Goal: Task Accomplishment & Management: Manage account settings

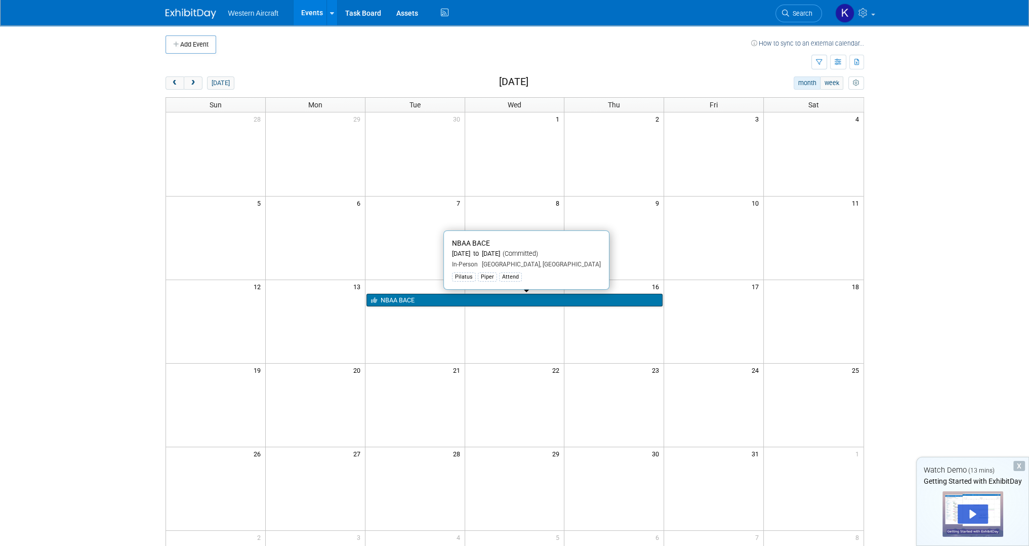
click at [421, 301] on link "NBAA BACE" at bounding box center [514, 300] width 297 height 13
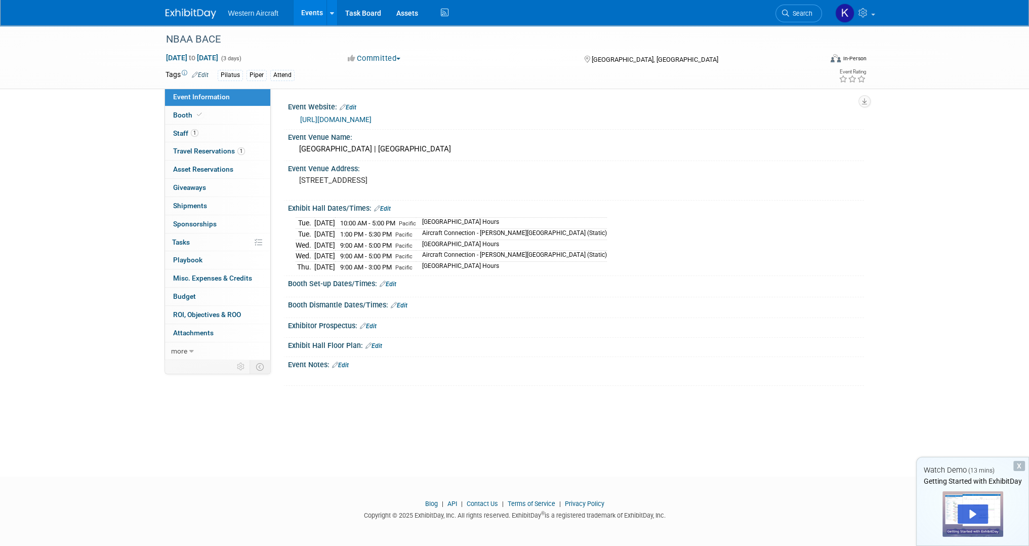
click at [346, 363] on link "Edit" at bounding box center [340, 364] width 17 height 7
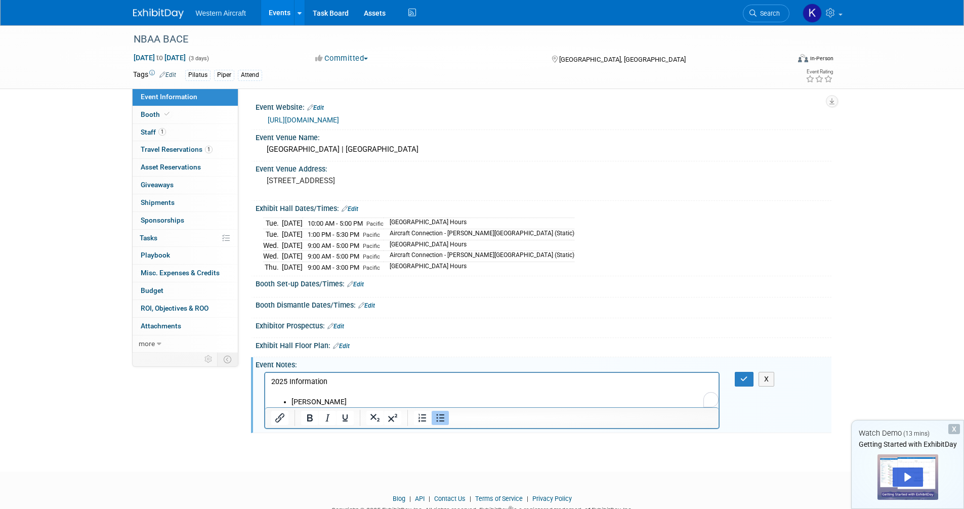
drag, startPoint x: 649, startPoint y: 401, endPoint x: 517, endPoint y: 398, distance: 132.1
click at [648, 401] on li "Nicole MacMillon" at bounding box center [502, 402] width 422 height 10
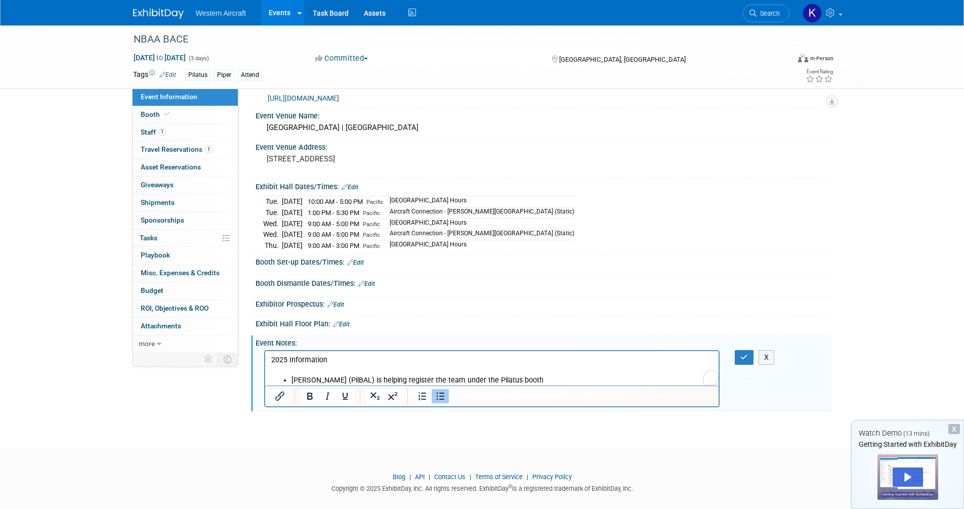
scroll to position [32, 0]
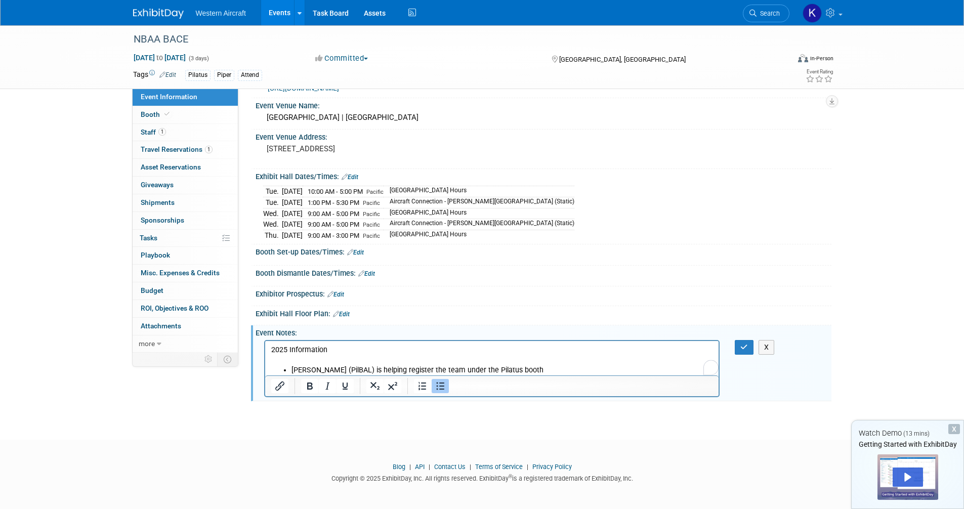
click at [291, 348] on p "2025 Information" at bounding box center [492, 350] width 442 height 10
click at [315, 385] on icon "Bold" at bounding box center [310, 386] width 12 height 12
click at [341, 385] on icon "Underline" at bounding box center [345, 386] width 12 height 12
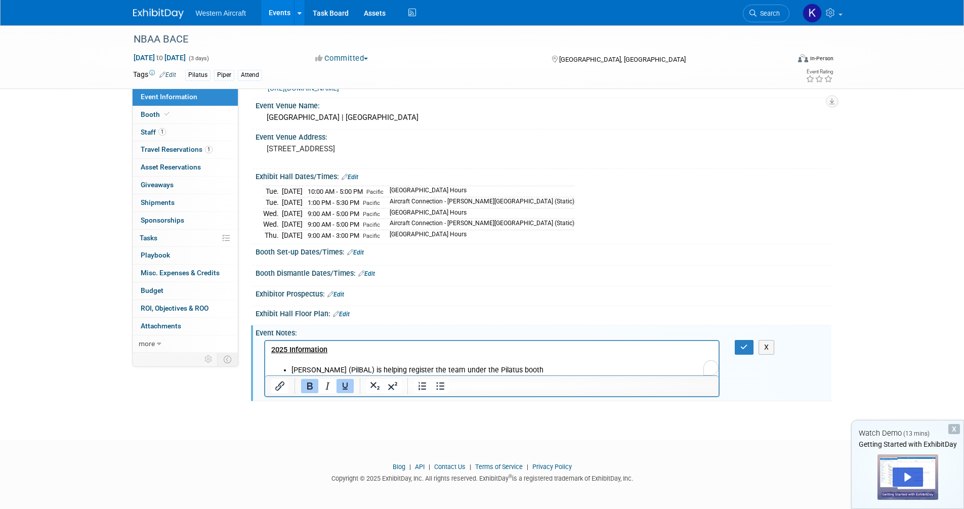
click at [352, 363] on p "To enrich screen reader interactions, please activate Accessibility in Grammarl…" at bounding box center [492, 360] width 442 height 10
click at [582, 368] on li "Nicole MacMillon (PilBAL) is helping register the team under the Pilatus booth" at bounding box center [502, 370] width 422 height 10
click at [294, 368] on li "Nicole MacMillon (PilBAL) is helping register the team under the Pilatus booth" at bounding box center [502, 370] width 422 height 10
click at [430, 367] on li "8/19/2025: Nicole MacMillon (PilBAL) is helping register the team under the Pil…" at bounding box center [502, 370] width 422 height 10
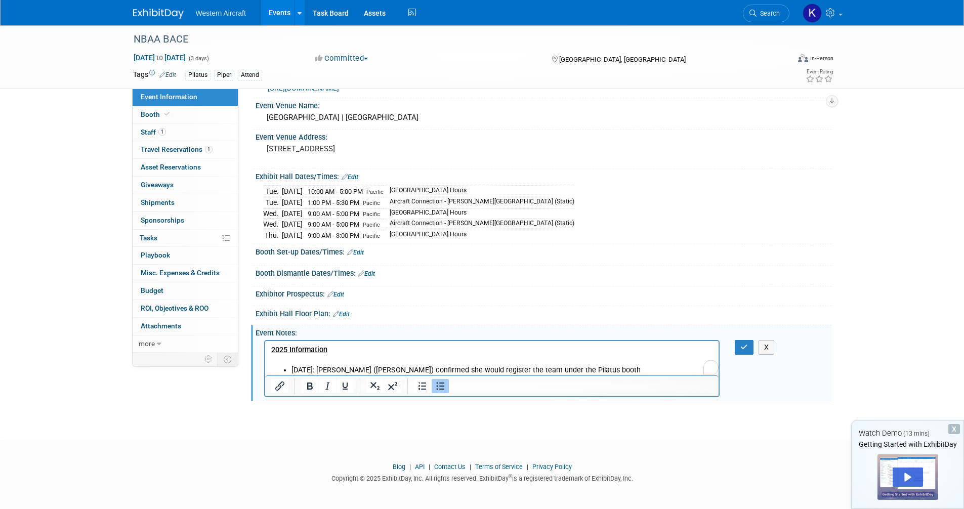
click at [641, 375] on li "8/19/2025: Nicole MacMillon (PilBAL) confirmed she would register the team unde…" at bounding box center [502, 370] width 422 height 10
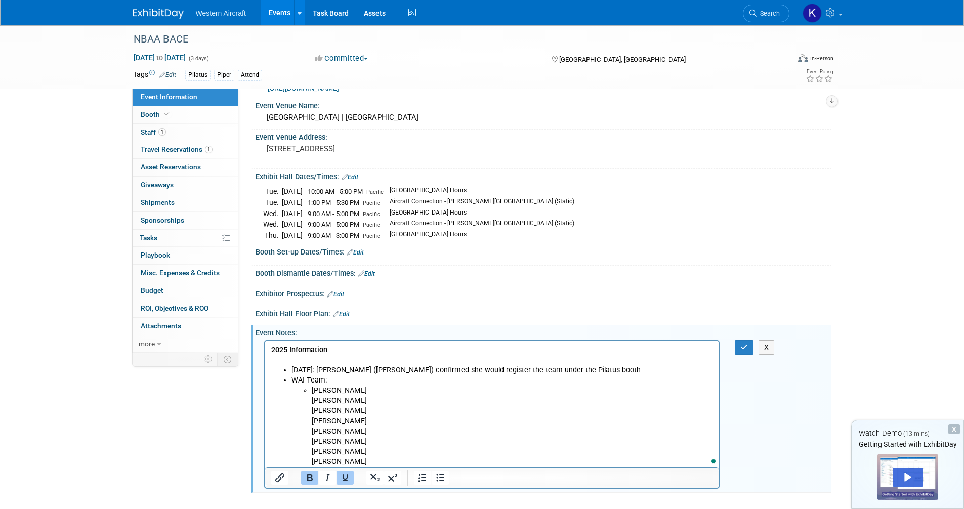
scroll to position [0, 0]
click at [309, 398] on ul "Phil Winters Pat Belokas Ronald Smith Brett Woods Elise Githens Kindra Mahler C…" at bounding box center [502, 425] width 422 height 81
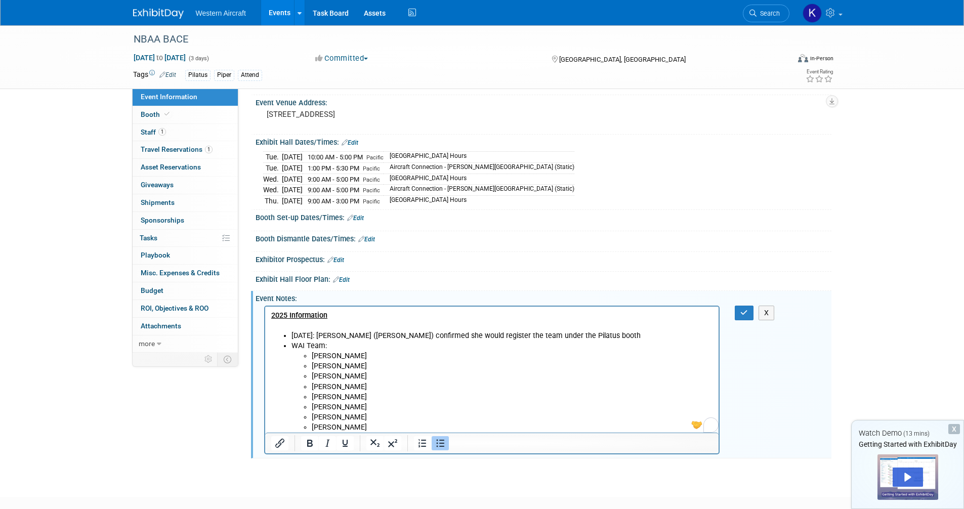
scroll to position [83, 0]
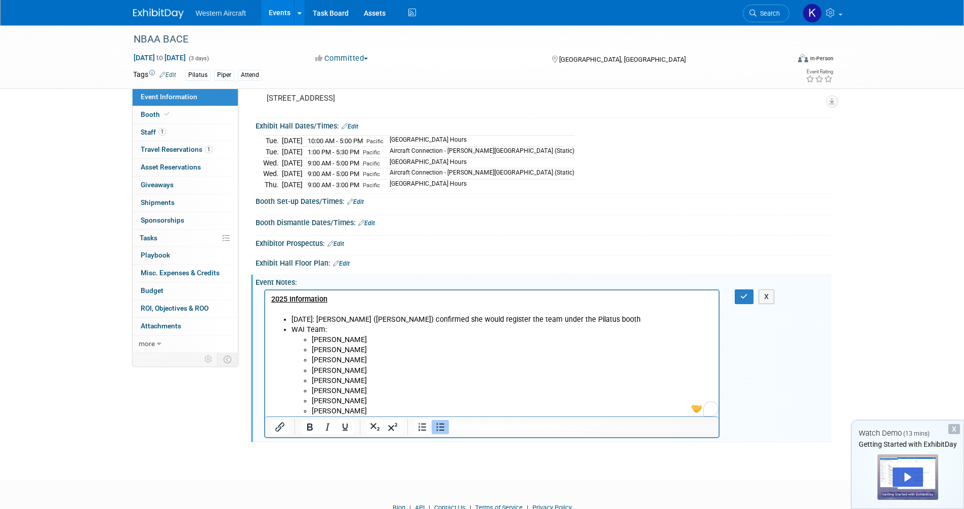
click at [630, 319] on li "8/19/2025: Nicole MacMillon (PilBAL) confirmed she would register the team unde…" at bounding box center [502, 319] width 422 height 10
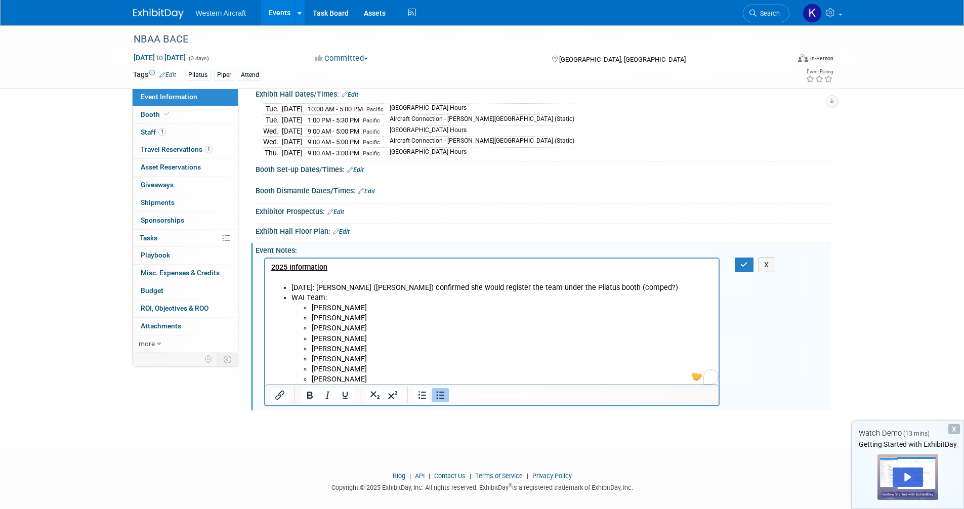
scroll to position [123, 0]
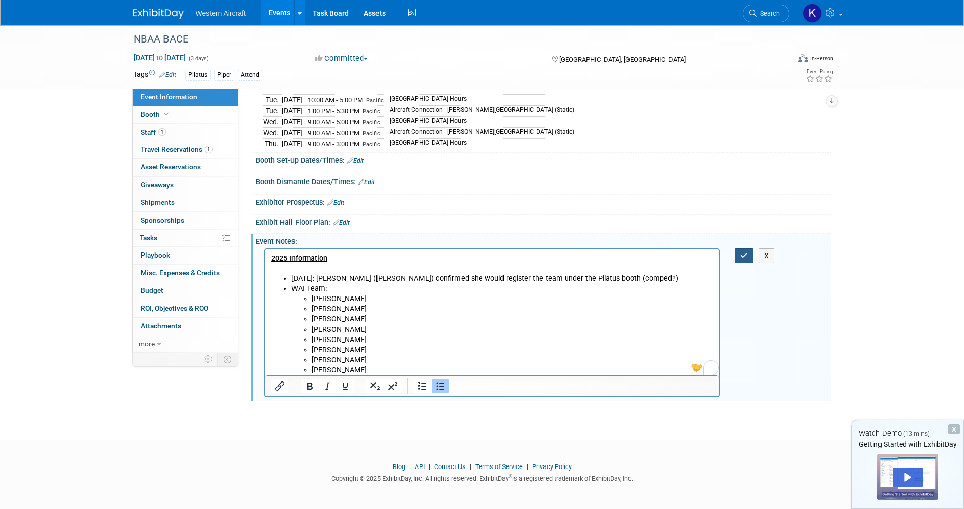
click at [743, 250] on button "button" at bounding box center [744, 256] width 19 height 15
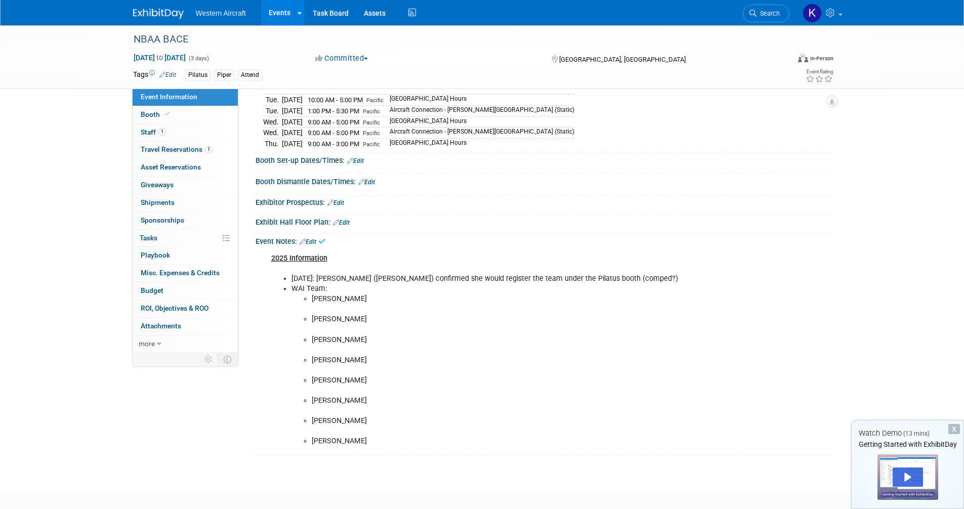
click at [365, 318] on li "Pat Belokas" at bounding box center [513, 324] width 402 height 20
click at [310, 242] on link "Edit" at bounding box center [308, 241] width 17 height 7
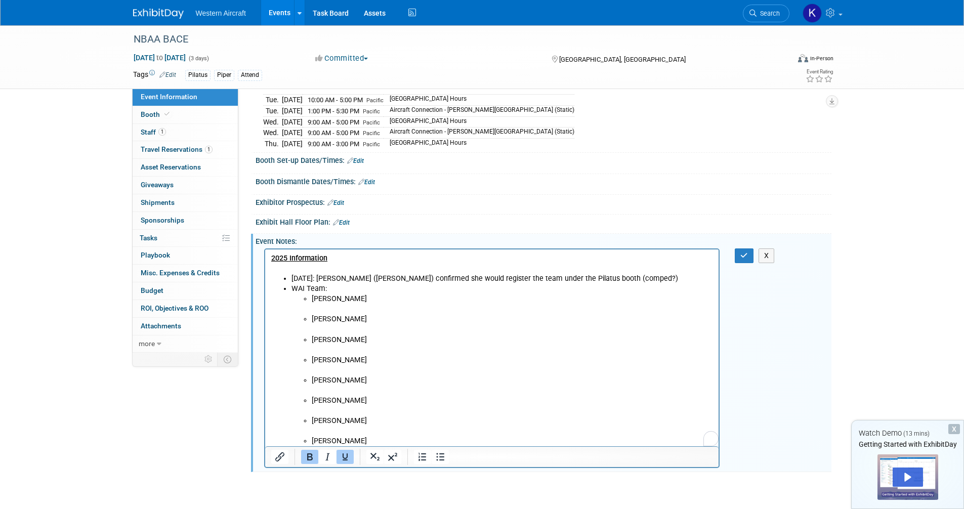
scroll to position [0, 0]
click at [326, 324] on li "[PERSON_NAME]" at bounding box center [512, 324] width 402 height 20
click at [324, 312] on li "[PERSON_NAME]" at bounding box center [512, 304] width 402 height 20
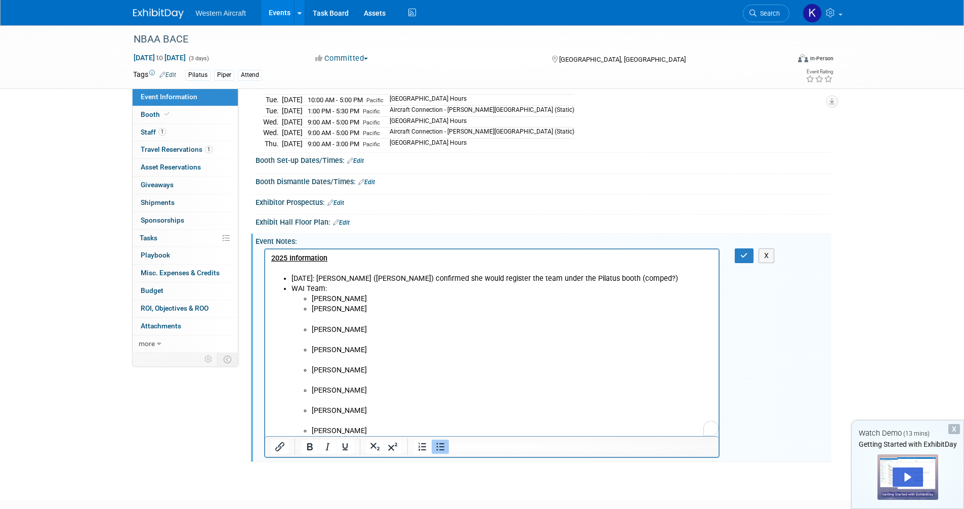
click at [325, 318] on li "[PERSON_NAME]" at bounding box center [512, 314] width 402 height 20
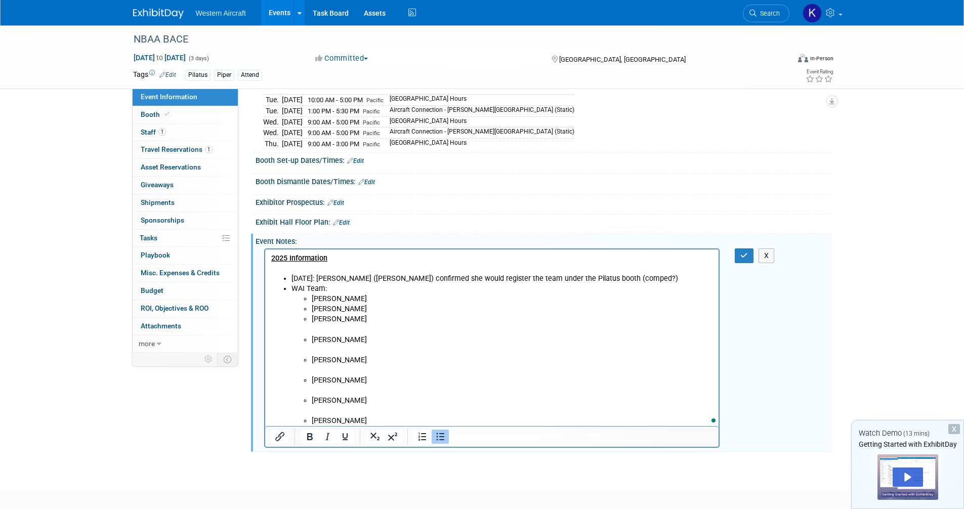
click at [324, 329] on li "[PERSON_NAME]" at bounding box center [512, 324] width 402 height 20
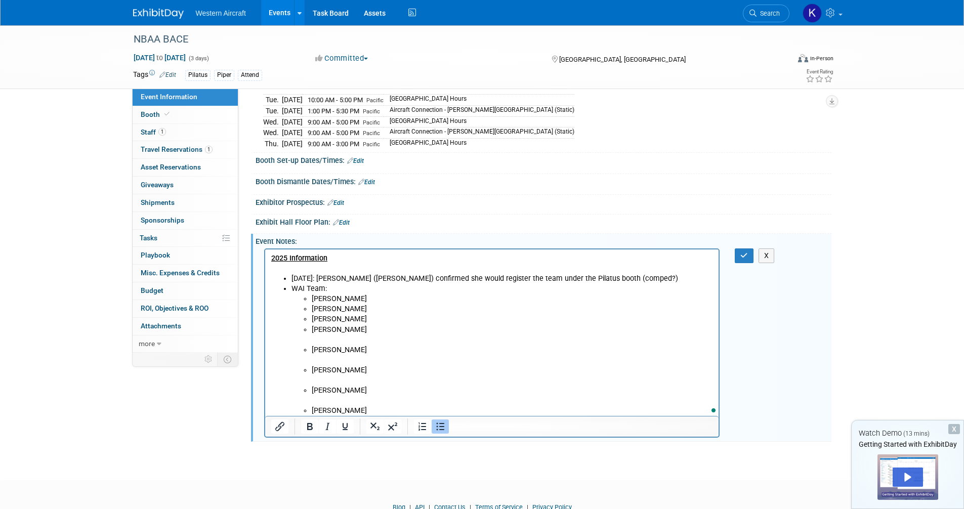
click at [323, 338] on li "[PERSON_NAME]" at bounding box center [512, 334] width 402 height 20
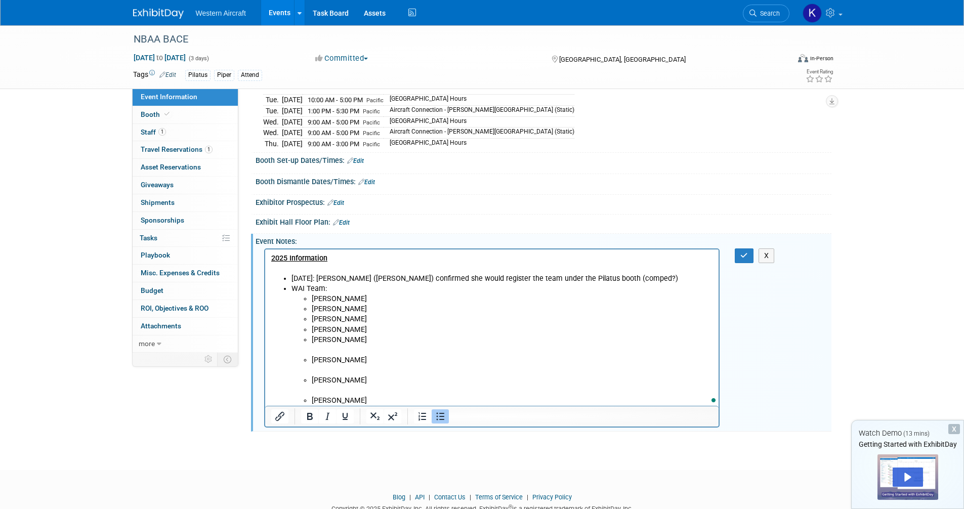
click at [322, 349] on li "Elise Githens" at bounding box center [512, 345] width 402 height 20
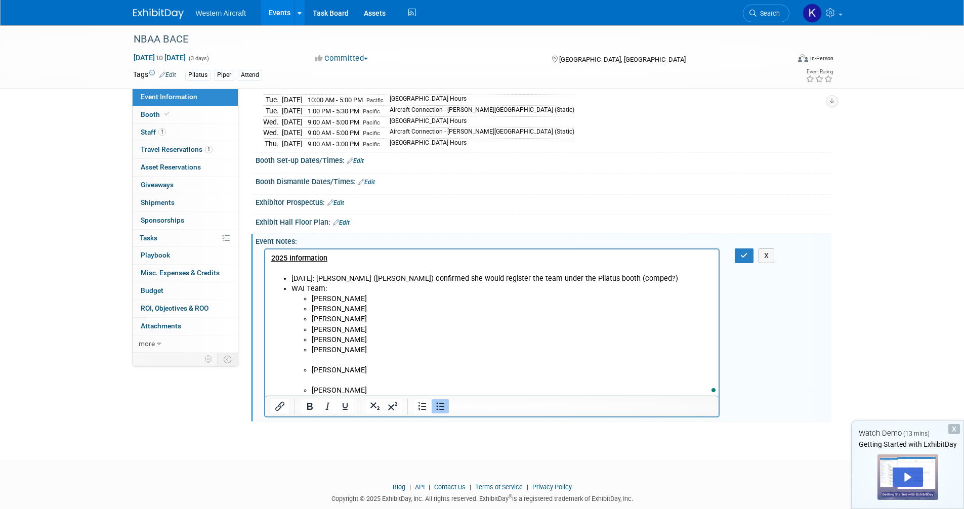
click at [325, 357] on li "Kindra Mahler" at bounding box center [512, 355] width 402 height 20
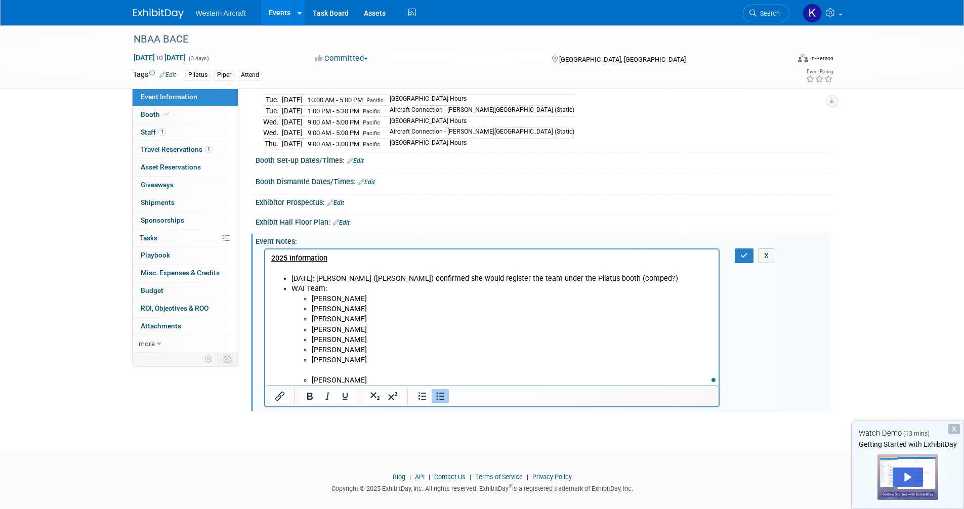
click at [324, 369] on li "Cheyenne Spaulding" at bounding box center [512, 365] width 402 height 20
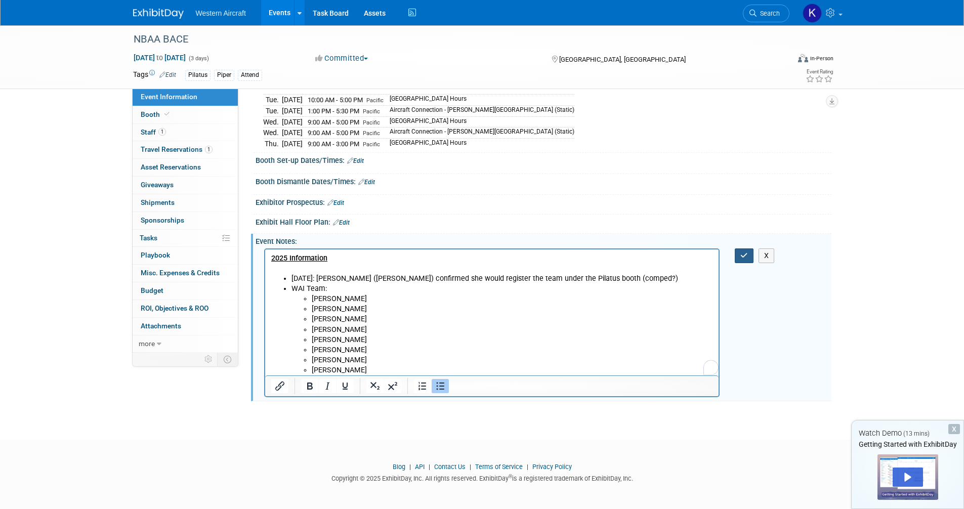
click at [752, 255] on button "button" at bounding box center [744, 256] width 19 height 15
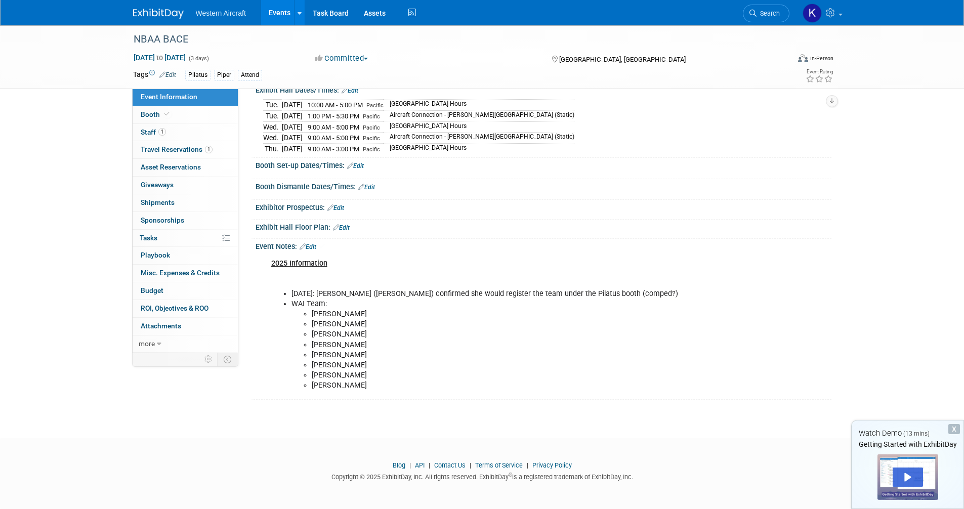
scroll to position [117, 0]
click at [477, 293] on li "8/19/2025: Nicole MacMillon (PilBAL) confirmed she would register the team unde…" at bounding box center [503, 296] width 423 height 10
click at [312, 249] on link "Edit" at bounding box center [308, 248] width 17 height 7
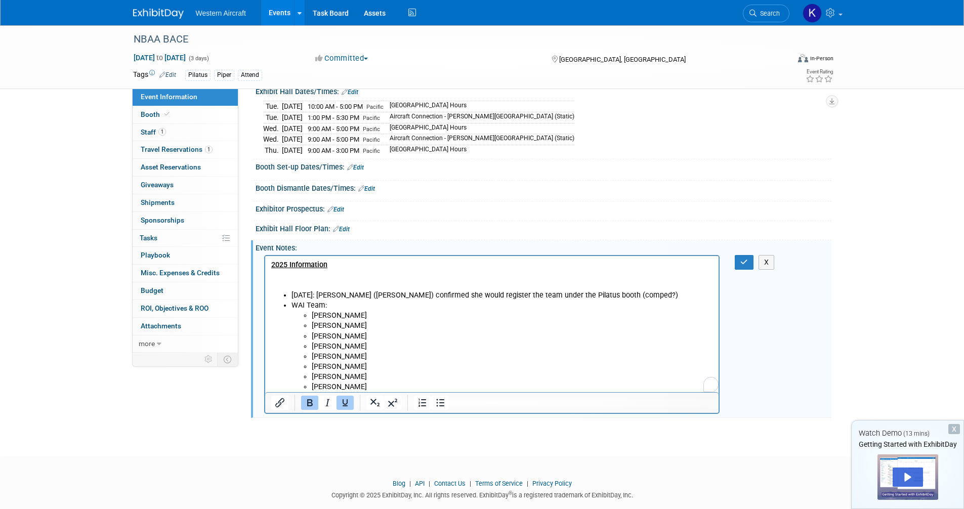
scroll to position [0, 0]
click at [297, 282] on p "2025 Information" at bounding box center [492, 275] width 442 height 30
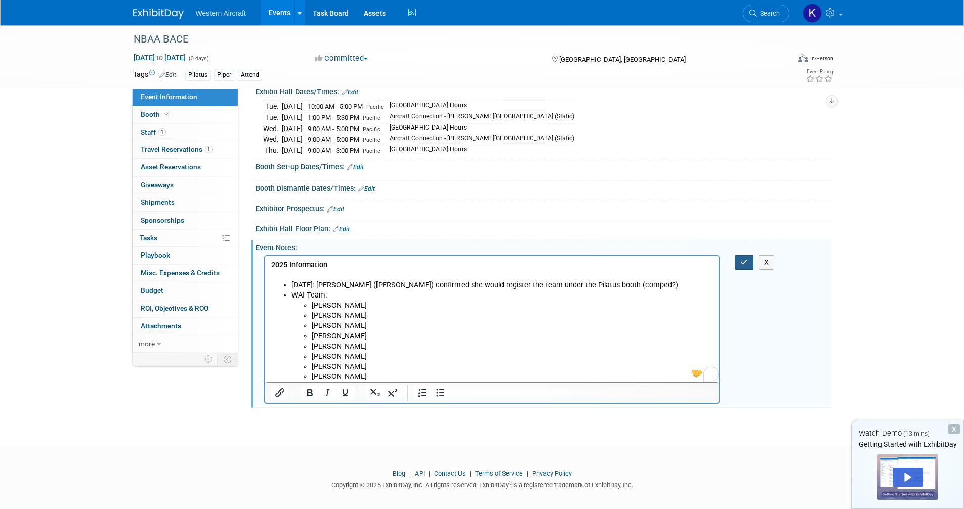
click at [746, 260] on icon "button" at bounding box center [744, 262] width 8 height 7
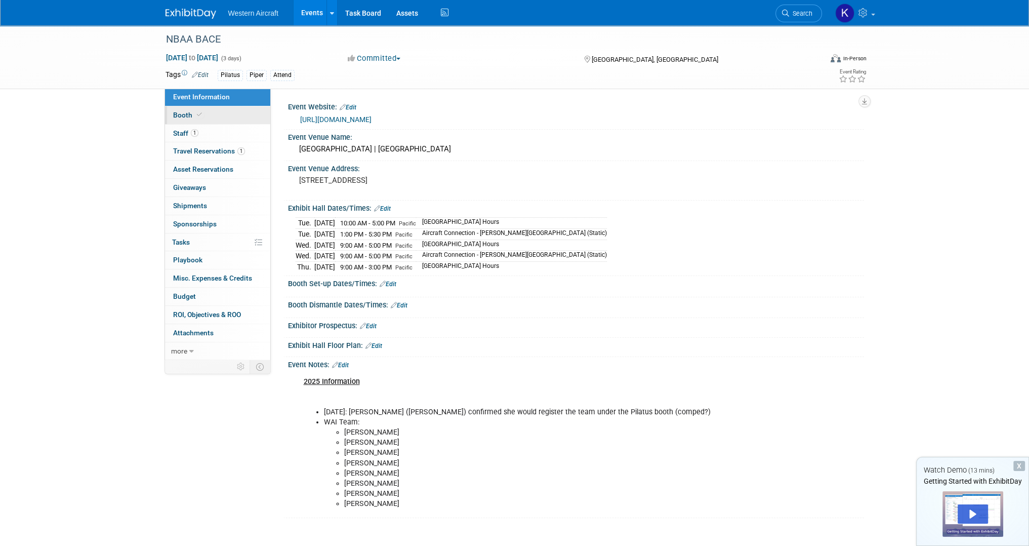
click at [213, 122] on link "Booth" at bounding box center [217, 115] width 105 height 18
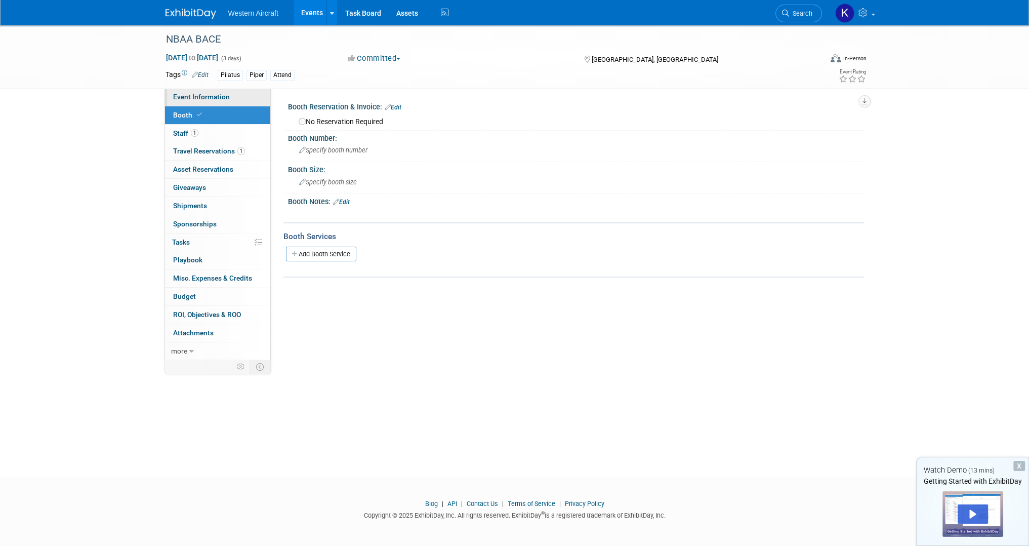
click at [191, 102] on link "Event Information" at bounding box center [217, 97] width 105 height 18
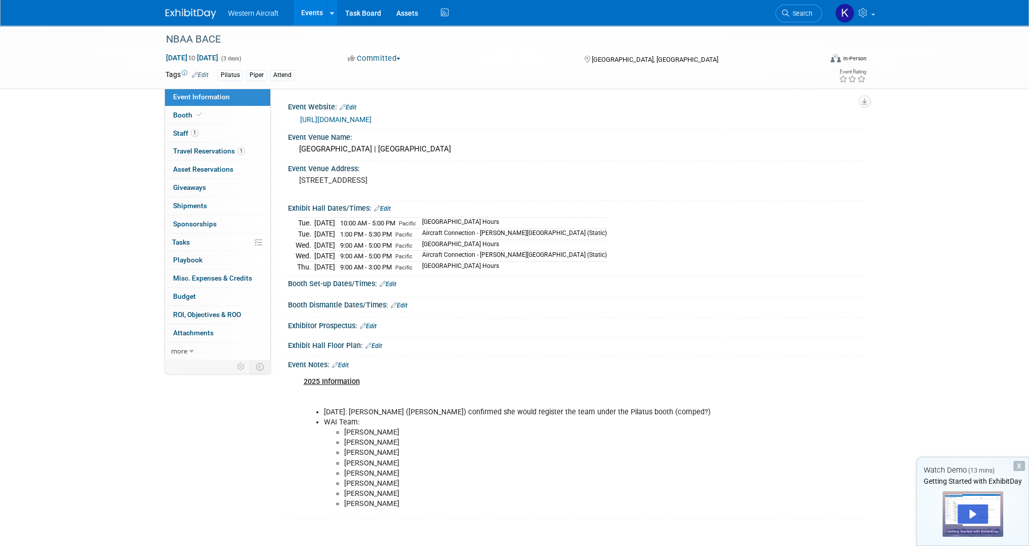
click at [347, 361] on link "Edit" at bounding box center [340, 364] width 17 height 7
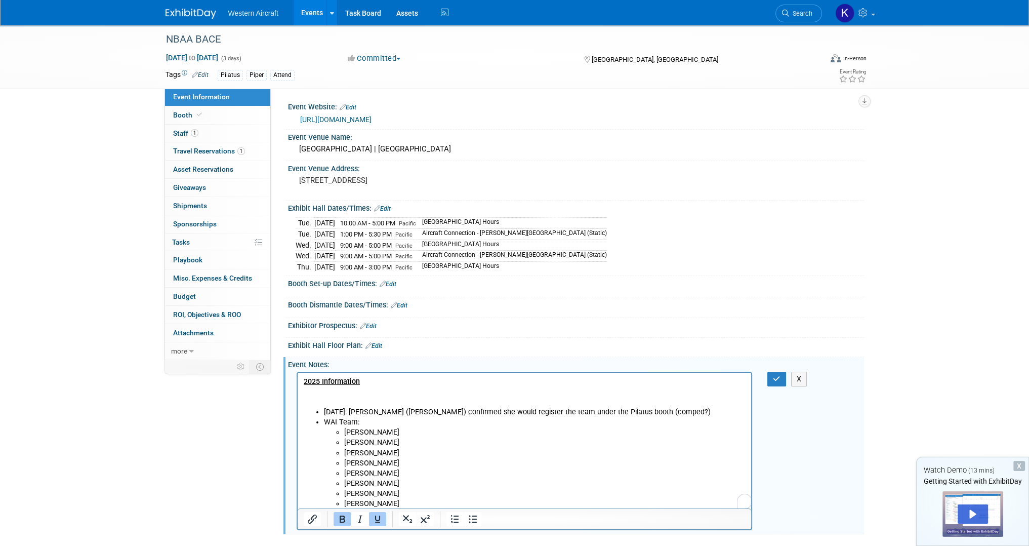
click at [335, 394] on p "2025 Information" at bounding box center [524, 391] width 442 height 30
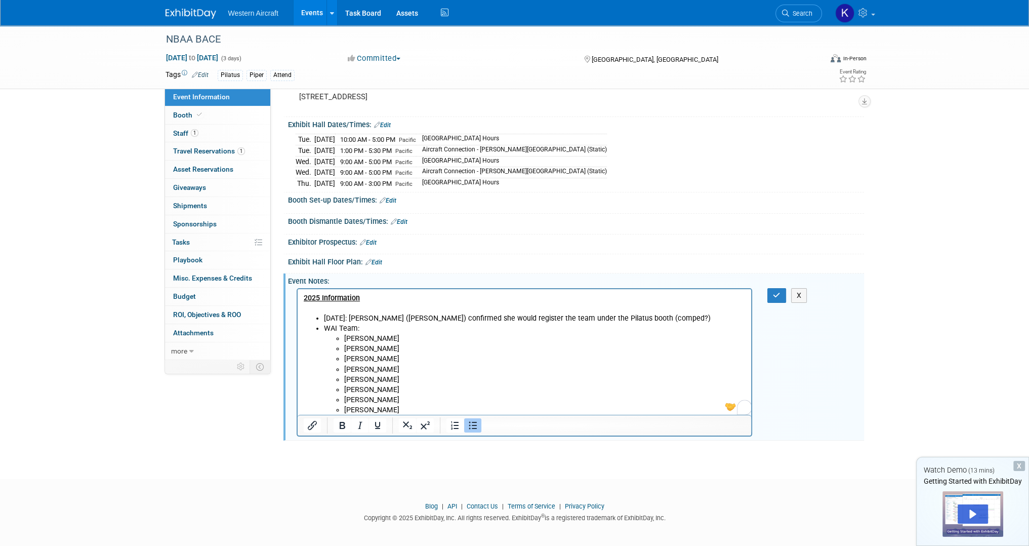
scroll to position [84, 0]
click at [410, 408] on li "Roger Blackheart" at bounding box center [545, 409] width 402 height 10
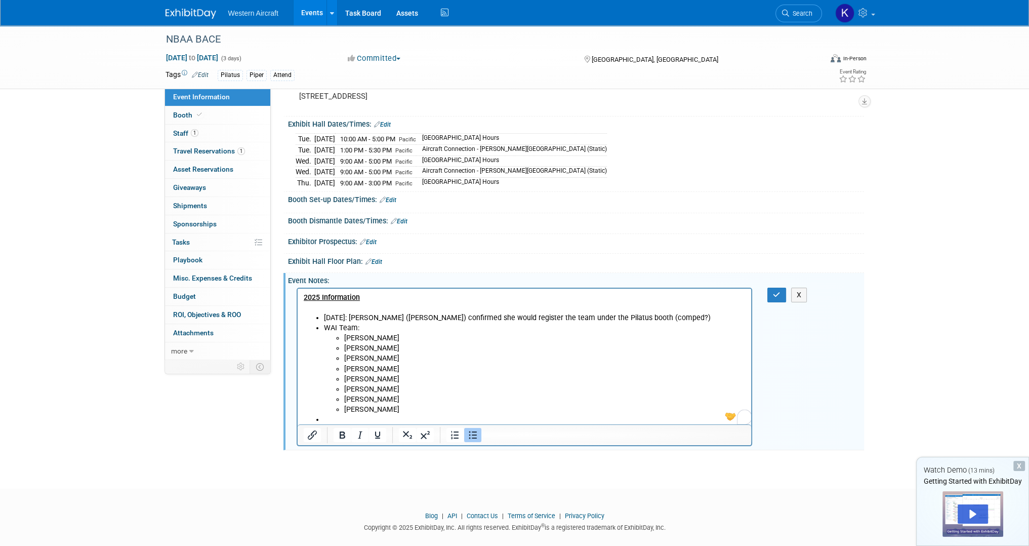
click at [325, 316] on li "8/19/2025: Nicole MacMillon (PilBAL) confirmed she would register the team unde…" at bounding box center [534, 317] width 422 height 10
click at [323, 317] on ul "Confirmed8/19/2025: Nicole MacMillon (PilBAL) confirmed she would register the …" at bounding box center [524, 373] width 442 height 122
click at [331, 318] on li "8/Confirmed8/19/2025: Nicole MacMillon (PilBAL) confirmed she would register th…" at bounding box center [534, 322] width 422 height 20
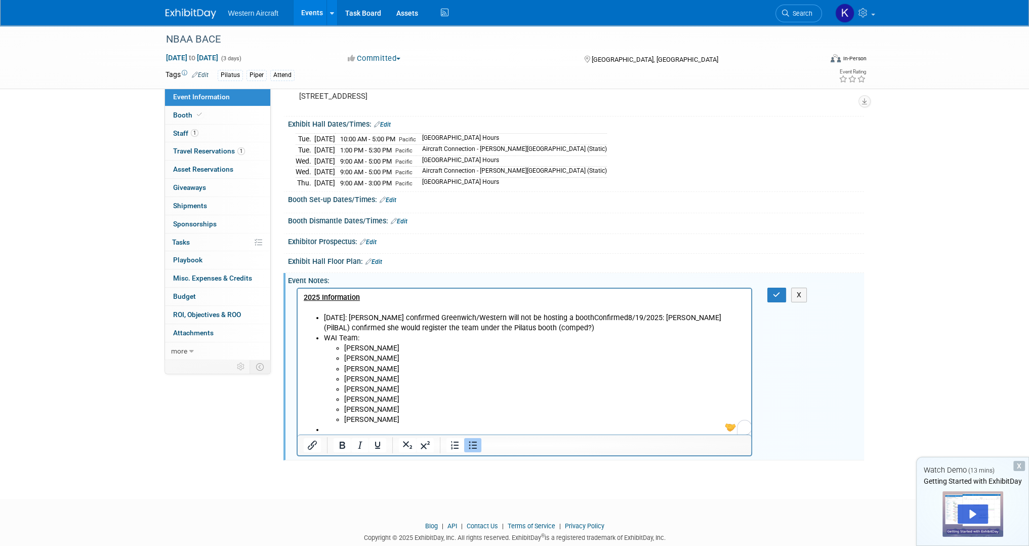
click at [551, 318] on li "8/15/2025: Kasey Baker confirmed Greenwich/Western will not be hosting a boothC…" at bounding box center [534, 322] width 422 height 20
click at [476, 314] on li "8/15/2025: Kasey Baker confirmed Greenwich/Western will not be exhibiting at a …" at bounding box center [534, 317] width 422 height 10
click at [638, 320] on li "8/15/2025: Kasey Baker confirmed Greenwich/Western will not be exhibiting at a …" at bounding box center [534, 317] width 422 height 10
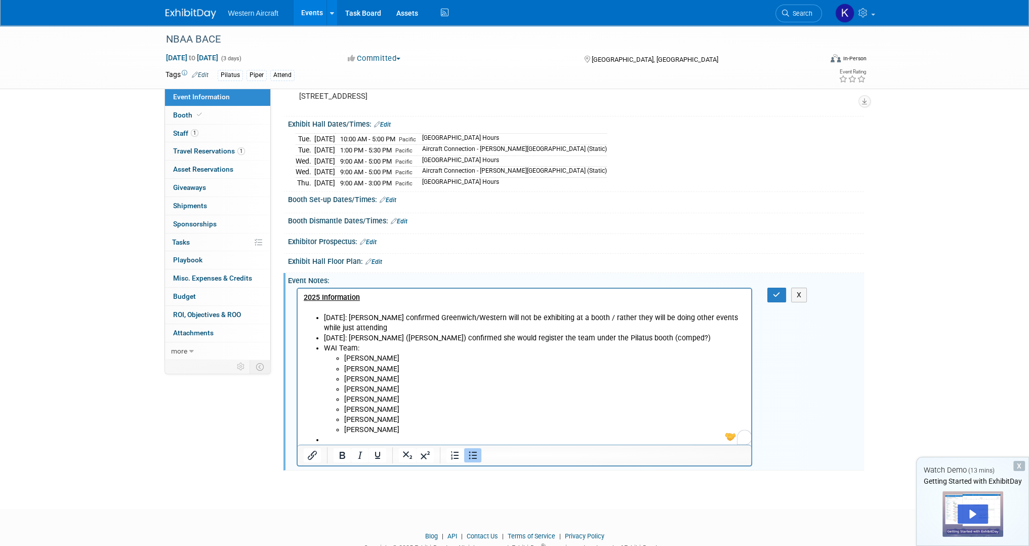
click at [438, 398] on li "Elise Githens" at bounding box center [545, 399] width 402 height 10
click at [340, 346] on li "WAI Team: Phil Winters Pat Belokas Ronald Smith Brett Woods Elise Githens Kindr…" at bounding box center [534, 389] width 422 height 92
click at [348, 348] on li "WAI Team: Phil Winters Pat Belokas Ronald Smith Brett Woods Elise Githens Kindr…" at bounding box center [534, 389] width 422 height 92
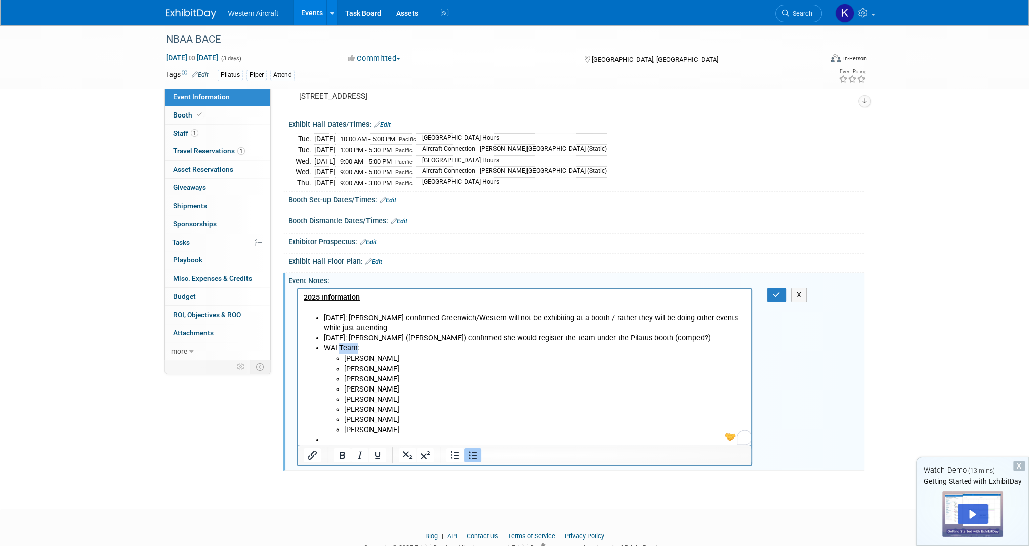
click at [339, 349] on li "WAI Team: Phil Winters Pat Belokas Ronald Smith Brett Woods Elise Githens Kindr…" at bounding box center [534, 389] width 422 height 92
drag, startPoint x: 323, startPoint y: 346, endPoint x: 355, endPoint y: 348, distance: 32.4
click at [355, 348] on li "WAI Team: Phil Winters Pat Belokas Ronald Smith Brett Woods Elise Githens Kindr…" at bounding box center [534, 389] width 422 height 92
click at [360, 351] on li "WAI Team : Phil Winters Pat Belokas Ronald Smith Brett Woods Elise Githens Kind…" at bounding box center [534, 389] width 422 height 92
drag, startPoint x: 338, startPoint y: 346, endPoint x: 370, endPoint y: 347, distance: 32.4
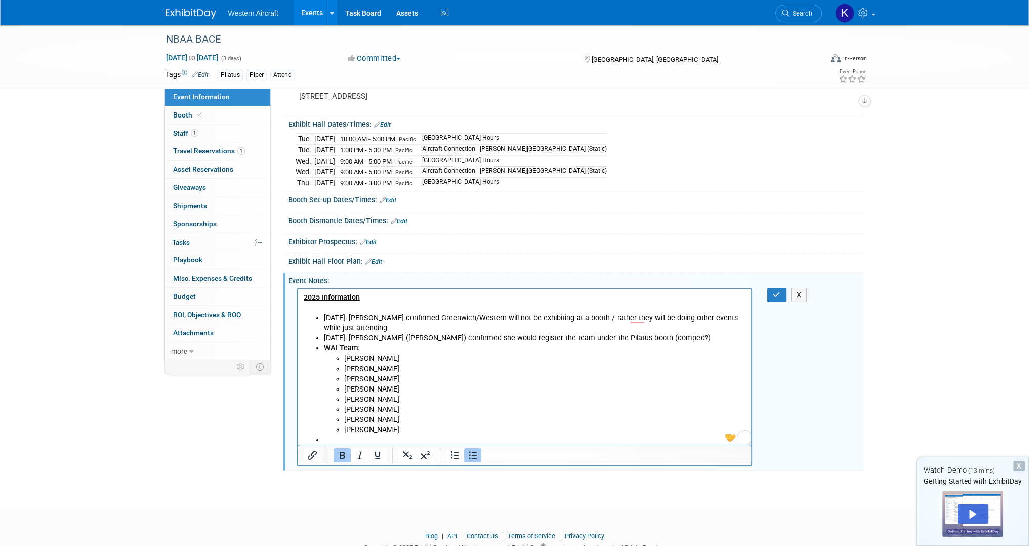
click at [338, 346] on b "WAI Team" at bounding box center [340, 347] width 34 height 9
click at [426, 347] on li "Aircraft Sales Team : Phil Winters Pat Belokas Ronald Smith Brett Woods Elise G…" at bounding box center [534, 389] width 422 height 92
click at [777, 291] on icon "button" at bounding box center [777, 294] width 8 height 7
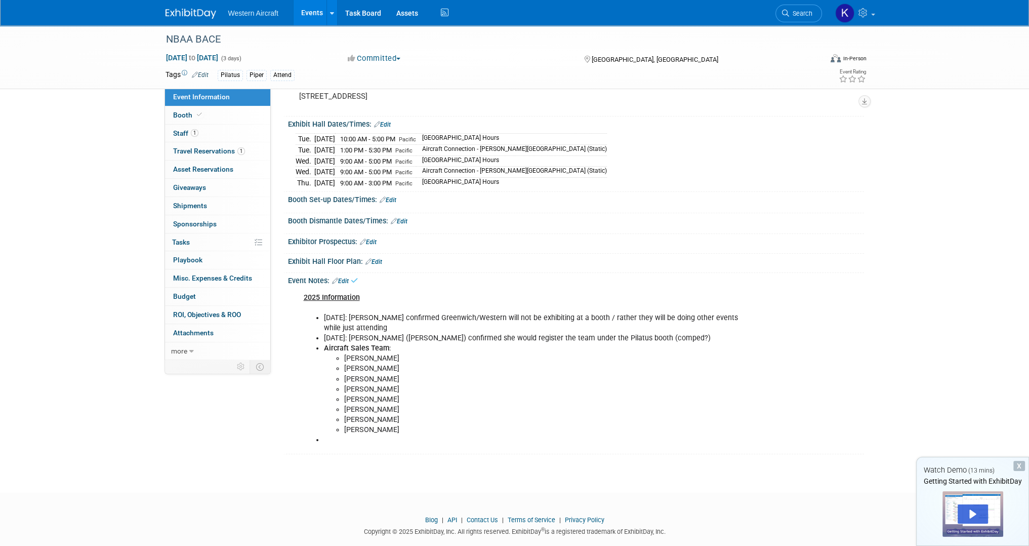
click at [348, 435] on li at bounding box center [535, 440] width 423 height 10
click at [329, 438] on li at bounding box center [535, 440] width 423 height 10
click at [345, 280] on link "Edit" at bounding box center [340, 280] width 17 height 7
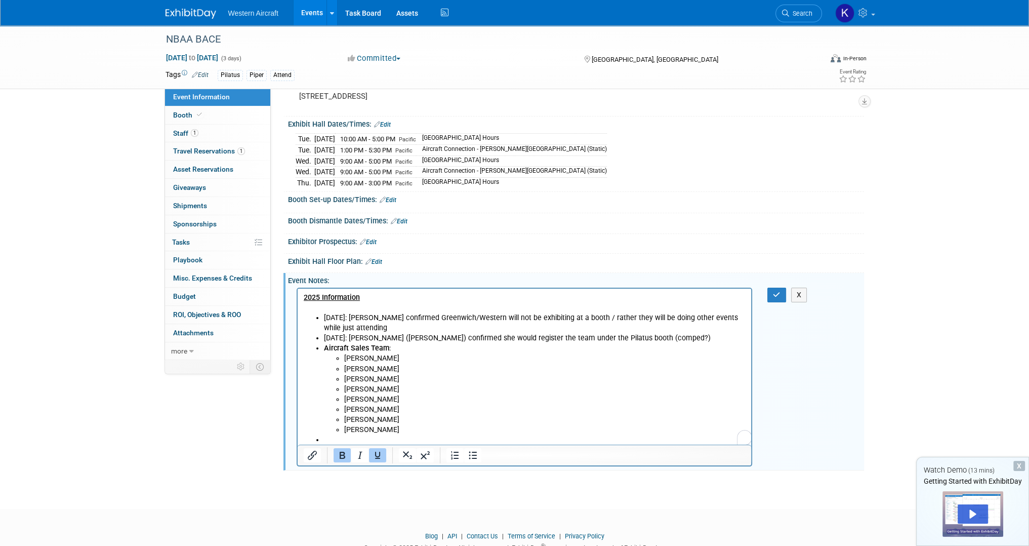
scroll to position [0, 0]
click at [339, 437] on li "To enrich screen reader interactions, please activate Accessibility in Grammarl…" at bounding box center [534, 439] width 422 height 10
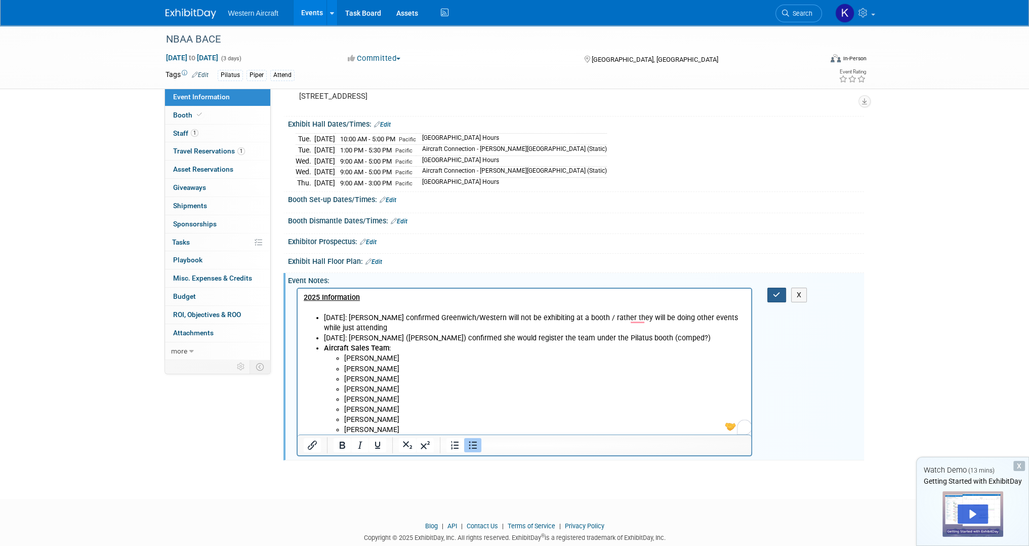
click at [771, 296] on button "button" at bounding box center [776, 294] width 19 height 15
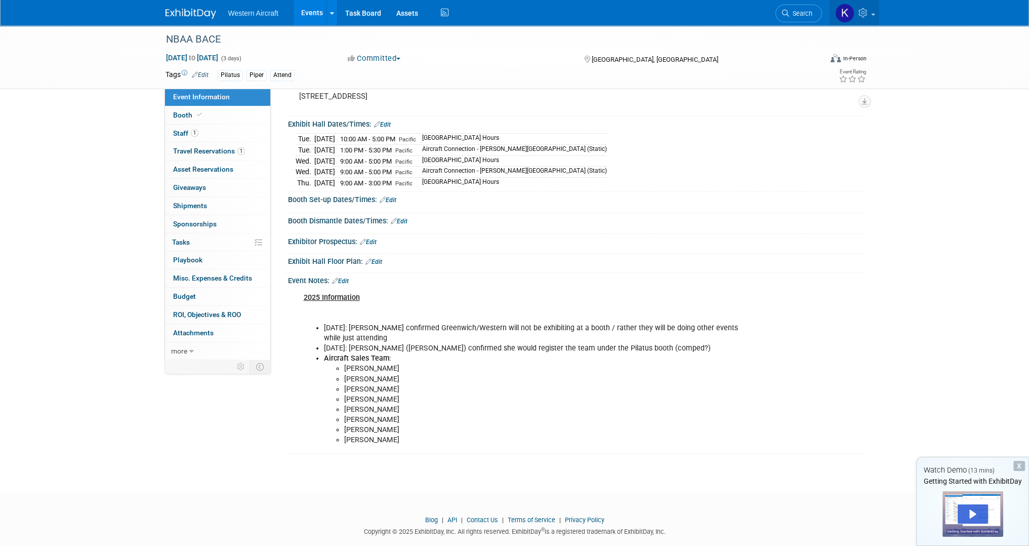
click at [865, 17] on icon at bounding box center [864, 12] width 12 height 9
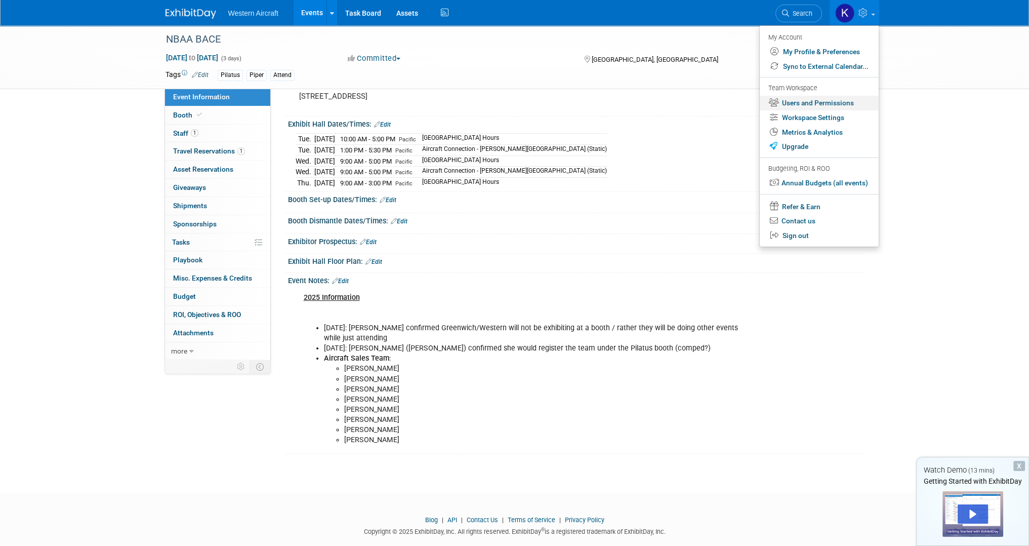
click at [808, 107] on link "Users and Permissions" at bounding box center [819, 103] width 119 height 15
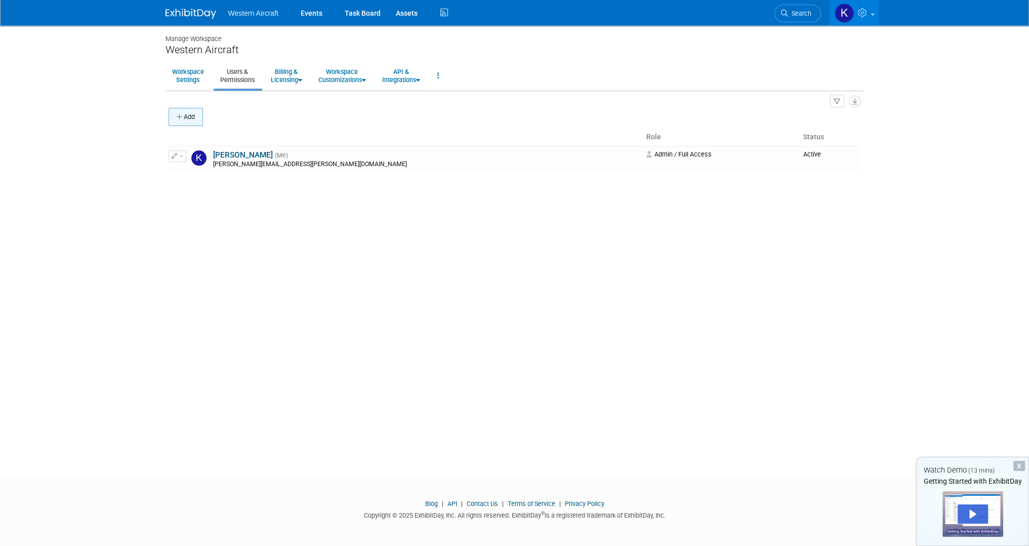
click at [193, 115] on button "Add" at bounding box center [186, 117] width 34 height 18
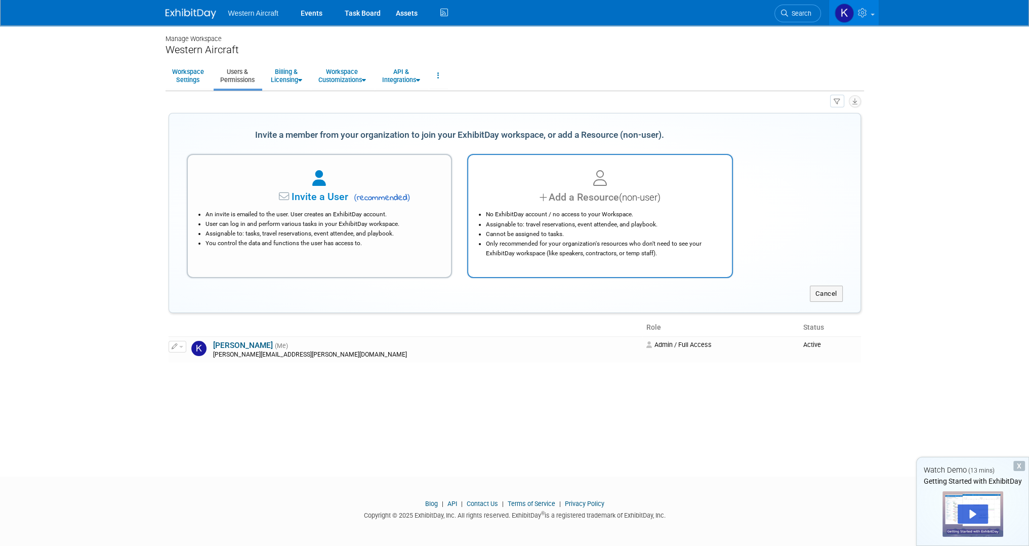
click at [596, 191] on div "Add a Resource (non-user)" at bounding box center [600, 197] width 238 height 15
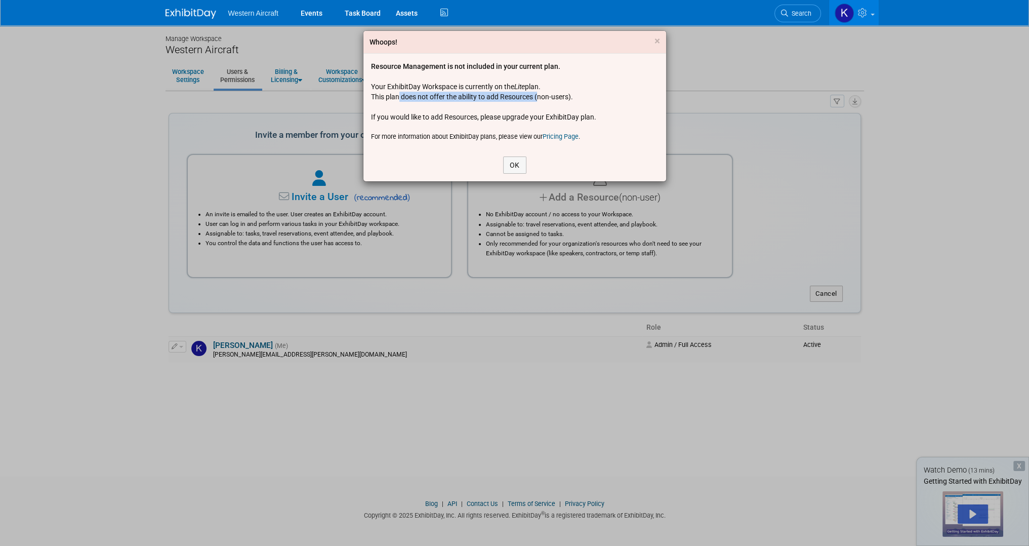
drag, startPoint x: 398, startPoint y: 98, endPoint x: 538, endPoint y: 98, distance: 139.7
click at [538, 98] on div "Resource Management is not included in your current plan. Your ExhibitDay Works…" at bounding box center [514, 101] width 287 height 80
click at [544, 105] on div "Resource Management is not included in your current plan. Your ExhibitDay Works…" at bounding box center [514, 101] width 287 height 80
drag, startPoint x: 388, startPoint y: 117, endPoint x: 496, endPoint y: 122, distance: 107.4
click at [496, 122] on div "Resource Management is not included in your current plan. Your ExhibitDay Works…" at bounding box center [514, 101] width 287 height 80
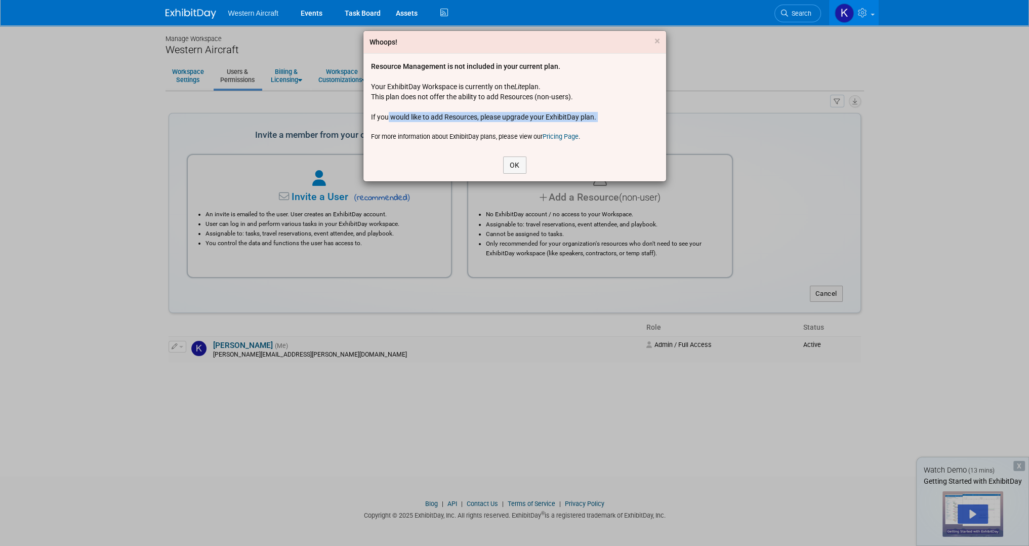
click at [483, 129] on div "Resource Management is not included in your current plan. Your ExhibitDay Works…" at bounding box center [514, 101] width 287 height 80
click at [564, 137] on link "Pricing Page" at bounding box center [561, 137] width 36 height 8
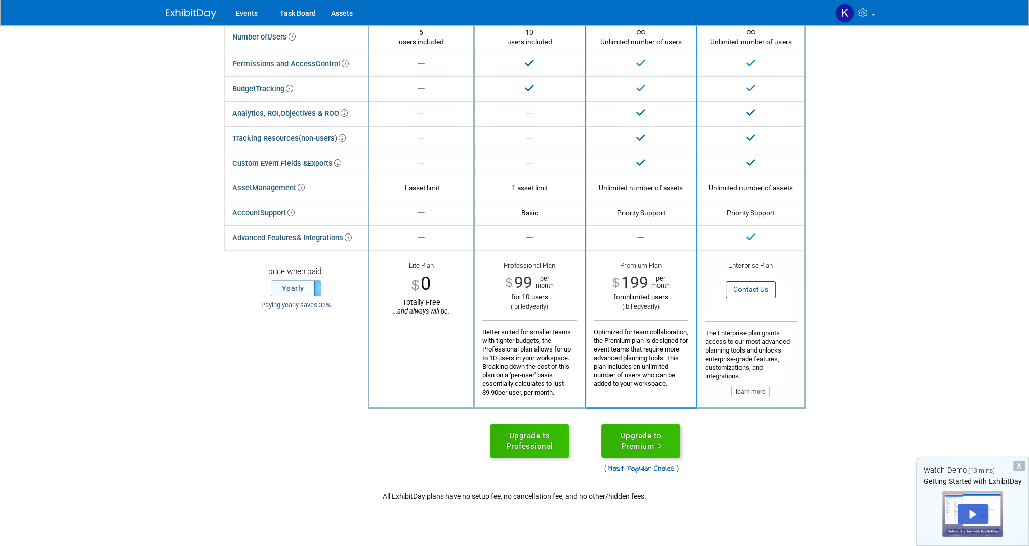
scroll to position [152, 0]
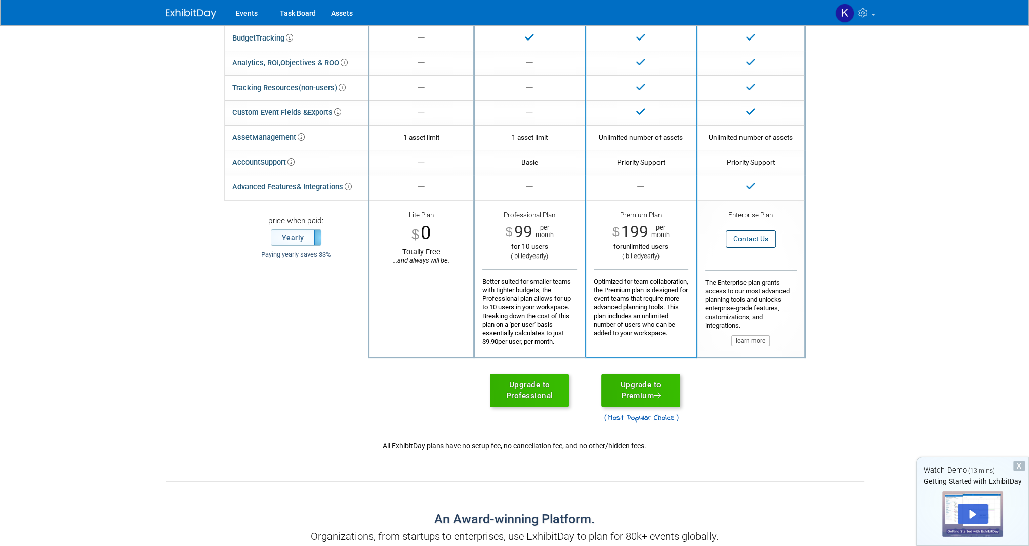
drag, startPoint x: 622, startPoint y: 283, endPoint x: 624, endPoint y: 293, distance: 9.3
click at [624, 293] on div "Optimized for team collaboration, the Premium plan is designed for event teams …" at bounding box center [641, 303] width 95 height 68
drag, startPoint x: 737, startPoint y: 280, endPoint x: 785, endPoint y: 293, distance: 48.6
click at [785, 293] on div "The Enterprise plan grants access to our most advanced planning tools and unloc…" at bounding box center [751, 308] width 92 height 76
click at [781, 297] on div "The Enterprise plan grants access to our most advanced planning tools and unloc…" at bounding box center [751, 308] width 92 height 76
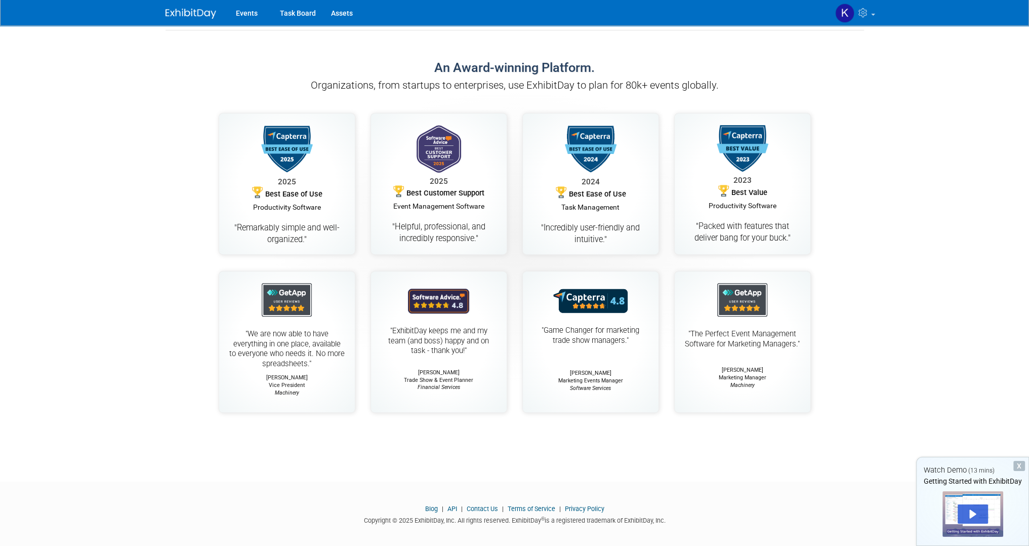
scroll to position [607, 0]
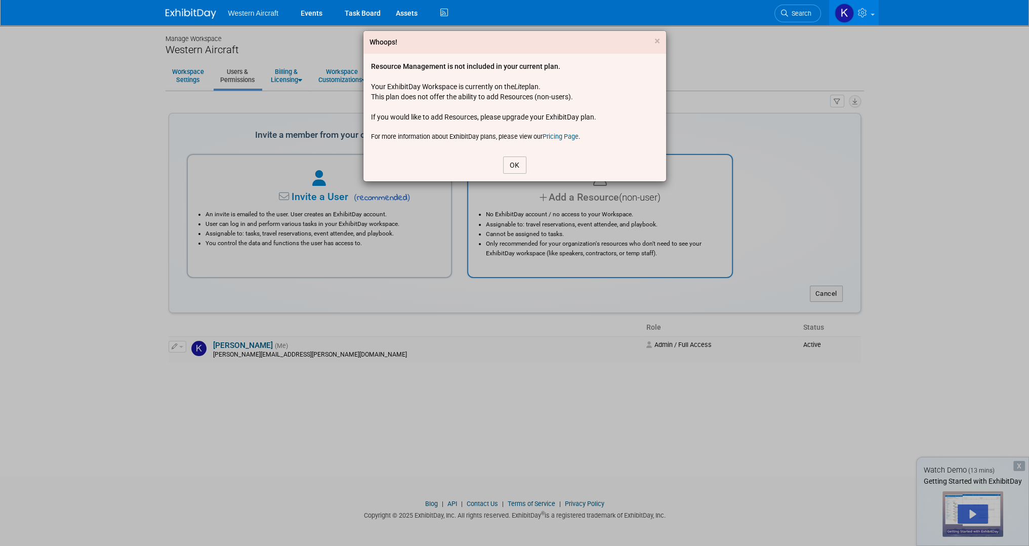
click at [517, 164] on button "OK" at bounding box center [514, 164] width 23 height 17
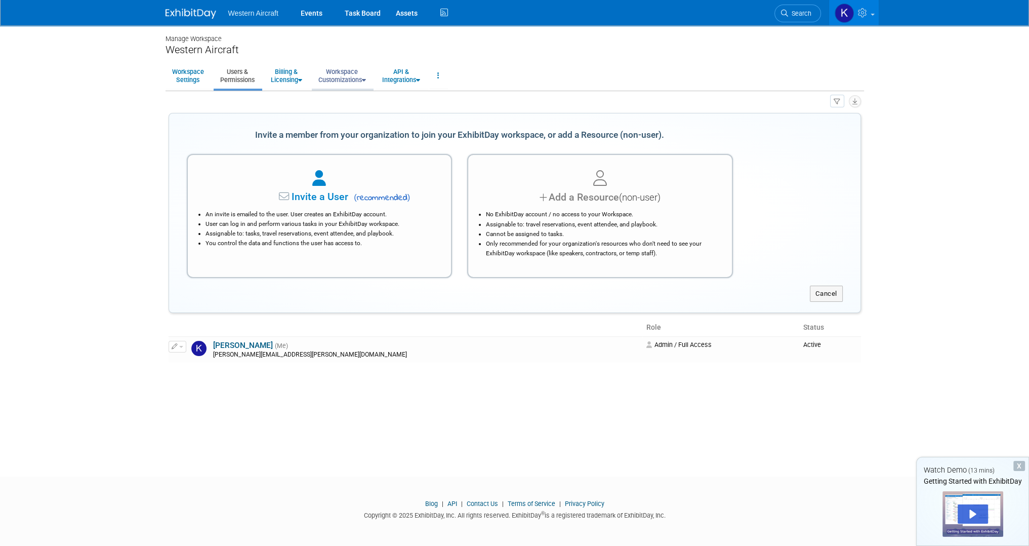
click at [346, 80] on link "Workspace Customizations" at bounding box center [342, 75] width 61 height 25
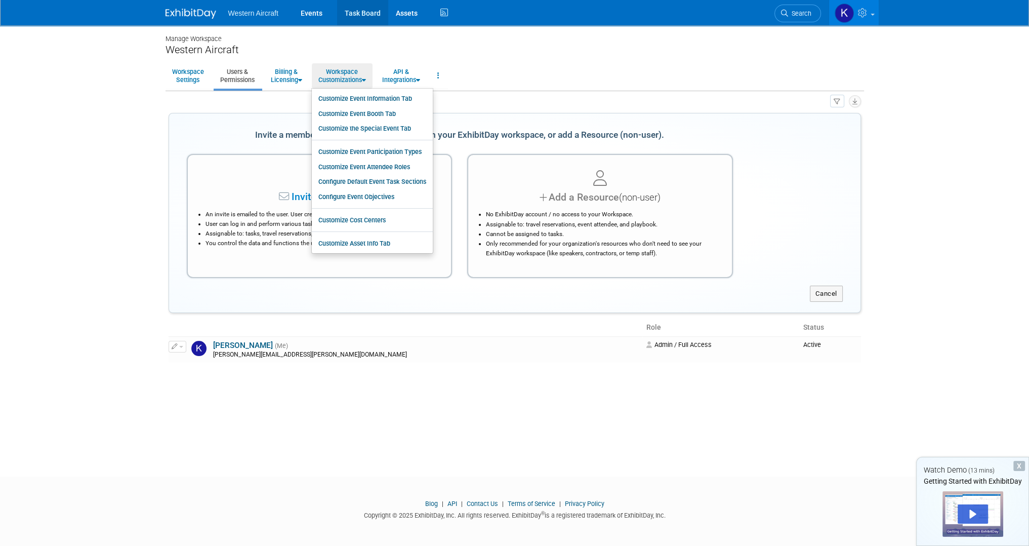
click at [362, 17] on link "Task Board" at bounding box center [362, 12] width 51 height 25
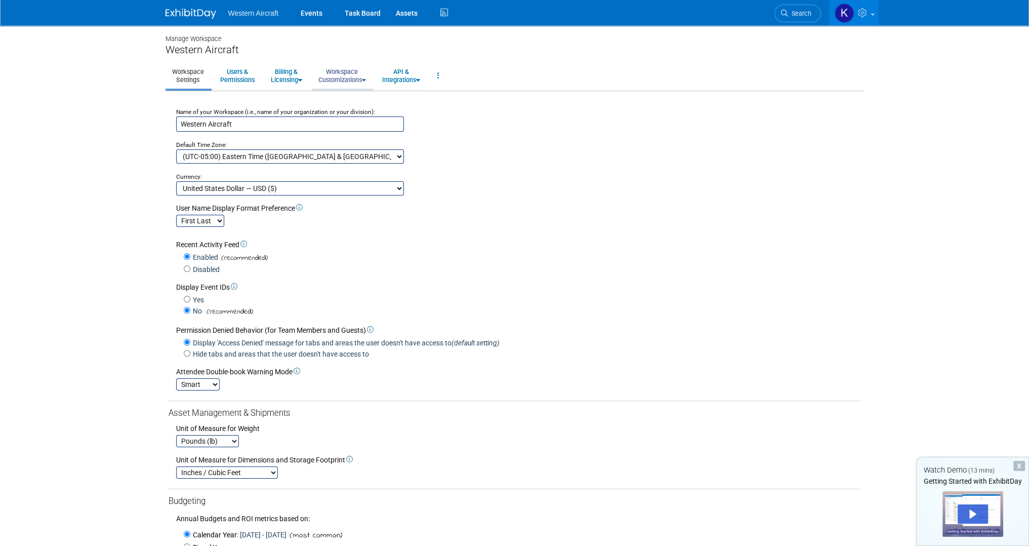
click at [350, 77] on link "Workspace Customizations" at bounding box center [342, 75] width 61 height 25
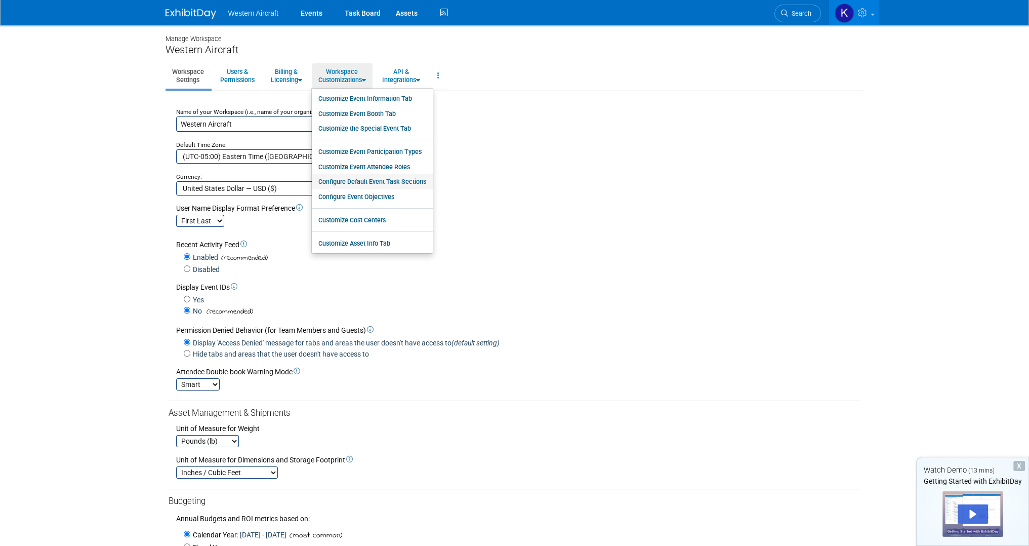
click at [356, 180] on link "Configure Default Event Task Sections" at bounding box center [372, 181] width 121 height 15
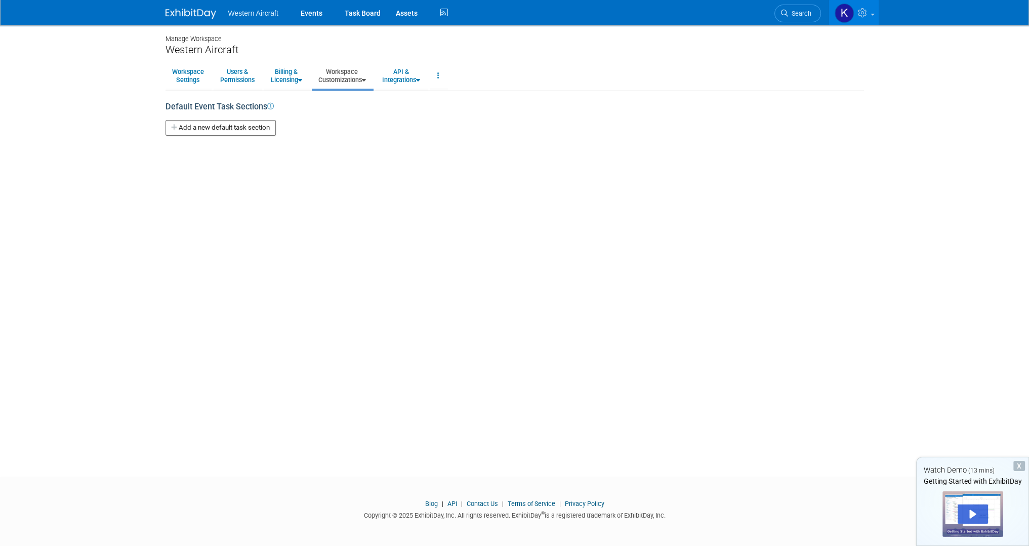
click at [269, 104] on icon at bounding box center [270, 106] width 7 height 7
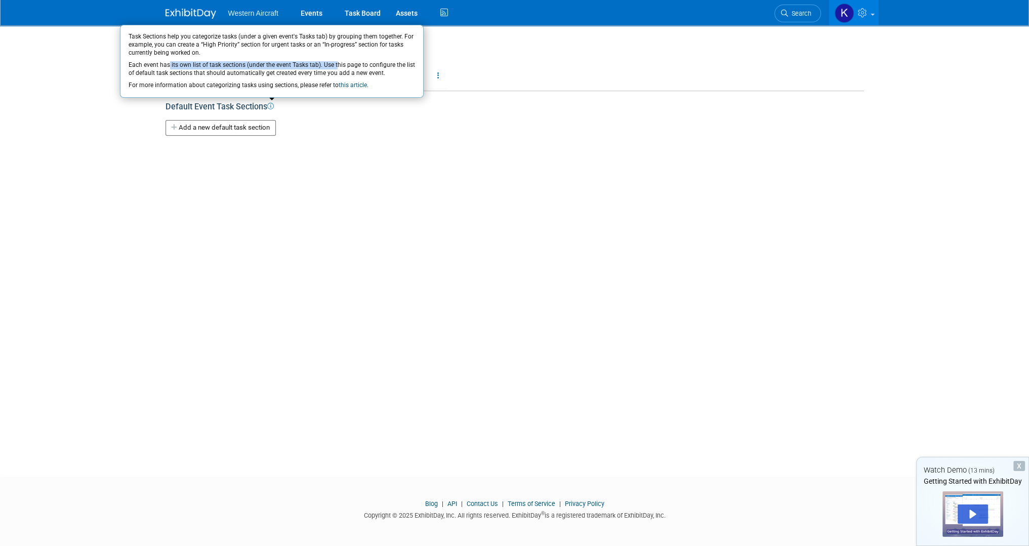
drag, startPoint x: 168, startPoint y: 66, endPoint x: 336, endPoint y: 61, distance: 167.6
click at [336, 61] on div "Each event has its own list of task sections (under the event Tasks tab). Use t…" at bounding box center [272, 69] width 286 height 16
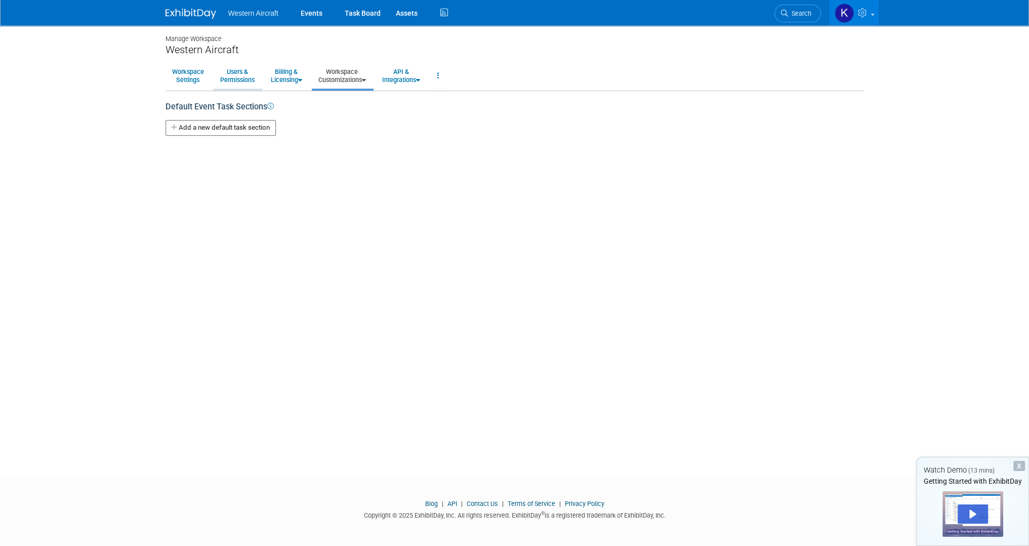
click at [240, 74] on link "Users & Permissions" at bounding box center [238, 75] width 48 height 25
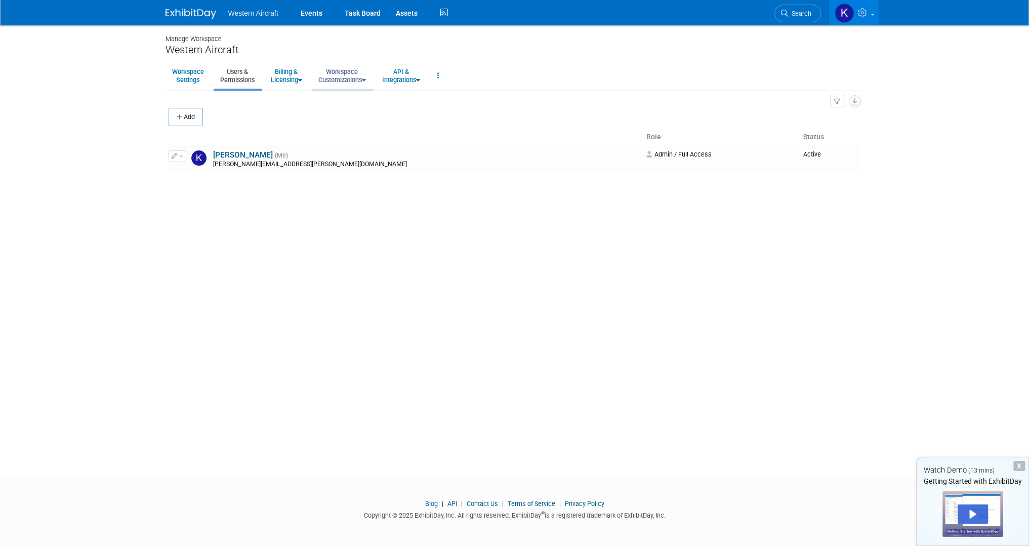
click at [351, 74] on link "Workspace Customizations" at bounding box center [342, 75] width 61 height 25
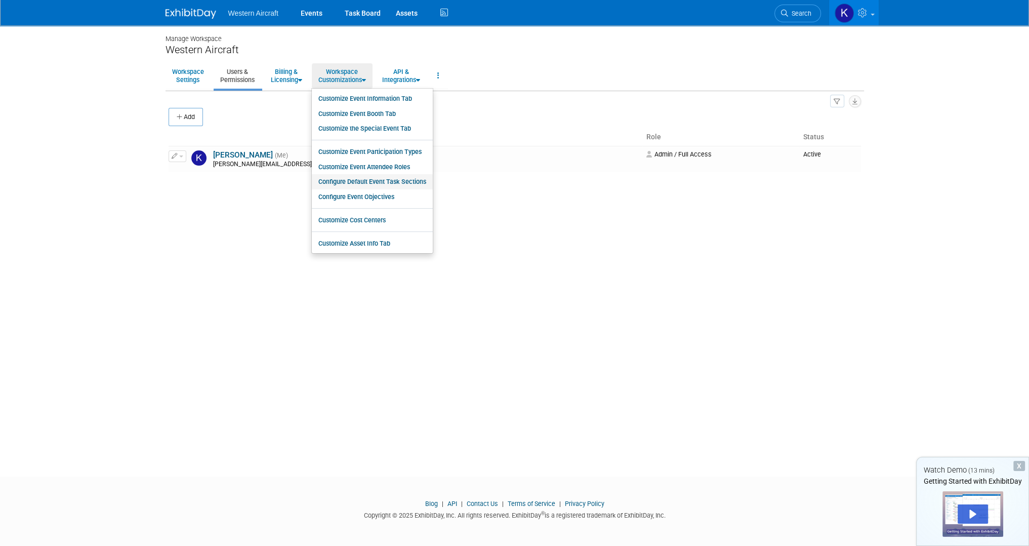
click at [368, 183] on link "Configure Default Event Task Sections" at bounding box center [372, 181] width 121 height 15
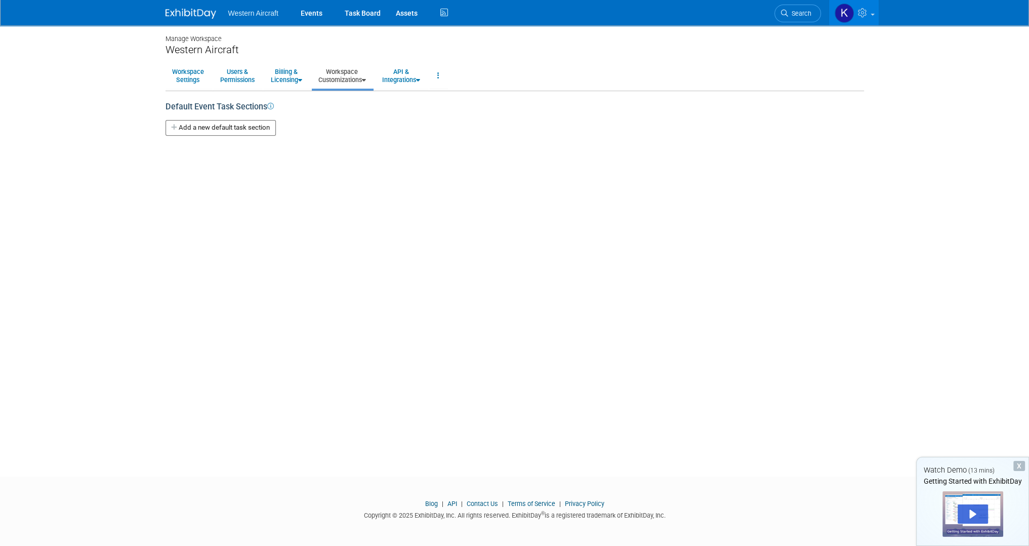
click at [272, 104] on icon at bounding box center [270, 106] width 7 height 7
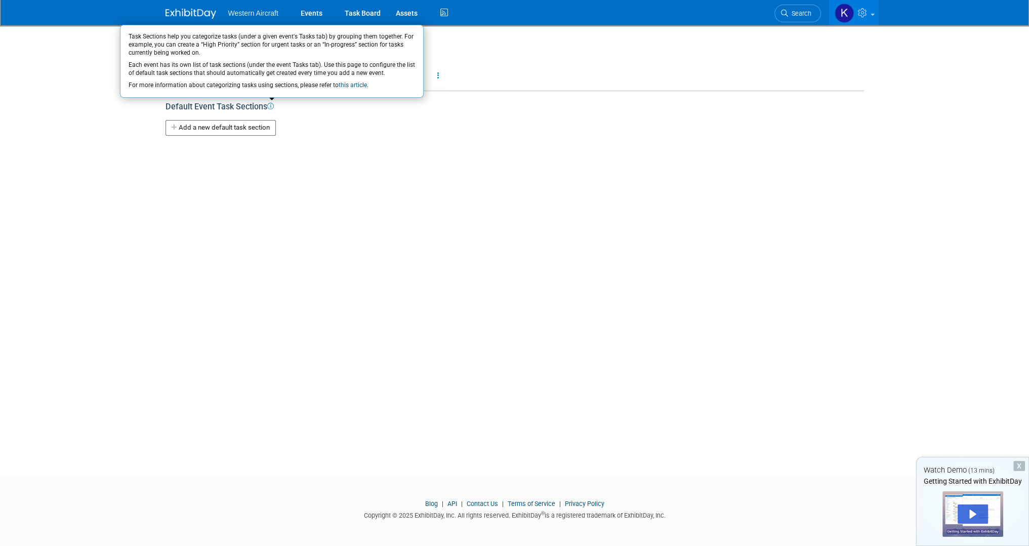
click at [210, 129] on button "Add a new default task section" at bounding box center [221, 128] width 110 height 16
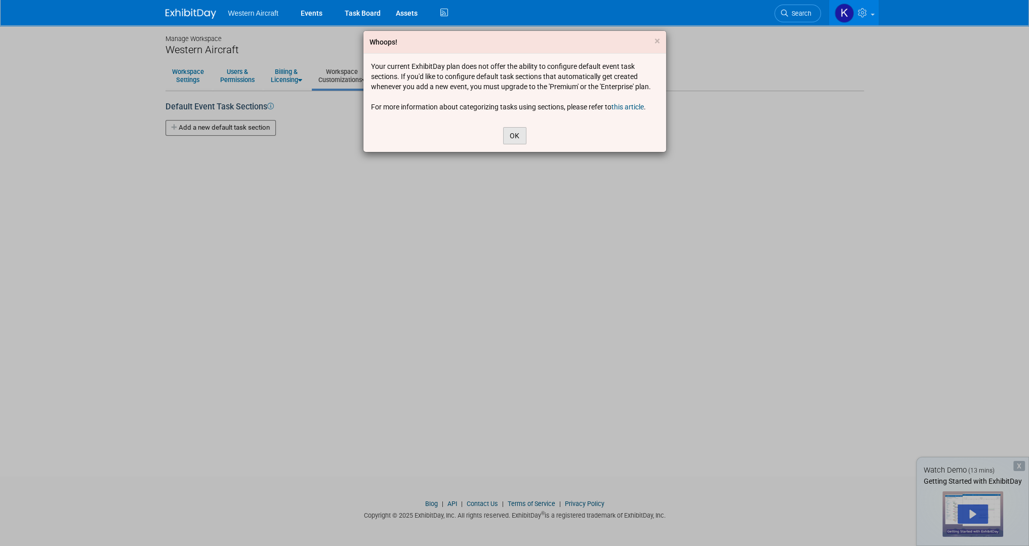
click at [517, 135] on button "OK" at bounding box center [514, 135] width 23 height 17
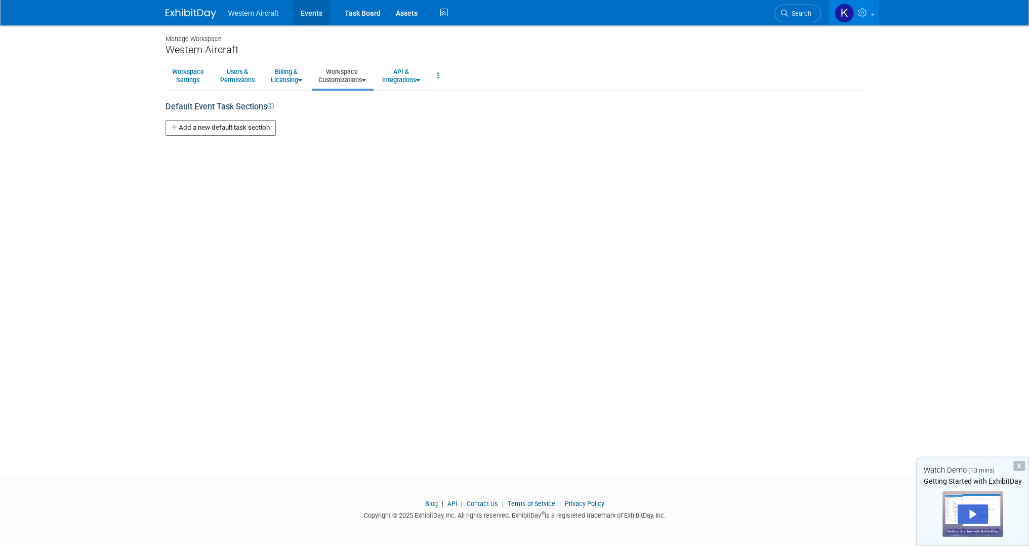
click at [306, 11] on link "Events" at bounding box center [311, 12] width 37 height 25
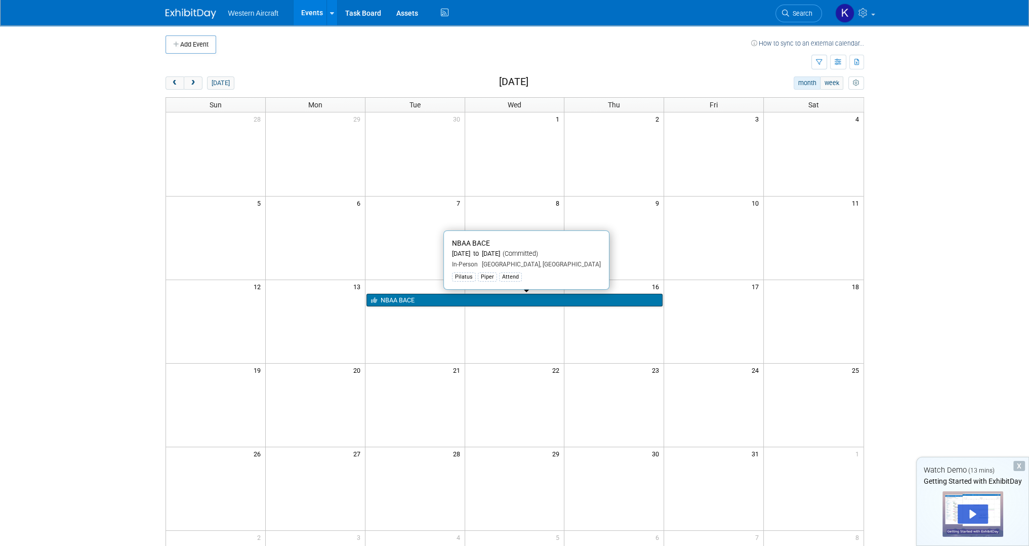
click at [405, 298] on link "NBAA BACE" at bounding box center [514, 300] width 297 height 13
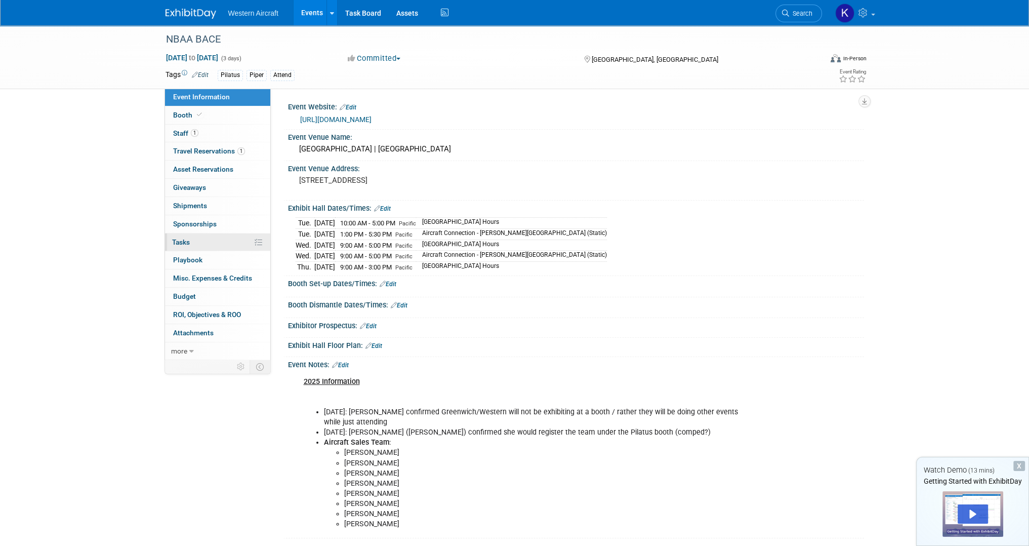
click at [197, 240] on link "0% Tasks 0%" at bounding box center [217, 242] width 105 height 18
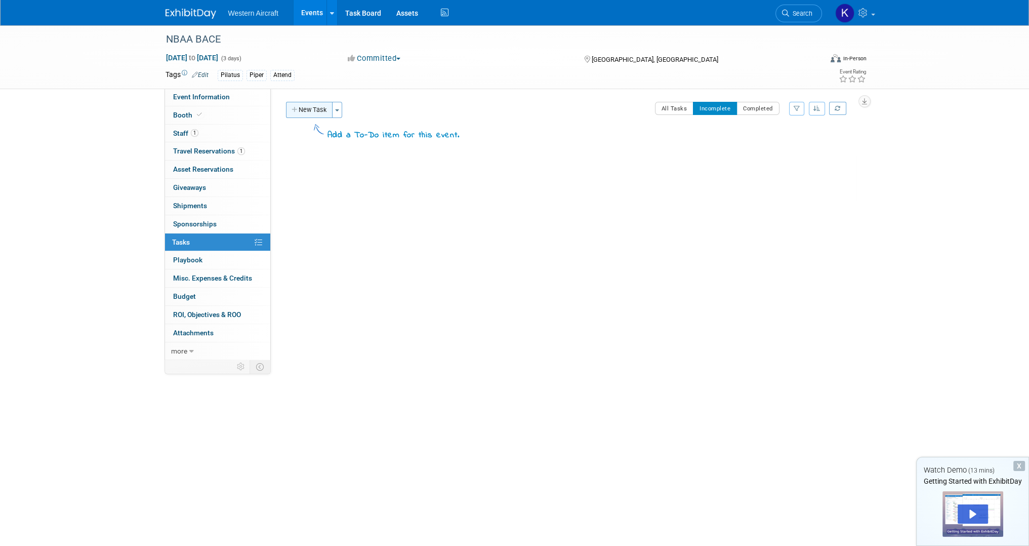
click at [306, 108] on button "New Task" at bounding box center [309, 110] width 47 height 16
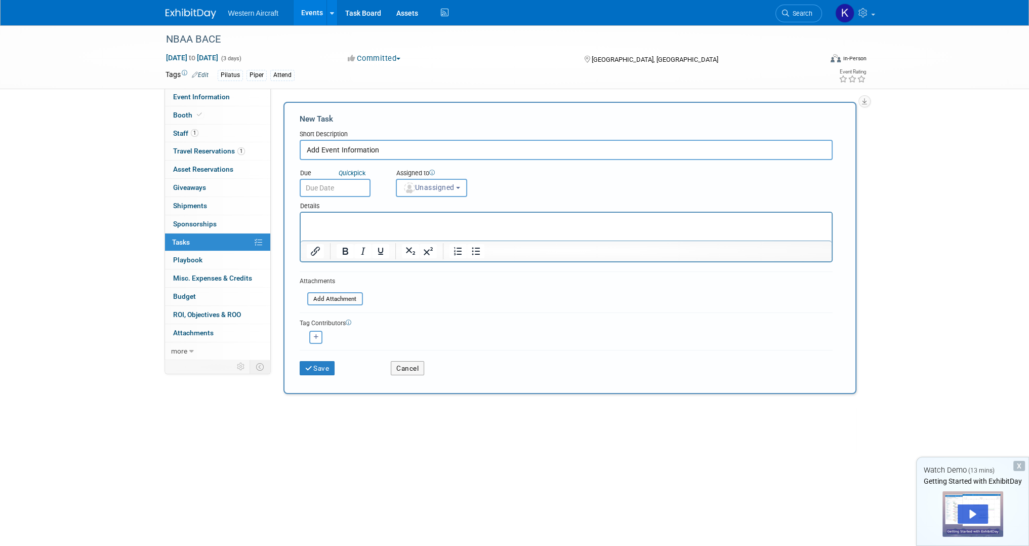
type input "Add Event Information"
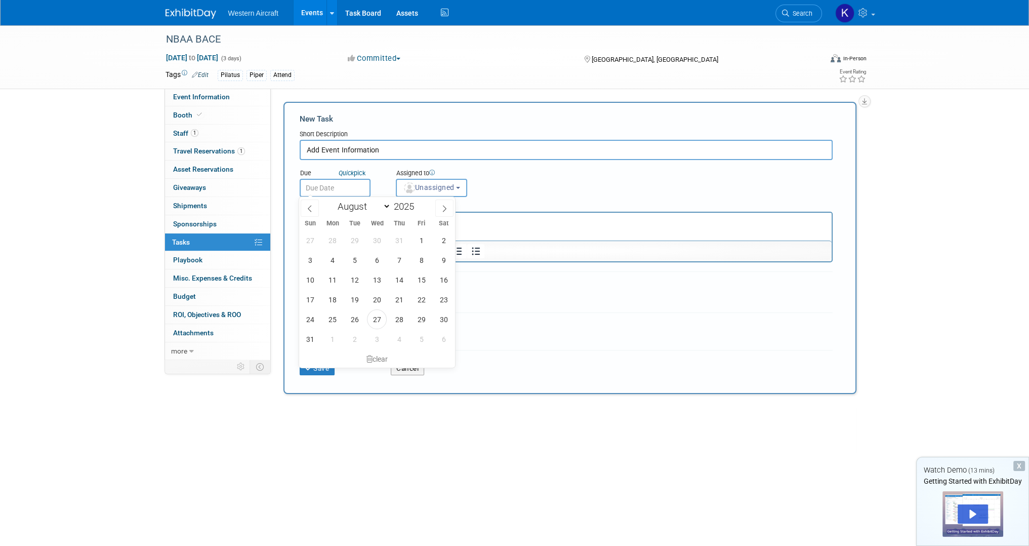
click at [315, 188] on input "text" at bounding box center [335, 188] width 71 height 18
click at [383, 317] on span "27" at bounding box center [377, 319] width 20 height 20
type input "Aug 27, 2025"
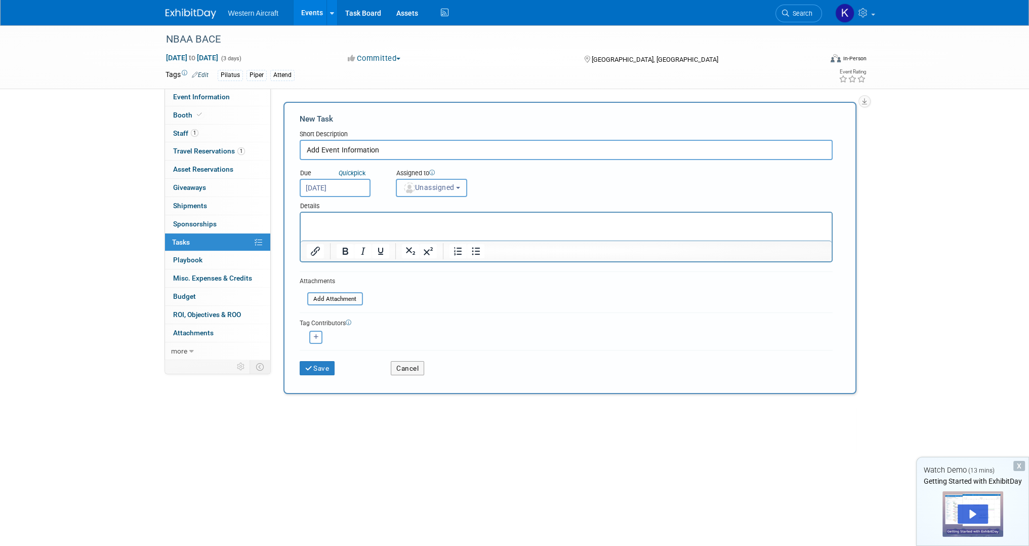
click at [449, 191] on button "Unassigned" at bounding box center [432, 188] width 72 height 18
click at [444, 229] on label "Kindra Mahler (me)" at bounding box center [445, 231] width 88 height 16
click at [398, 229] on input "Kindra Mahler (me)" at bounding box center [394, 230] width 7 height 7
select select "12536384-bbc3-4cec-9ed9-1383d243a388"
click at [382, 227] on html at bounding box center [565, 220] width 531 height 14
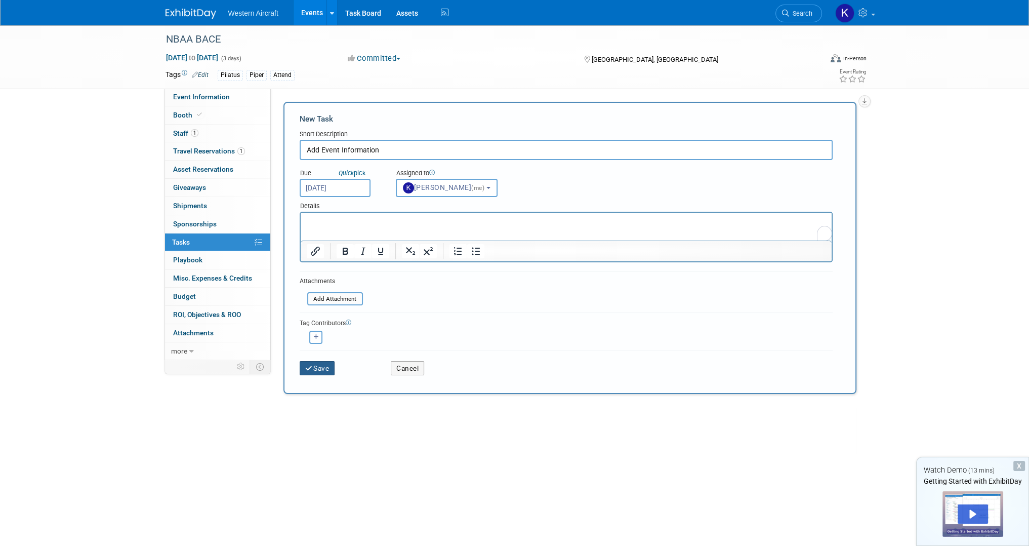
click at [330, 366] on button "Save" at bounding box center [317, 368] width 35 height 14
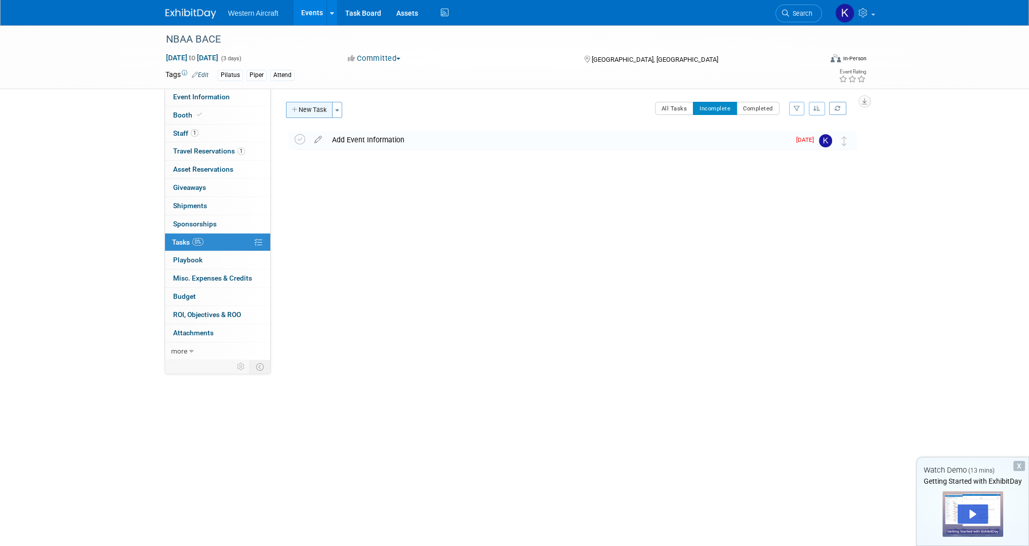
click at [323, 109] on button "New Task" at bounding box center [309, 110] width 47 height 16
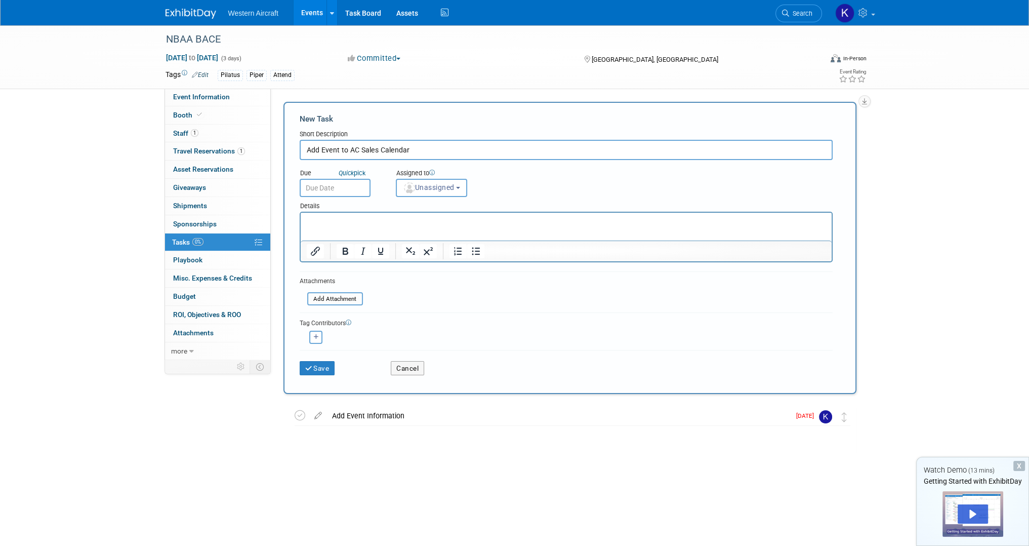
type input "Add Event to AC Sales Calendar"
click at [342, 185] on input "text" at bounding box center [335, 188] width 71 height 18
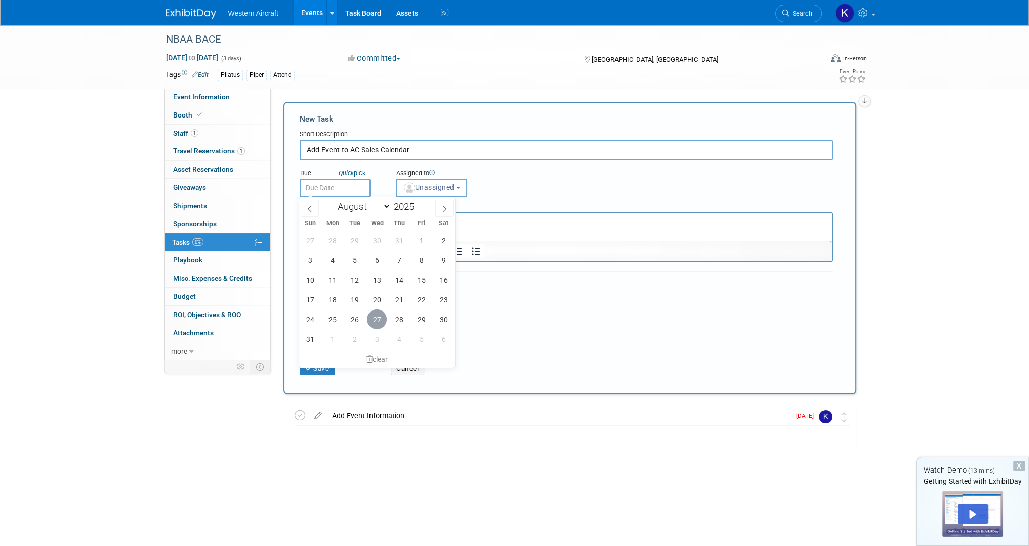
click at [379, 319] on span "27" at bounding box center [377, 319] width 20 height 20
type input "Aug 27, 2025"
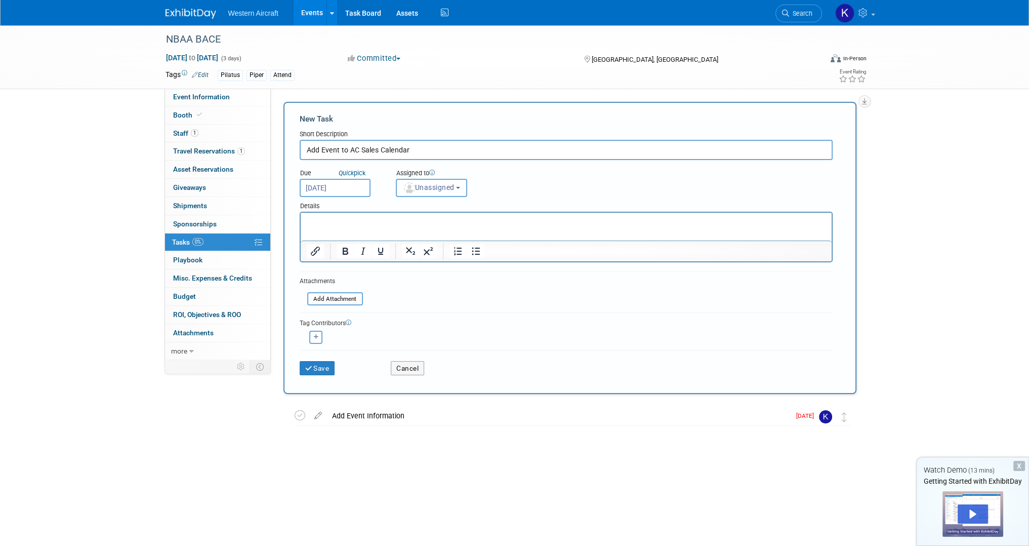
click at [428, 183] on span "Unassigned" at bounding box center [429, 187] width 52 height 8
click at [429, 224] on label "Kindra Mahler (me)" at bounding box center [445, 231] width 88 height 16
click at [398, 227] on input "Kindra Mahler (me)" at bounding box center [394, 230] width 7 height 7
select select "12536384-bbc3-4cec-9ed9-1383d243a388"
click at [324, 371] on button "Save" at bounding box center [317, 368] width 35 height 14
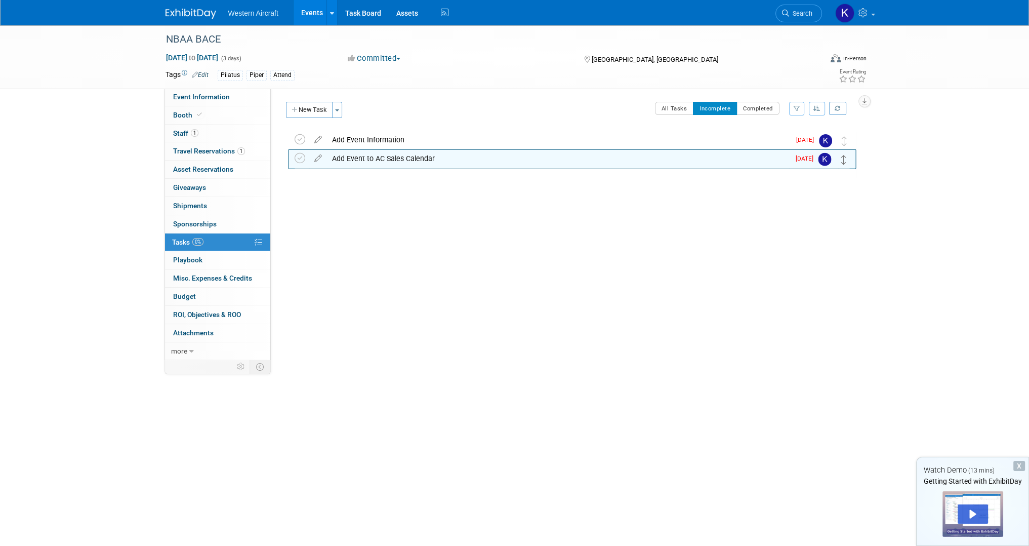
drag, startPoint x: 840, startPoint y: 143, endPoint x: 840, endPoint y: 162, distance: 19.2
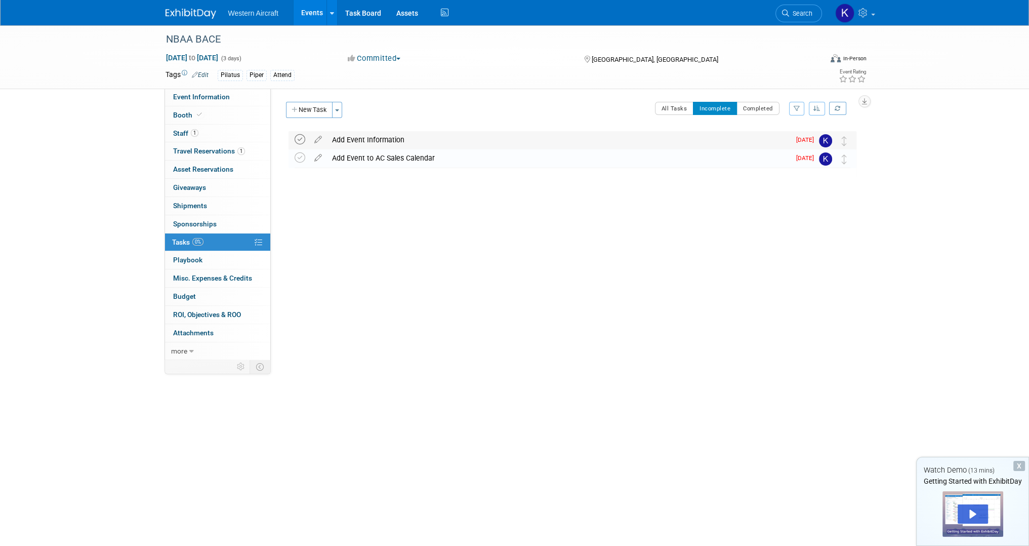
click at [301, 139] on icon at bounding box center [300, 139] width 11 height 11
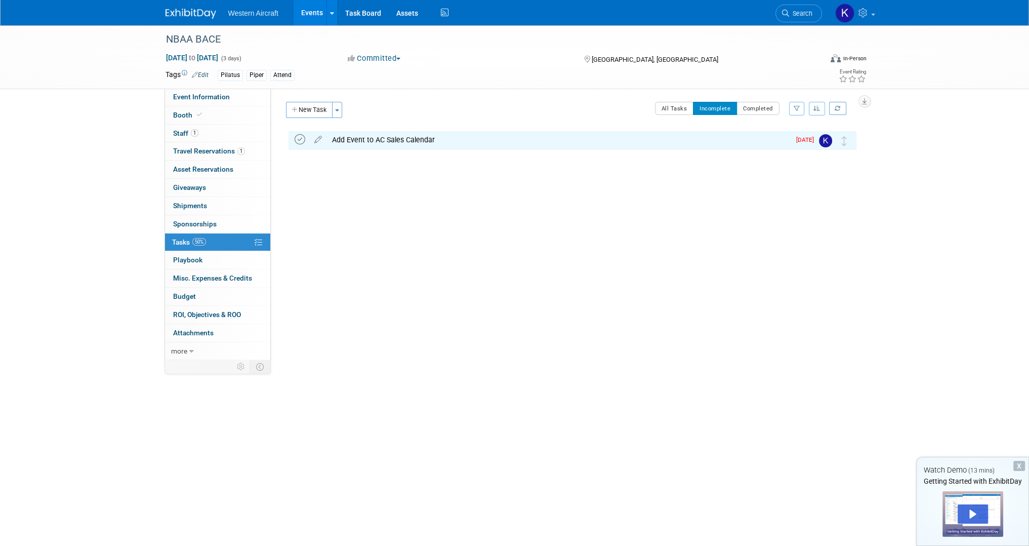
click at [301, 142] on icon at bounding box center [300, 139] width 11 height 11
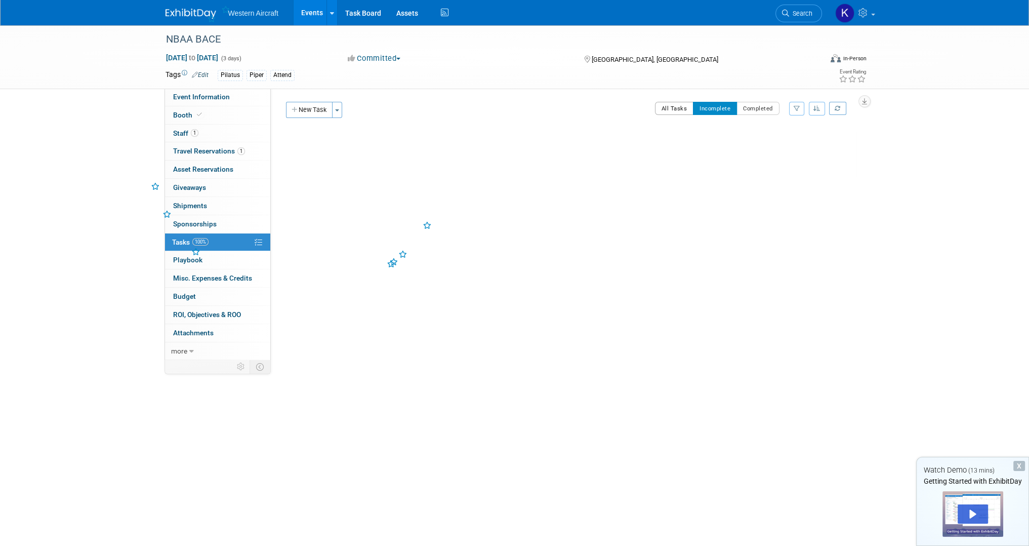
click at [675, 109] on button "All Tasks" at bounding box center [674, 108] width 39 height 13
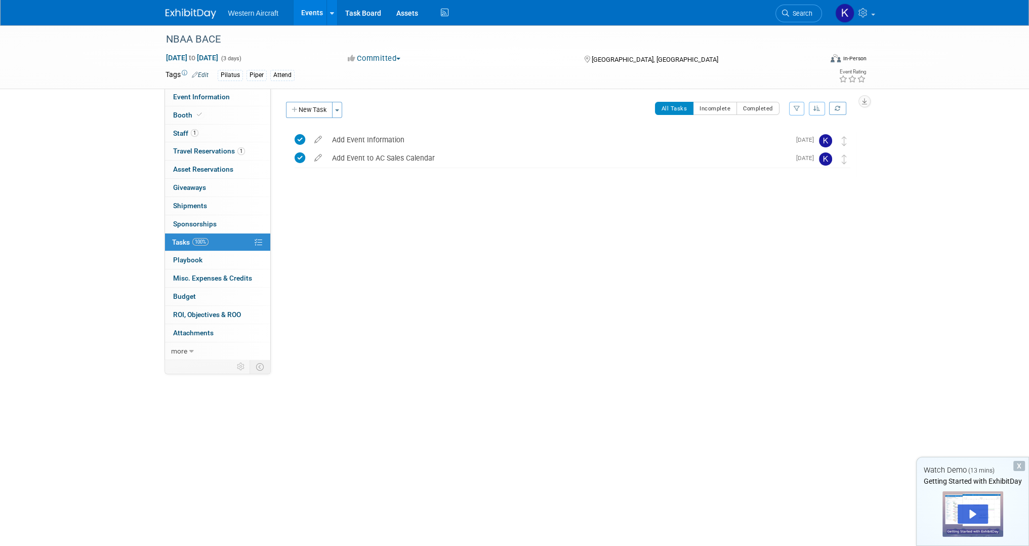
click at [442, 203] on div "NBAA BACE Las Vegas, NV Oct 14, 2025 to Oct 16, 2025 (Going) Add Event Informat…" at bounding box center [569, 175] width 573 height 89
click at [316, 111] on button "New Task" at bounding box center [309, 110] width 47 height 16
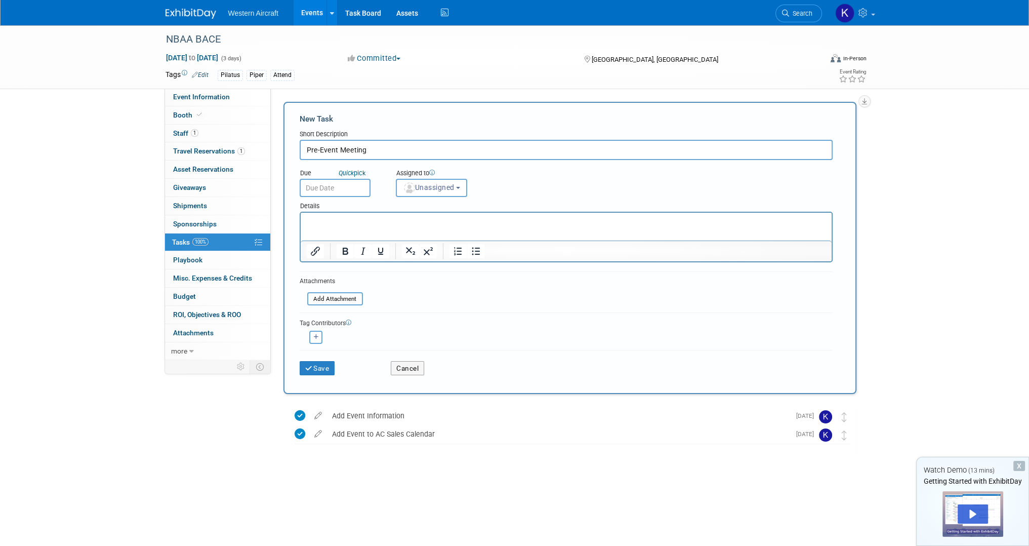
type input "Pre-Event Meeting"
click at [338, 188] on input "text" at bounding box center [335, 188] width 71 height 18
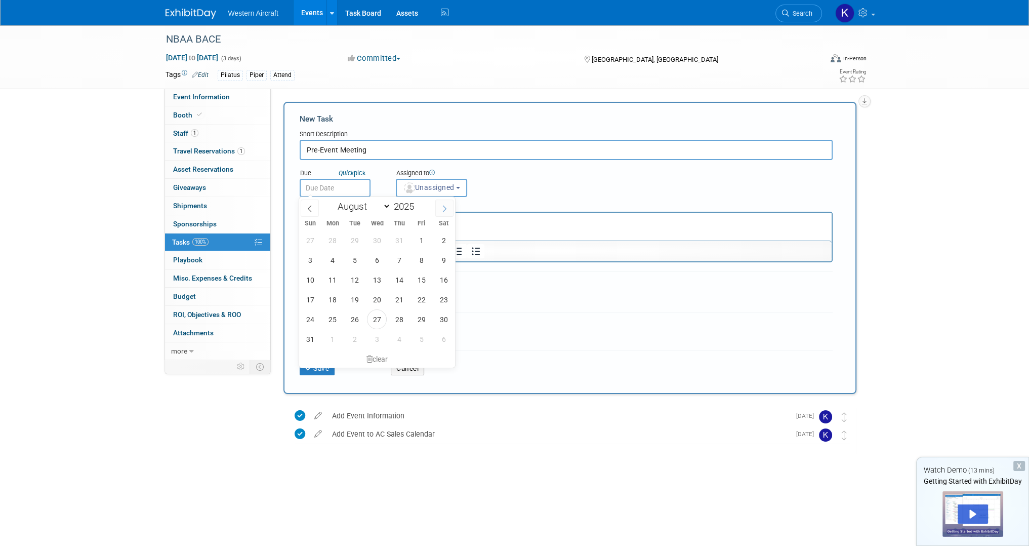
click at [442, 216] on span at bounding box center [444, 207] width 18 height 17
click at [443, 206] on icon at bounding box center [444, 208] width 7 height 7
select select "9"
click at [332, 248] on span "29" at bounding box center [332, 240] width 20 height 20
type input "Sep 29, 2025"
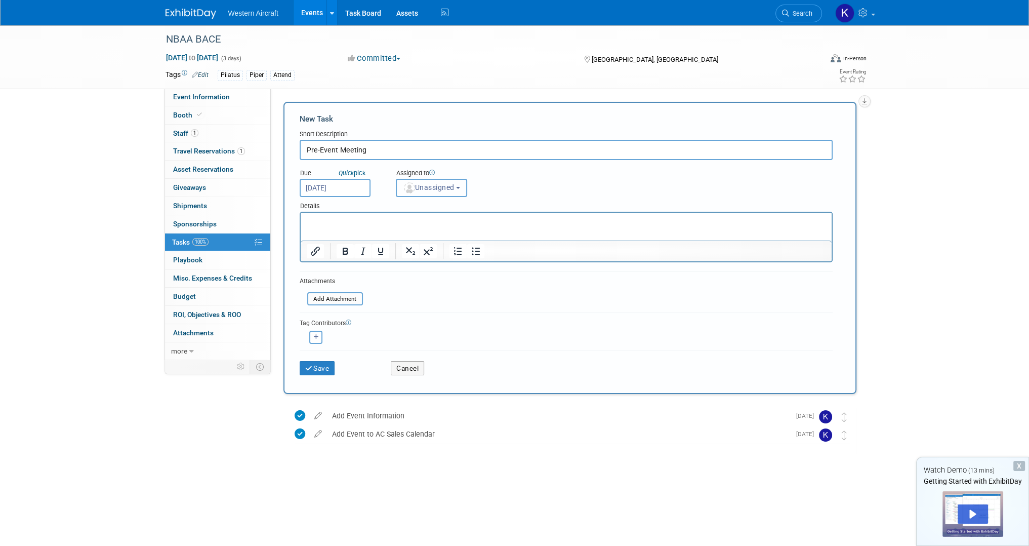
click at [411, 186] on img "button" at bounding box center [409, 187] width 11 height 11
click at [419, 232] on label "Kindra Mahler (me)" at bounding box center [445, 231] width 88 height 16
click at [398, 232] on input "Kindra Mahler (me)" at bounding box center [394, 230] width 7 height 7
select select "12536384-bbc3-4cec-9ed9-1383d243a388"
click at [315, 365] on button "Save" at bounding box center [317, 368] width 35 height 14
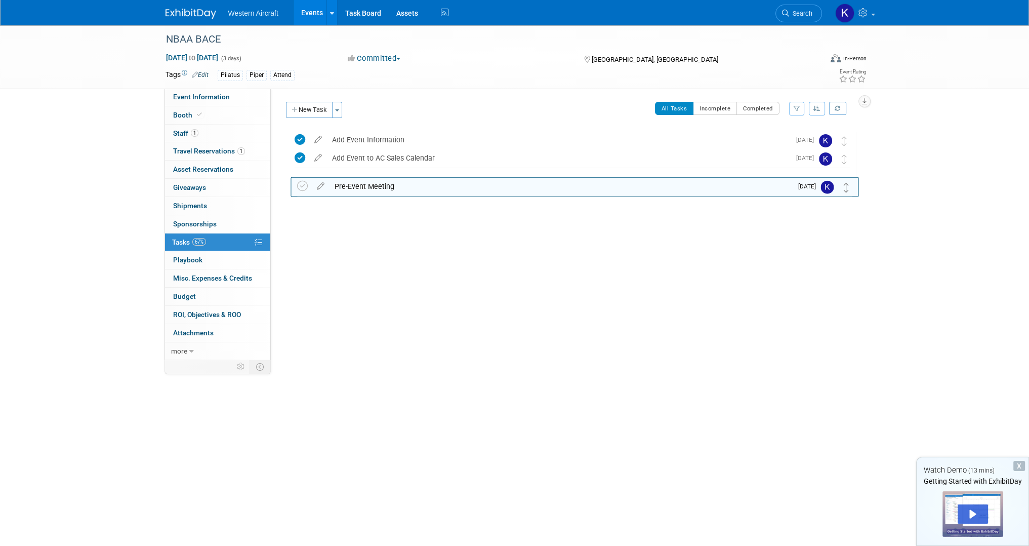
drag, startPoint x: 845, startPoint y: 141, endPoint x: 848, endPoint y: 187, distance: 46.2
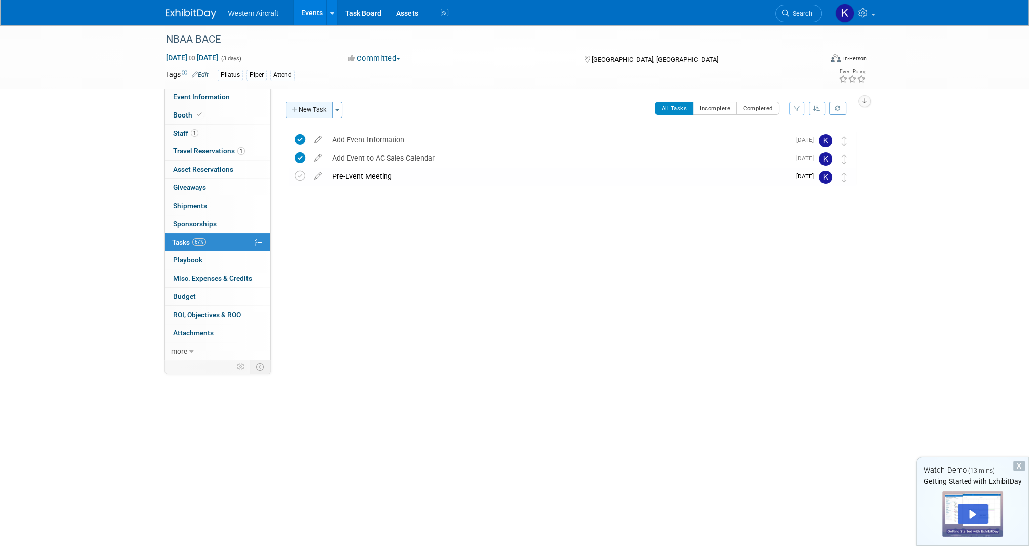
click at [311, 110] on button "New Task" at bounding box center [309, 110] width 47 height 16
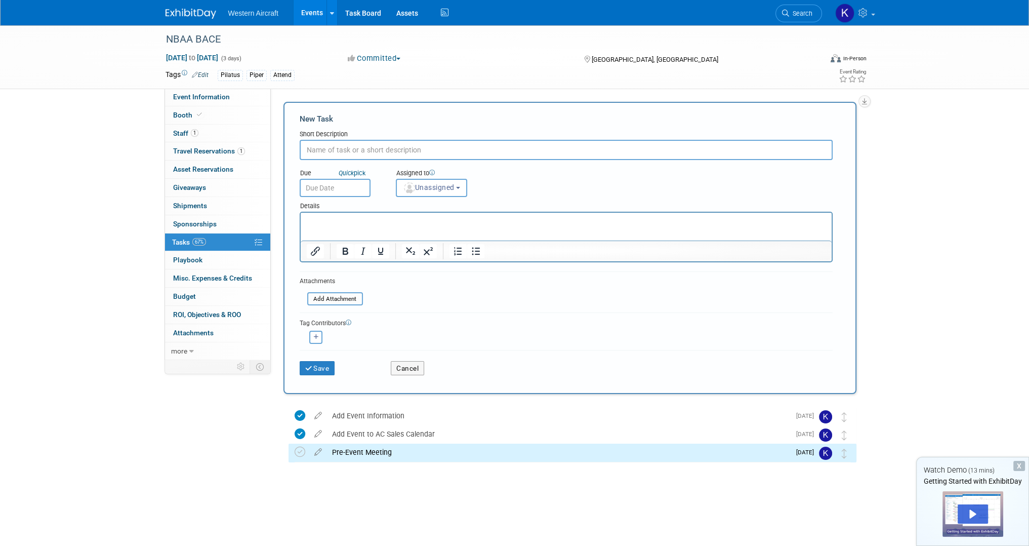
click at [338, 144] on input "text" at bounding box center [566, 150] width 533 height 20
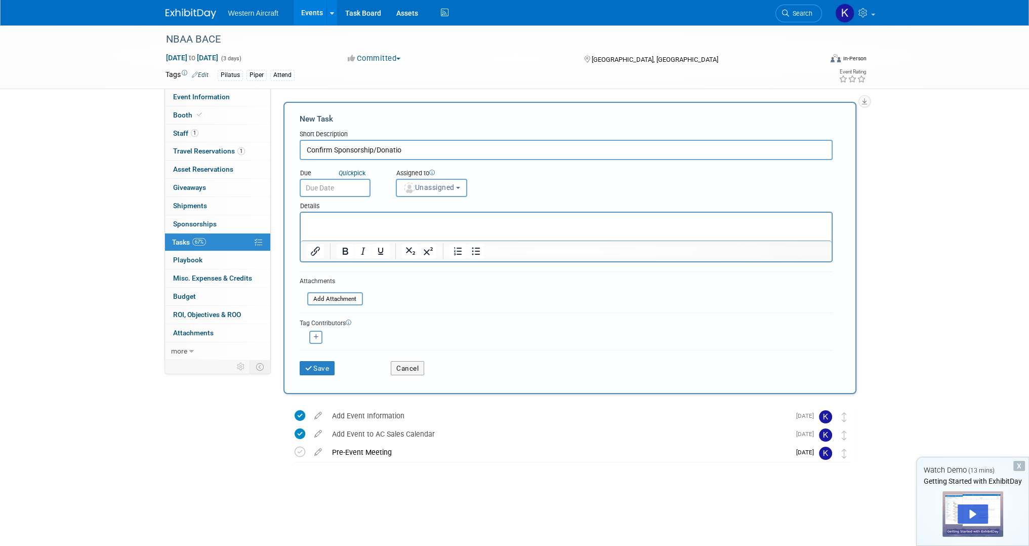
type input "Confirm Sponsorship/Donation"
click at [372, 157] on input "Confirm Sponsorship/Donation" at bounding box center [566, 150] width 533 height 20
click at [398, 152] on input "Confirm Exhibit Space" at bounding box center [566, 150] width 533 height 20
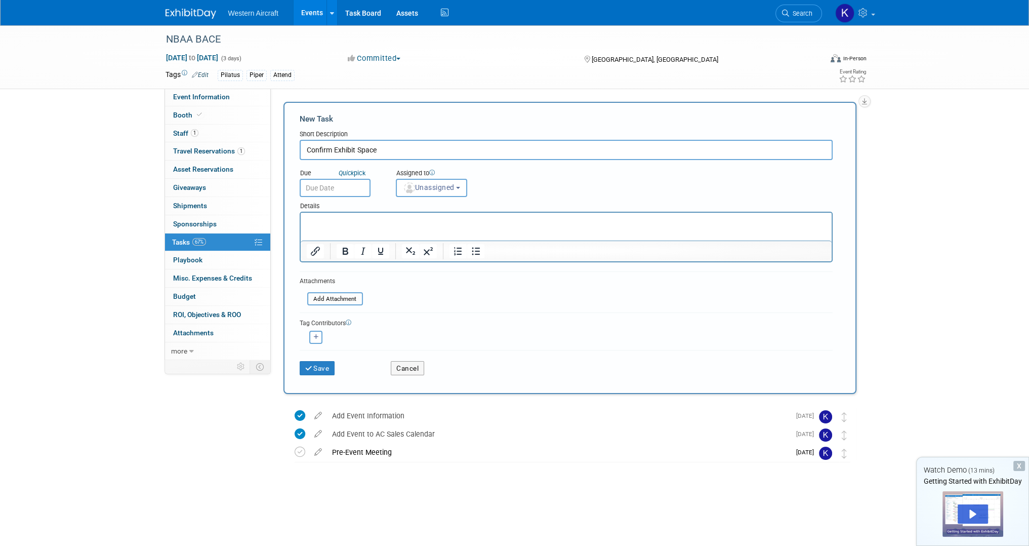
click at [366, 150] on input "Confirm Exhibit Space" at bounding box center [566, 150] width 533 height 20
type input "Confirm Exhibit/Attendance"
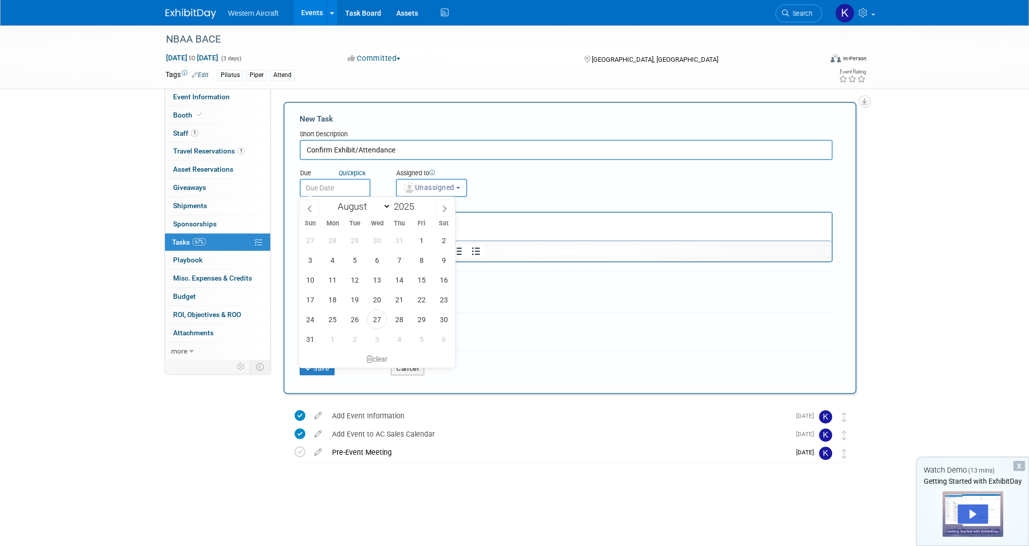
click at [350, 179] on input "text" at bounding box center [335, 188] width 71 height 18
click at [383, 316] on span "27" at bounding box center [377, 319] width 20 height 20
type input "[DATE]"
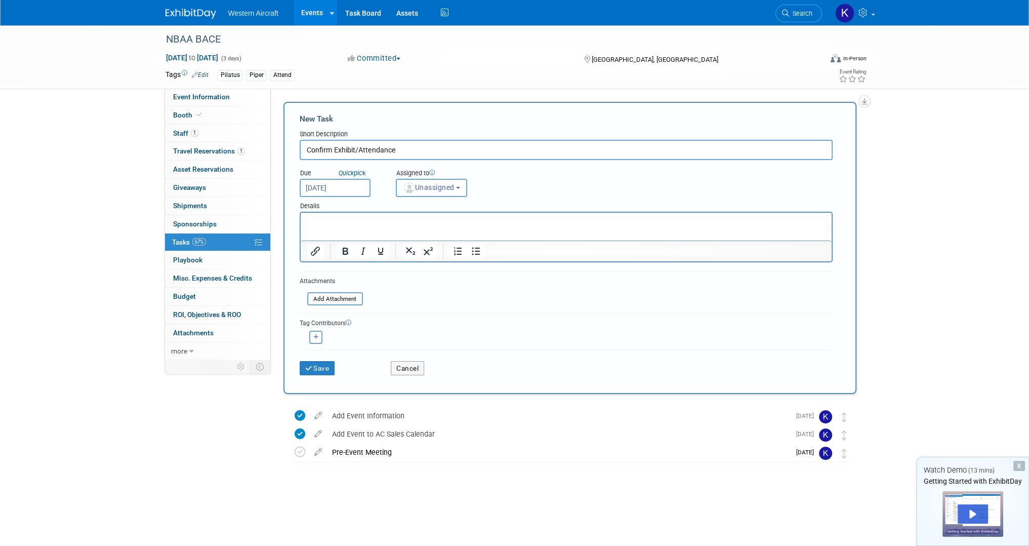
click at [429, 192] on button "Unassigned" at bounding box center [432, 188] width 72 height 18
click at [437, 234] on label "[PERSON_NAME] (me)" at bounding box center [445, 231] width 88 height 16
click at [398, 233] on input "[PERSON_NAME] (me)" at bounding box center [394, 230] width 7 height 7
select select "12536384-bbc3-4cec-9ed9-1383d243a388"
click at [318, 369] on button "Save" at bounding box center [317, 368] width 35 height 14
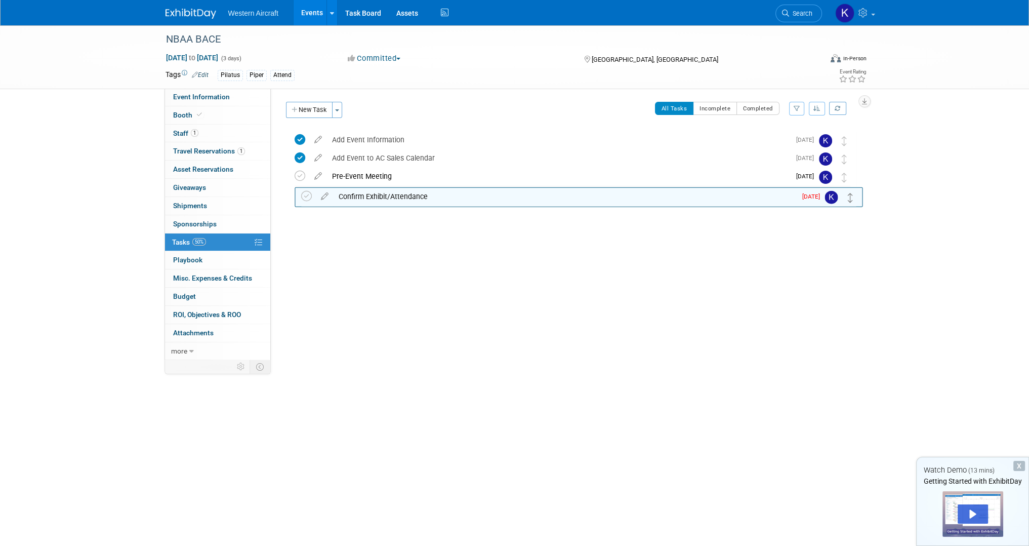
drag, startPoint x: 842, startPoint y: 144, endPoint x: 848, endPoint y: 199, distance: 56.0
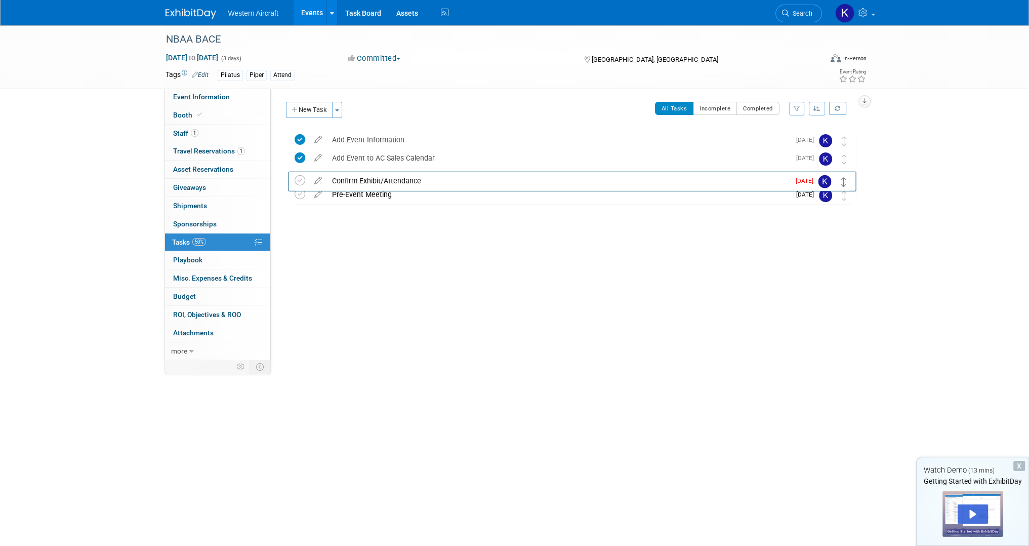
drag, startPoint x: 845, startPoint y: 198, endPoint x: 845, endPoint y: 184, distance: 14.2
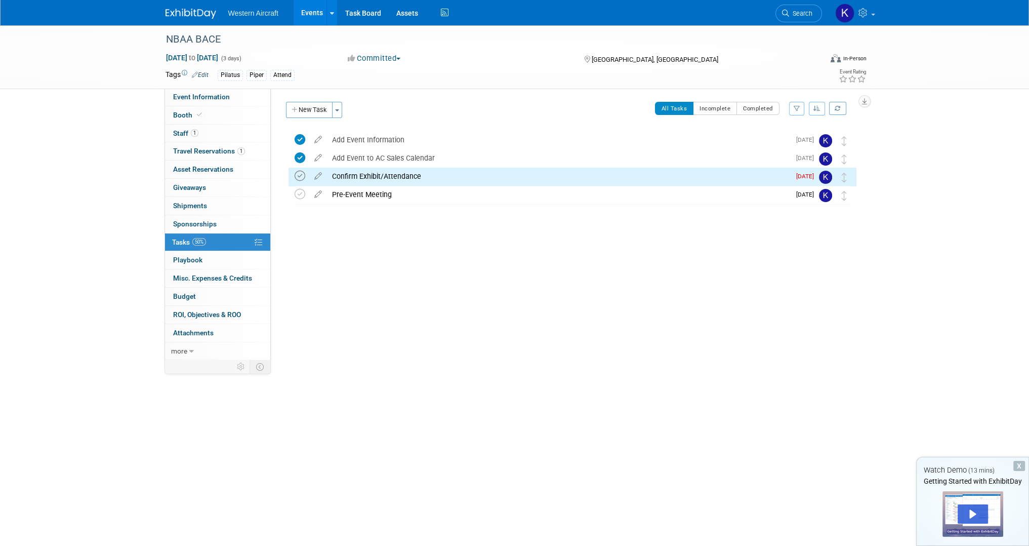
click at [306, 177] on td at bounding box center [302, 177] width 15 height 18
click at [304, 177] on icon at bounding box center [300, 176] width 11 height 11
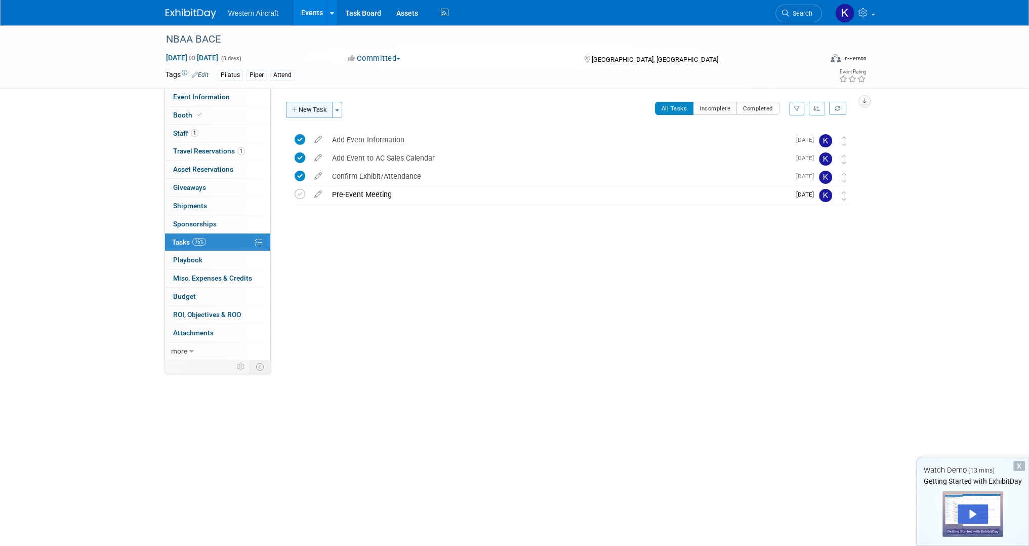
click at [302, 114] on button "New Task" at bounding box center [309, 110] width 47 height 16
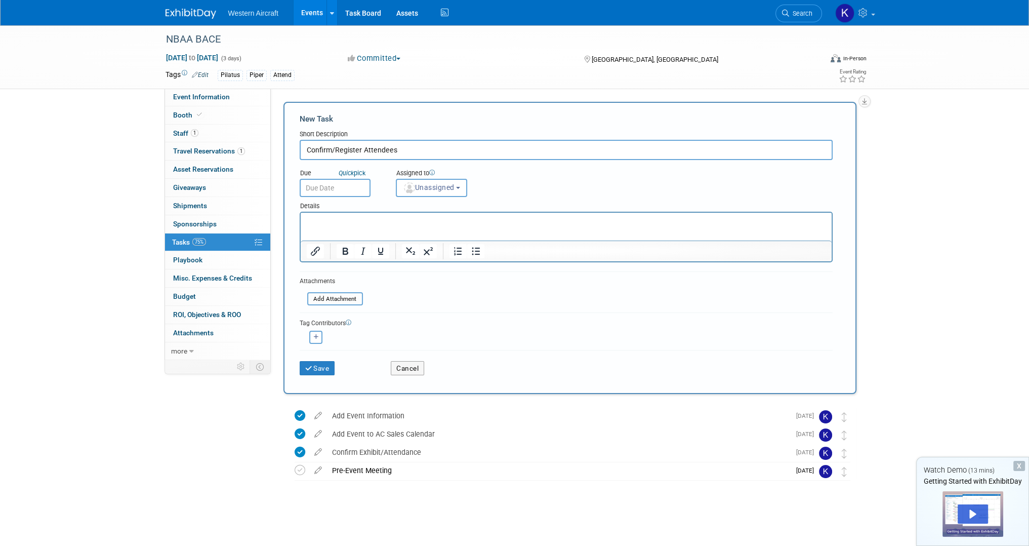
type input "Confirm/Register Attendees"
click at [333, 183] on input "text" at bounding box center [335, 188] width 71 height 18
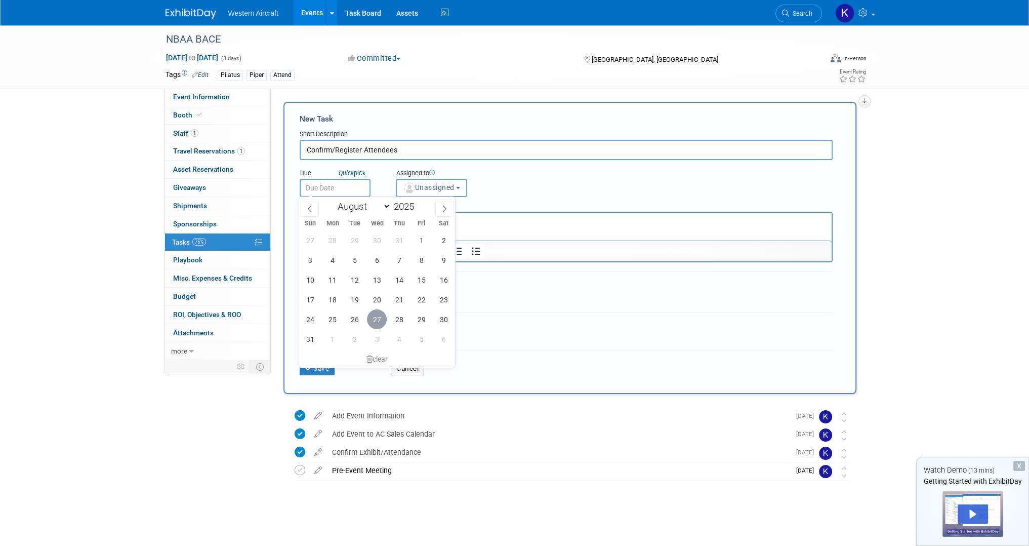
click at [381, 321] on span "27" at bounding box center [377, 319] width 20 height 20
type input "[DATE]"
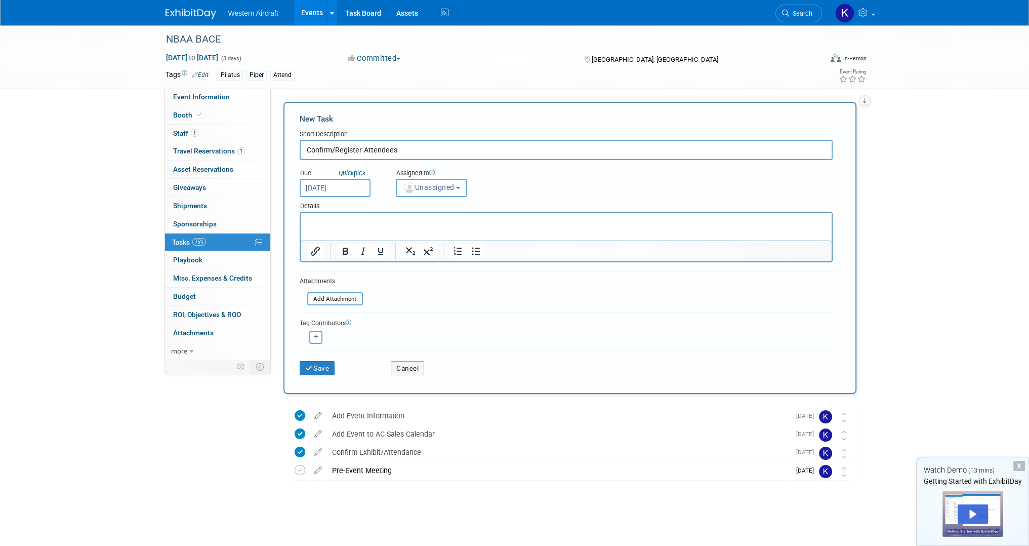
click at [442, 195] on button "Unassigned" at bounding box center [432, 188] width 72 height 18
click at [449, 234] on label "[PERSON_NAME] (me)" at bounding box center [445, 231] width 88 height 16
click at [398, 233] on input "[PERSON_NAME] (me)" at bounding box center [394, 230] width 7 height 7
select select "12536384-bbc3-4cec-9ed9-1383d243a388"
click at [362, 218] on p "Rich Text Area. Press ALT-0 for help." at bounding box center [565, 222] width 519 height 10
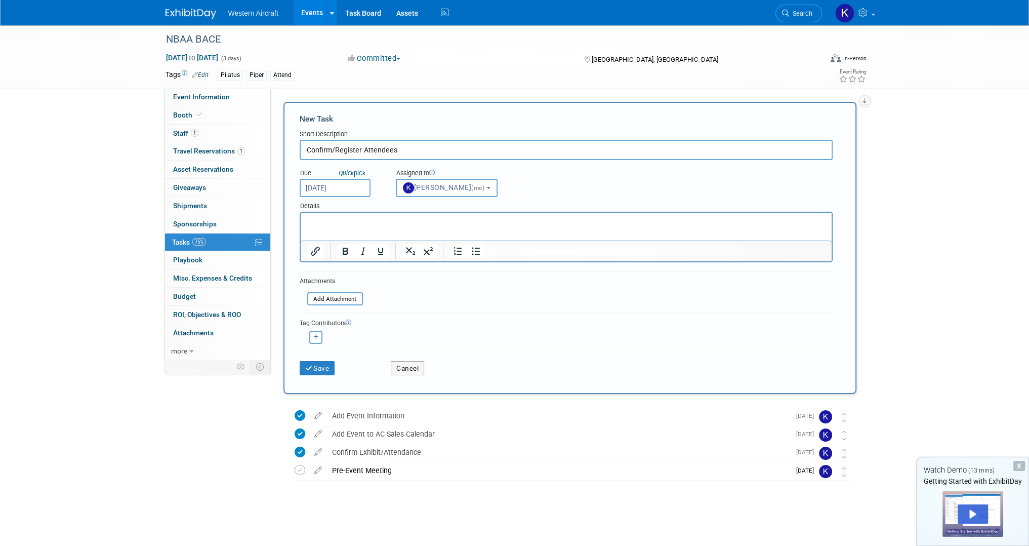
paste body "To enrich screen reader interactions, please activate Accessibility in Grammarl…"
drag, startPoint x: 324, startPoint y: 217, endPoint x: 245, endPoint y: 218, distance: 78.5
click at [300, 218] on html "· Notes : Add registration information to “Staff” tab" at bounding box center [565, 220] width 531 height 14
click at [480, 219] on p "Notes : Add registration information to “Staff” tab" at bounding box center [565, 222] width 519 height 10
click at [324, 369] on button "Save" at bounding box center [317, 368] width 35 height 14
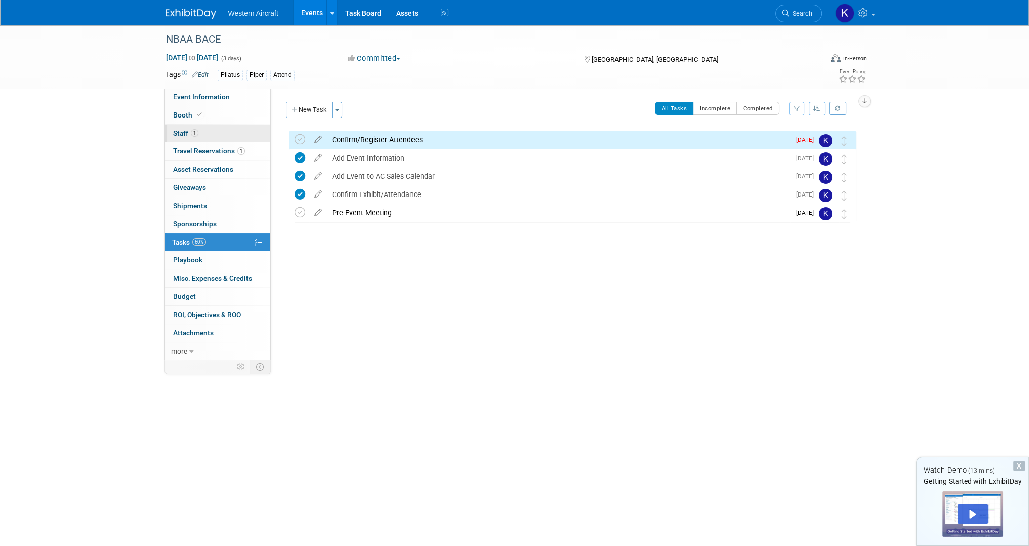
click at [196, 132] on span "1" at bounding box center [195, 133] width 8 height 8
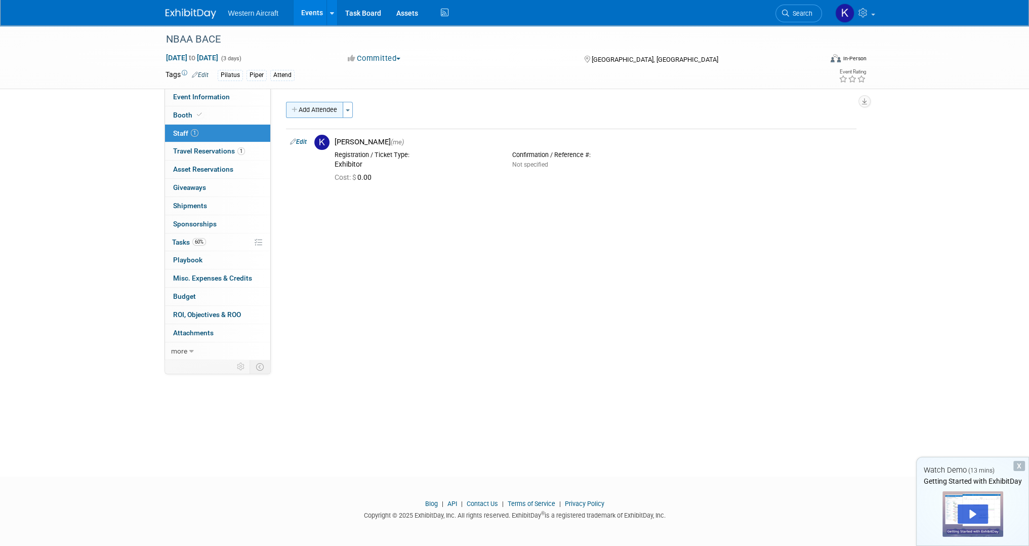
click at [313, 111] on button "Add Attendee" at bounding box center [314, 110] width 57 height 16
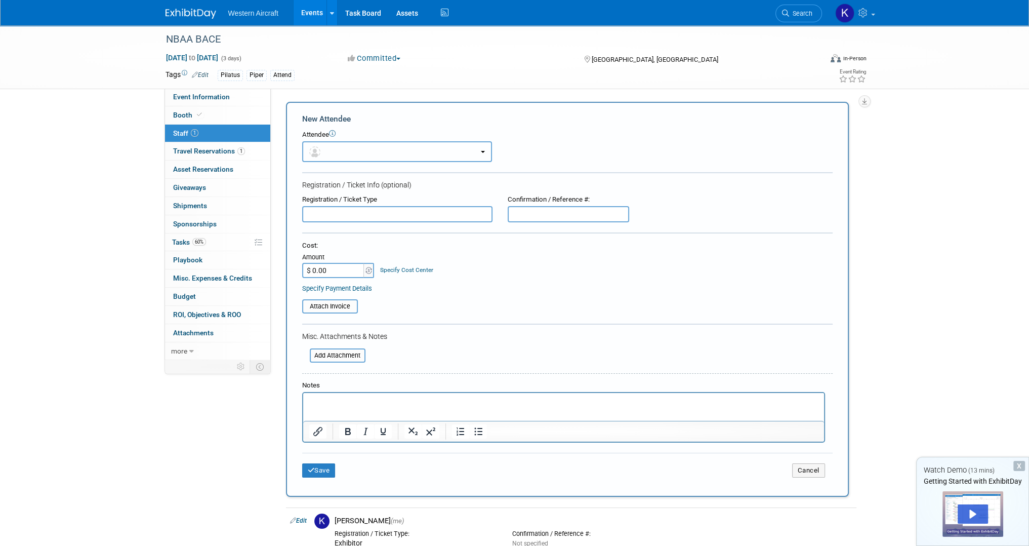
click at [338, 153] on button "button" at bounding box center [397, 151] width 190 height 21
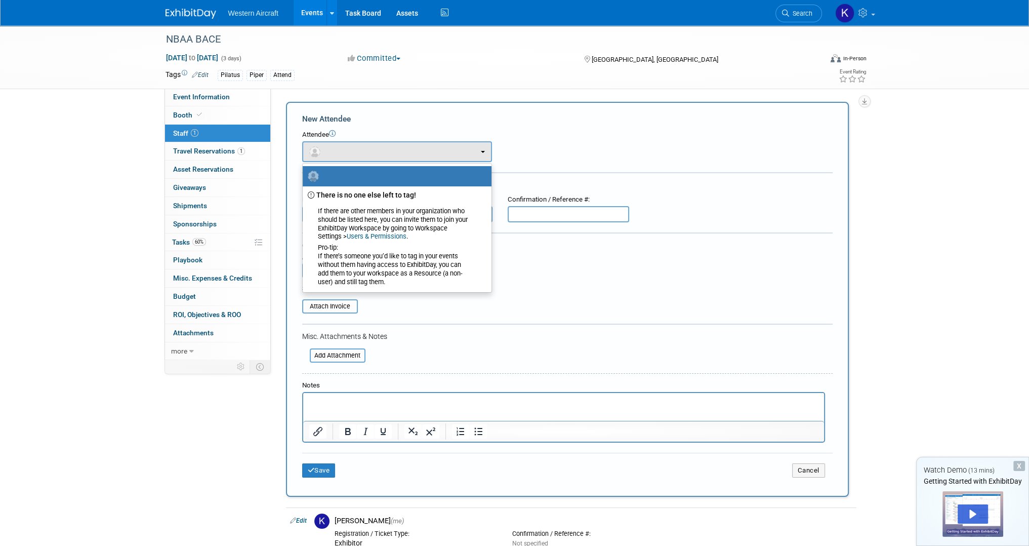
click at [577, 139] on div "Attendee" at bounding box center [567, 135] width 530 height 10
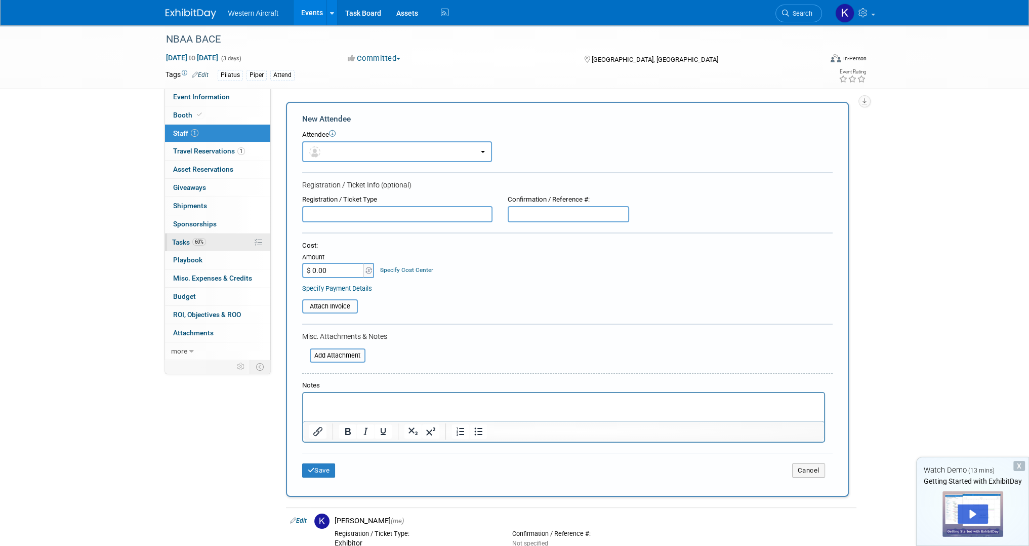
click at [193, 246] on link "60% Tasks 60%" at bounding box center [217, 242] width 105 height 18
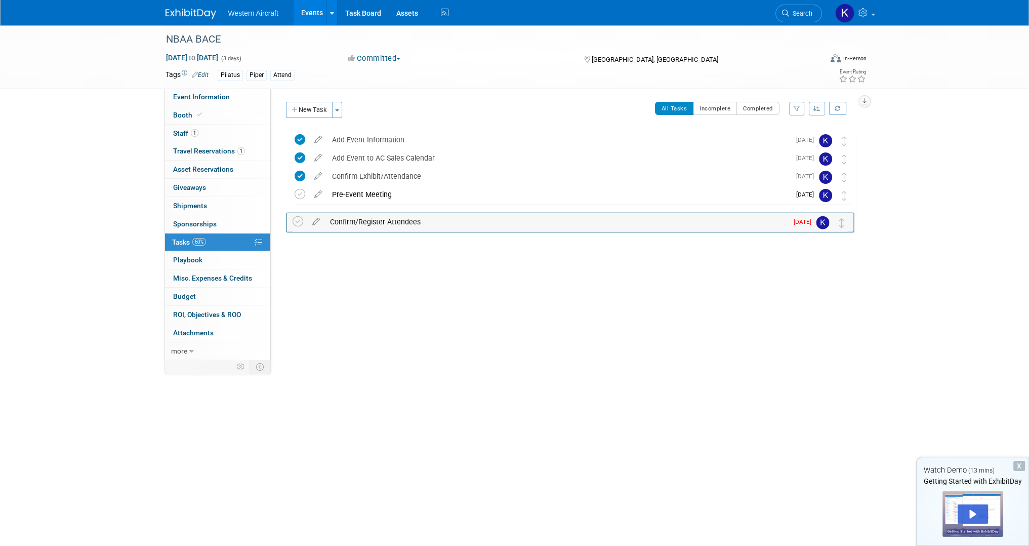
drag, startPoint x: 843, startPoint y: 142, endPoint x: 828, endPoint y: 216, distance: 75.8
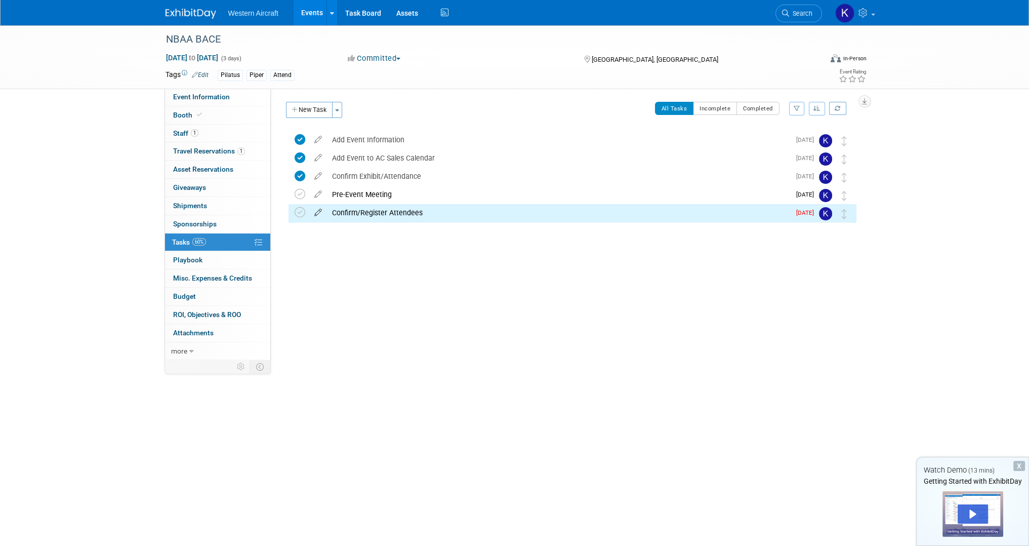
click at [316, 212] on icon at bounding box center [318, 210] width 18 height 13
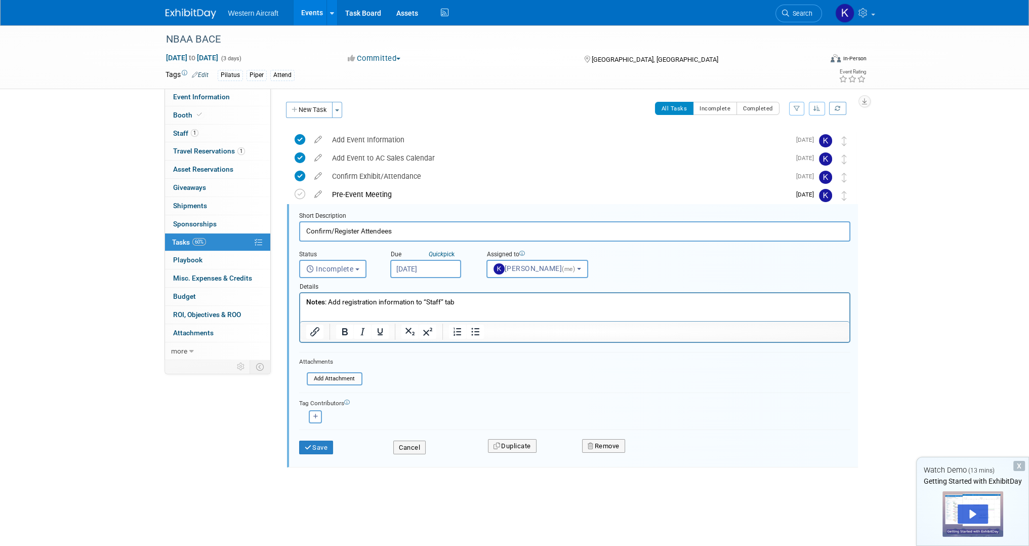
click at [466, 297] on p "Notes : Add registration information to “Staff” tab" at bounding box center [575, 302] width 538 height 10
click at [377, 301] on p "Notes : Add registration information to Event Notes" at bounding box center [575, 302] width 538 height 10
click at [344, 301] on p "Notes : Add registration information to Event Notes" at bounding box center [575, 302] width 538 height 10
click at [370, 302] on p "Notes : Add registration information to Event Notes" at bounding box center [575, 302] width 538 height 10
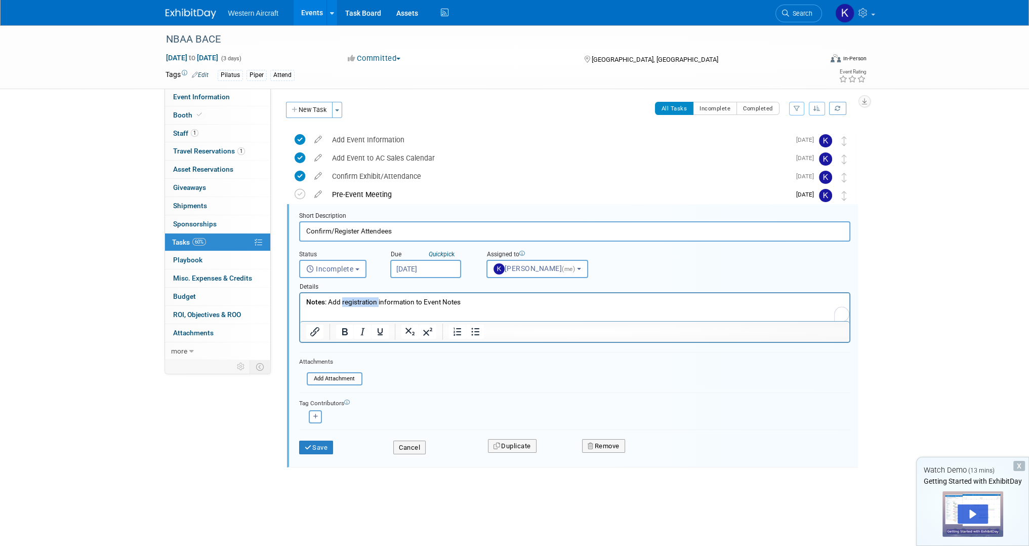
click at [370, 302] on p "Notes : Add registration information to Event Notes" at bounding box center [575, 302] width 538 height 10
drag, startPoint x: 320, startPoint y: 301, endPoint x: 230, endPoint y: 297, distance: 90.2
click at [300, 297] on html "· Notes : Add registration information to “Staff” tab" at bounding box center [574, 300] width 549 height 14
click at [313, 442] on button "Save" at bounding box center [316, 447] width 34 height 14
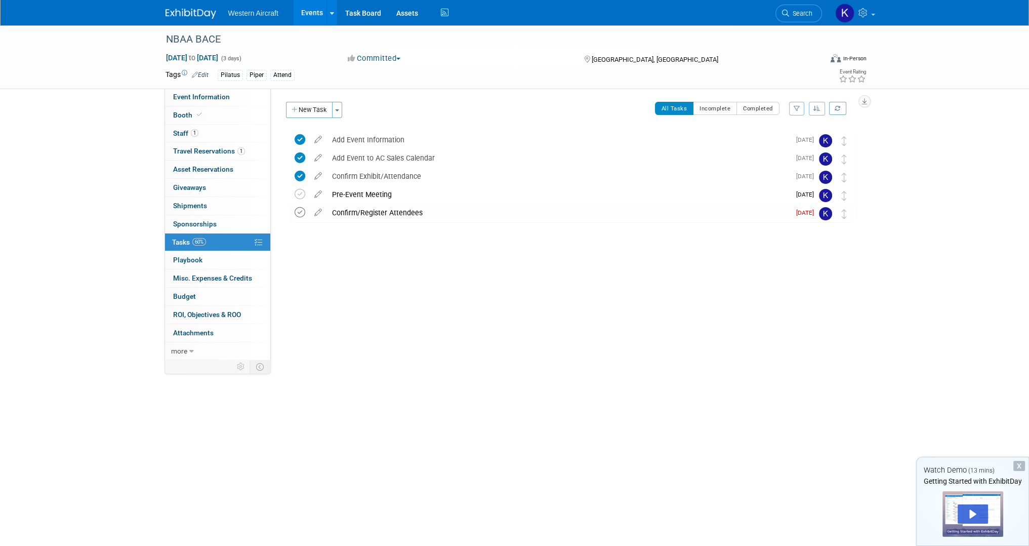
click at [297, 212] on icon at bounding box center [300, 212] width 11 height 11
click at [301, 195] on icon at bounding box center [300, 194] width 11 height 11
drag, startPoint x: 843, startPoint y: 197, endPoint x: 840, endPoint y: 219, distance: 22.0
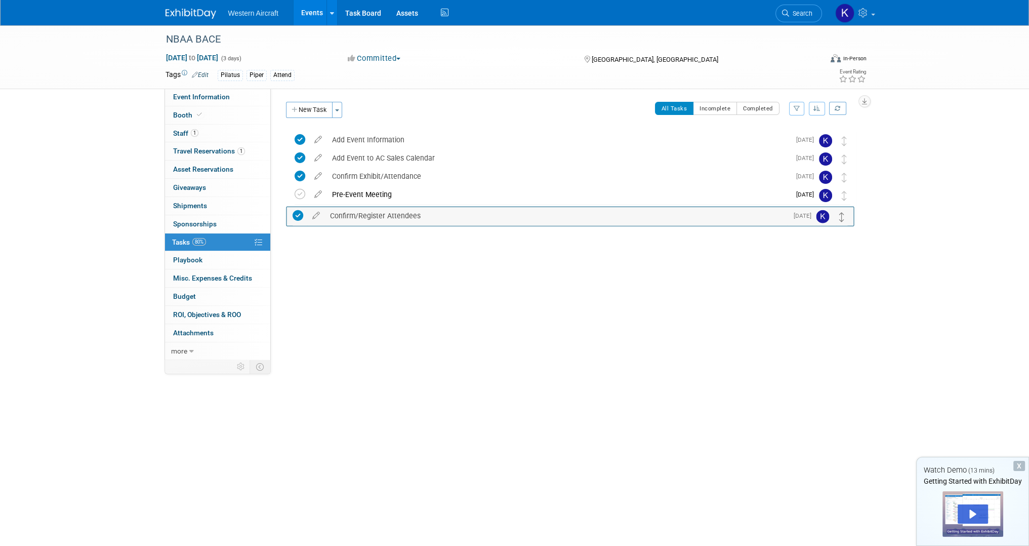
drag, startPoint x: 843, startPoint y: 195, endPoint x: 841, endPoint y: 217, distance: 21.4
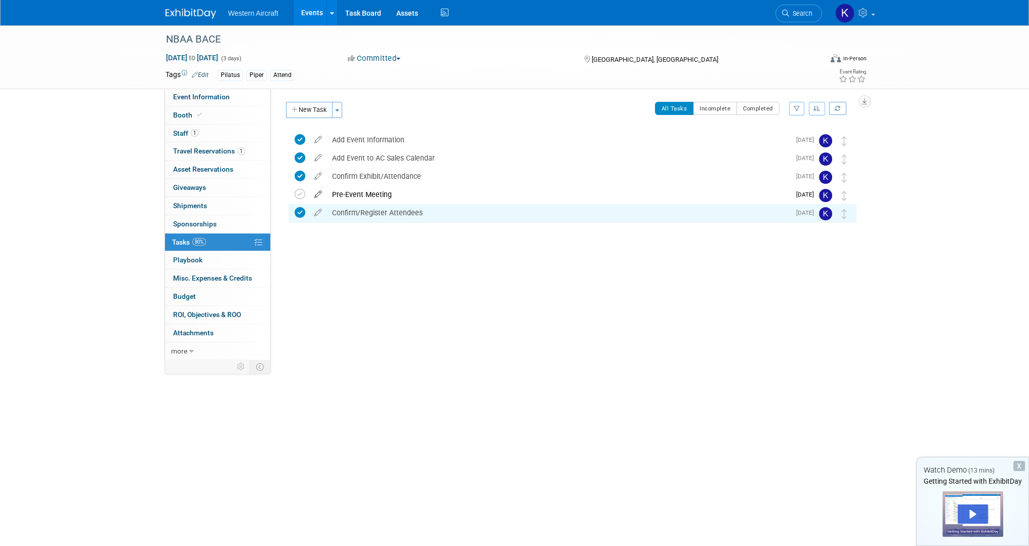
click at [319, 192] on icon at bounding box center [318, 192] width 18 height 13
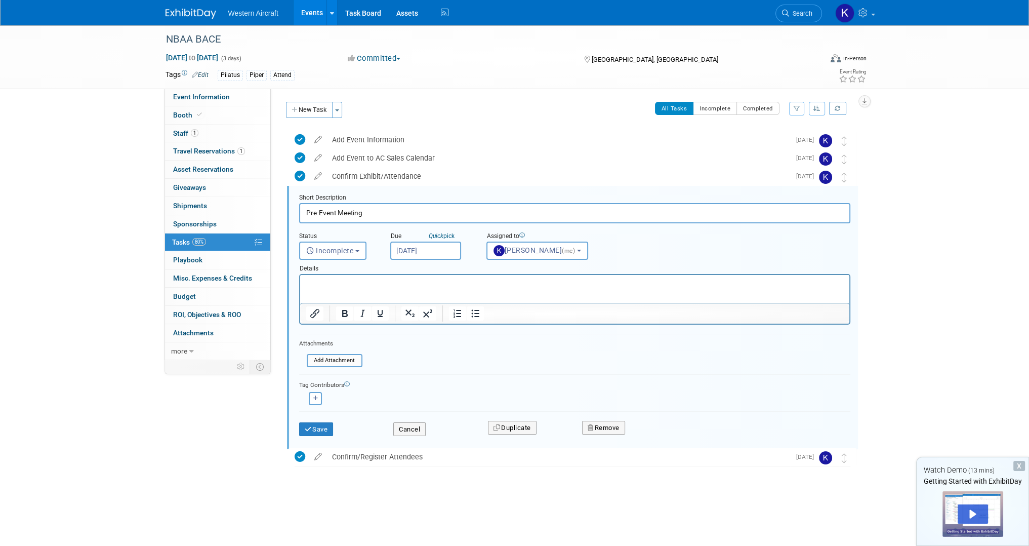
click at [430, 245] on input "Sep 29, 2025" at bounding box center [425, 250] width 71 height 18
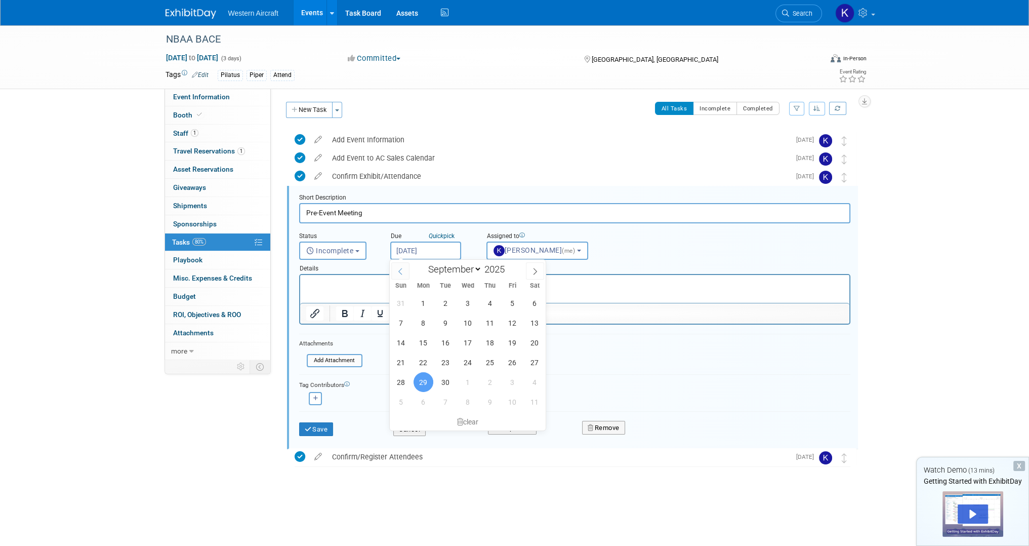
click at [403, 269] on icon at bounding box center [400, 271] width 7 height 7
select select "7"
click at [469, 376] on span "27" at bounding box center [468, 382] width 20 height 20
type input "Aug 27, 2025"
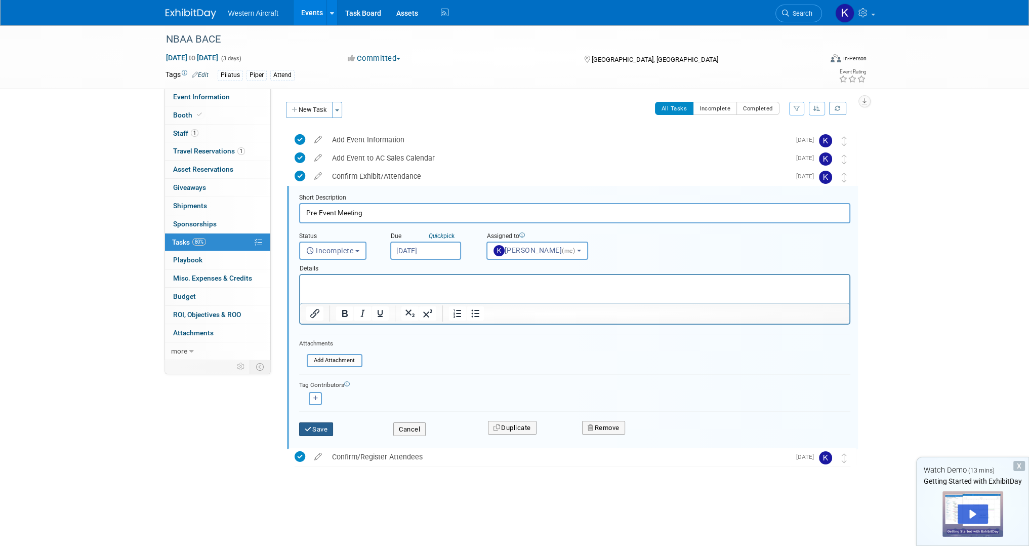
click at [310, 430] on icon "submit" at bounding box center [309, 429] width 8 height 7
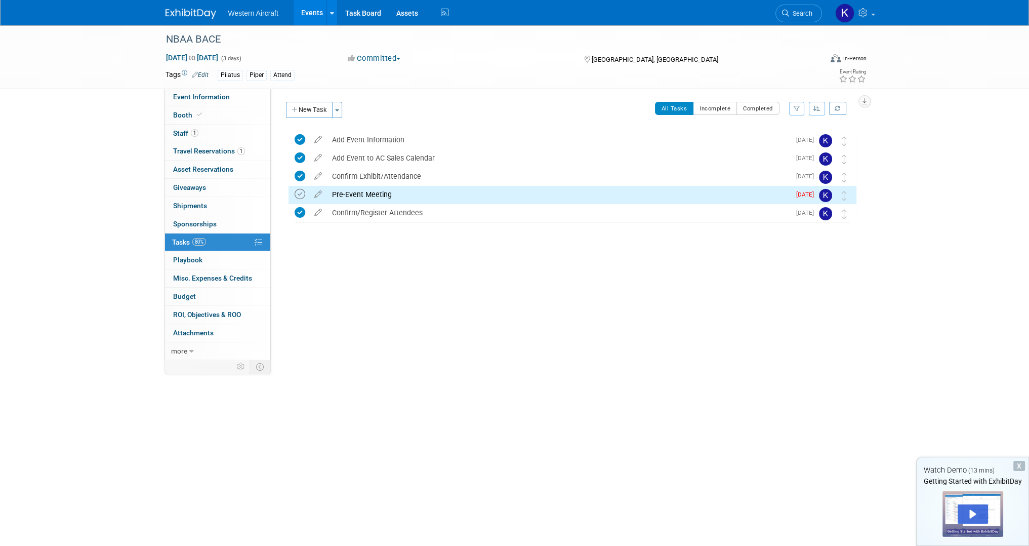
click at [297, 196] on icon at bounding box center [300, 194] width 11 height 11
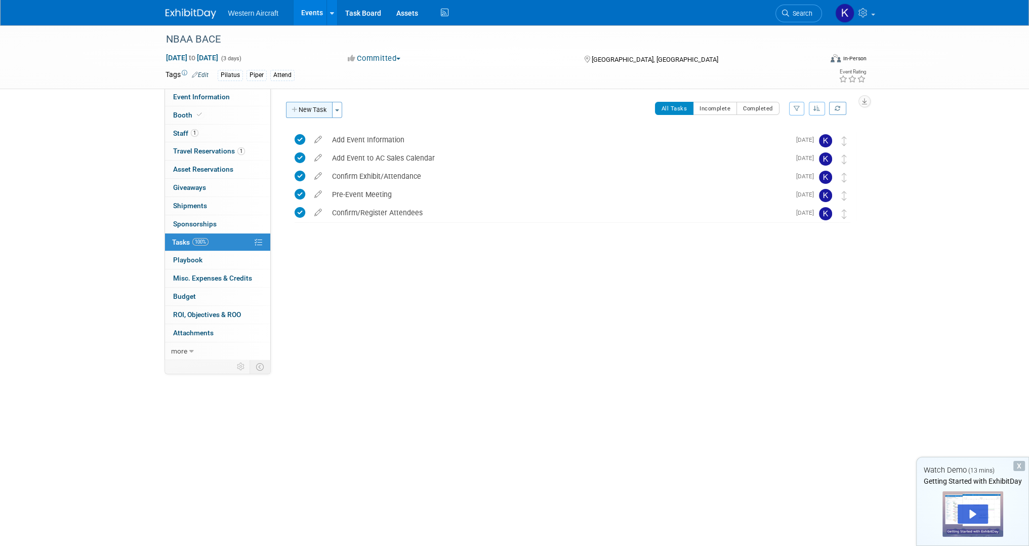
click at [308, 108] on button "New Task" at bounding box center [309, 110] width 47 height 16
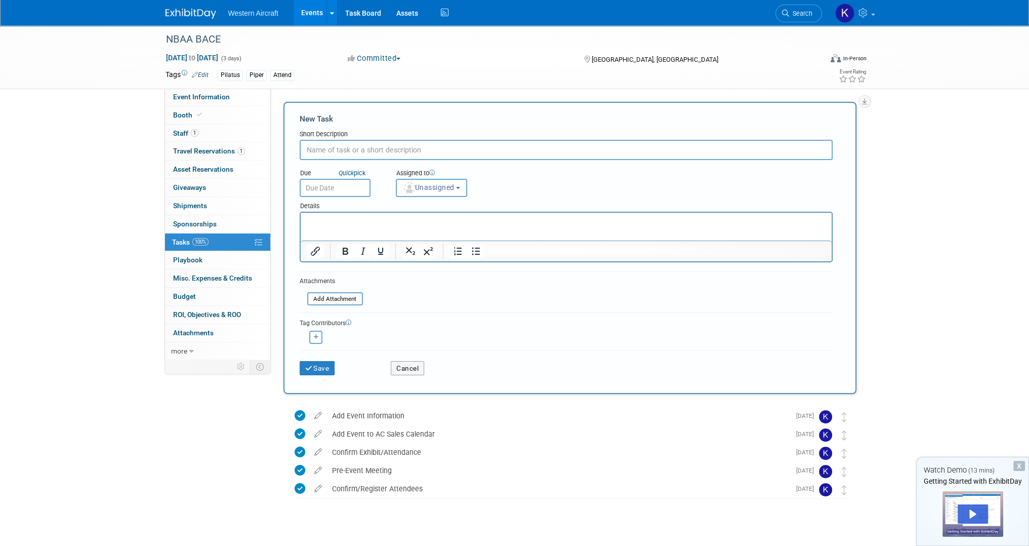
click at [370, 147] on input "text" at bounding box center [566, 150] width 533 height 20
type input "Book & Record Hotel"
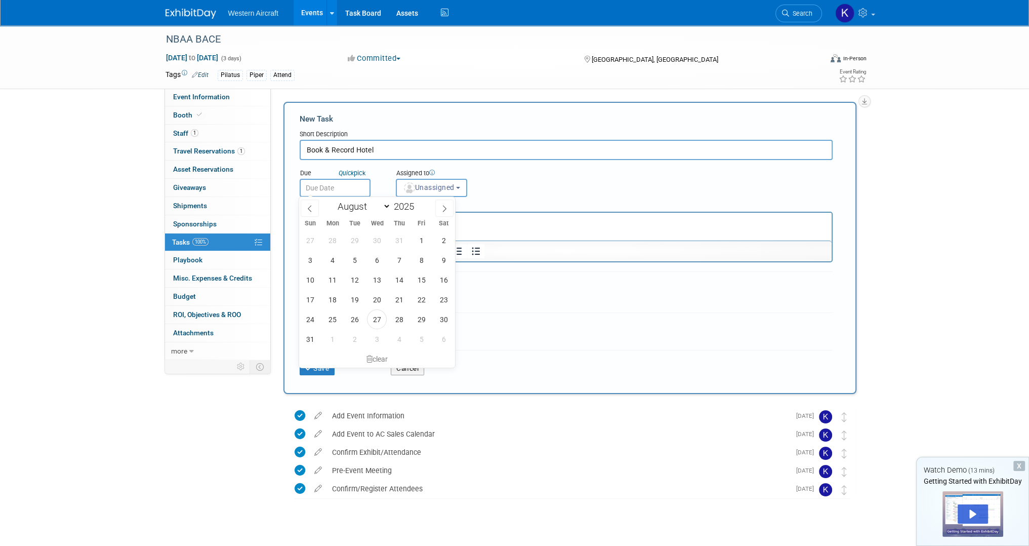
click at [331, 181] on input "text" at bounding box center [335, 188] width 71 height 18
click at [377, 324] on span "27" at bounding box center [377, 319] width 20 height 20
type input "Aug 27, 2025"
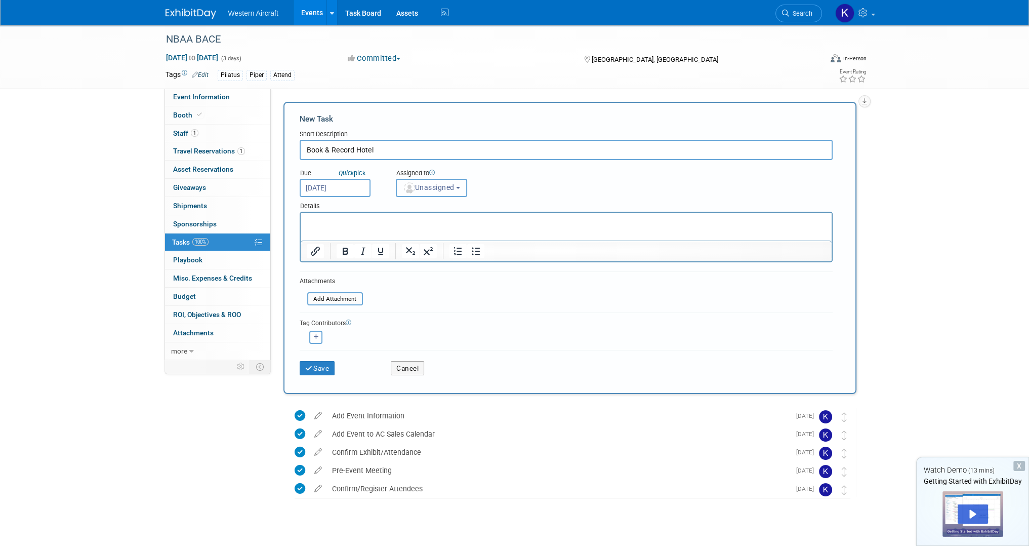
click at [465, 188] on button "Unassigned" at bounding box center [432, 188] width 72 height 18
click at [448, 231] on label "Kindra Mahler (me)" at bounding box center [445, 231] width 88 height 16
click at [398, 231] on input "Kindra Mahler (me)" at bounding box center [394, 230] width 7 height 7
select select "12536384-bbc3-4cec-9ed9-1383d243a388"
click at [352, 219] on p "Rich Text Area. Press ALT-0 for help." at bounding box center [565, 222] width 519 height 10
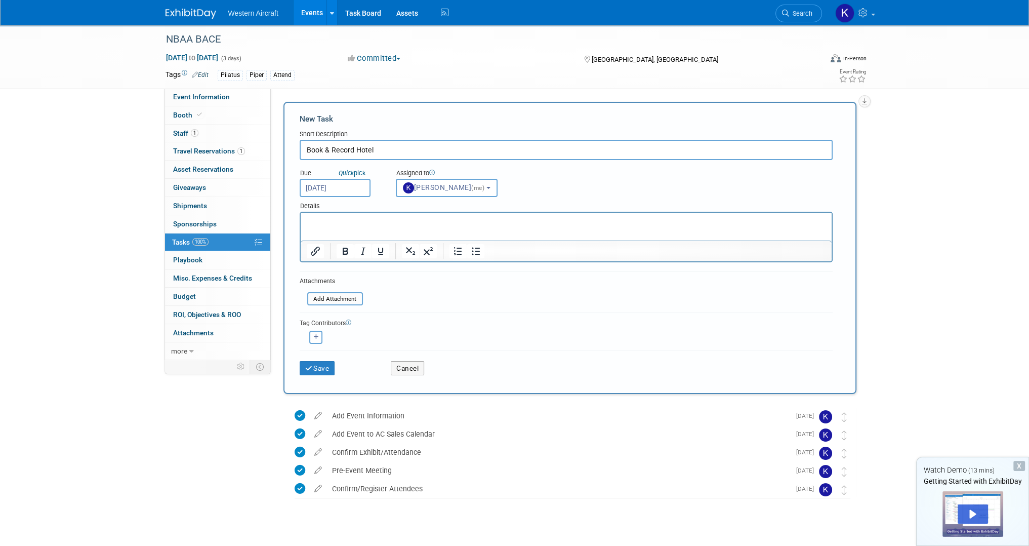
paste body "To enrich screen reader interactions, please activate Accessibility in Grammarl…"
drag, startPoint x: 310, startPoint y: 220, endPoint x: 214, endPoint y: 212, distance: 97.0
click at [300, 213] on html "· Notes: Add rates & cancellation policy" at bounding box center [565, 220] width 531 height 14
click at [326, 372] on button "Save" at bounding box center [317, 368] width 35 height 14
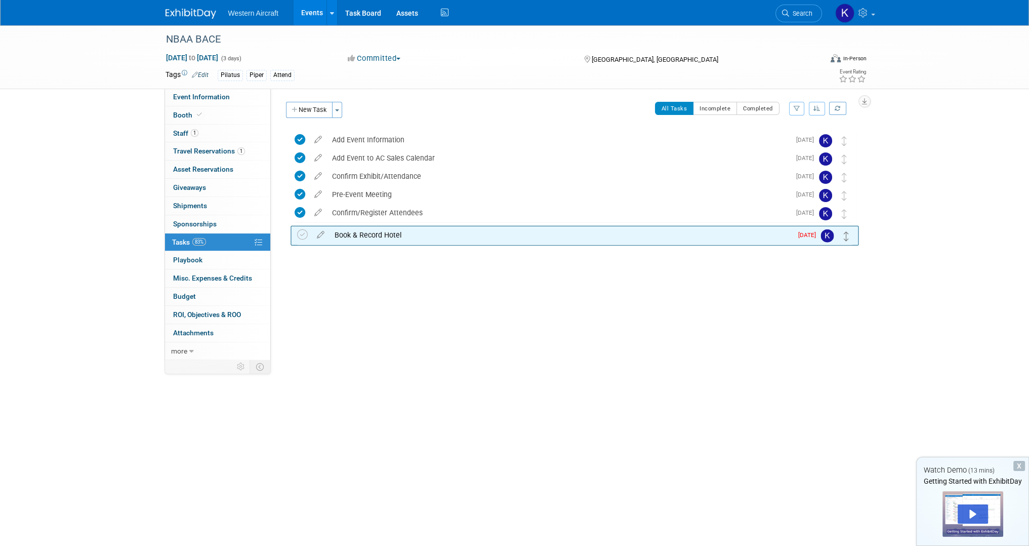
drag, startPoint x: 844, startPoint y: 139, endPoint x: 846, endPoint y: 234, distance: 94.7
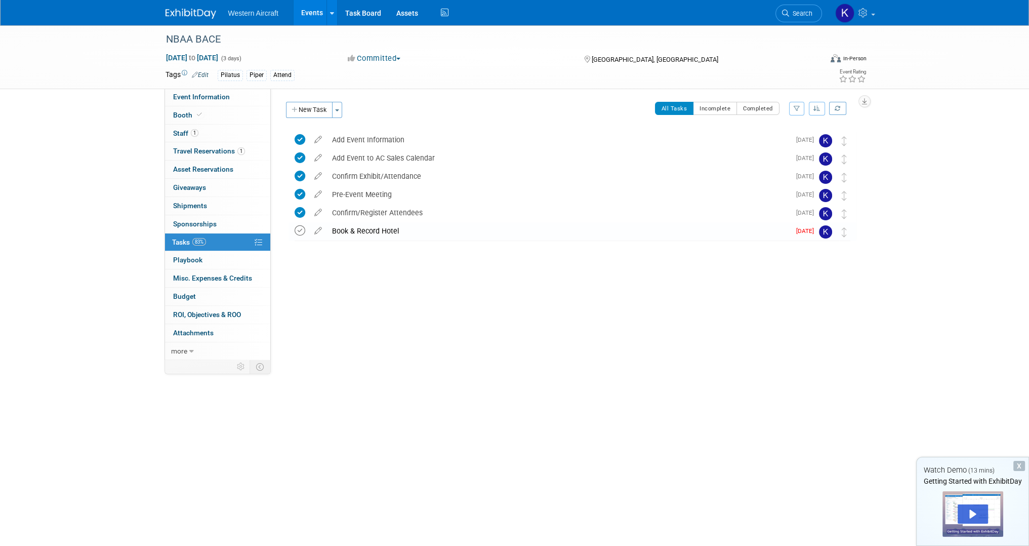
click at [299, 232] on icon at bounding box center [300, 230] width 11 height 11
click at [319, 108] on button "New Task" at bounding box center [309, 110] width 47 height 16
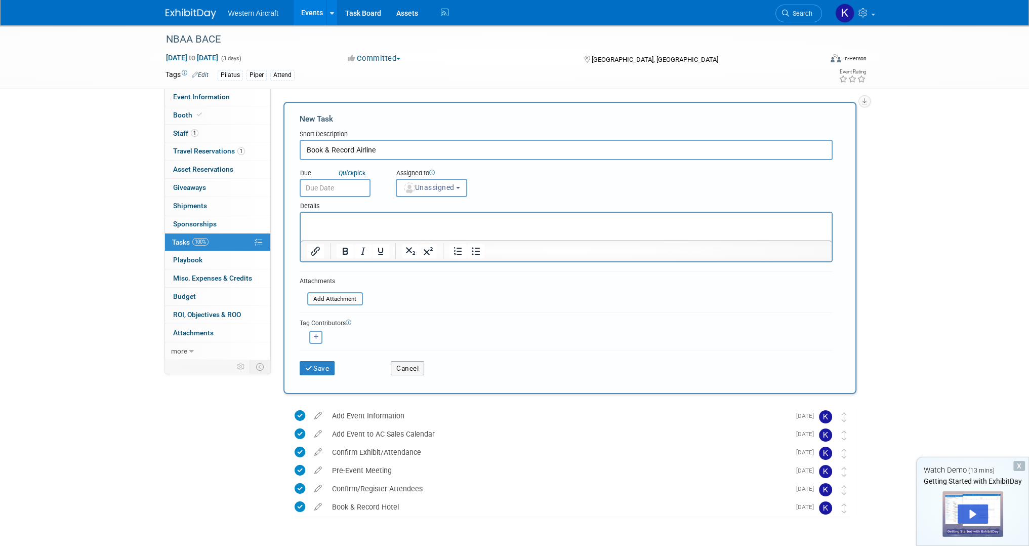
type input "Book & Record Airline"
click at [340, 186] on input "text" at bounding box center [335, 188] width 71 height 18
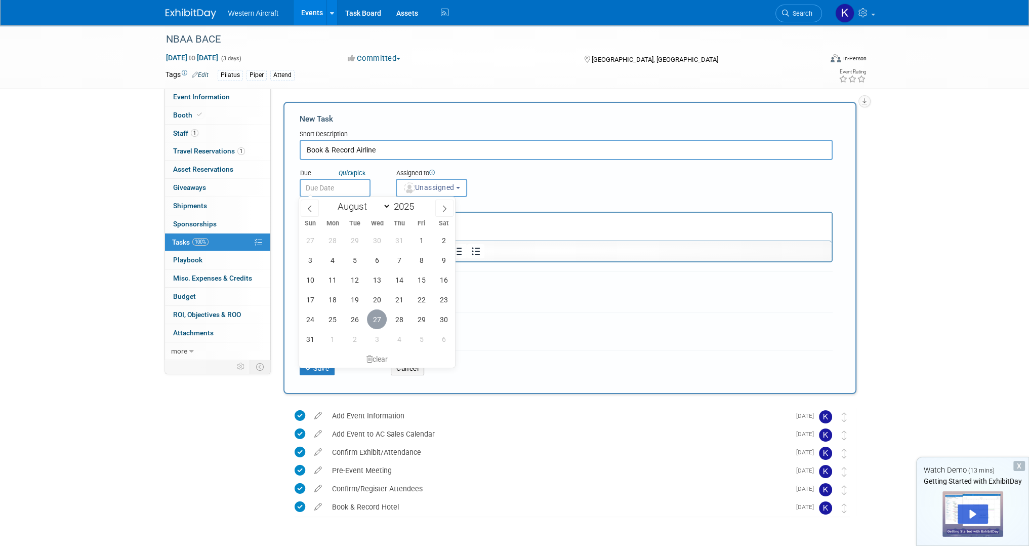
click at [382, 325] on span "27" at bounding box center [377, 319] width 20 height 20
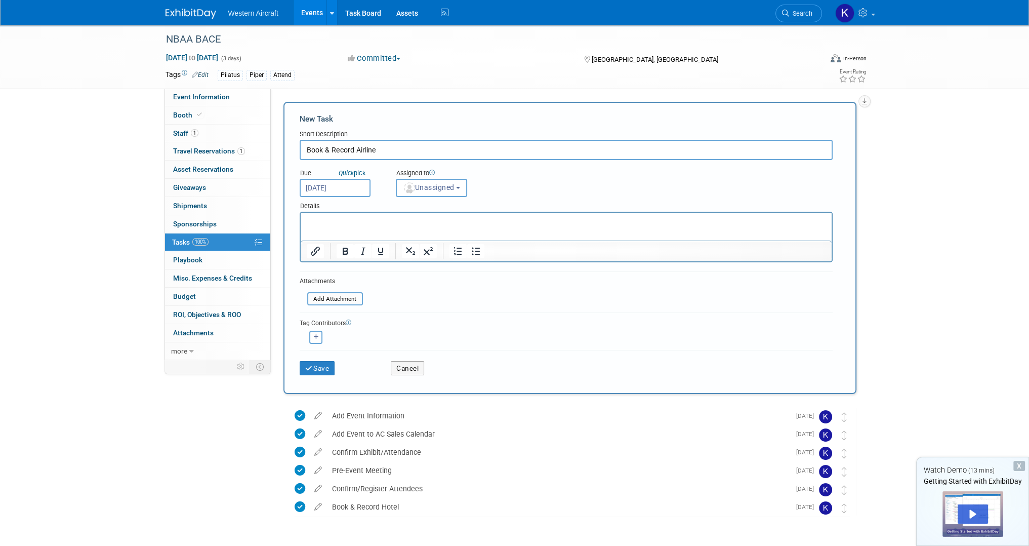
click at [335, 188] on input "Aug 27, 2025" at bounding box center [335, 188] width 71 height 18
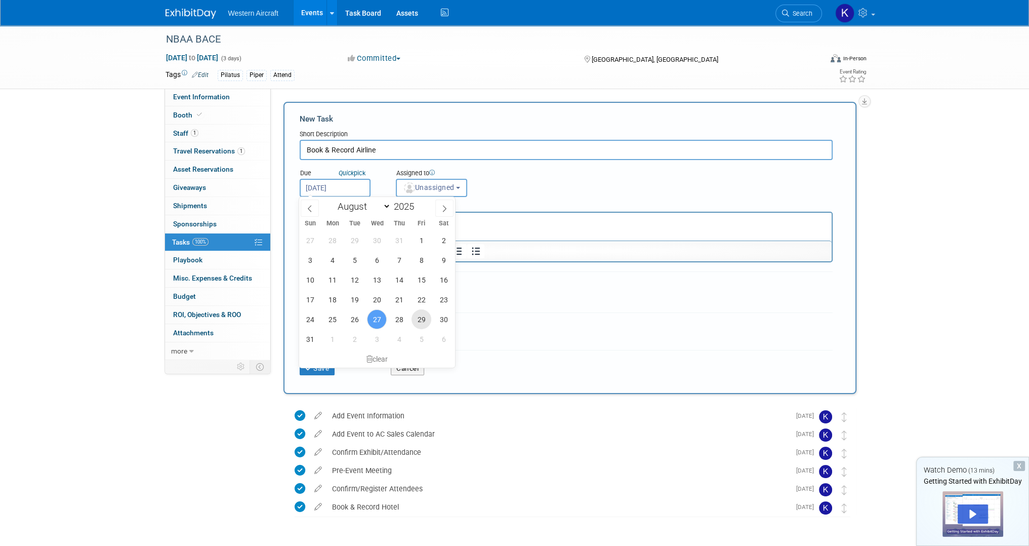
click at [420, 319] on span "29" at bounding box center [421, 319] width 20 height 20
type input "Aug 29, 2025"
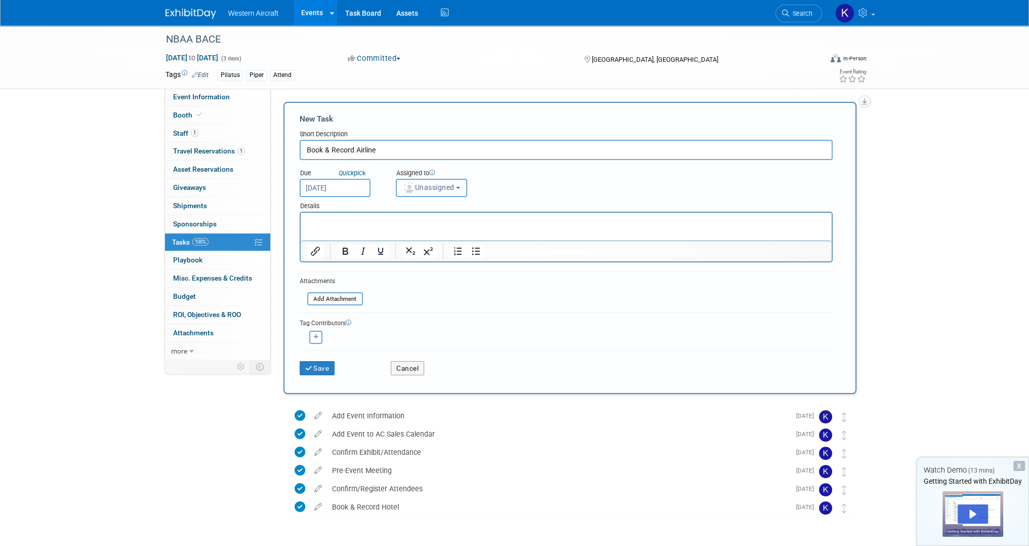
click at [425, 191] on button "Unassigned" at bounding box center [432, 188] width 72 height 18
click at [427, 228] on label "Kindra Mahler (me)" at bounding box center [445, 231] width 88 height 16
click at [398, 228] on input "Kindra Mahler (me)" at bounding box center [394, 230] width 7 height 7
select select "12536384-bbc3-4cec-9ed9-1383d243a388"
click at [320, 380] on div "New Task Short Description Book & Record Airline Due Quick pick Aug 29, 2025 (m…" at bounding box center [569, 248] width 573 height 292
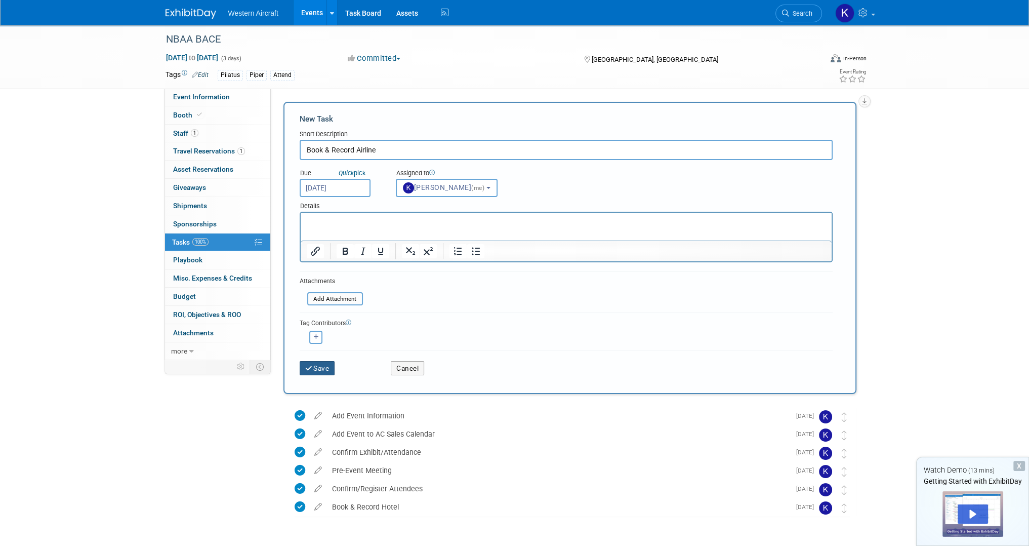
click at [320, 366] on button "Save" at bounding box center [317, 368] width 35 height 14
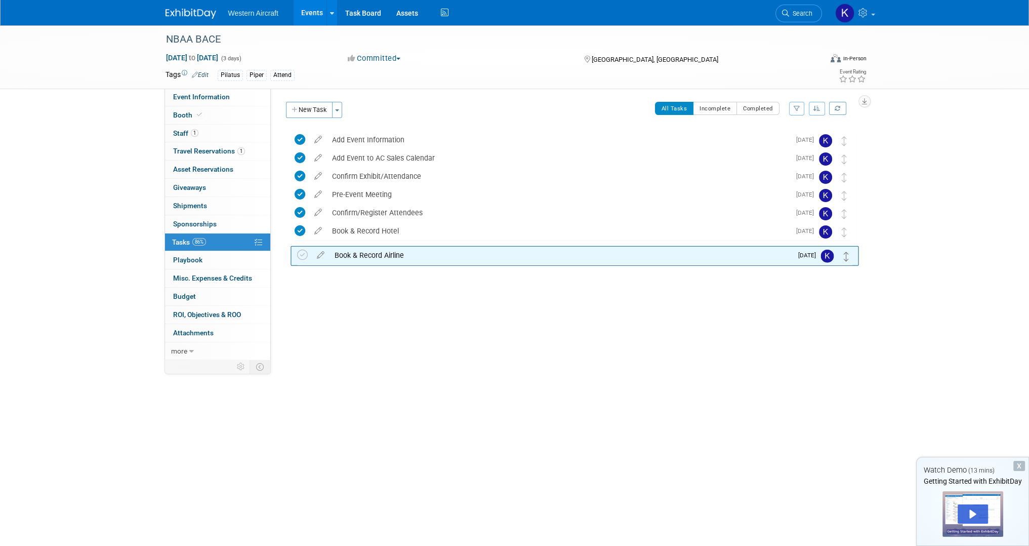
drag, startPoint x: 844, startPoint y: 137, endPoint x: 846, endPoint y: 253, distance: 115.9
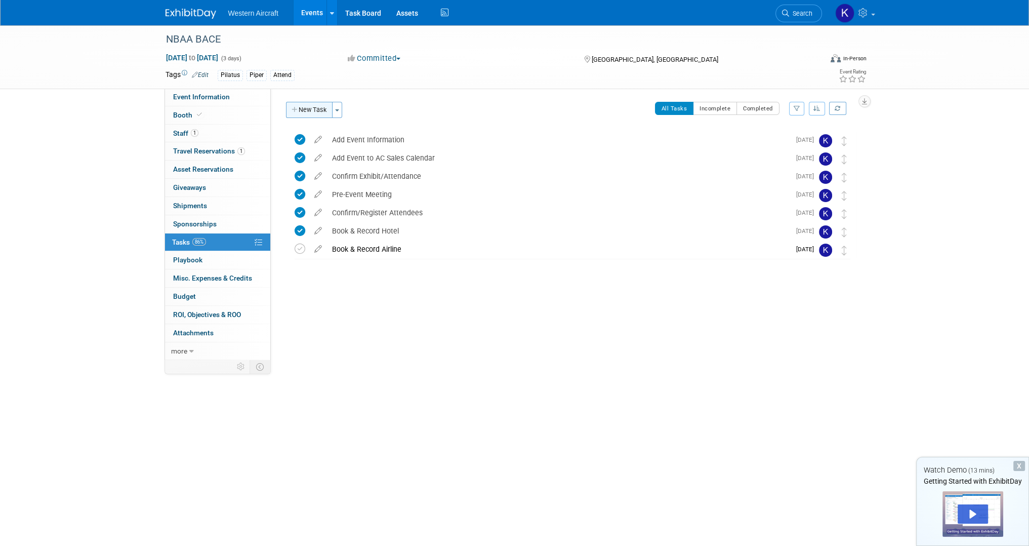
click at [320, 112] on button "New Task" at bounding box center [309, 110] width 47 height 16
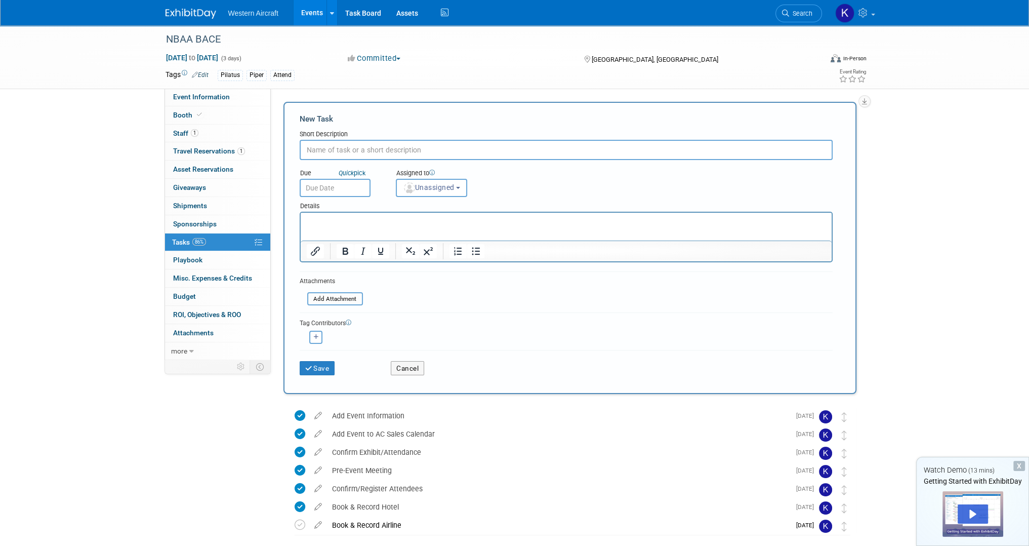
click at [328, 153] on input "text" at bounding box center [566, 150] width 533 height 20
type input "Book & Record Transportation"
click at [323, 189] on body "Western Aircraft Events Add Event Bulk Upload Events Shareable Event Boards Rec…" at bounding box center [514, 273] width 1029 height 546
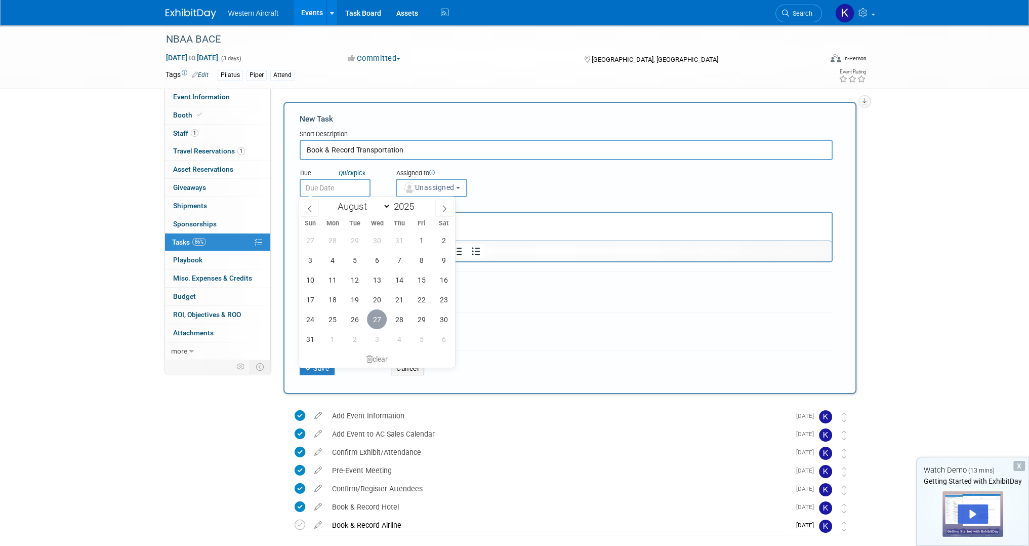
click at [381, 323] on span "27" at bounding box center [377, 319] width 20 height 20
type input "Aug 27, 2025"
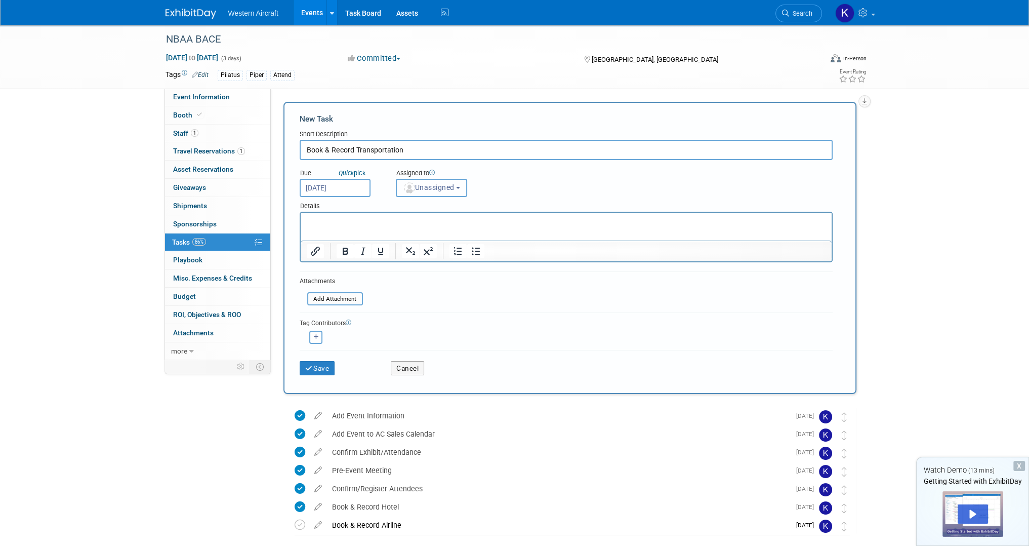
click at [422, 193] on button "Unassigned" at bounding box center [432, 188] width 72 height 18
click at [421, 230] on label "Kindra Mahler (me)" at bounding box center [445, 231] width 88 height 16
click at [398, 230] on input "Kindra Mahler (me)" at bounding box center [394, 230] width 7 height 7
select select "12536384-bbc3-4cec-9ed9-1383d243a388"
click at [331, 364] on button "Save" at bounding box center [317, 368] width 35 height 14
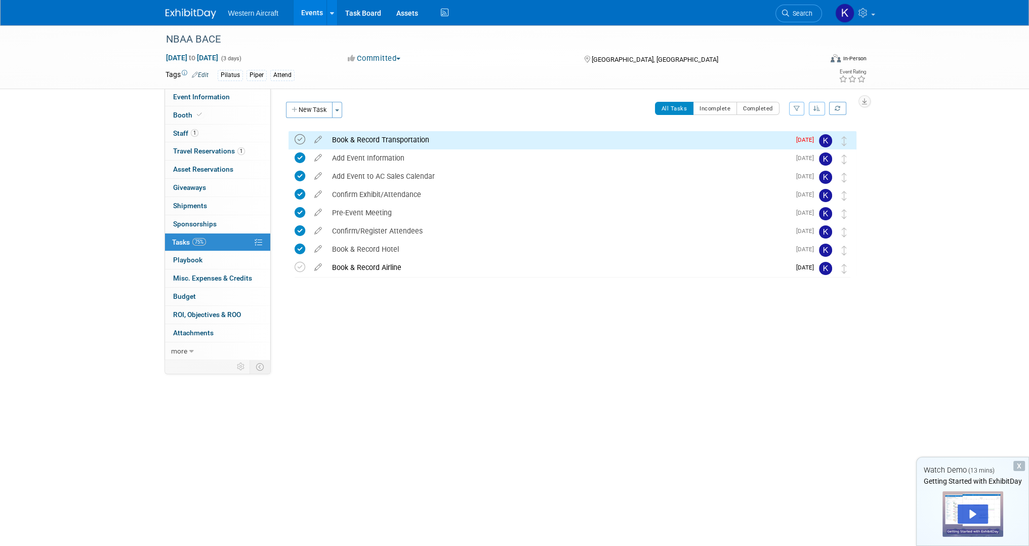
click at [304, 139] on icon at bounding box center [300, 139] width 11 height 11
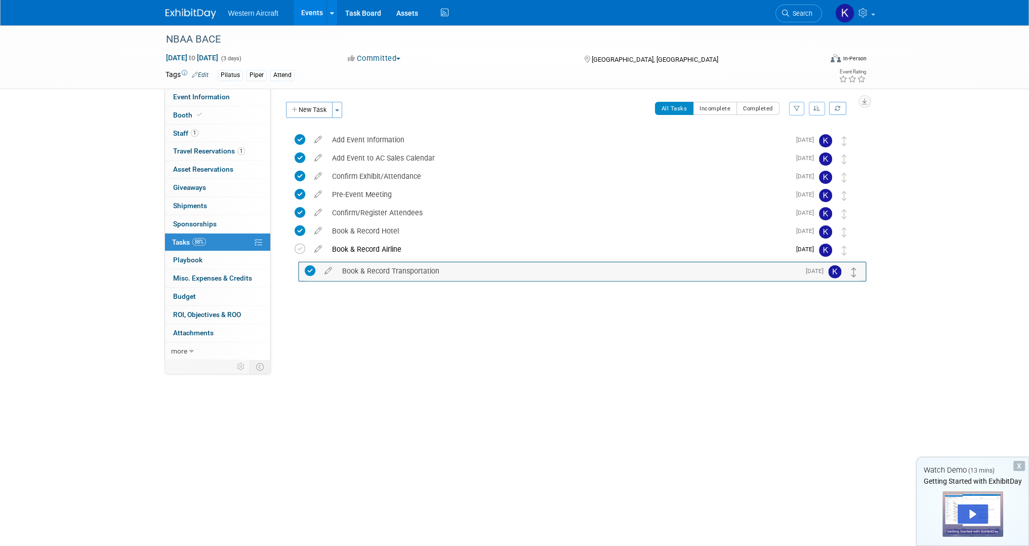
drag, startPoint x: 845, startPoint y: 141, endPoint x: 854, endPoint y: 270, distance: 129.9
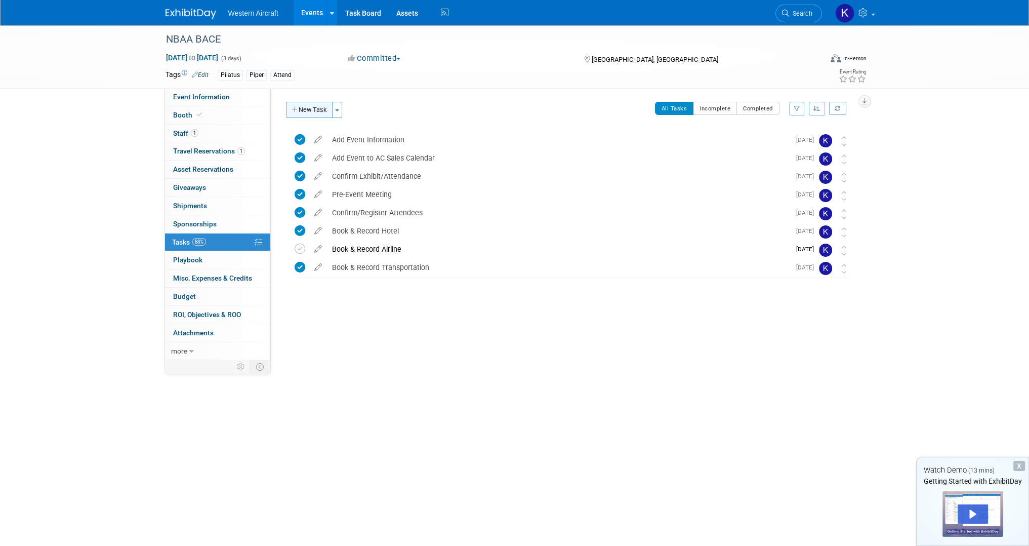
click at [306, 114] on button "New Task" at bounding box center [309, 110] width 47 height 16
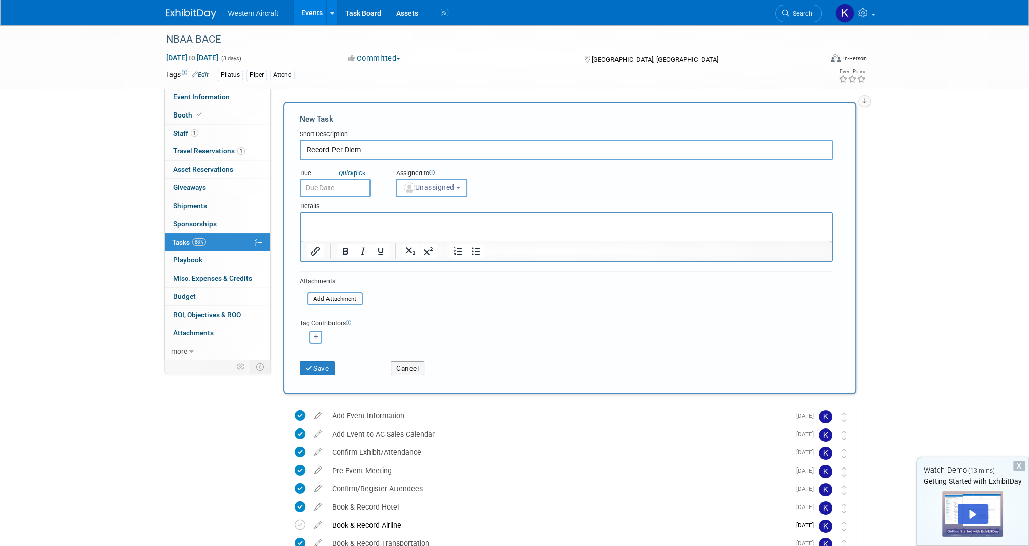
type input "Record Per Diem"
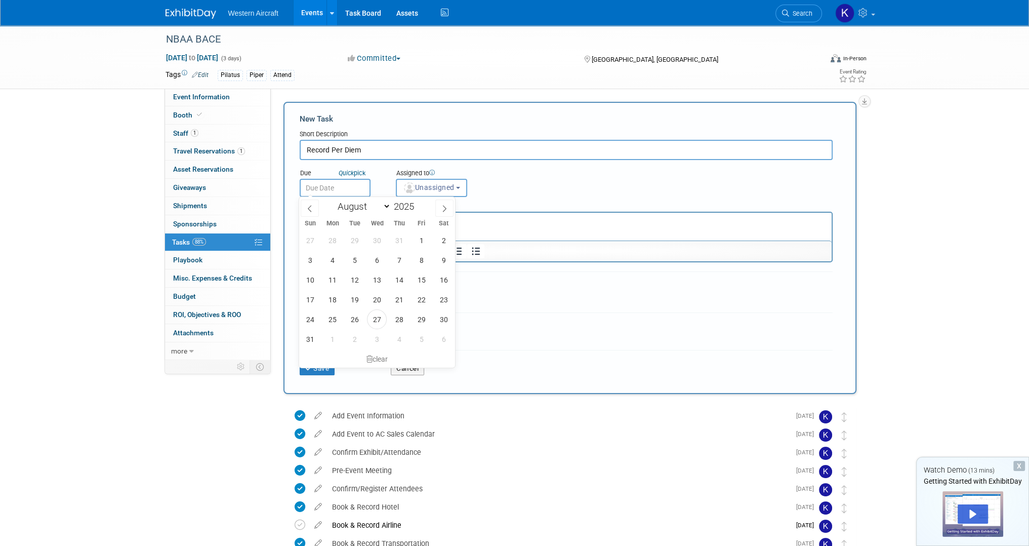
click at [320, 194] on input "text" at bounding box center [335, 188] width 71 height 18
click at [353, 155] on input "Record Per Diem" at bounding box center [566, 150] width 533 height 20
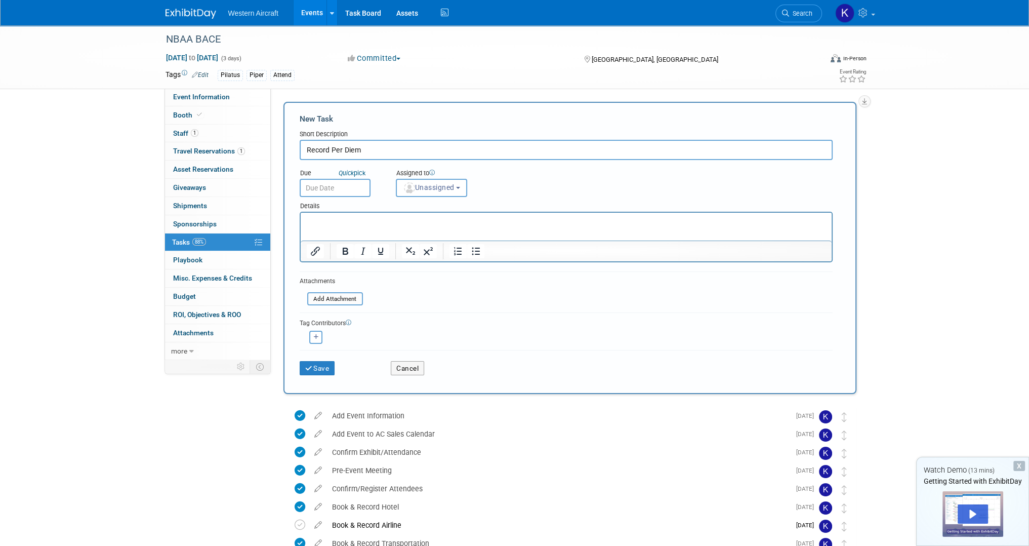
click at [342, 184] on input "text" at bounding box center [335, 188] width 71 height 18
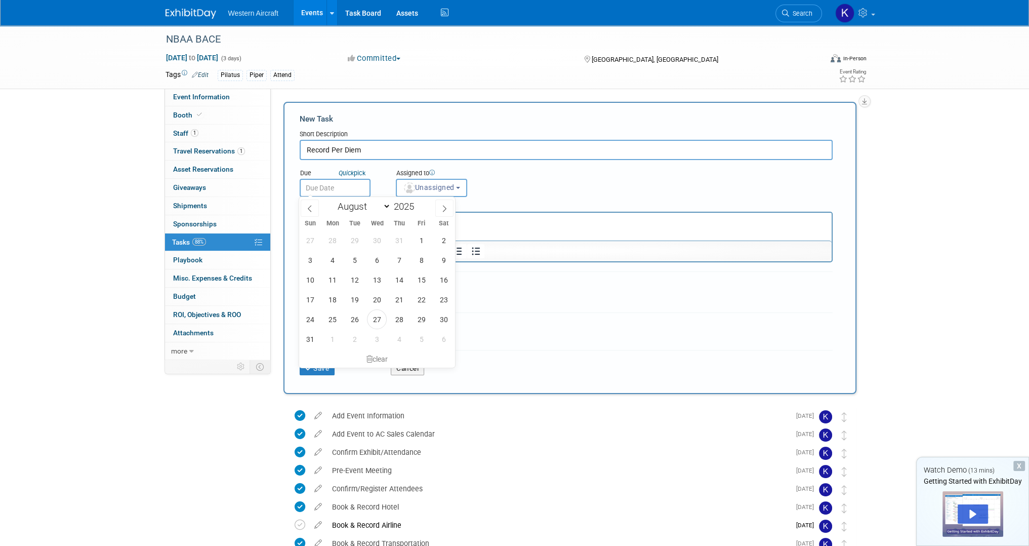
click at [490, 169] on div "Assigned to" at bounding box center [457, 174] width 122 height 10
click at [344, 187] on input "text" at bounding box center [335, 188] width 71 height 18
click at [439, 210] on span at bounding box center [444, 207] width 18 height 17
select select "8"
click at [333, 285] on span "15" at bounding box center [332, 280] width 20 height 20
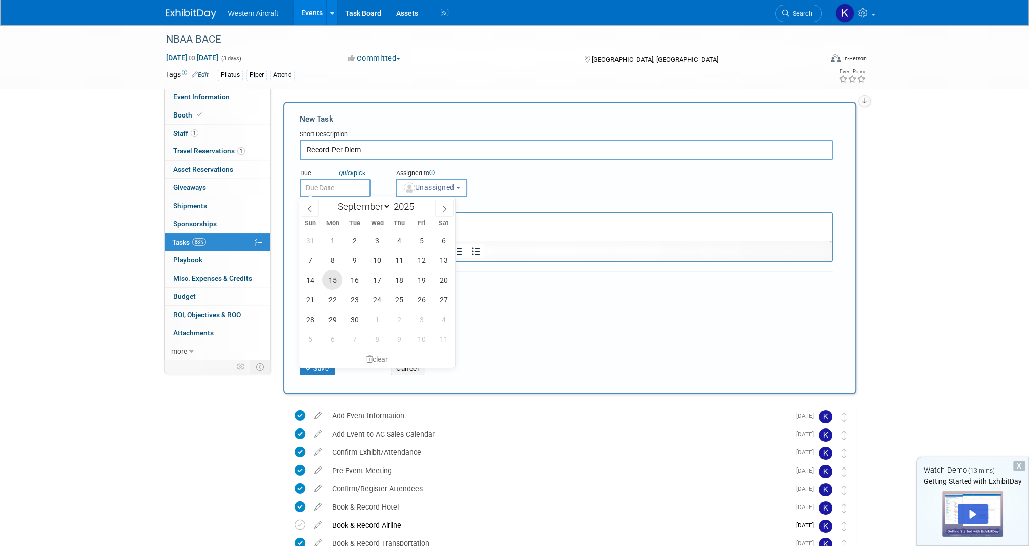
type input "Sep 15, 2025"
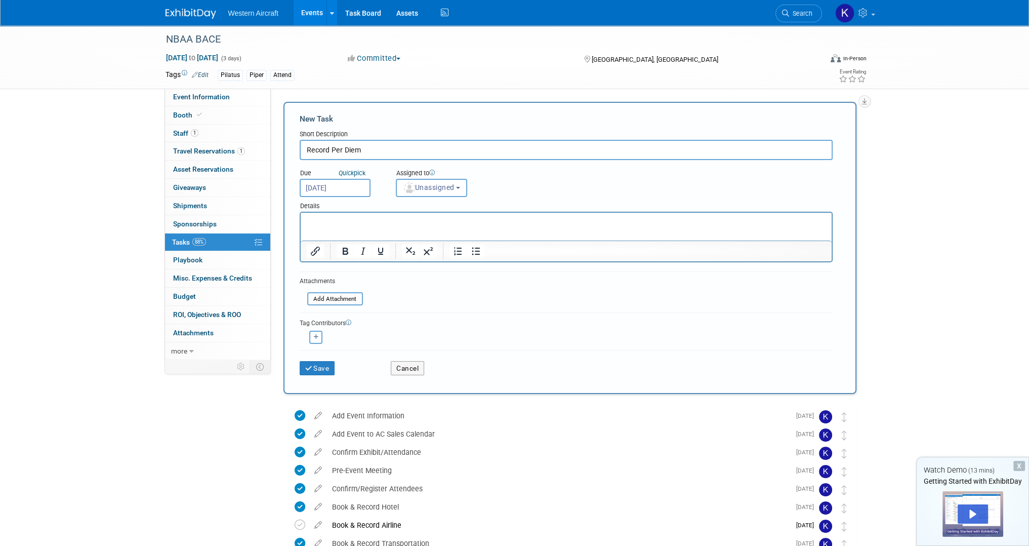
click at [0, 0] on span at bounding box center [0, 0] width 0 height 0
select select "9"
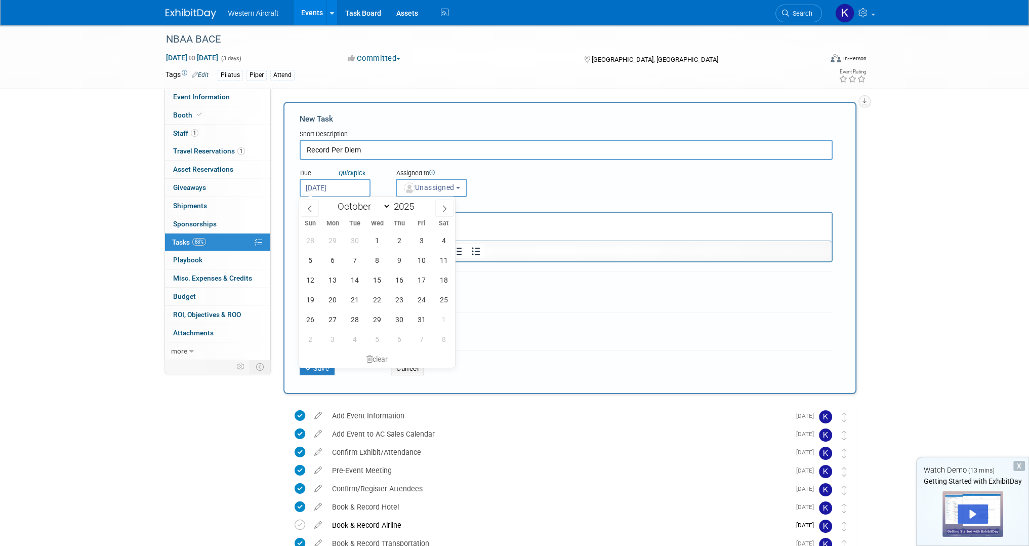
click at [589, 184] on div "Due Quick pick Sep 15, 2025 Assigned to <img src="https://www.exhibitday.com/Im…" at bounding box center [566, 178] width 548 height 37
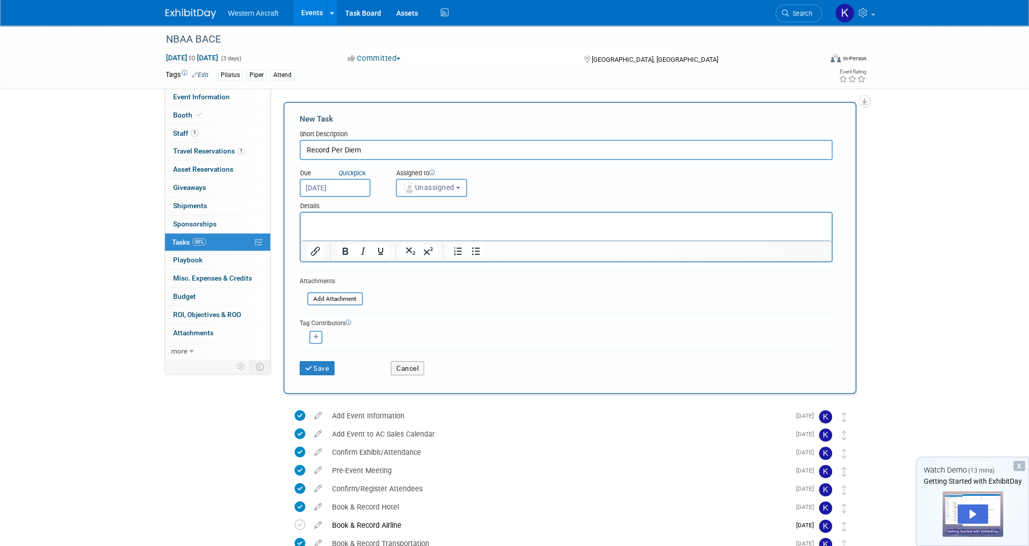
click at [350, 189] on input "Sep 15, 2025" at bounding box center [335, 188] width 71 height 18
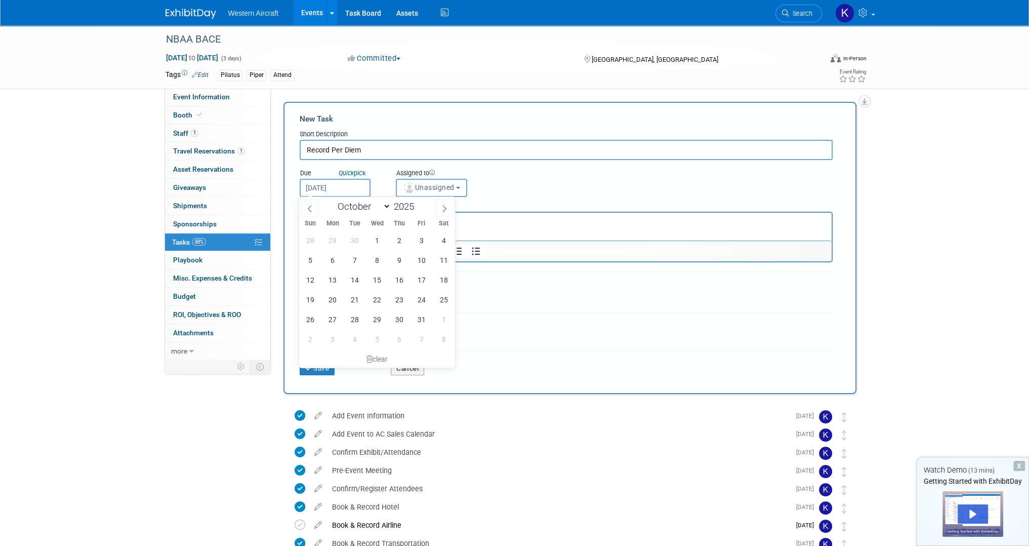
click at [631, 215] on html at bounding box center [565, 220] width 531 height 14
click at [547, 213] on html at bounding box center [565, 220] width 531 height 14
click at [553, 225] on p "To enrich screen reader interactions, please activate Accessibility in Grammarl…" at bounding box center [565, 222] width 519 height 10
click at [511, 207] on div "Details" at bounding box center [566, 204] width 533 height 15
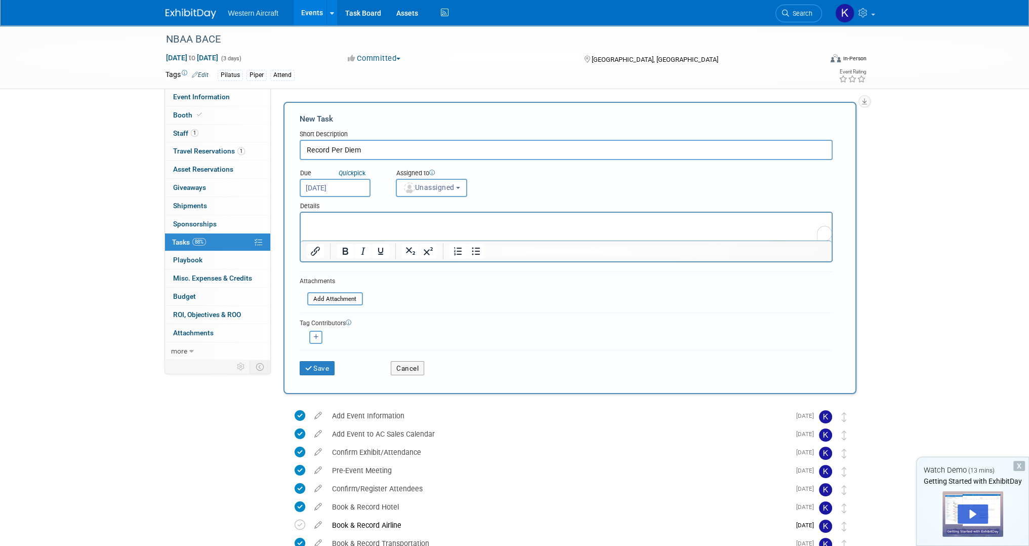
click at [442, 219] on p "To enrich screen reader interactions, please activate Accessibility in Grammarl…" at bounding box center [565, 222] width 519 height 10
paste body "To enrich screen reader interactions, please activate Accessibility in Grammarl…"
drag, startPoint x: 321, startPoint y: 220, endPoint x: 258, endPoint y: 210, distance: 64.2
click at [300, 213] on html "· Notes: Domestic = $68/day (avg)" at bounding box center [565, 220] width 531 height 14
click at [437, 193] on button "Unassigned" at bounding box center [432, 188] width 72 height 18
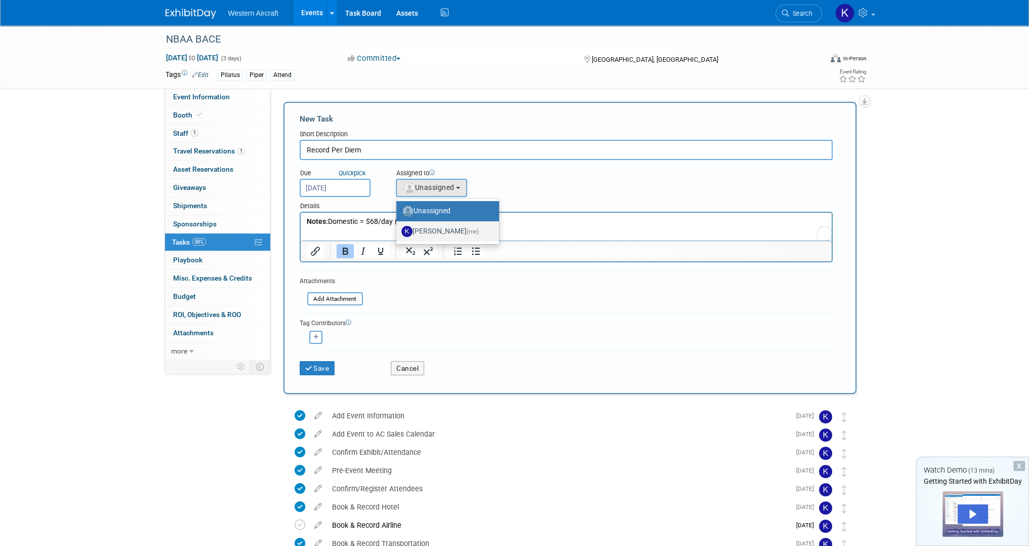
click at [443, 231] on label "Kindra Mahler (me)" at bounding box center [445, 231] width 88 height 16
click at [398, 231] on input "Kindra Mahler (me)" at bounding box center [394, 230] width 7 height 7
select select "12536384-bbc3-4cec-9ed9-1383d243a388"
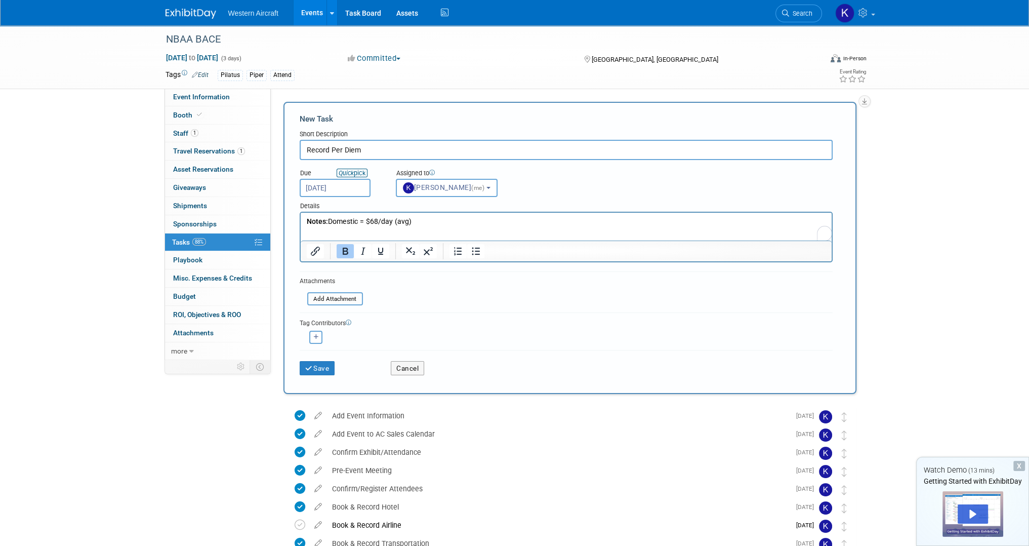
click at [350, 174] on icon "Quick" at bounding box center [346, 173] width 15 height 8
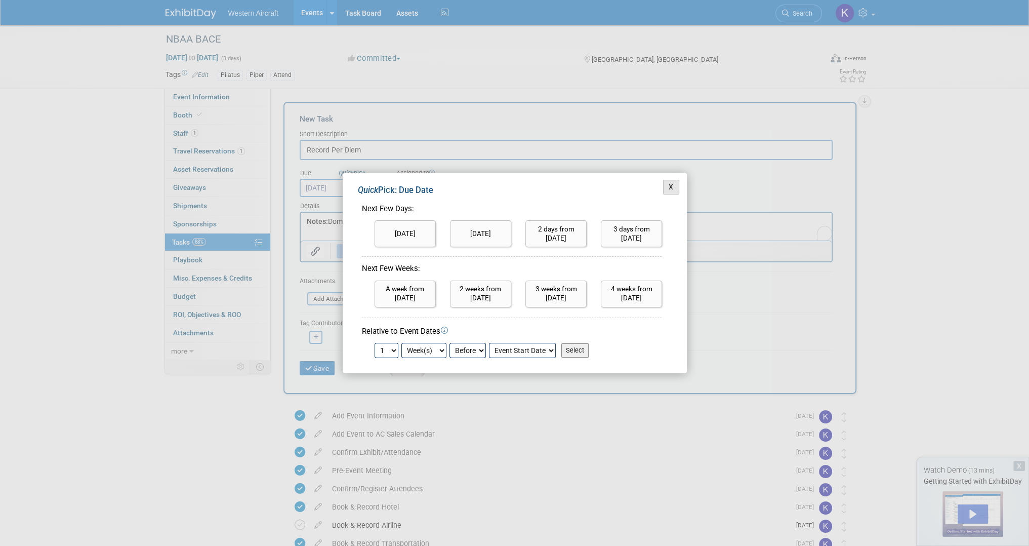
click at [673, 189] on button "X" at bounding box center [671, 187] width 16 height 15
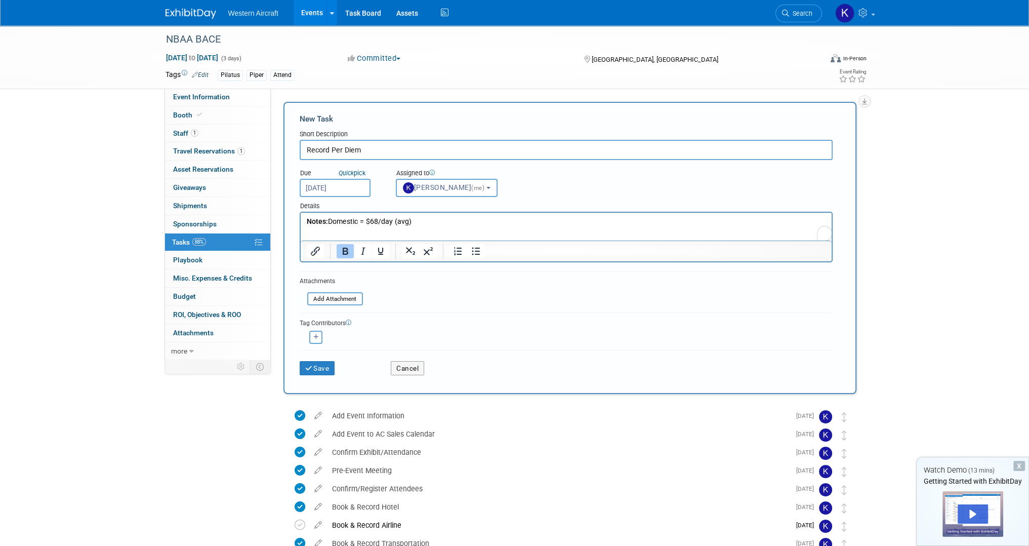
click at [341, 191] on input "Sep 15, 2025" at bounding box center [335, 188] width 71 height 18
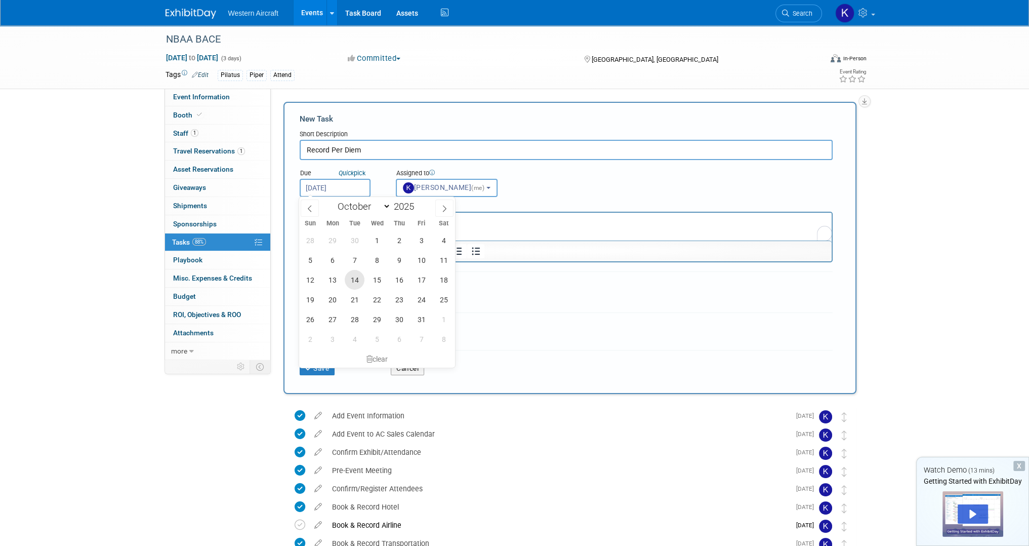
click at [355, 276] on span "14" at bounding box center [355, 280] width 20 height 20
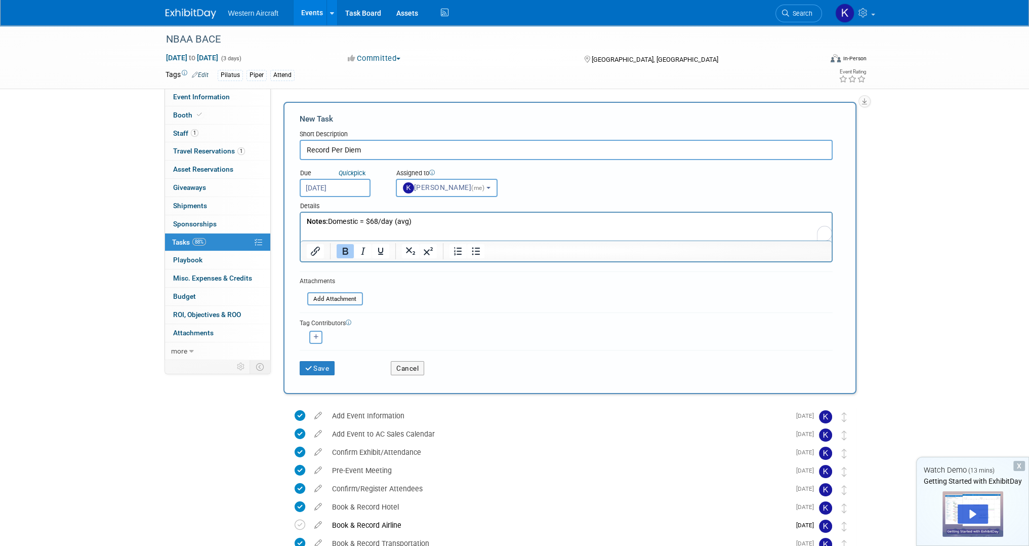
click at [334, 182] on input "[DATE]" at bounding box center [335, 188] width 71 height 18
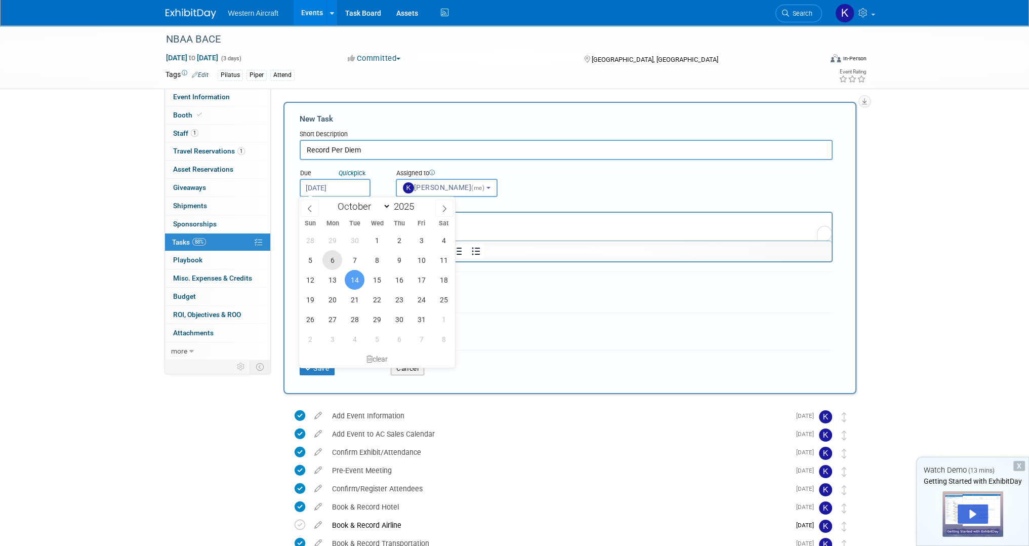
click at [338, 257] on span "6" at bounding box center [332, 260] width 20 height 20
type input "Oct 6, 2025"
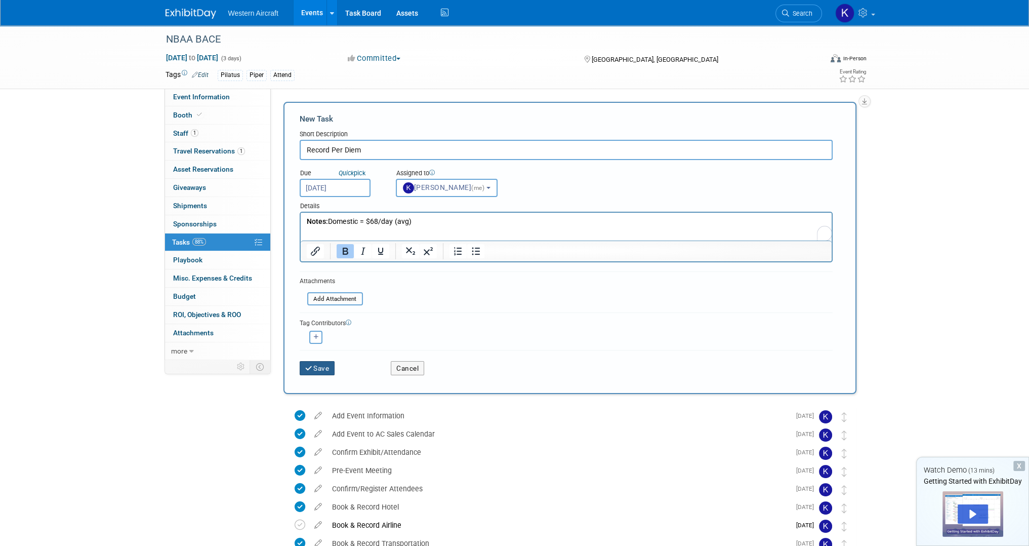
click at [321, 364] on button "Save" at bounding box center [317, 368] width 35 height 14
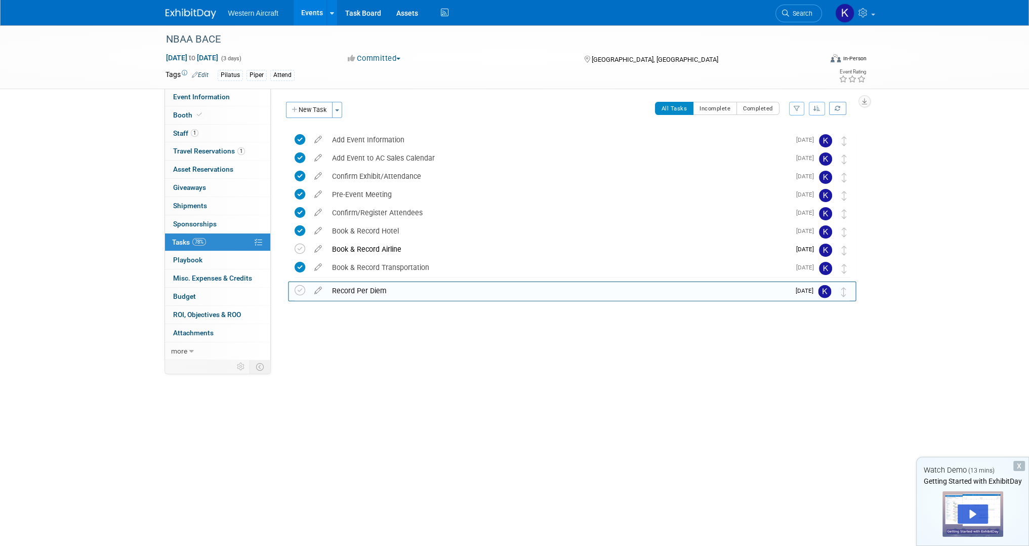
drag, startPoint x: 847, startPoint y: 141, endPoint x: 847, endPoint y: 294, distance: 153.4
click at [313, 113] on button "New Task" at bounding box center [309, 110] width 47 height 16
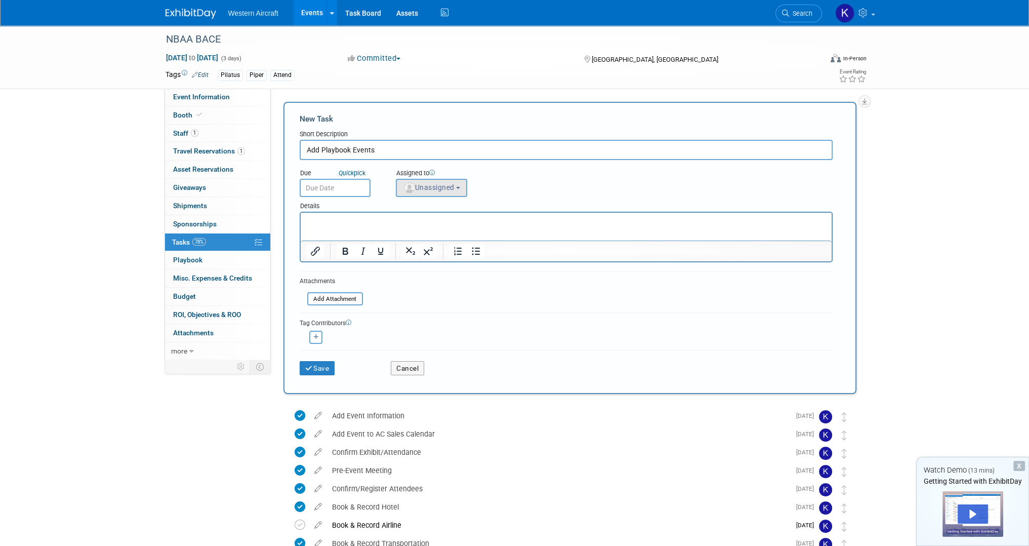
type input "Add Playbook Events"
click at [429, 187] on span "Unassigned" at bounding box center [429, 187] width 52 height 8
click at [436, 231] on label "Kindra Mahler (me)" at bounding box center [445, 231] width 88 height 16
click at [398, 231] on input "Kindra Mahler (me)" at bounding box center [394, 230] width 7 height 7
select select "12536384-bbc3-4cec-9ed9-1383d243a388"
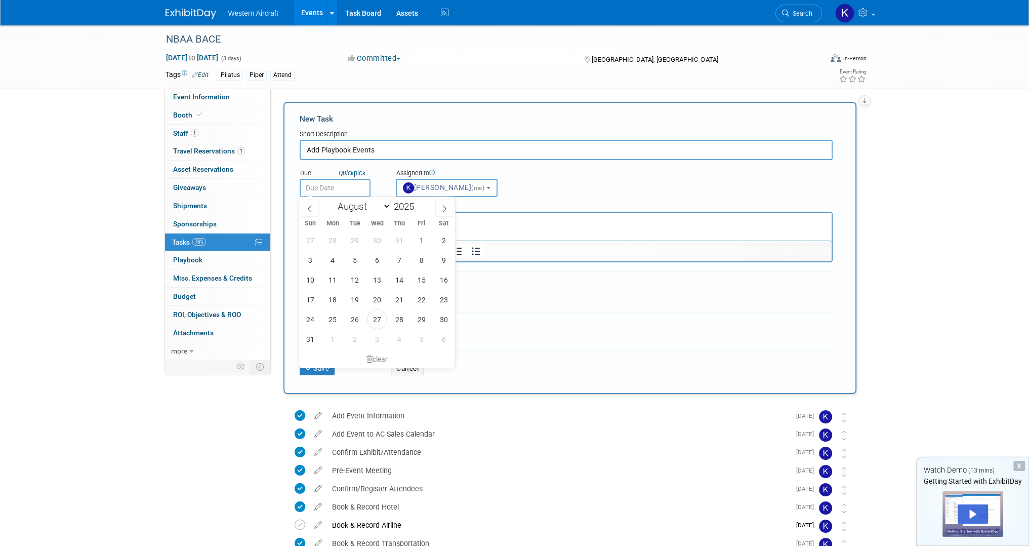
click at [348, 189] on input "text" at bounding box center [335, 188] width 71 height 18
click at [448, 205] on span at bounding box center [444, 207] width 18 height 17
select select "8"
click at [334, 257] on span "8" at bounding box center [332, 260] width 20 height 20
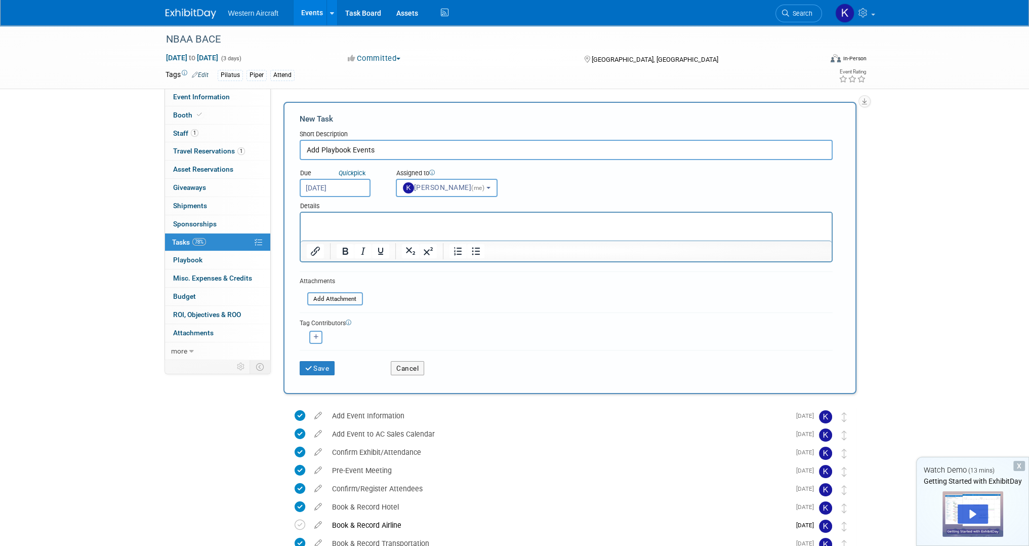
click at [334, 186] on input "Sep 8, 2025" at bounding box center [335, 188] width 71 height 18
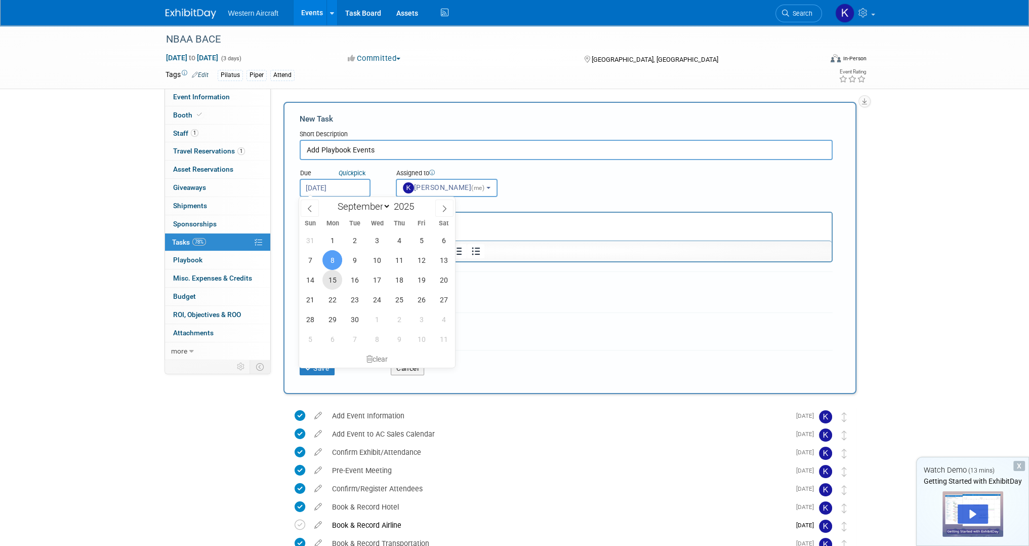
click at [330, 282] on span "15" at bounding box center [332, 280] width 20 height 20
type input "Sep 15, 2025"
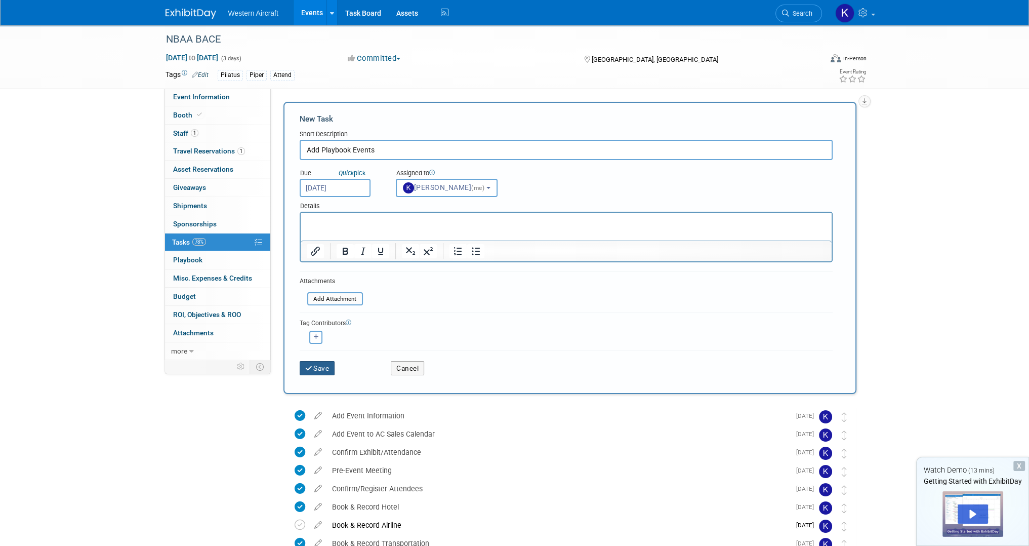
click at [320, 364] on button "Save" at bounding box center [317, 368] width 35 height 14
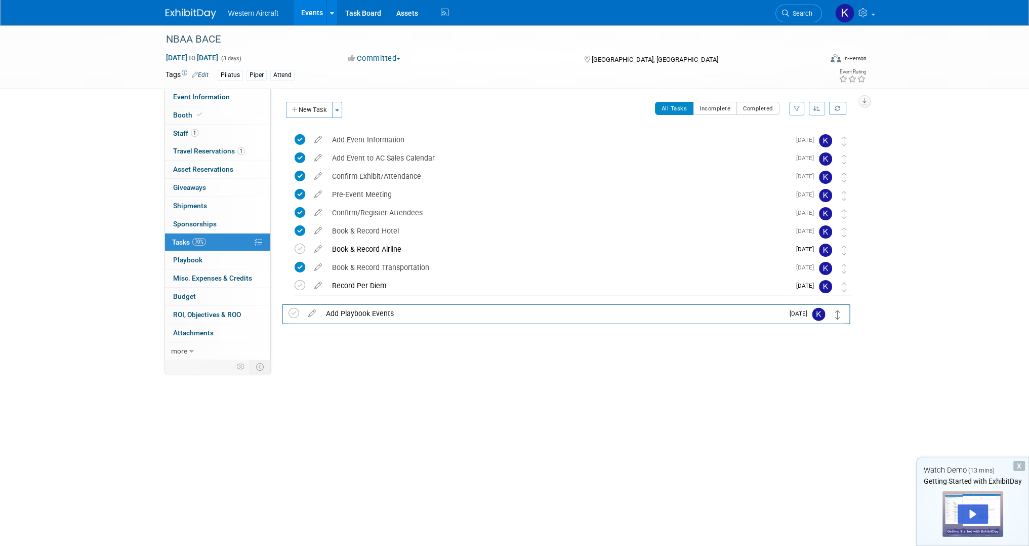
drag, startPoint x: 843, startPoint y: 137, endPoint x: 838, endPoint y: 311, distance: 174.2
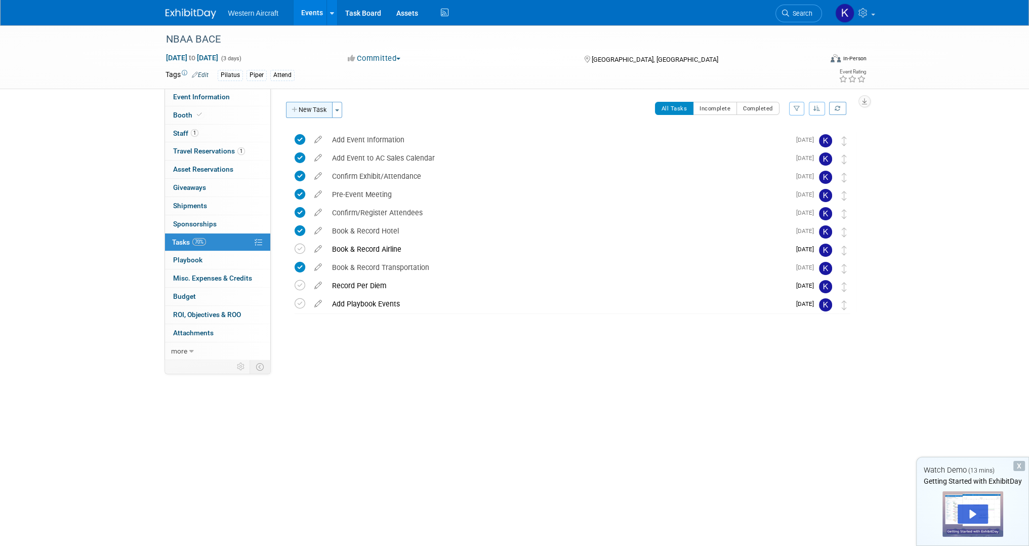
click at [309, 114] on button "New Task" at bounding box center [309, 110] width 47 height 16
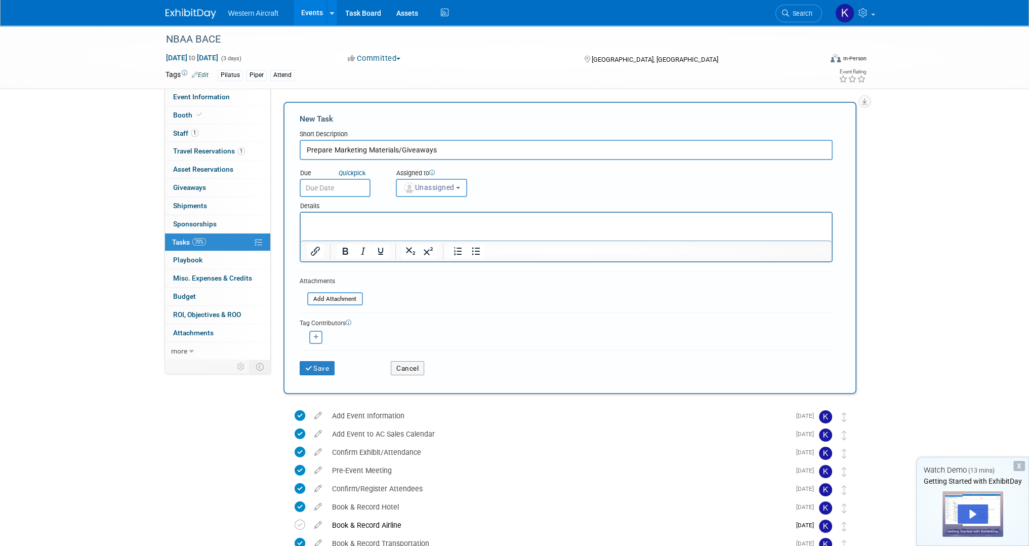
type input "Prepare Marketing Materials/Giveaways"
click at [389, 225] on p "Rich Text Area. Press ALT-0 for help." at bounding box center [565, 222] width 519 height 10
click at [450, 193] on button "Unassigned" at bounding box center [432, 188] width 72 height 18
drag, startPoint x: 151, startPoint y: 22, endPoint x: 451, endPoint y: 233, distance: 367.2
click at [451, 233] on label "Kindra Mahler (me)" at bounding box center [445, 231] width 88 height 16
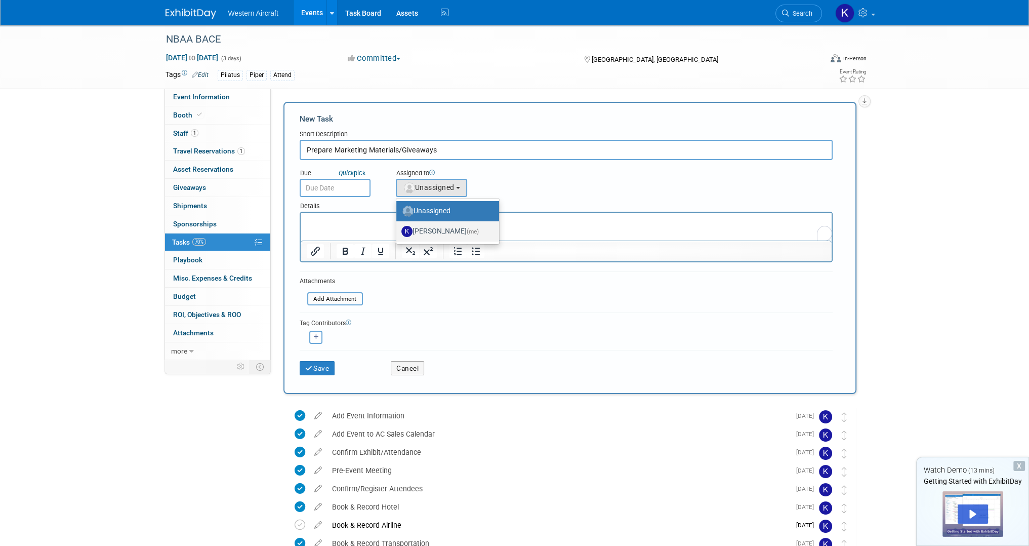
click at [398, 233] on input "Kindra Mahler (me)" at bounding box center [394, 230] width 7 height 7
select select "12536384-bbc3-4cec-9ed9-1383d243a388"
click at [348, 221] on p "To enrich screen reader interactions, please activate Accessibility in Grammarl…" at bounding box center [565, 222] width 519 height 10
click at [333, 220] on p "To enrich screen reader interactions, please activate Accessibility in Grammarl…" at bounding box center [565, 222] width 519 height 10
paste body "To enrich screen reader interactions, please activate Accessibility in Grammarl…"
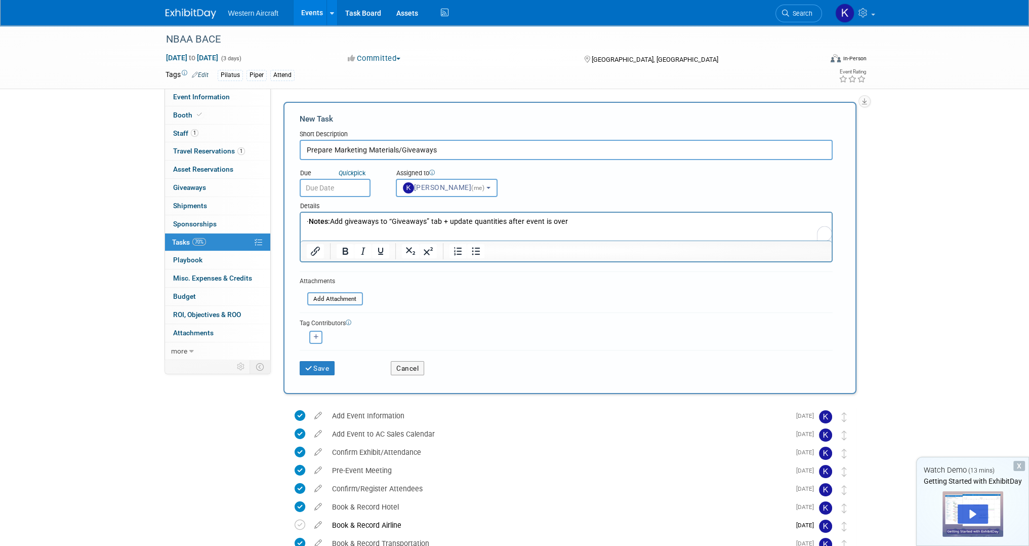
drag, startPoint x: 324, startPoint y: 219, endPoint x: 149, endPoint y: 182, distance: 179.5
click at [300, 213] on html "· Notes: Add giveaways to “Giveaways” tab + update quantities after event is ov…" at bounding box center [565, 220] width 531 height 14
click at [340, 191] on input "text" at bounding box center [335, 188] width 71 height 18
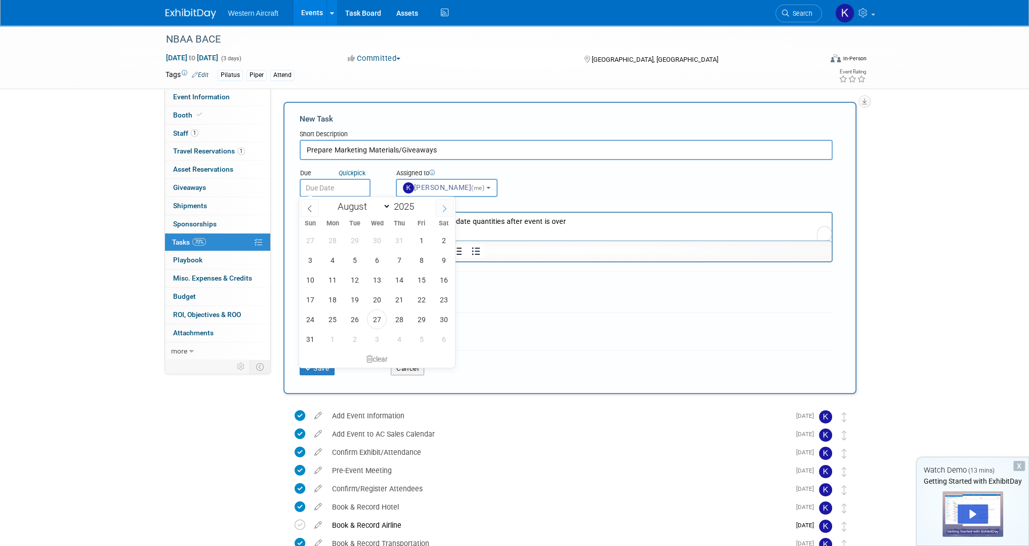
click at [442, 204] on span at bounding box center [444, 207] width 18 height 17
click at [444, 210] on icon at bounding box center [444, 208] width 7 height 7
select select "9"
click at [331, 261] on span "6" at bounding box center [332, 260] width 20 height 20
type input "Oct 6, 2025"
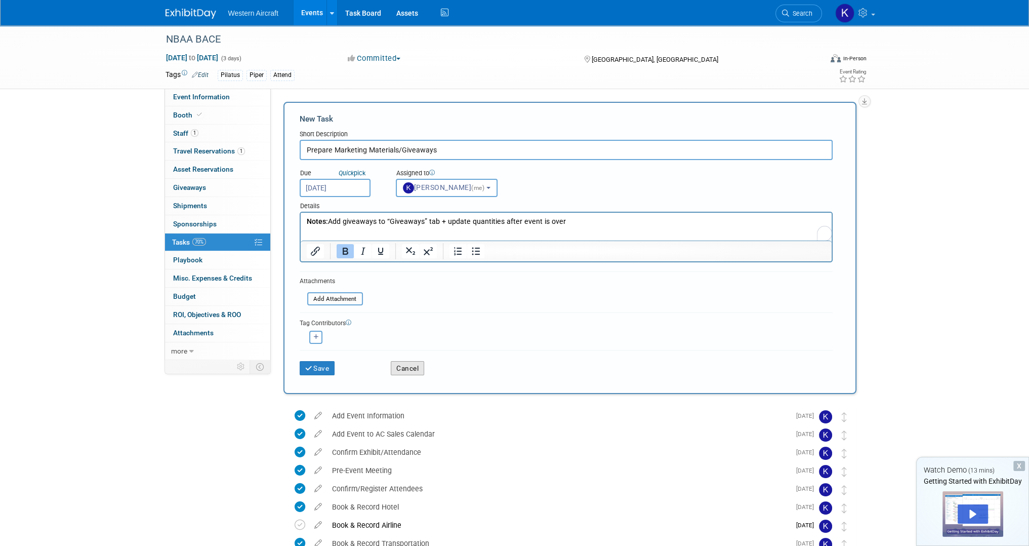
click at [398, 365] on button "Cancel" at bounding box center [407, 368] width 33 height 14
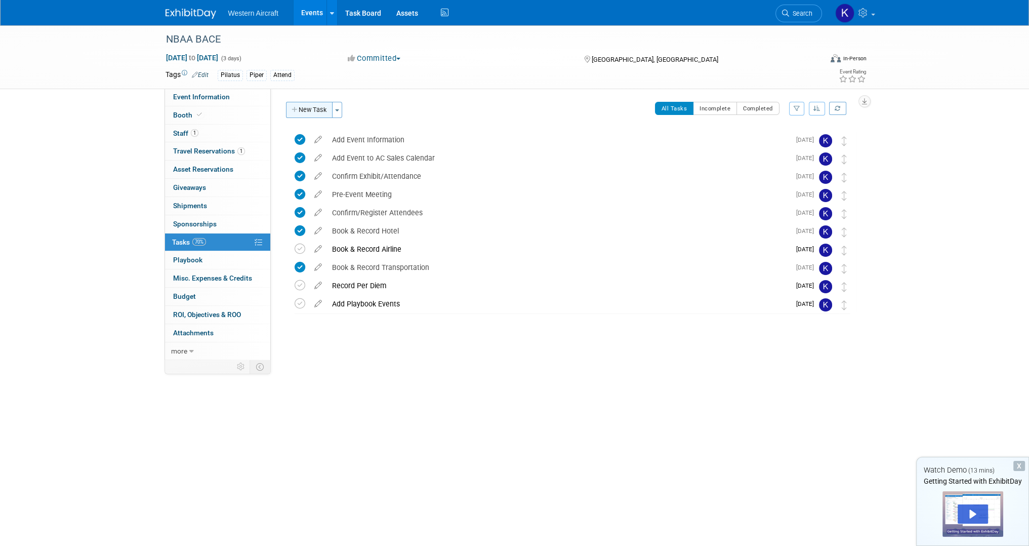
click at [314, 113] on button "New Task" at bounding box center [309, 110] width 47 height 16
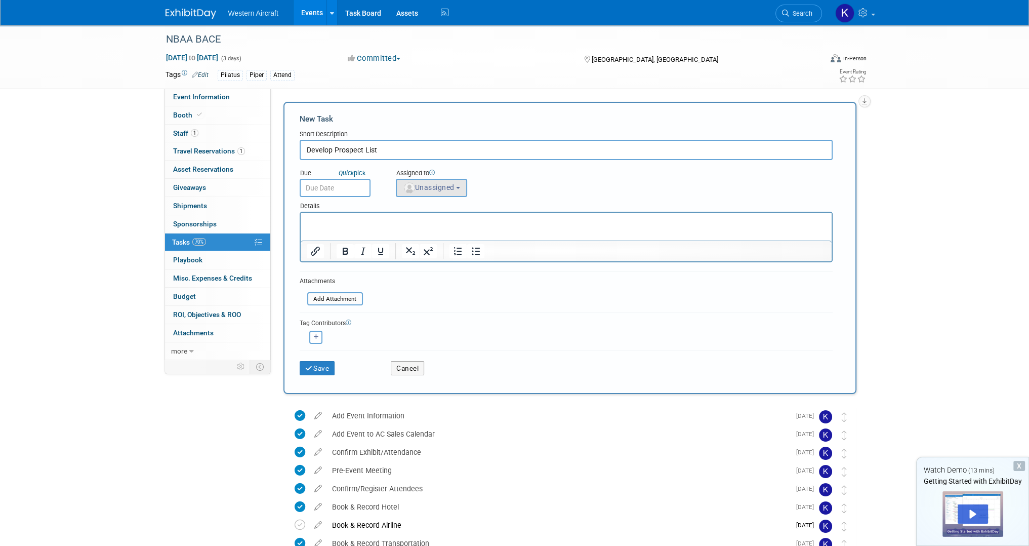
type input "Develop Prospect List"
click at [434, 189] on span "Unassigned" at bounding box center [429, 187] width 52 height 8
click at [431, 227] on label "Kindra Mahler (me)" at bounding box center [445, 231] width 88 height 16
click at [398, 227] on input "Kindra Mahler (me)" at bounding box center [394, 230] width 7 height 7
select select "12536384-bbc3-4cec-9ed9-1383d243a388"
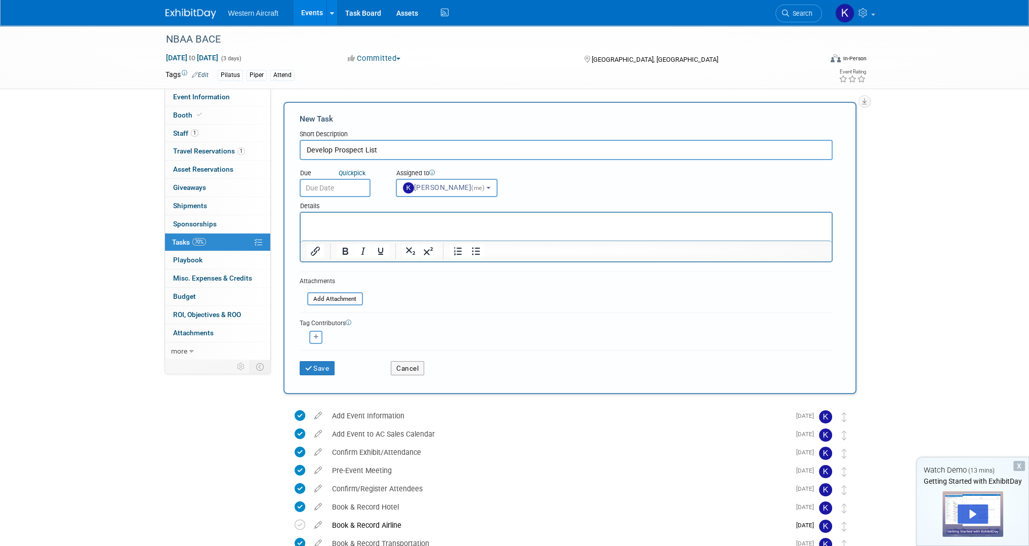
click at [333, 195] on body "Western Aircraft Events Add Event Bulk Upload Events Shareable Event Boards Rec…" at bounding box center [514, 273] width 1029 height 546
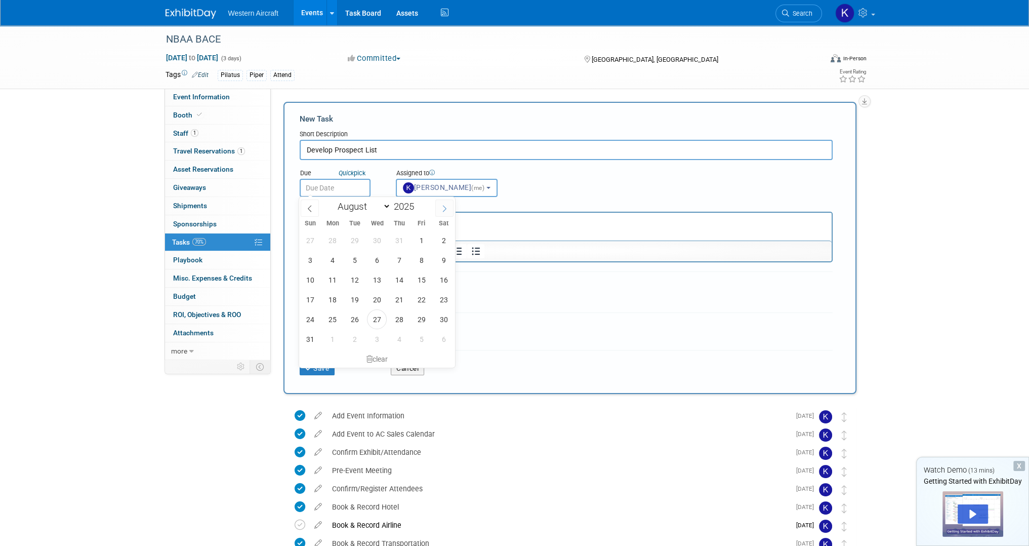
click at [449, 210] on span at bounding box center [444, 207] width 18 height 17
select select "8"
click at [328, 282] on span "15" at bounding box center [332, 280] width 20 height 20
type input "Sep 15, 2025"
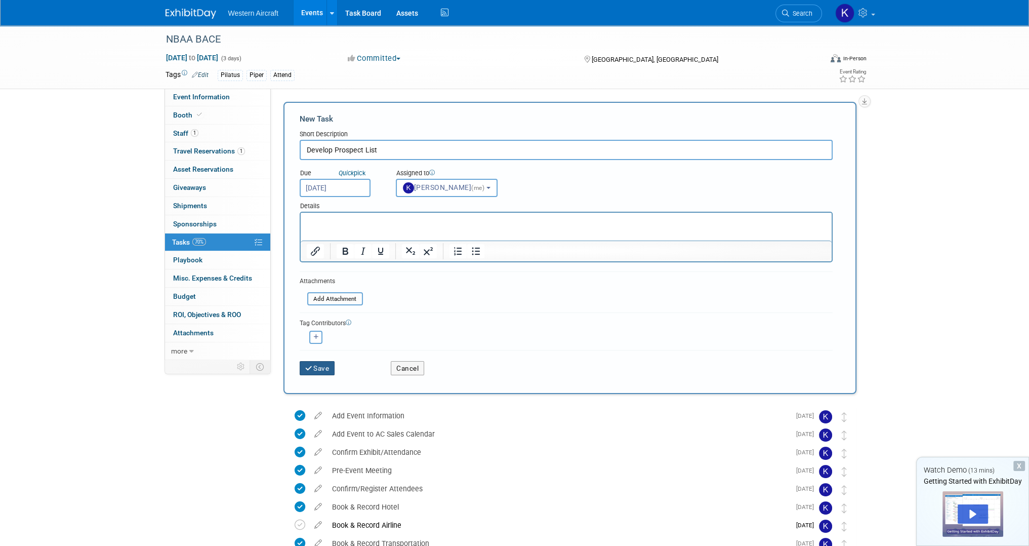
click at [309, 369] on button "Save" at bounding box center [317, 368] width 35 height 14
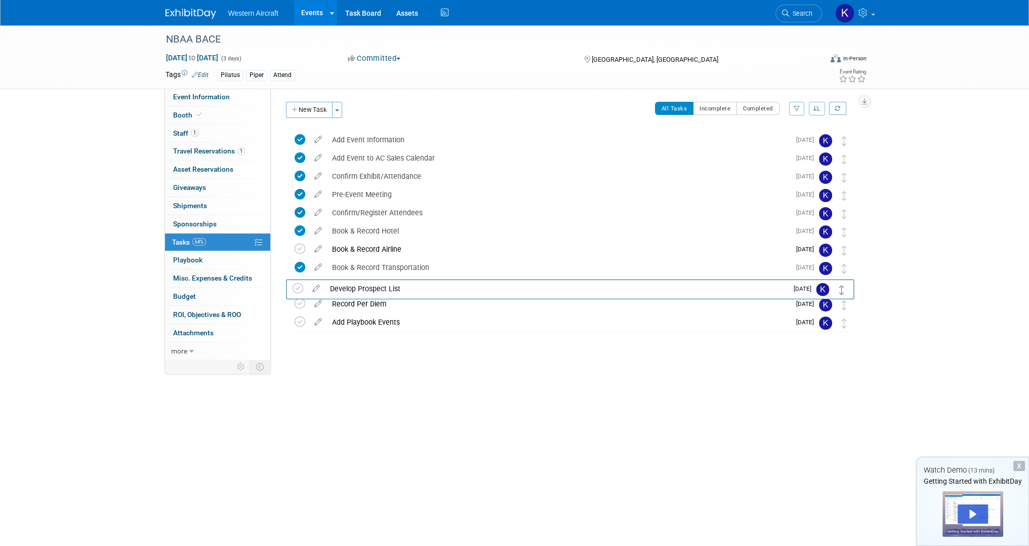
drag, startPoint x: 844, startPoint y: 142, endPoint x: 842, endPoint y: 290, distance: 148.3
click at [427, 343] on div at bounding box center [569, 342] width 573 height 20
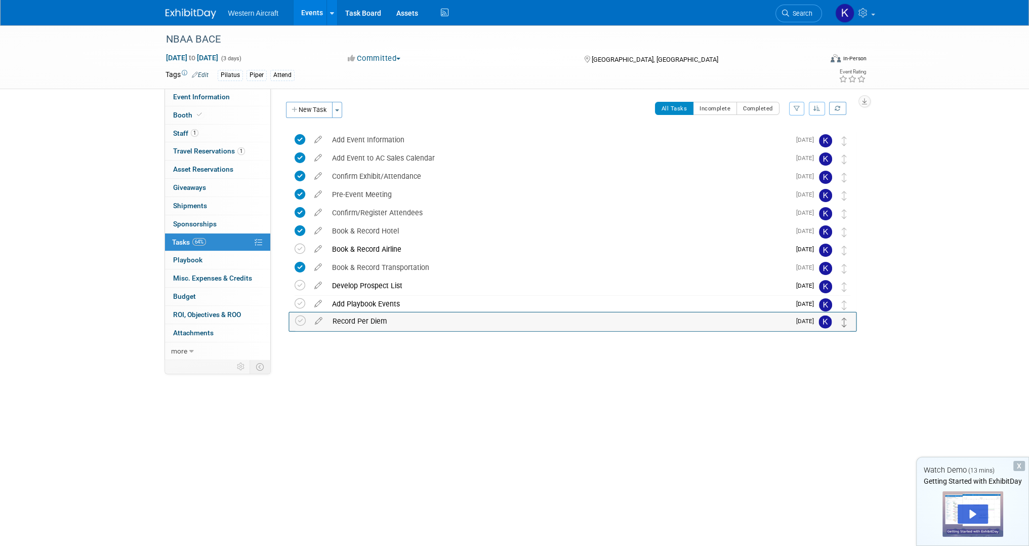
drag, startPoint x: 842, startPoint y: 308, endPoint x: 843, endPoint y: 325, distance: 16.7
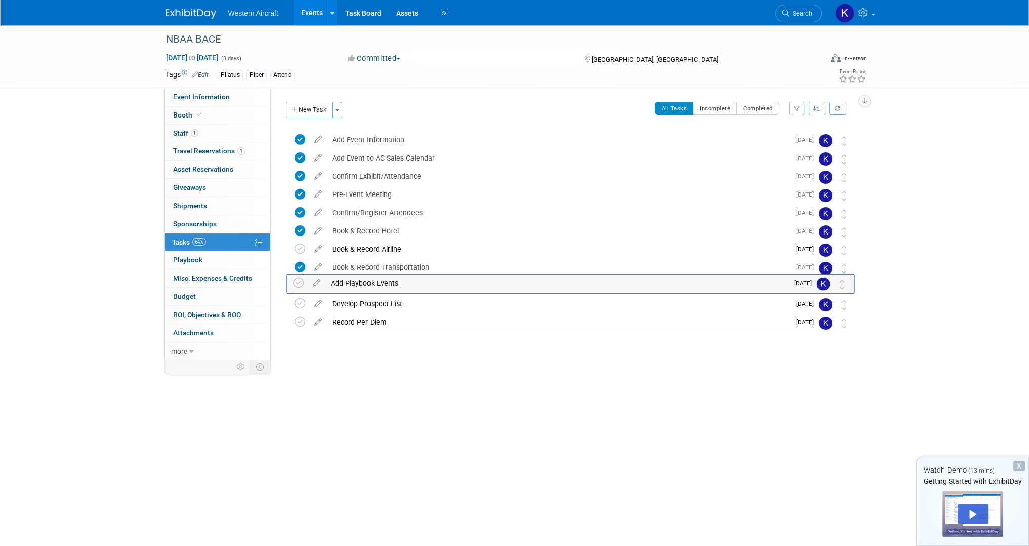
drag, startPoint x: 846, startPoint y: 306, endPoint x: 844, endPoint y: 284, distance: 21.4
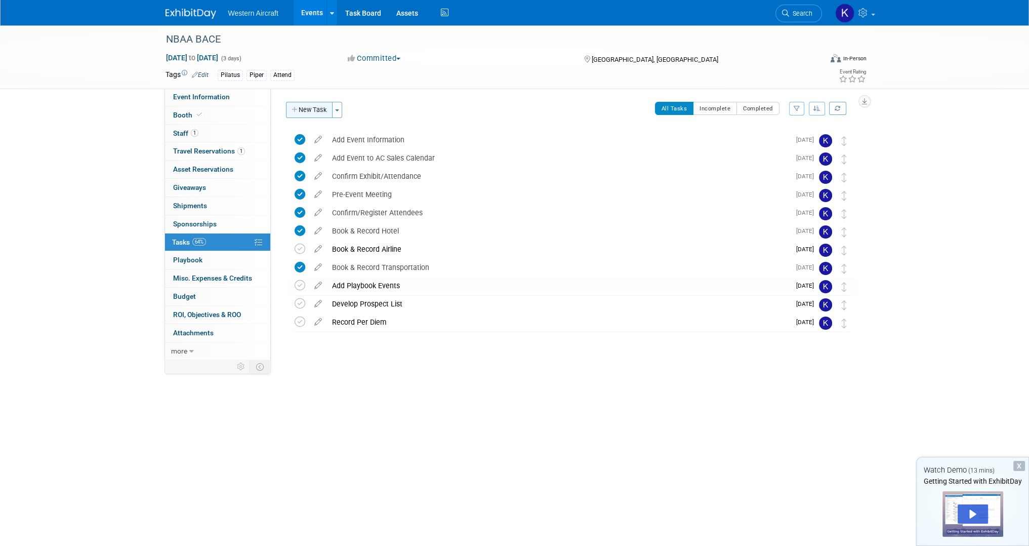
click at [313, 111] on button "New Task" at bounding box center [309, 110] width 47 height 16
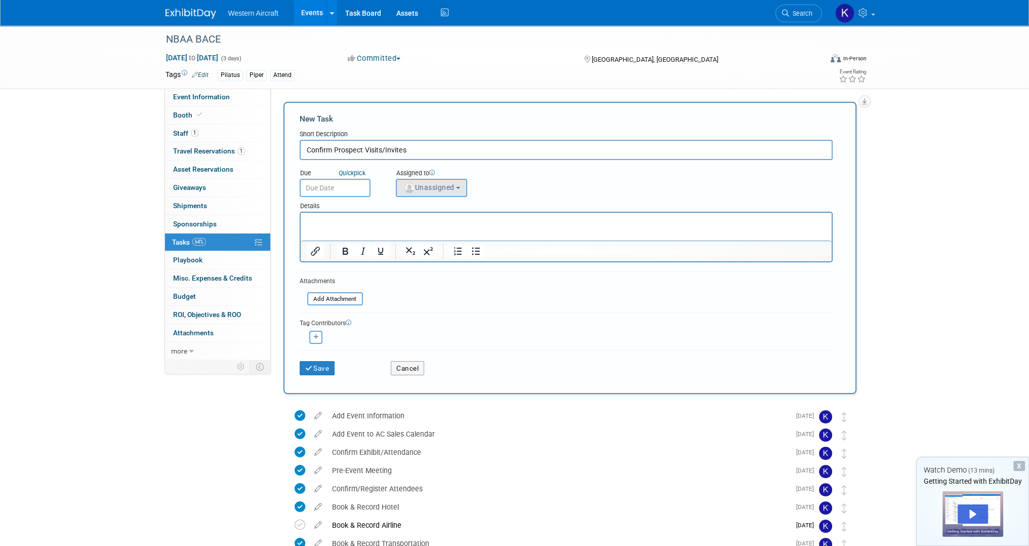
type input "Confirm Prospect Visits/Invites"
click at [437, 186] on span "Unassigned" at bounding box center [429, 187] width 52 height 8
click at [430, 225] on label "Kindra Mahler (me)" at bounding box center [445, 231] width 88 height 16
click at [398, 227] on input "Kindra Mahler (me)" at bounding box center [394, 230] width 7 height 7
select select "12536384-bbc3-4cec-9ed9-1383d243a388"
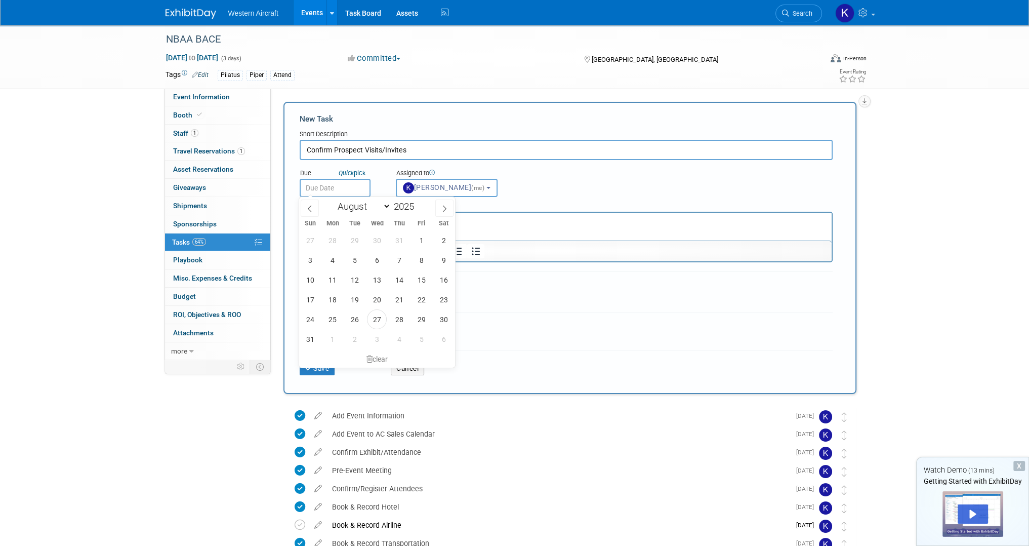
click at [324, 184] on input "text" at bounding box center [335, 188] width 71 height 18
click at [444, 212] on span at bounding box center [444, 207] width 18 height 17
select select "8"
click at [329, 343] on span "6" at bounding box center [332, 339] width 20 height 20
type input "Oct 6, 2025"
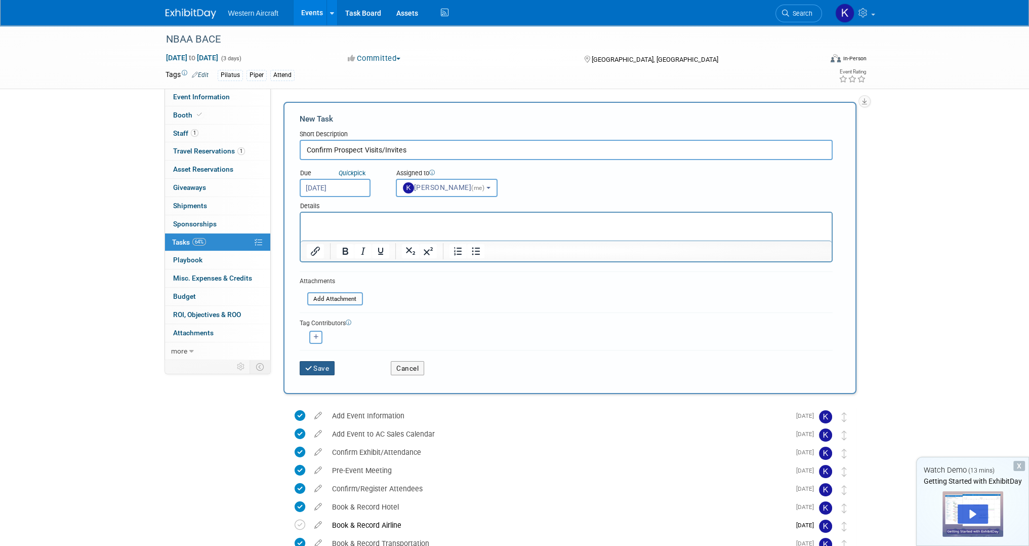
click at [324, 366] on button "Save" at bounding box center [317, 368] width 35 height 14
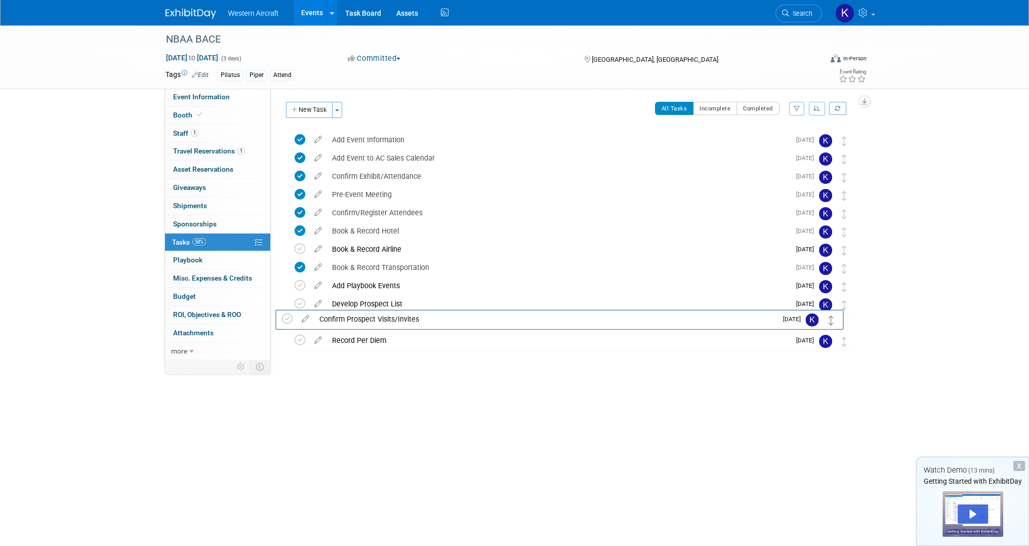
drag, startPoint x: 844, startPoint y: 139, endPoint x: 831, endPoint y: 318, distance: 179.6
click at [321, 342] on icon at bounding box center [318, 338] width 18 height 13
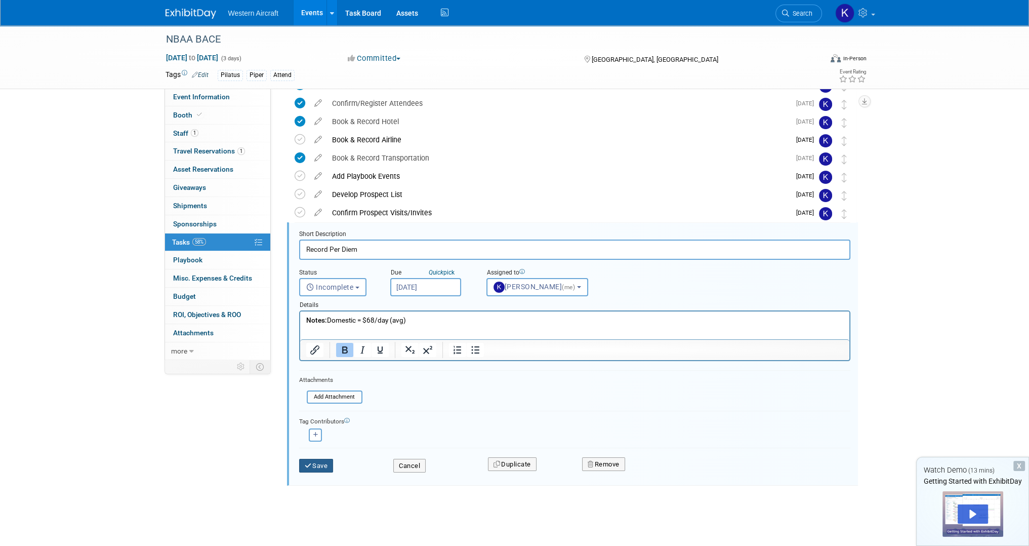
click at [321, 466] on button "Save" at bounding box center [316, 466] width 34 height 14
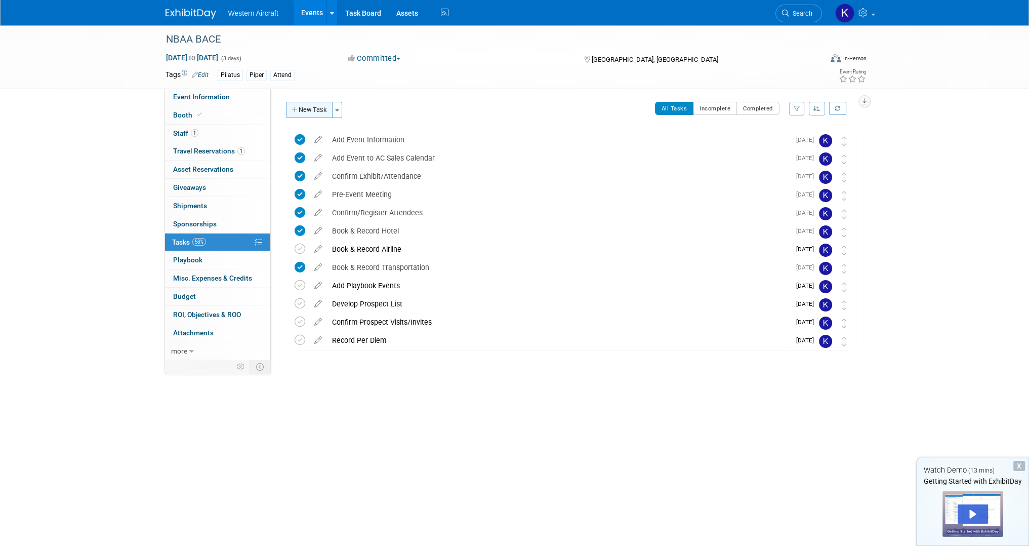
click at [316, 109] on button "New Task" at bounding box center [309, 110] width 47 height 16
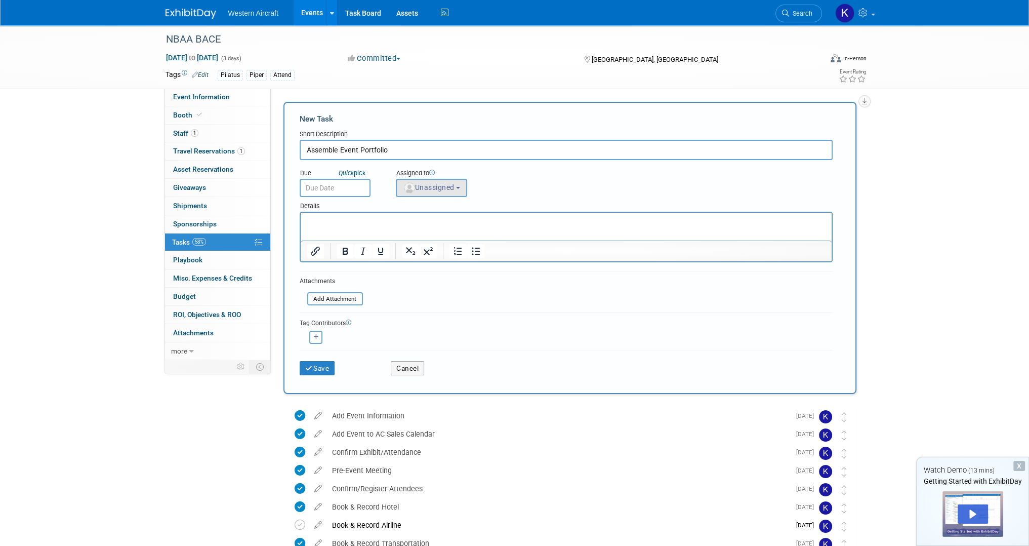
type input "Assemble Event Portfolio"
click at [462, 192] on button "Unassigned" at bounding box center [432, 188] width 72 height 18
click at [447, 224] on label "Kindra Mahler (me)" at bounding box center [445, 231] width 88 height 16
click at [398, 227] on input "Kindra Mahler (me)" at bounding box center [394, 230] width 7 height 7
select select "12536384-bbc3-4cec-9ed9-1383d243a388"
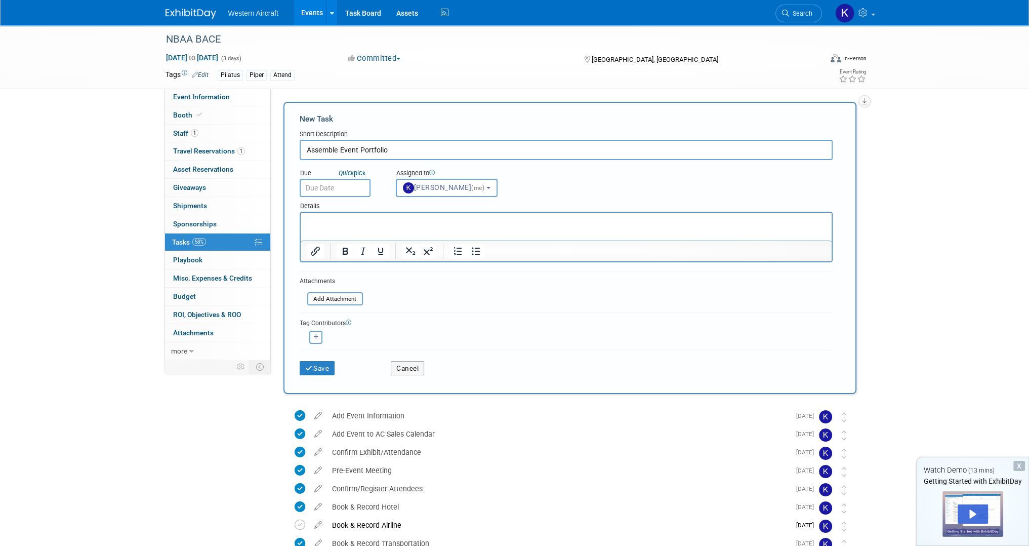
click at [332, 183] on input "text" at bounding box center [335, 188] width 71 height 18
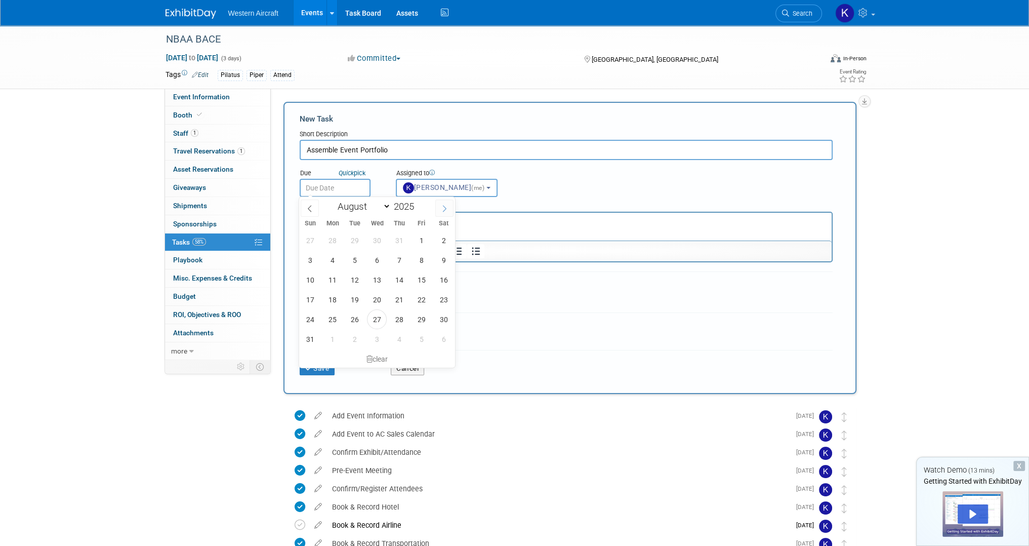
click at [447, 209] on icon at bounding box center [444, 208] width 7 height 7
click at [449, 204] on span at bounding box center [444, 207] width 18 height 17
select select "9"
click at [332, 259] on span "6" at bounding box center [332, 260] width 20 height 20
type input "Oct 6, 2025"
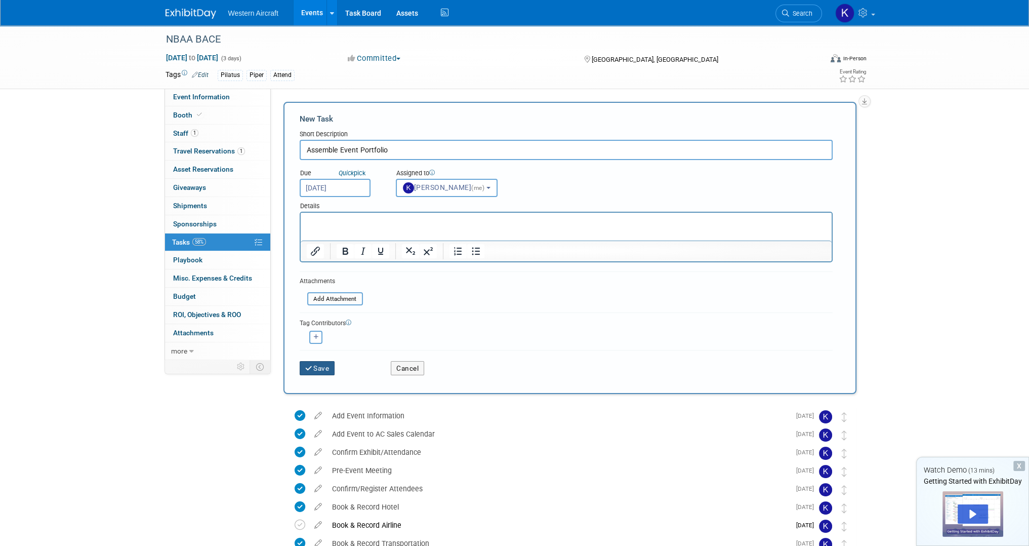
click at [316, 366] on button "Save" at bounding box center [317, 368] width 35 height 14
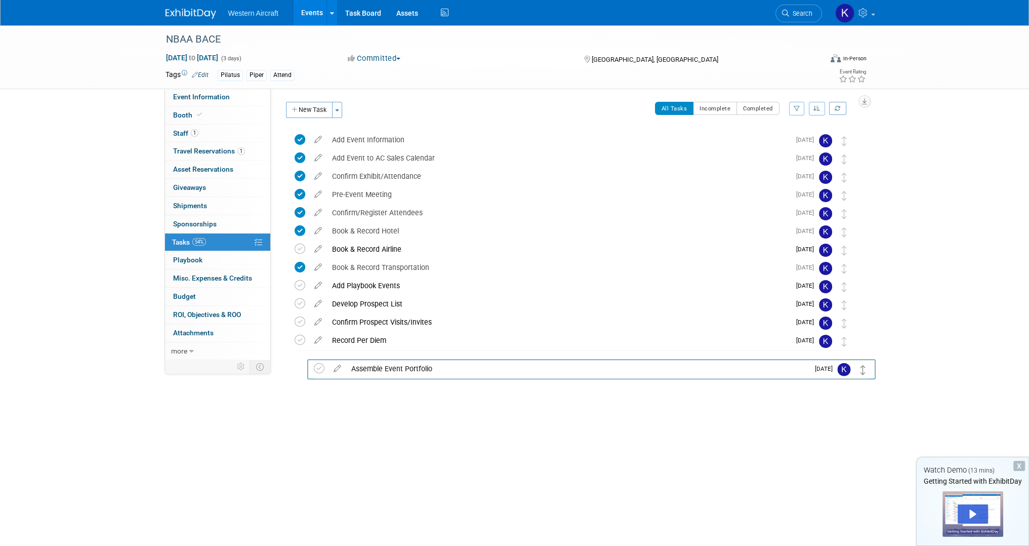
drag, startPoint x: 844, startPoint y: 139, endPoint x: 862, endPoint y: 367, distance: 229.0
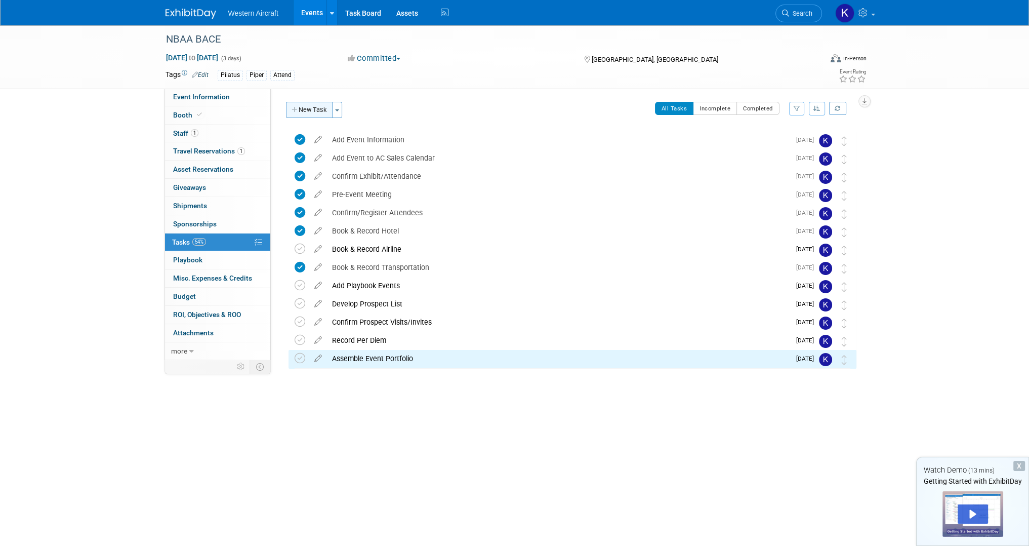
click at [306, 112] on button "New Task" at bounding box center [309, 110] width 47 height 16
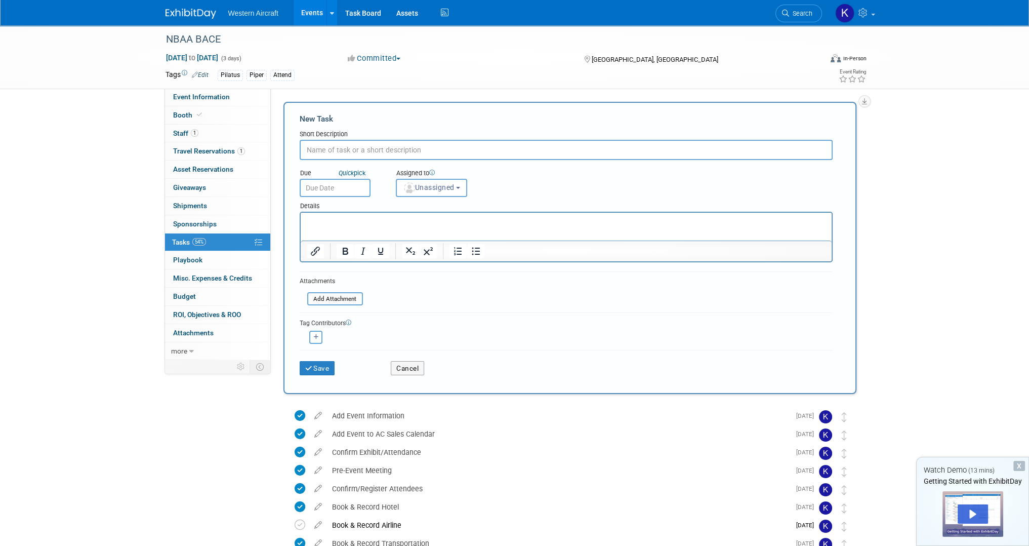
click at [401, 152] on input "text" at bounding box center [566, 150] width 533 height 20
type input "Notice to Social Media"
click at [338, 183] on input "text" at bounding box center [335, 188] width 71 height 18
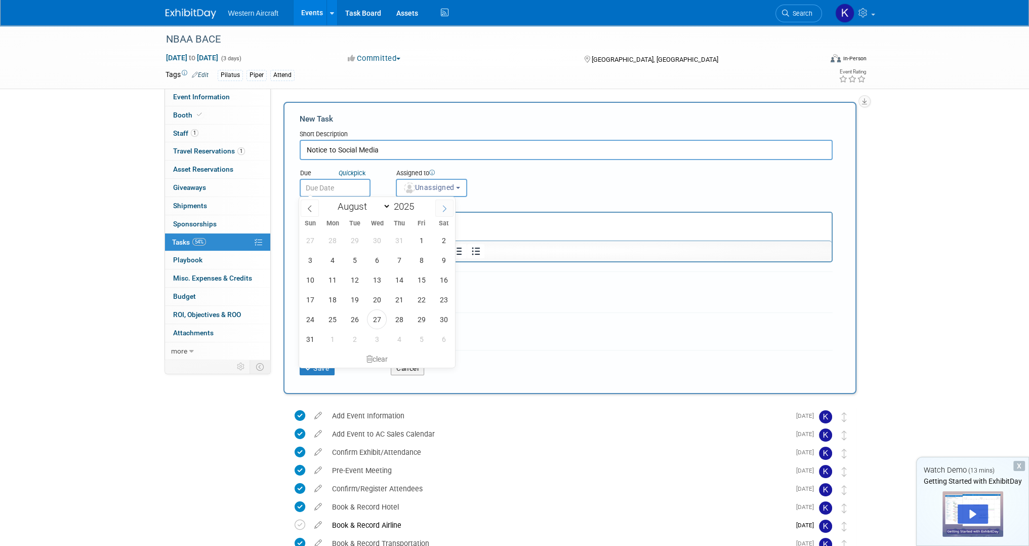
click at [453, 212] on span at bounding box center [444, 207] width 18 height 17
click at [441, 212] on icon at bounding box center [444, 208] width 7 height 7
select select "9"
click at [337, 282] on span "13" at bounding box center [332, 280] width 20 height 20
type input "Oct 13, 2025"
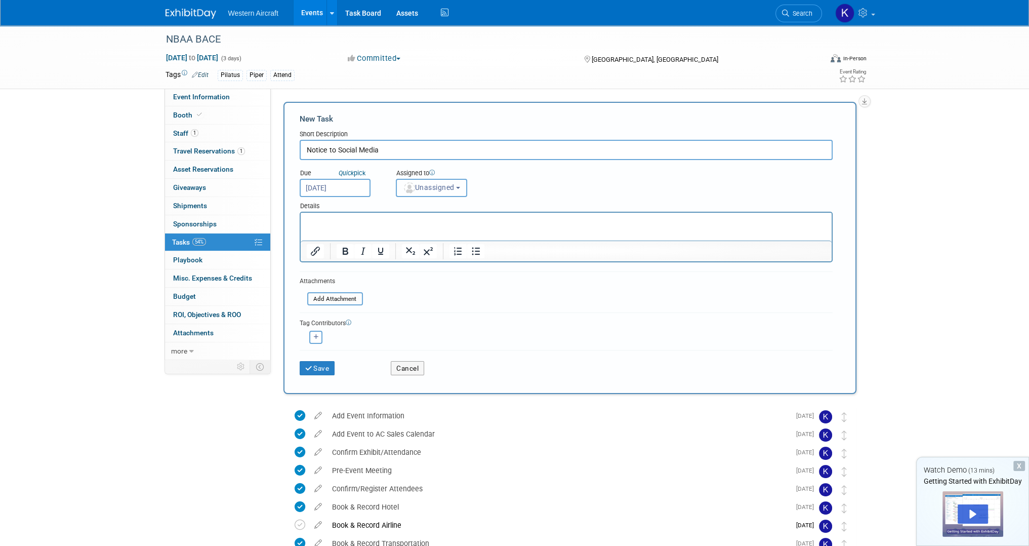
click at [433, 191] on button "Unassigned" at bounding box center [432, 188] width 72 height 18
click at [433, 232] on label "Kindra Mahler (me)" at bounding box center [445, 231] width 88 height 16
click at [398, 232] on input "Kindra Mahler (me)" at bounding box center [394, 230] width 7 height 7
select select "12536384-bbc3-4cec-9ed9-1383d243a388"
click at [374, 224] on p "Rich Text Area. Press ALT-0 for help." at bounding box center [565, 222] width 519 height 10
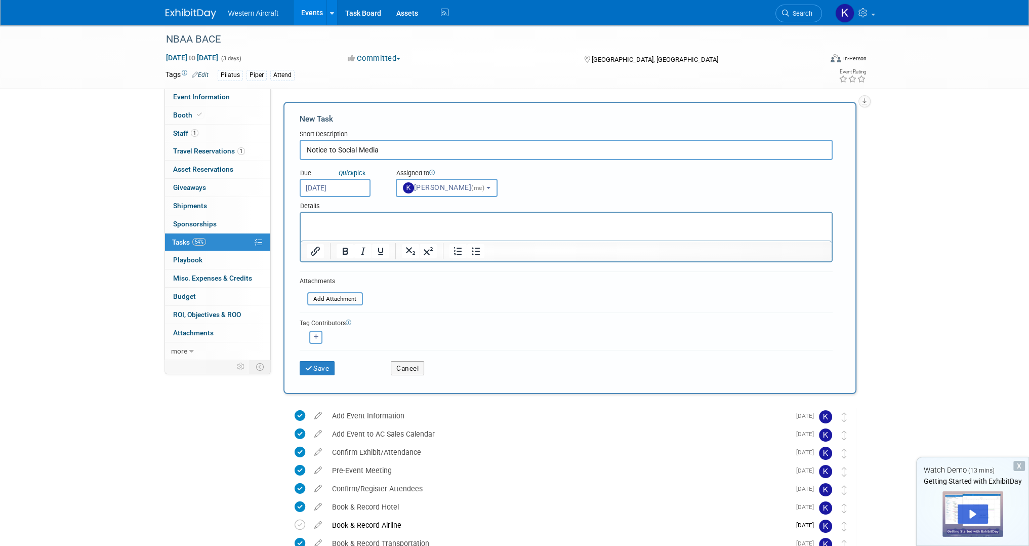
paste body "To enrich screen reader interactions, please activate Accessibility in Grammarl…"
drag, startPoint x: 321, startPoint y: 223, endPoint x: 248, endPoint y: 218, distance: 73.6
click at [300, 218] on html "· Notes: Facebook, LinkedIn, Twitter, Instagram" at bounding box center [565, 220] width 531 height 14
click at [323, 370] on button "Save" at bounding box center [317, 368] width 35 height 14
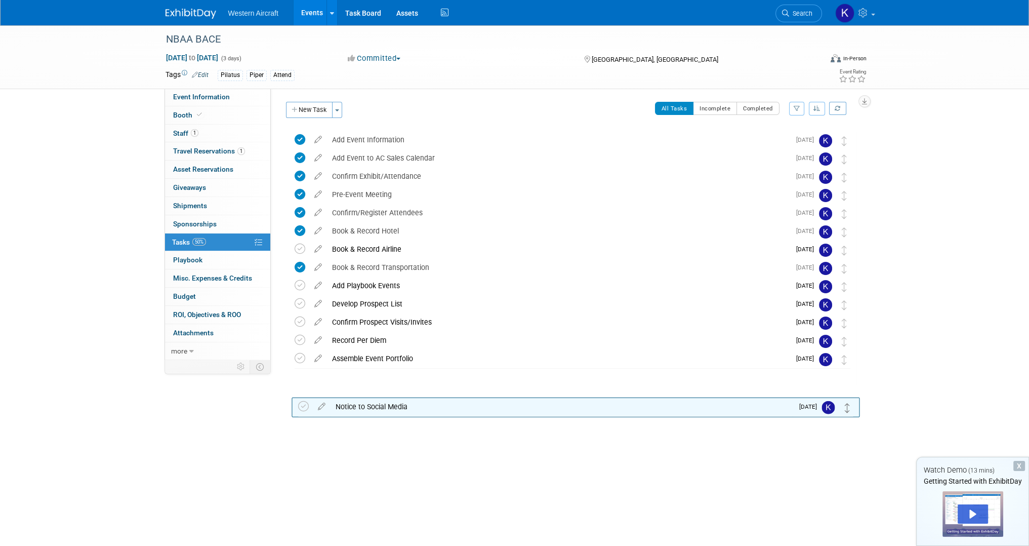
drag, startPoint x: 844, startPoint y: 139, endPoint x: 850, endPoint y: 385, distance: 246.6
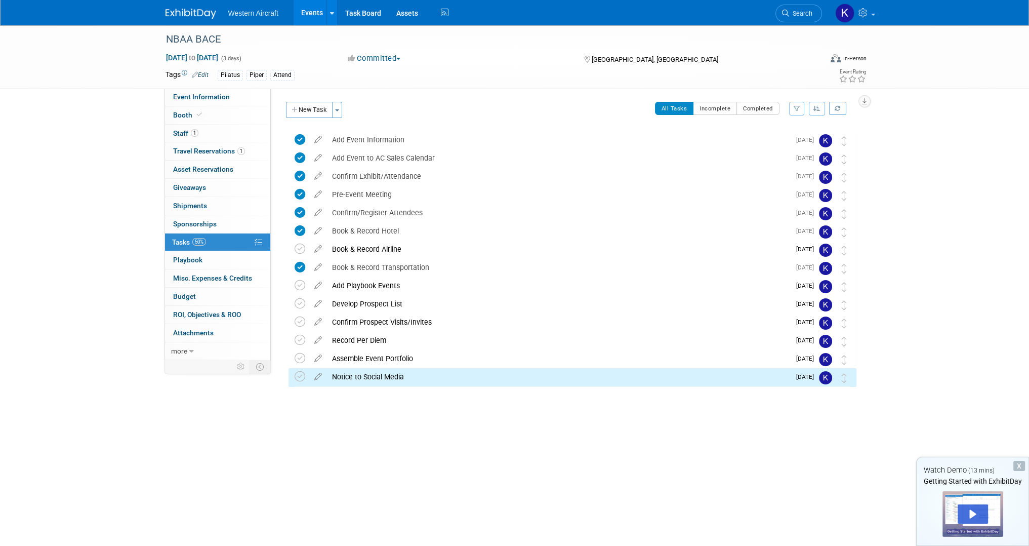
click at [376, 378] on div "Notice to Social Media" at bounding box center [558, 376] width 463 height 17
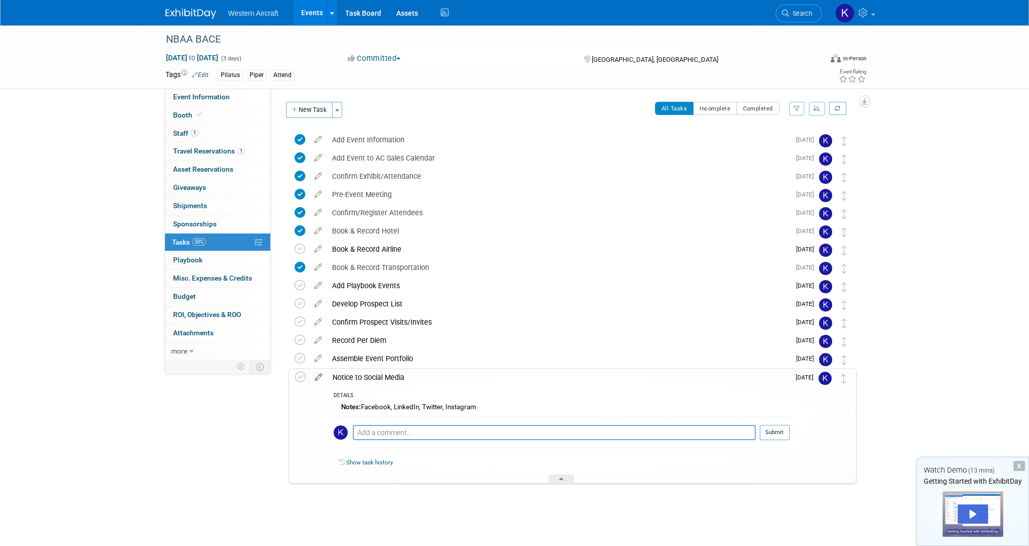
click at [316, 377] on icon at bounding box center [319, 374] width 18 height 13
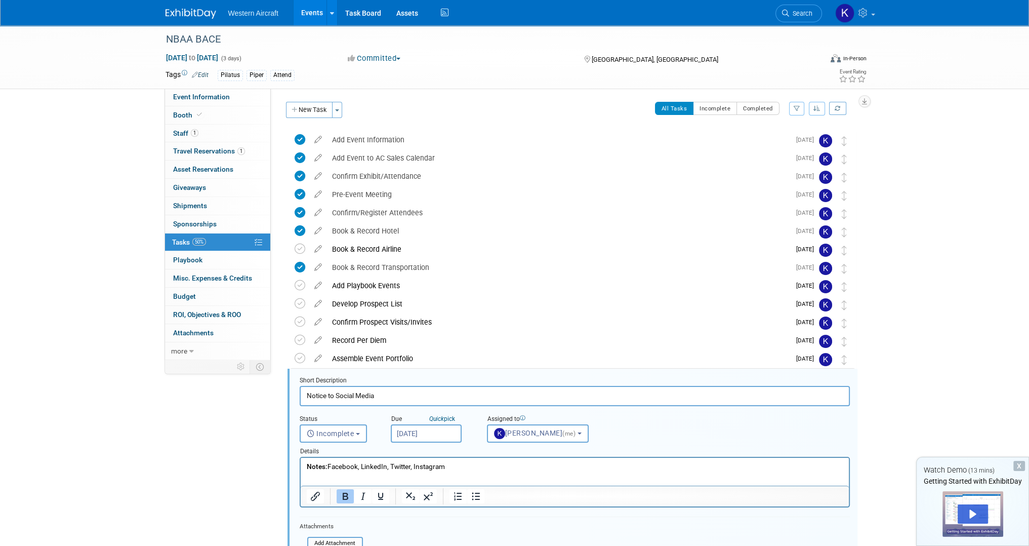
scroll to position [146, 0]
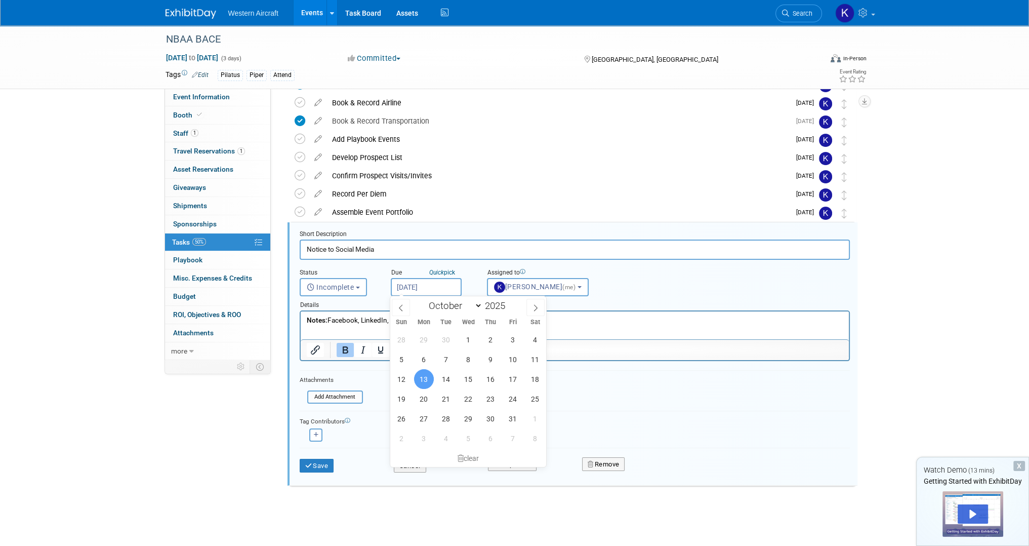
click at [401, 289] on input "Oct 13, 2025" at bounding box center [426, 287] width 71 height 18
click at [450, 375] on span "14" at bounding box center [446, 379] width 20 height 20
type input "[DATE]"
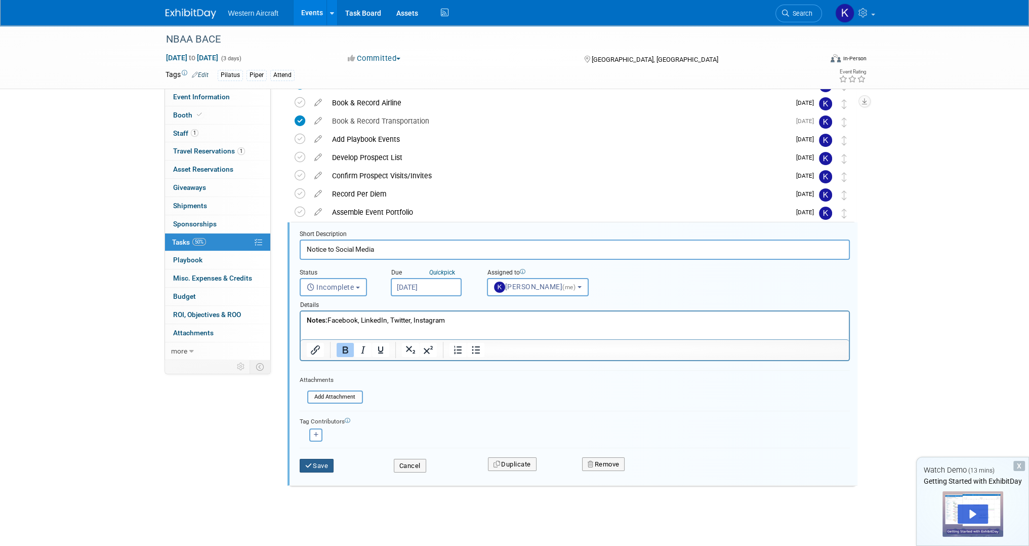
click at [313, 465] on button "Save" at bounding box center [317, 466] width 34 height 14
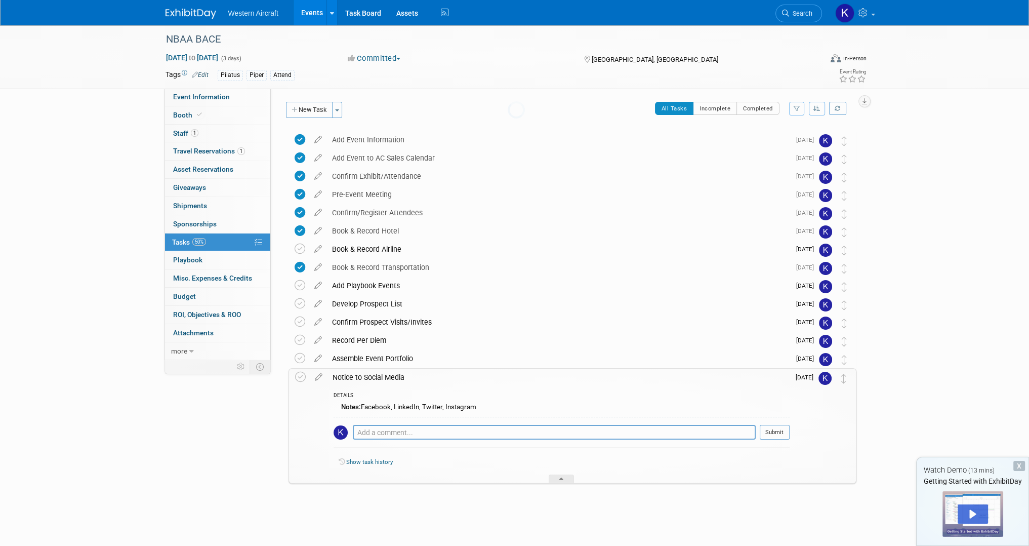
scroll to position [0, 0]
click at [892, 374] on div "NBAA BACE Oct 14, 2025 to Oct 16, 2025 (3 days) Oct 14, 2025 to Oct 16, 2025 Co…" at bounding box center [514, 285] width 1029 height 520
click at [363, 376] on div "Notice to Social Media" at bounding box center [558, 376] width 462 height 17
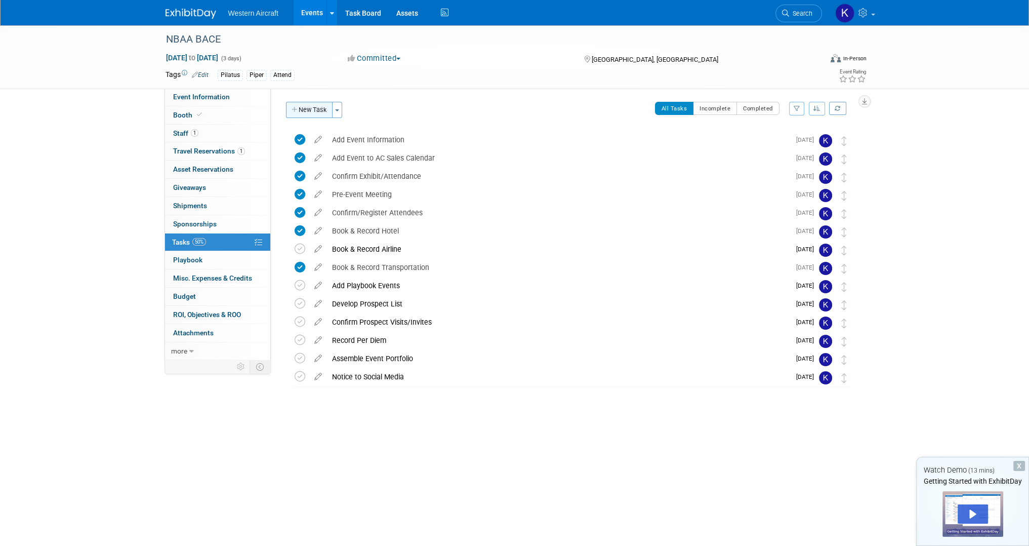
click at [301, 113] on button "New Task" at bounding box center [309, 110] width 47 height 16
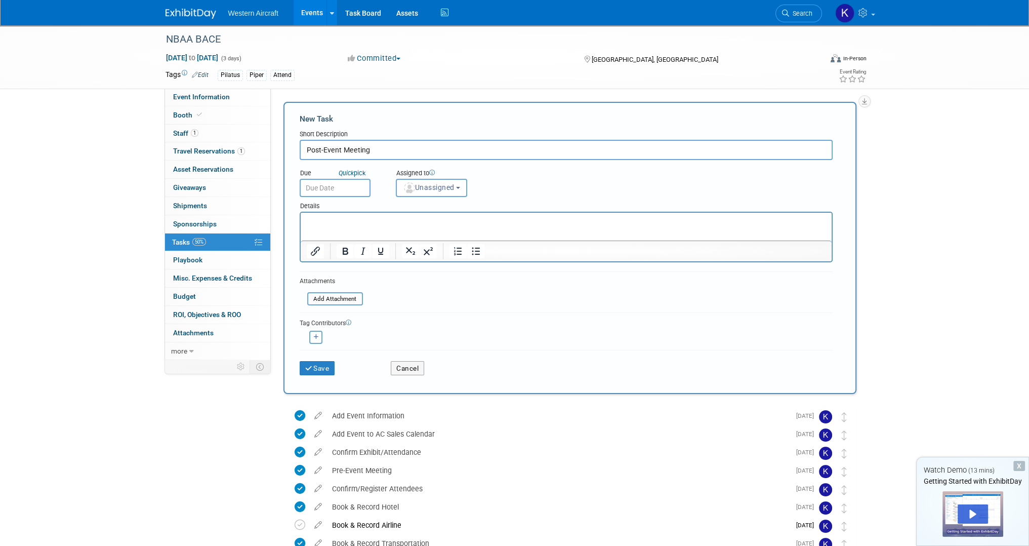
type input "Post-Event Meeting"
click at [329, 184] on input "text" at bounding box center [335, 188] width 71 height 18
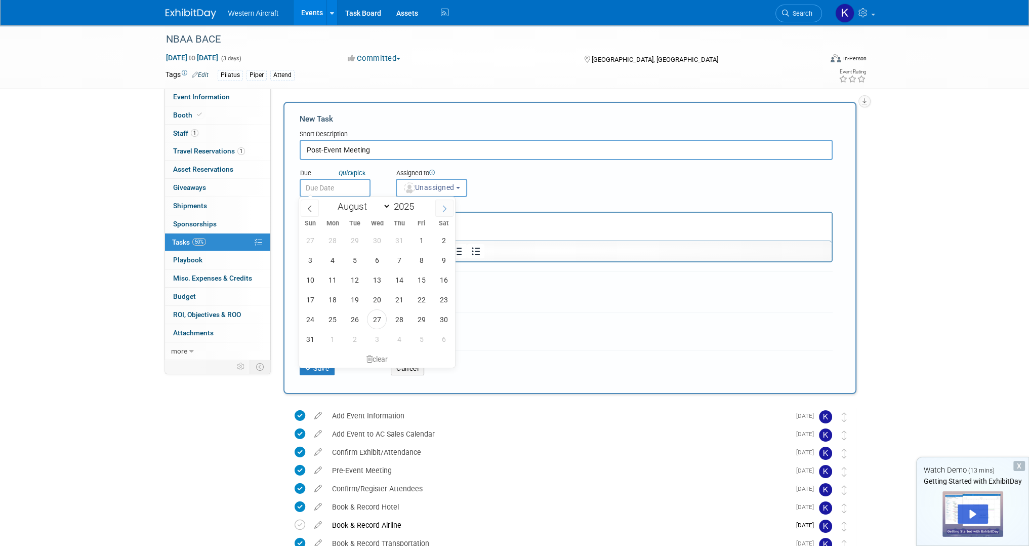
click at [449, 211] on span at bounding box center [444, 207] width 18 height 17
click at [309, 210] on icon at bounding box center [310, 208] width 4 height 7
select select "9"
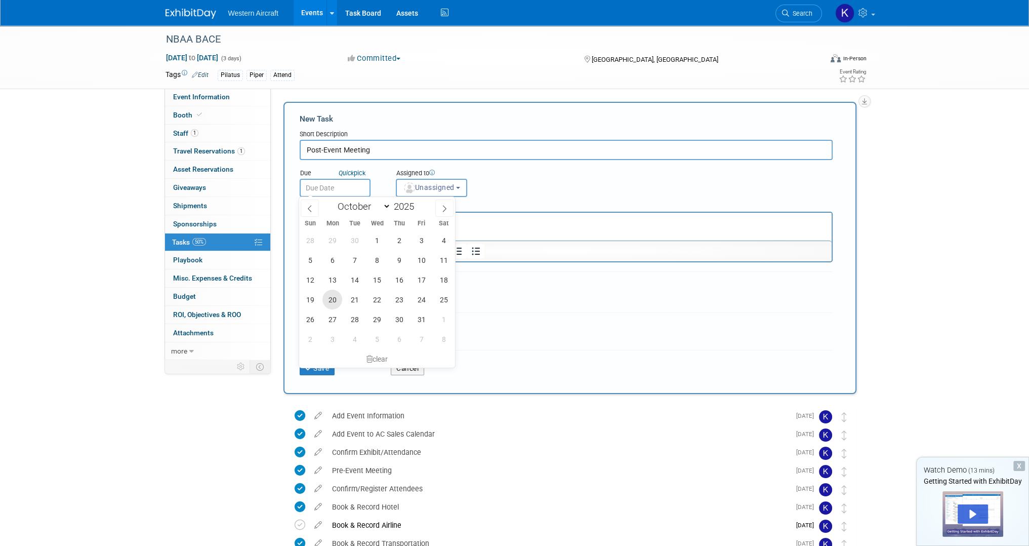
click at [330, 303] on span "20" at bounding box center [332, 300] width 20 height 20
type input "Oct 20, 2025"
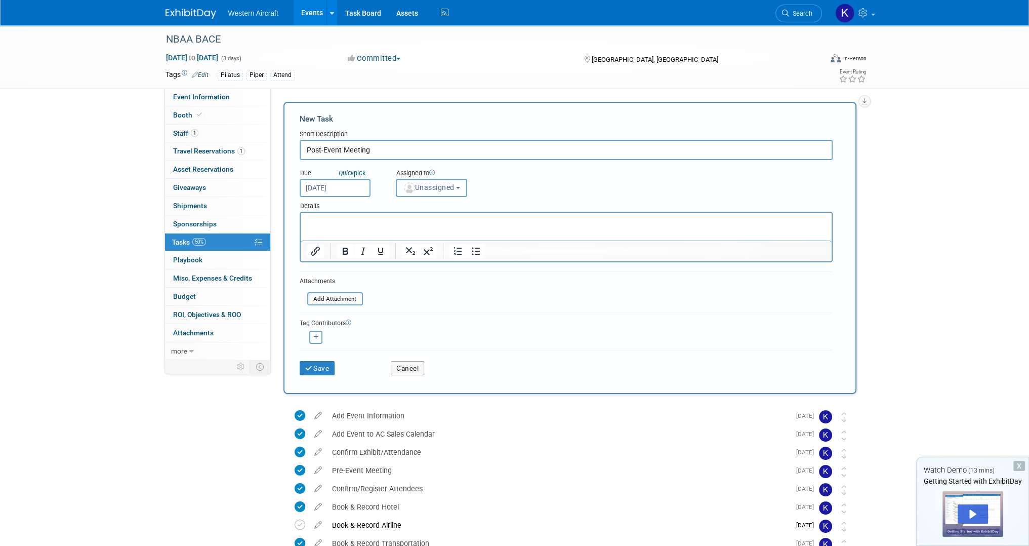
click at [413, 187] on img "button" at bounding box center [409, 187] width 11 height 11
click at [423, 232] on label "Kindra Mahler (me)" at bounding box center [445, 231] width 88 height 16
click at [398, 232] on input "Kindra Mahler (me)" at bounding box center [394, 230] width 7 height 7
select select "12536384-bbc3-4cec-9ed9-1383d243a388"
click at [323, 363] on button "Save" at bounding box center [317, 368] width 35 height 14
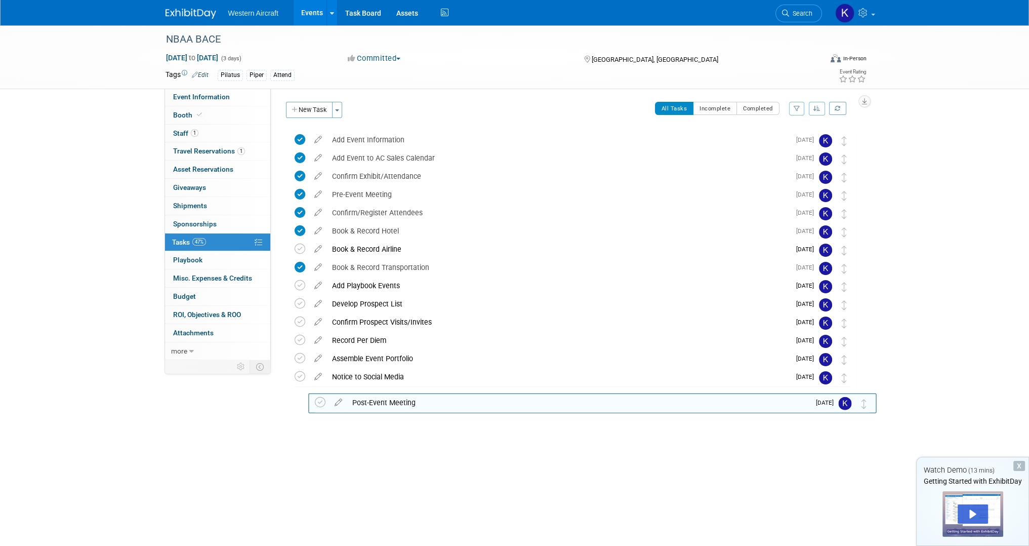
drag, startPoint x: 846, startPoint y: 141, endPoint x: 852, endPoint y: 408, distance: 267.3
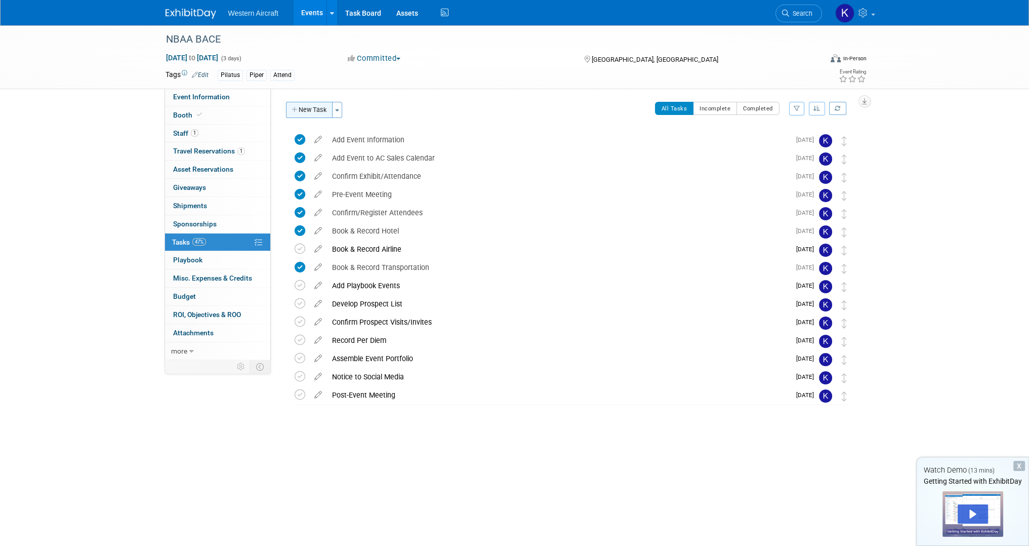
click at [322, 108] on button "New Task" at bounding box center [309, 110] width 47 height 16
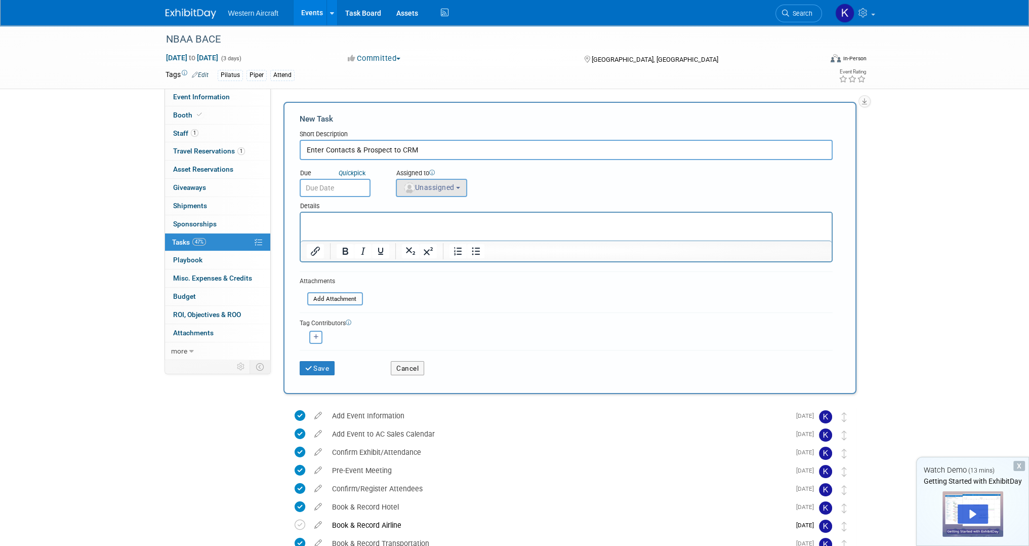
type input "Enter Contacts & Prospect to CRM"
click at [444, 180] on button "Unassigned" at bounding box center [432, 188] width 72 height 18
click at [445, 227] on label "Kindra Mahler (me)" at bounding box center [445, 231] width 88 height 16
click at [398, 227] on input "Kindra Mahler (me)" at bounding box center [394, 230] width 7 height 7
select select "12536384-bbc3-4cec-9ed9-1383d243a388"
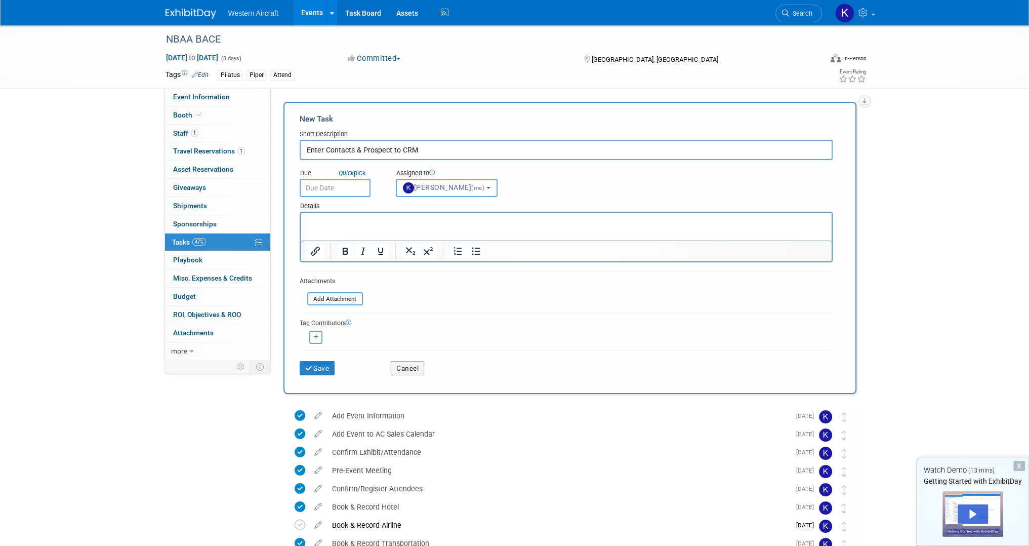
click at [341, 188] on input "text" at bounding box center [335, 188] width 71 height 18
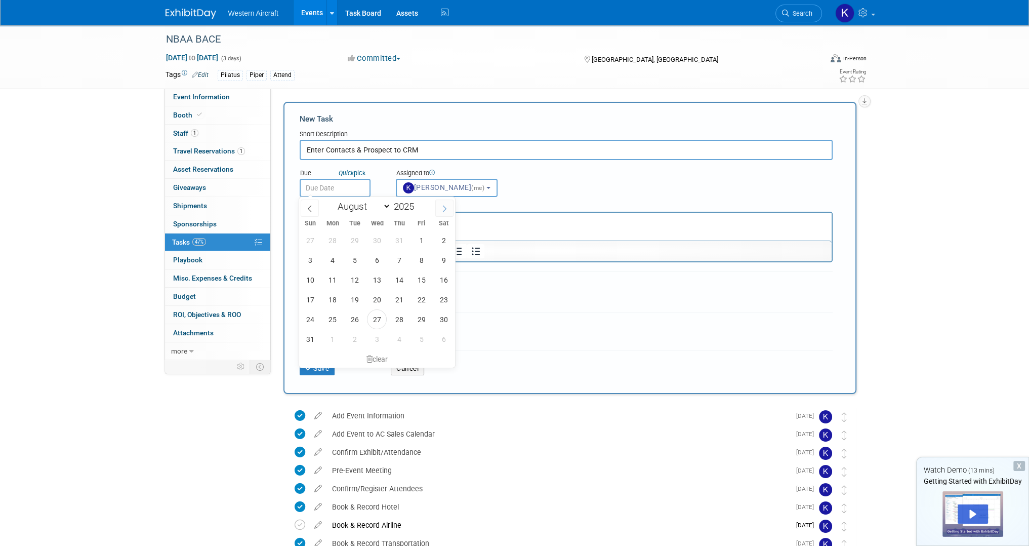
click at [445, 214] on span at bounding box center [444, 207] width 18 height 17
select select "9"
click at [379, 303] on span "22" at bounding box center [377, 300] width 20 height 20
type input "Oct 22, 2025"
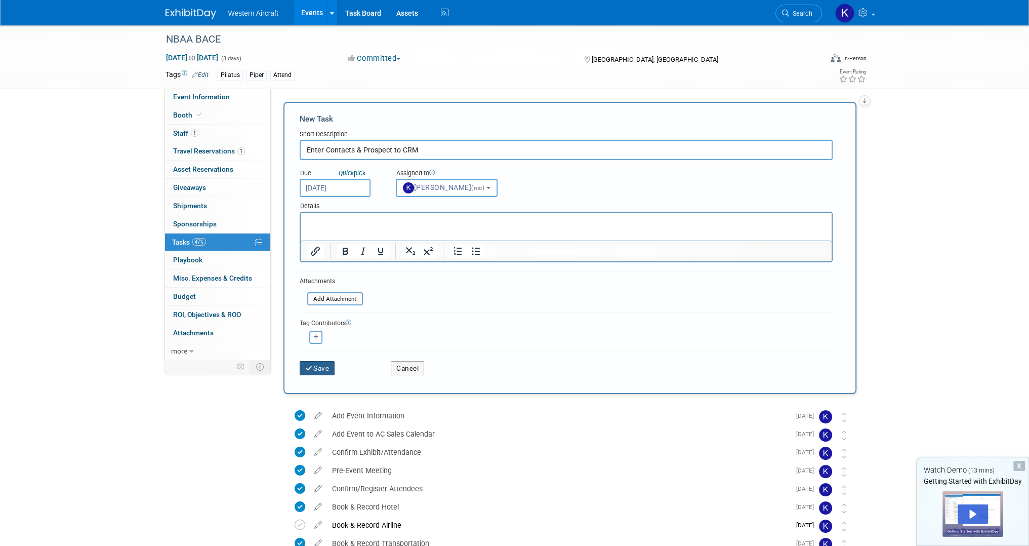
click at [328, 366] on button "Save" at bounding box center [317, 368] width 35 height 14
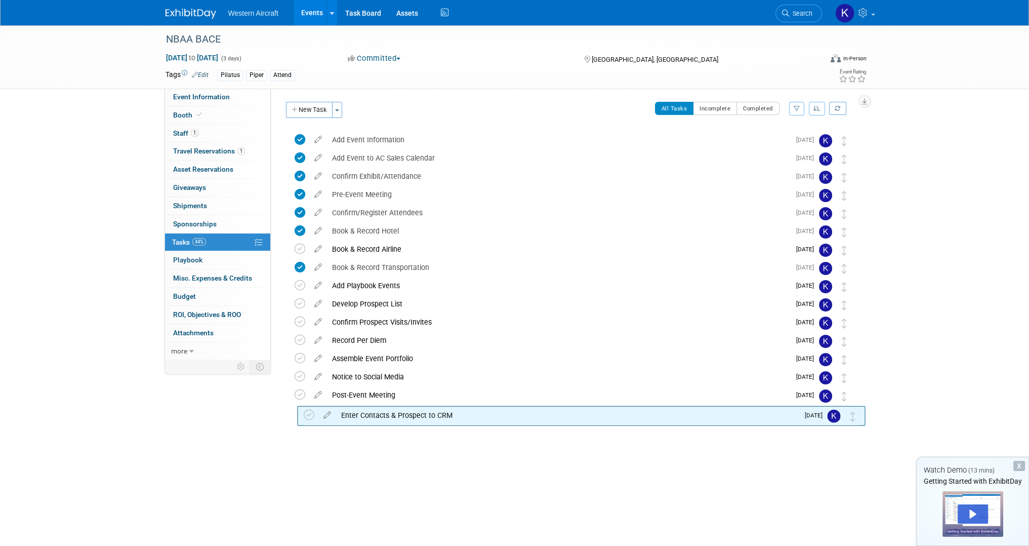
drag, startPoint x: 855, startPoint y: 256, endPoint x: 856, endPoint y: 414, distance: 157.4
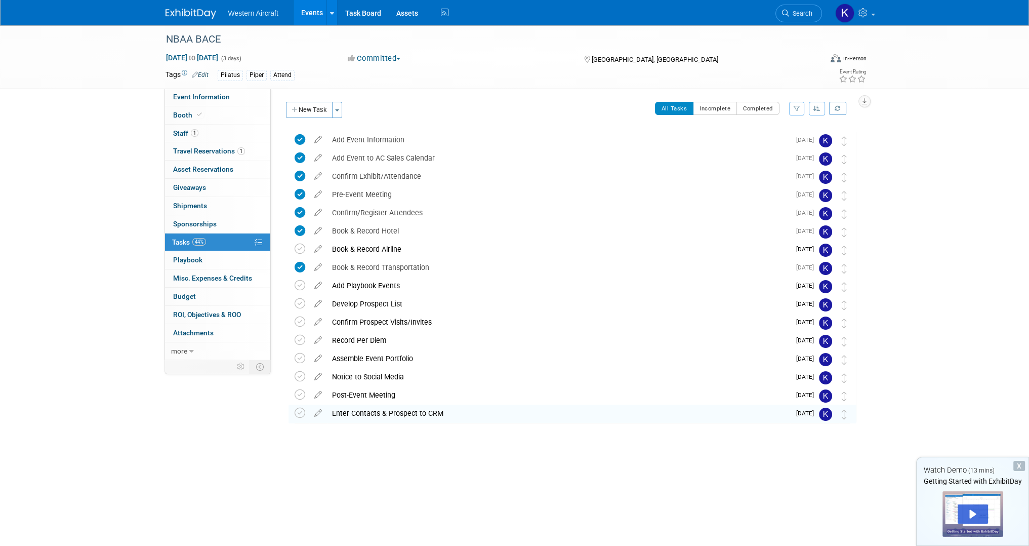
click at [312, 109] on button "New Task" at bounding box center [309, 110] width 47 height 16
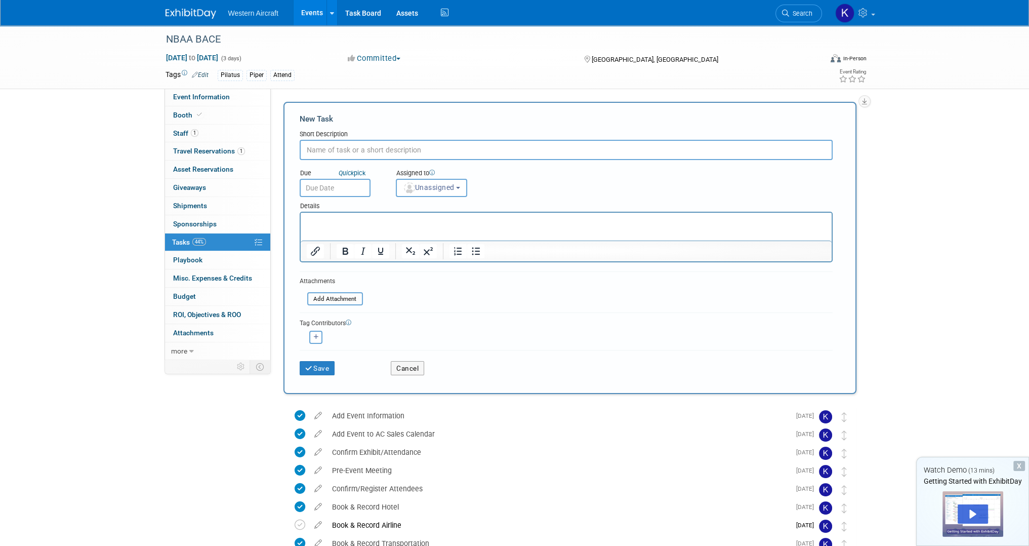
click at [342, 152] on input "text" at bounding box center [566, 150] width 533 height 20
type input "Update Event "ROI, Objectives & ROO""
click at [415, 187] on span "Unassigned" at bounding box center [429, 187] width 52 height 8
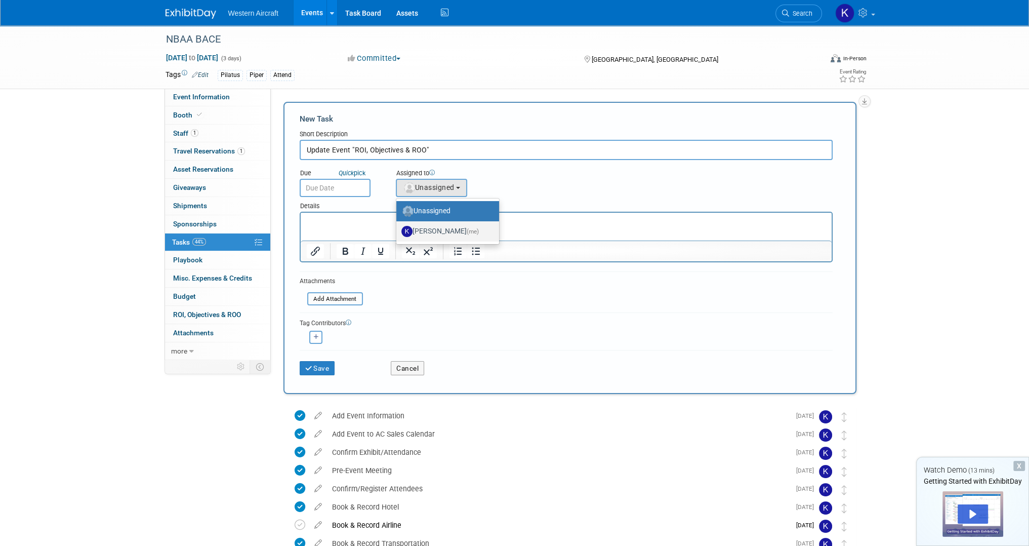
click at [444, 229] on label "Kindra Mahler (me)" at bounding box center [445, 231] width 88 height 16
click at [398, 229] on input "Kindra Mahler (me)" at bounding box center [394, 230] width 7 height 7
select select "12536384-bbc3-4cec-9ed9-1383d243a388"
click at [329, 192] on input "text" at bounding box center [335, 188] width 71 height 18
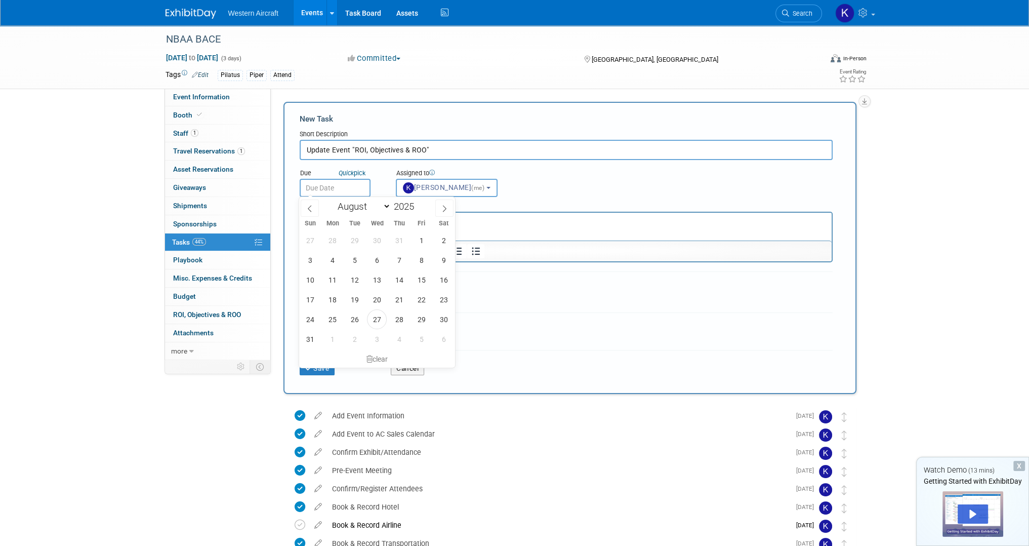
click at [389, 84] on div "Tags Edit Pilatus Piper Attend Event Rating" at bounding box center [516, 77] width 716 height 18
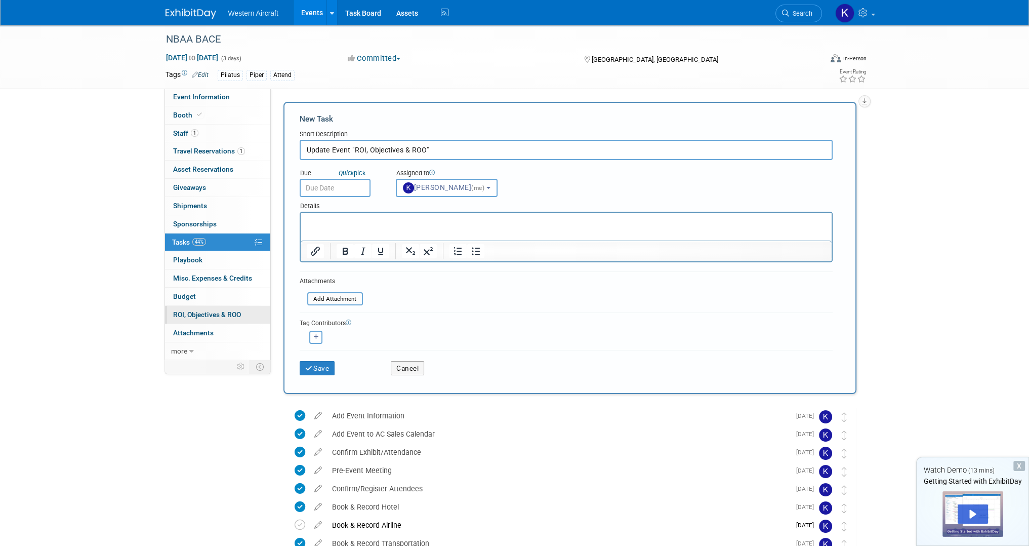
click at [225, 319] on link "0 ROI, Objectives & ROO 0" at bounding box center [217, 315] width 105 height 18
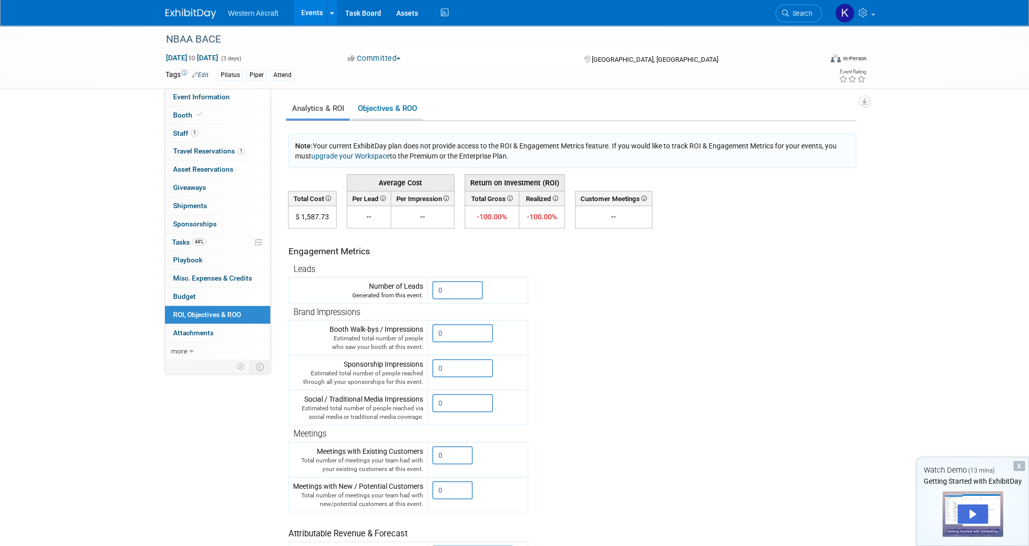
click at [381, 102] on link "Objectives & ROO 0" at bounding box center [387, 109] width 71 height 20
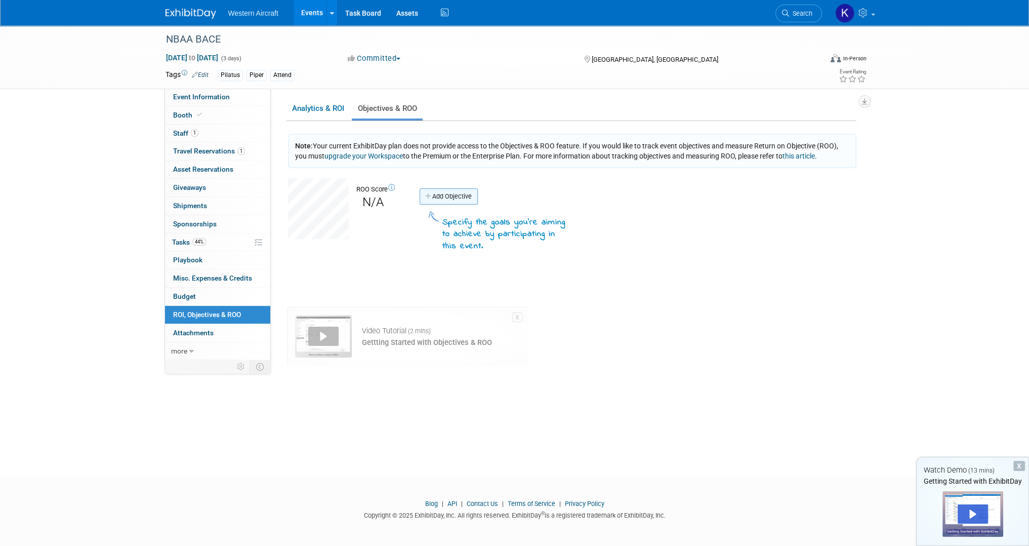
click at [434, 193] on link "Add Objective" at bounding box center [449, 196] width 58 height 16
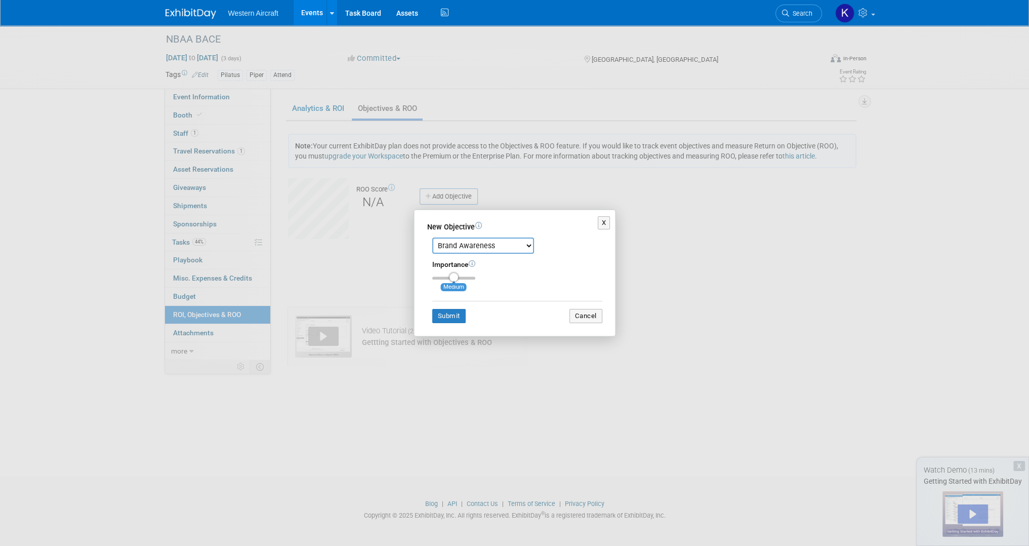
click at [451, 247] on select "Brand Awareness Competition Research Customer Retention Feedback Collection Lea…" at bounding box center [483, 245] width 102 height 16
click at [594, 318] on button "Cancel" at bounding box center [585, 316] width 33 height 14
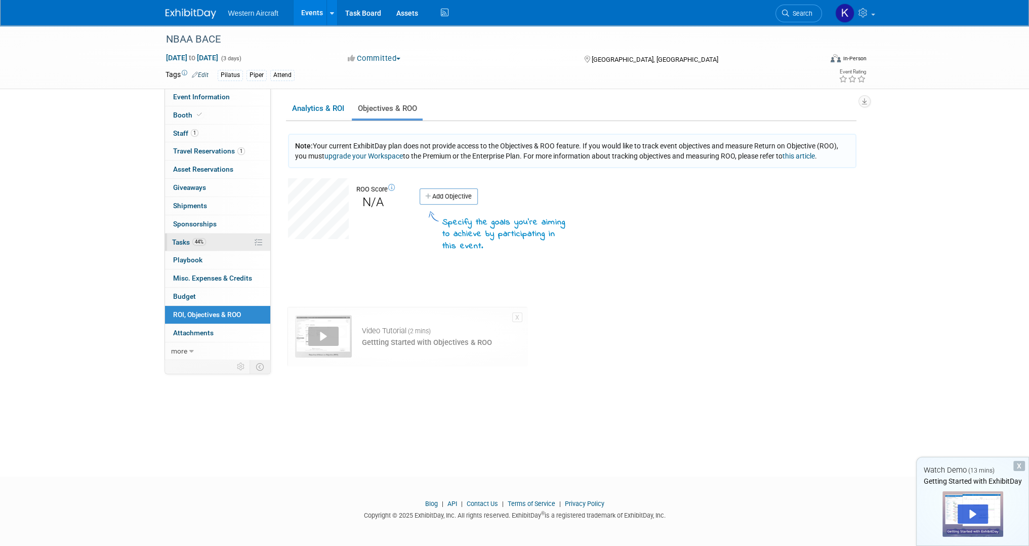
click at [224, 242] on link "44% Tasks 44%" at bounding box center [217, 242] width 105 height 18
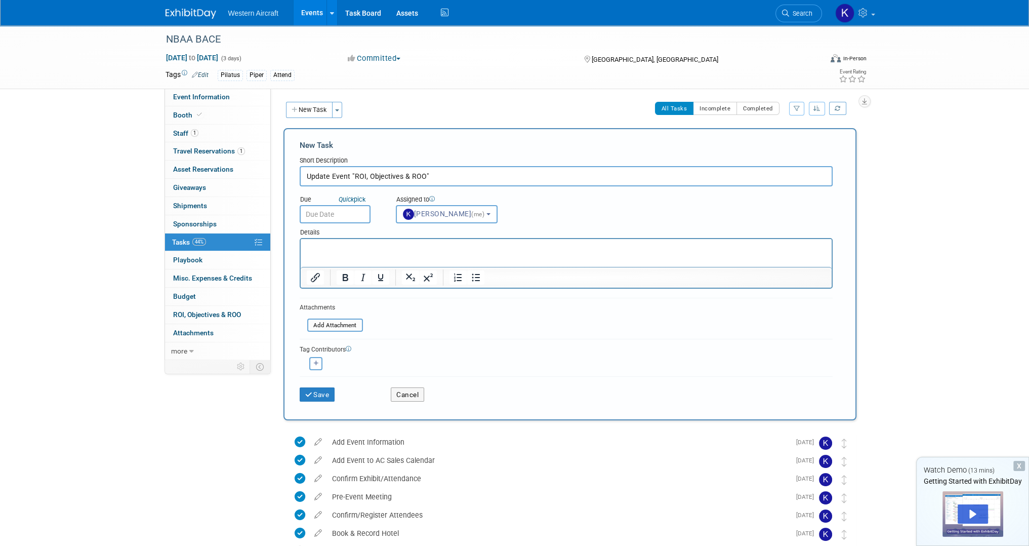
click at [332, 177] on input "Update Event "ROI, Objectives & ROO"" at bounding box center [566, 176] width 533 height 20
click at [443, 175] on input "Update Event "ROI, Objectives & ROO"" at bounding box center [566, 176] width 533 height 20
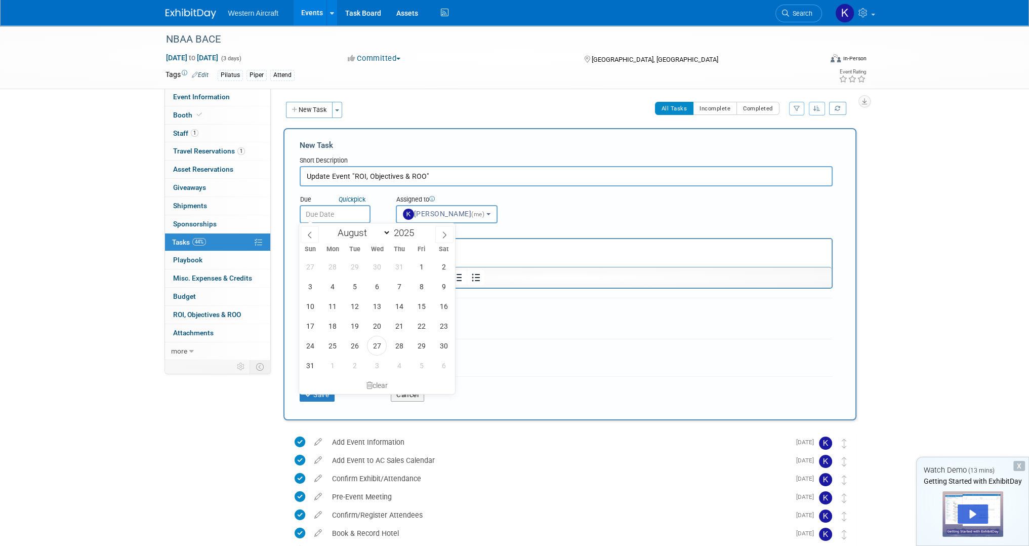
click at [331, 213] on input "text" at bounding box center [335, 214] width 71 height 18
click at [452, 231] on span at bounding box center [444, 234] width 18 height 17
click at [450, 231] on span at bounding box center [444, 234] width 18 height 17
select select "9"
click at [375, 327] on span "22" at bounding box center [377, 326] width 20 height 20
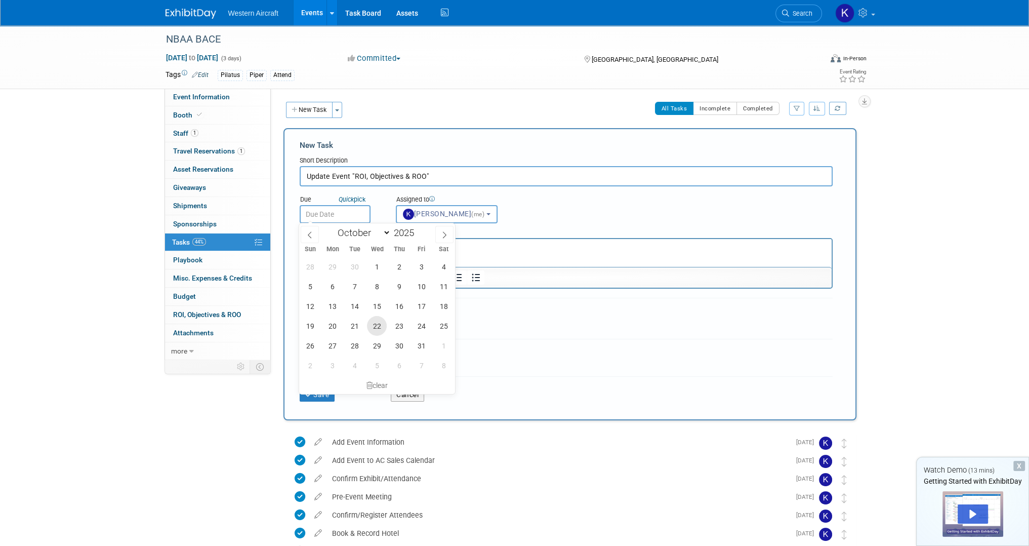
type input "Oct 22, 2025"
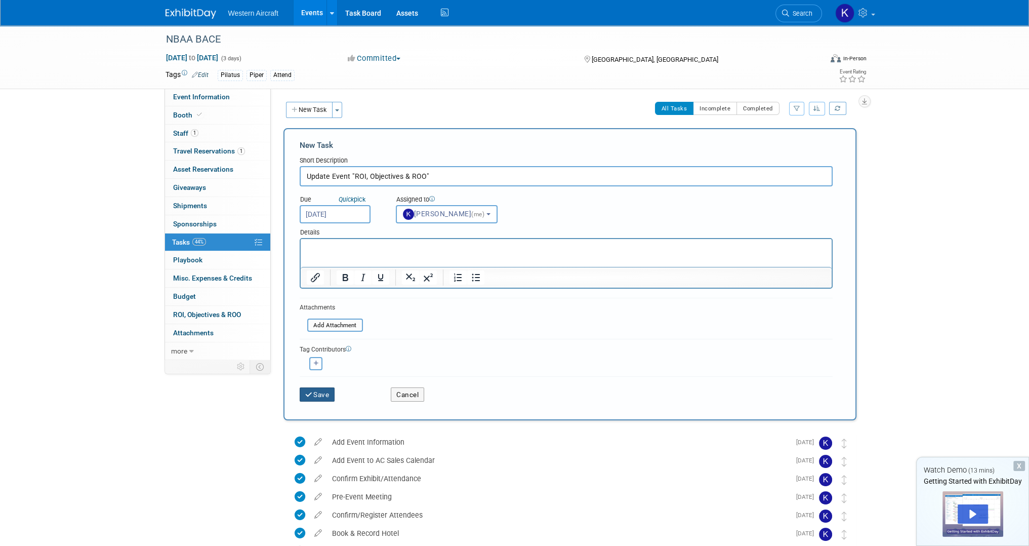
click at [319, 395] on button "Save" at bounding box center [317, 394] width 35 height 14
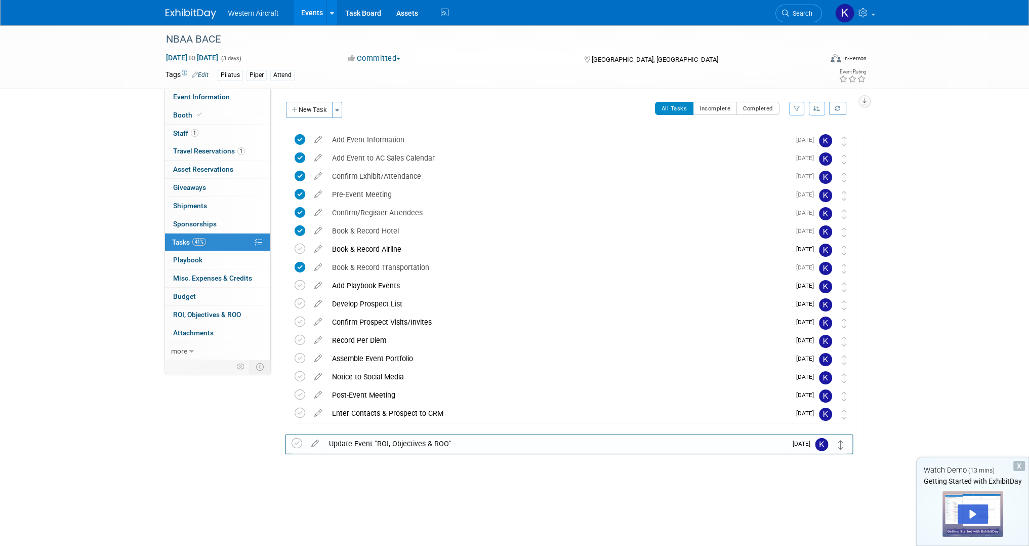
drag, startPoint x: 845, startPoint y: 138, endPoint x: 842, endPoint y: 441, distance: 303.2
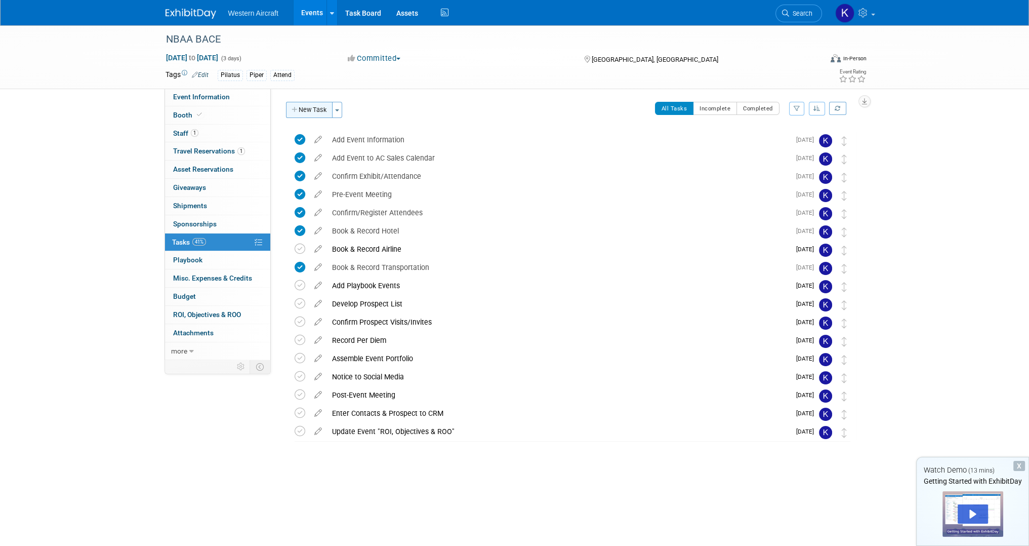
click at [311, 107] on button "New Task" at bounding box center [309, 110] width 47 height 16
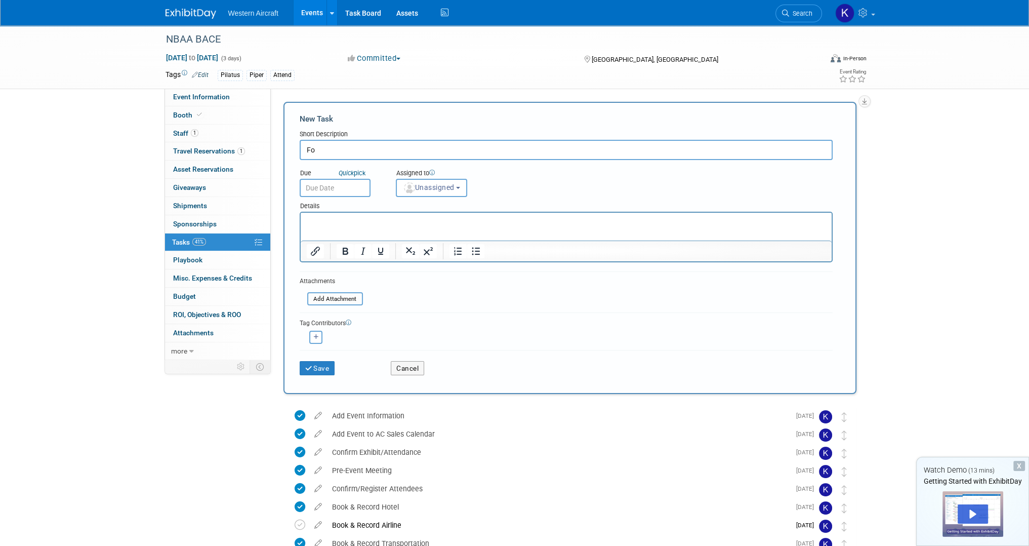
type input "F"
type input "Send Thank You E-Blast"
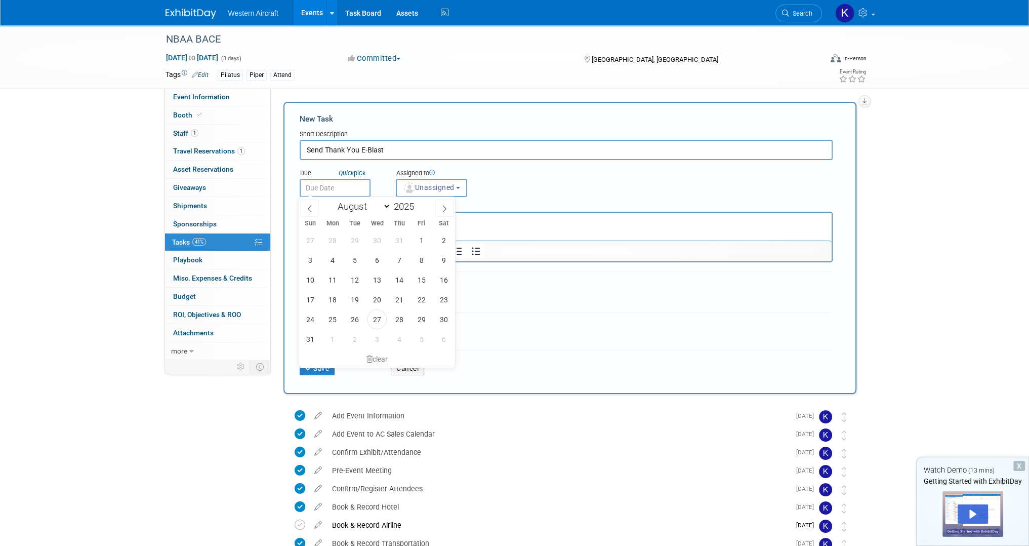
click at [331, 188] on input "text" at bounding box center [335, 188] width 71 height 18
click at [439, 205] on span at bounding box center [444, 207] width 18 height 17
click at [440, 206] on span at bounding box center [444, 207] width 18 height 17
select select "9"
click at [395, 299] on span "23" at bounding box center [399, 300] width 20 height 20
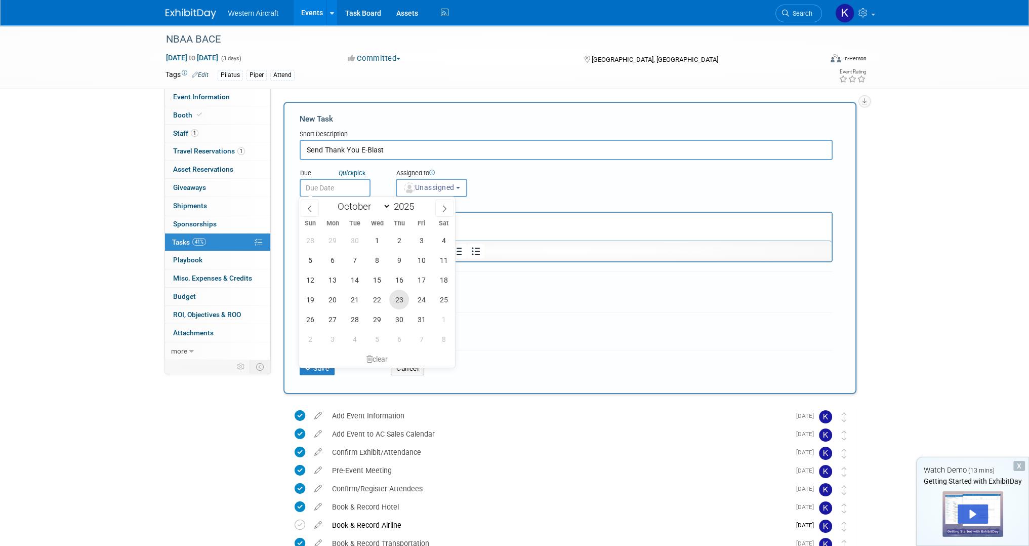
type input "Oct 23, 2025"
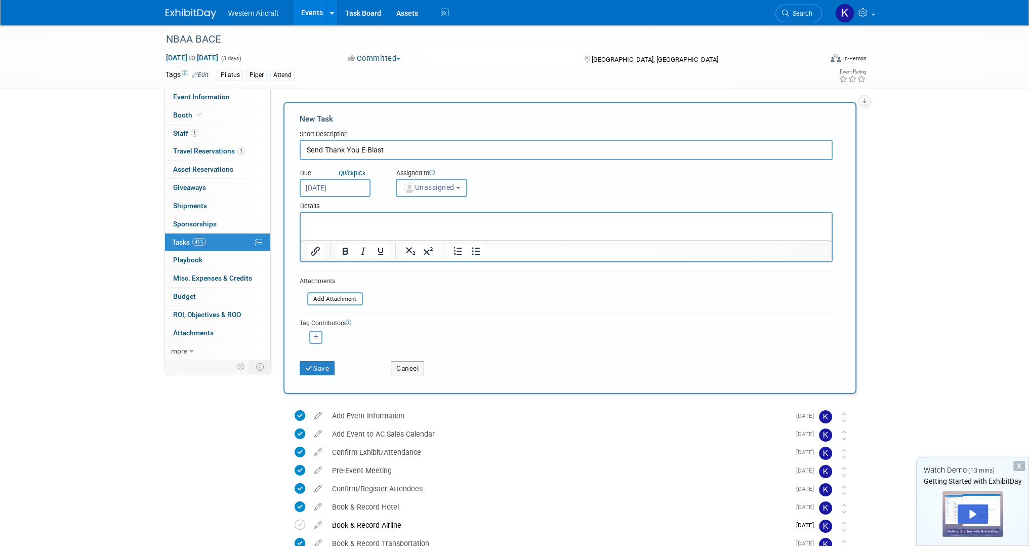
click at [434, 187] on span "Unassigned" at bounding box center [429, 187] width 52 height 8
click at [433, 233] on label "Kindra Mahler (me)" at bounding box center [445, 231] width 88 height 16
click at [398, 233] on input "Kindra Mahler (me)" at bounding box center [394, 230] width 7 height 7
select select "12536384-bbc3-4cec-9ed9-1383d243a388"
click at [324, 369] on button "Save" at bounding box center [317, 368] width 35 height 14
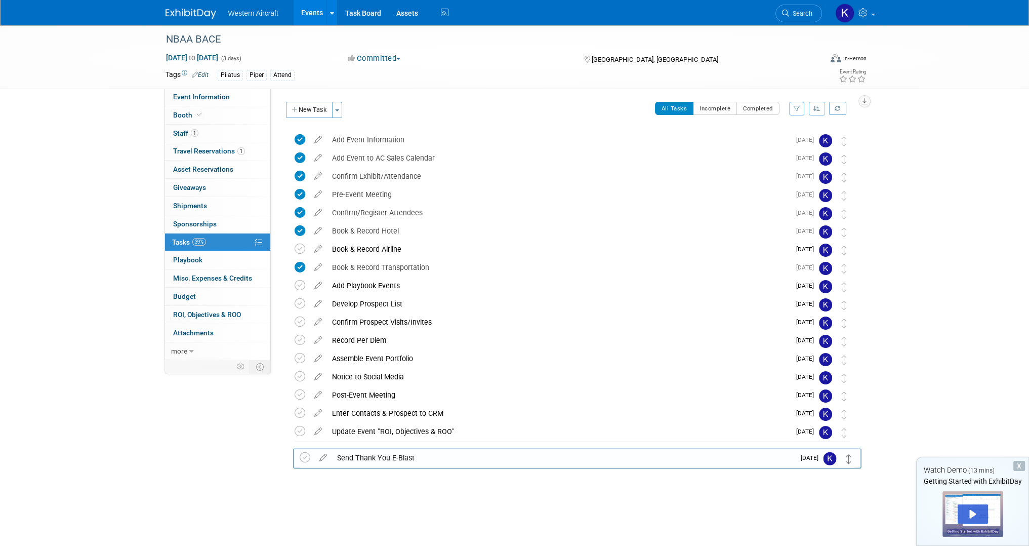
drag, startPoint x: 842, startPoint y: 141, endPoint x: 847, endPoint y: 457, distance: 315.9
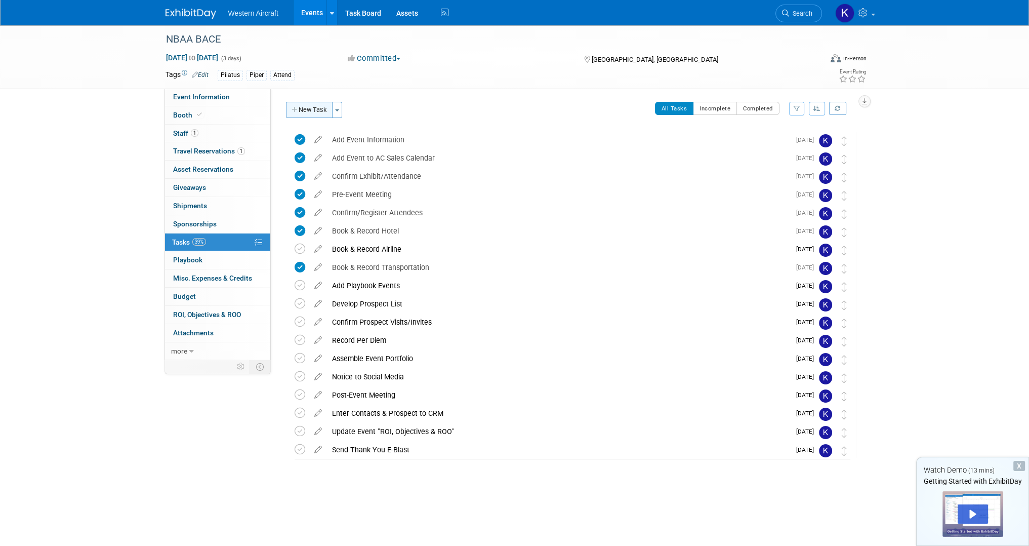
click at [316, 110] on button "New Task" at bounding box center [309, 110] width 47 height 16
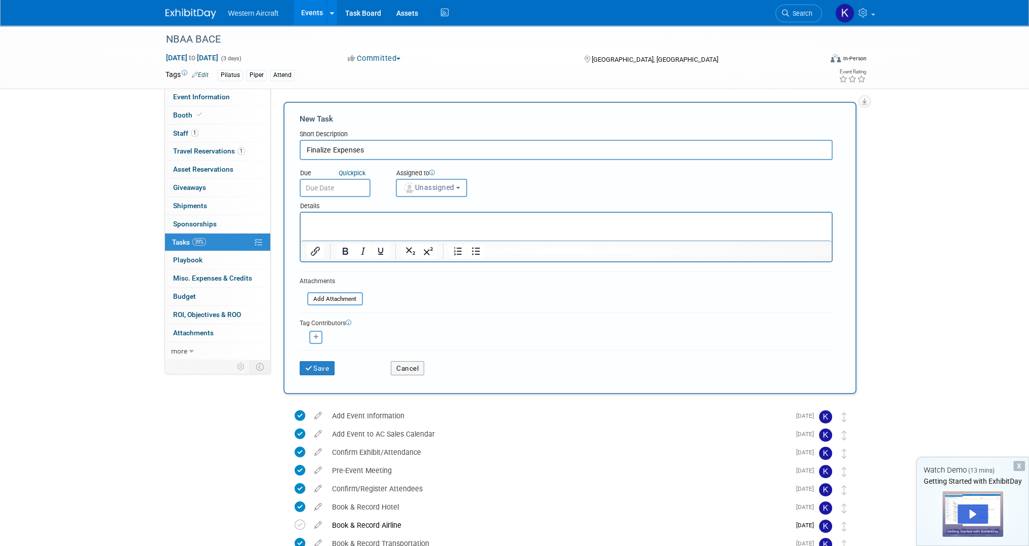
type input "Finalize Expenses"
click at [337, 189] on input "text" at bounding box center [335, 188] width 71 height 18
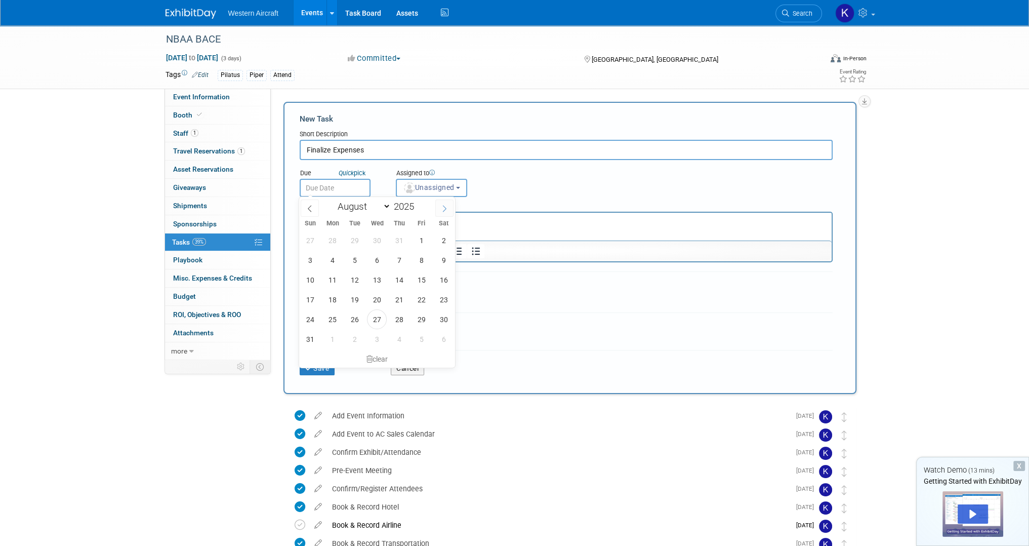
click at [449, 205] on span at bounding box center [444, 207] width 18 height 17
click at [311, 205] on icon at bounding box center [309, 208] width 7 height 7
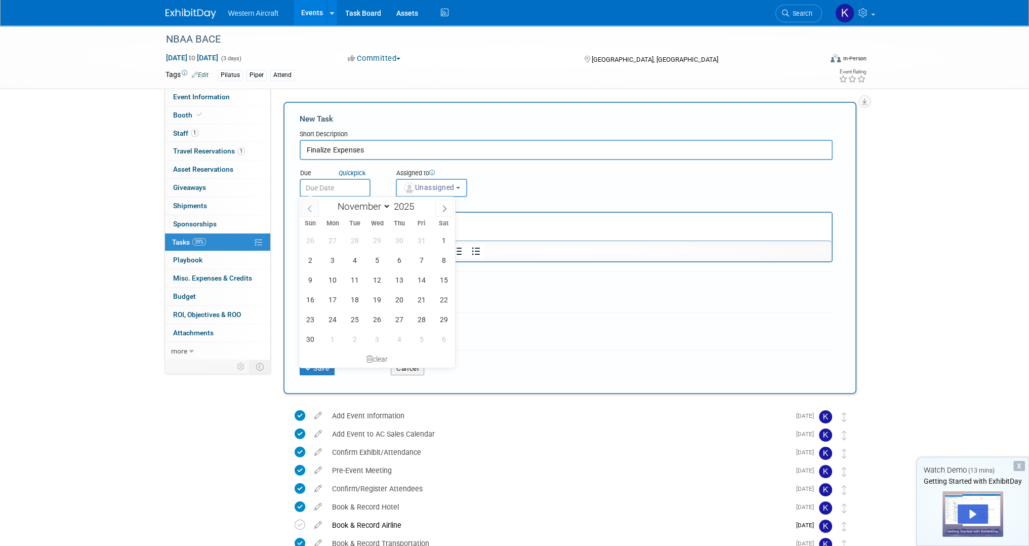
click at [312, 211] on icon at bounding box center [309, 208] width 7 height 7
select select "9"
click at [394, 297] on span "23" at bounding box center [399, 300] width 20 height 20
type input "Oct 23, 2025"
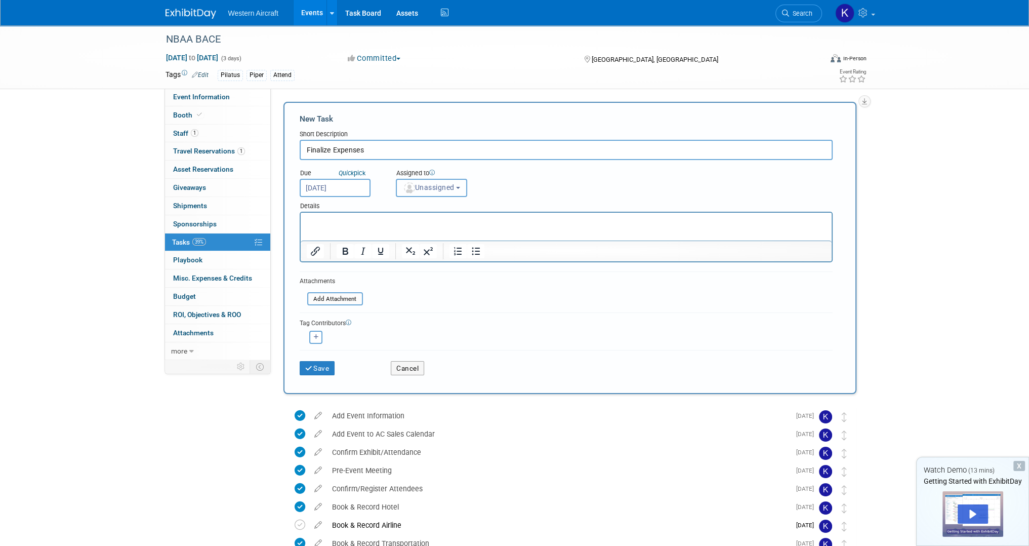
click at [419, 193] on button "Unassigned" at bounding box center [432, 188] width 72 height 18
click at [428, 231] on label "Kindra Mahler (me)" at bounding box center [445, 231] width 88 height 16
click at [398, 231] on input "Kindra Mahler (me)" at bounding box center [394, 230] width 7 height 7
select select "12536384-bbc3-4cec-9ed9-1383d243a388"
click at [341, 215] on html at bounding box center [565, 220] width 531 height 14
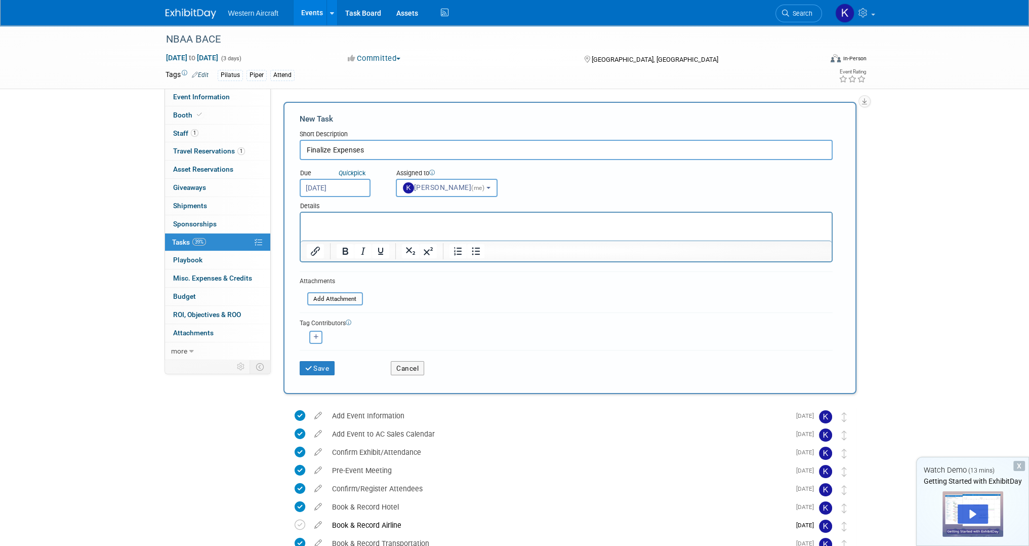
paste body "To enrich screen reader interactions, please activate Accessibility in Grammarl…"
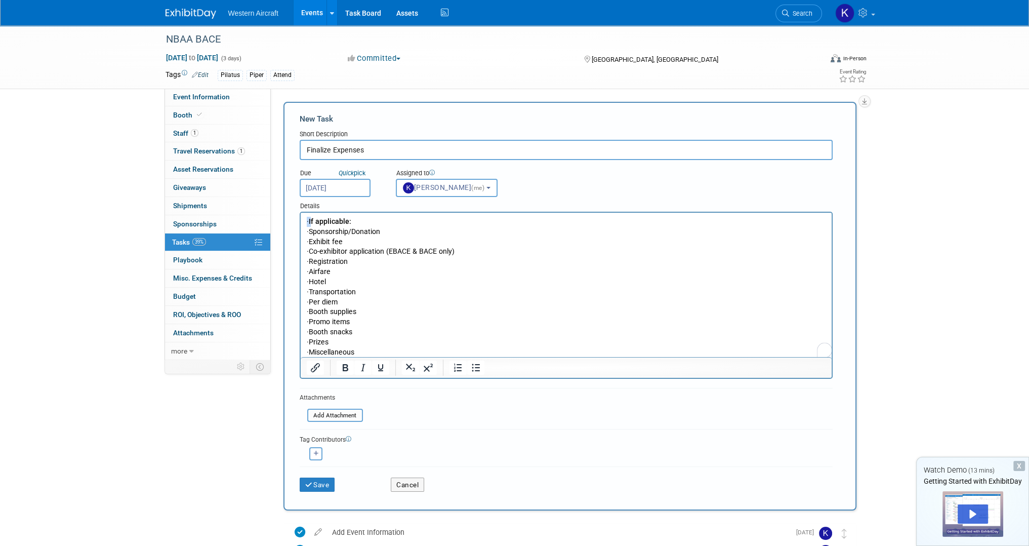
drag, startPoint x: 324, startPoint y: 221, endPoint x: 246, endPoint y: 215, distance: 78.1
click at [300, 215] on html "· If applicable: · Sponsorship/Donation · Exhibit fee · Co-exhibitor applicatio…" at bounding box center [565, 285] width 531 height 145
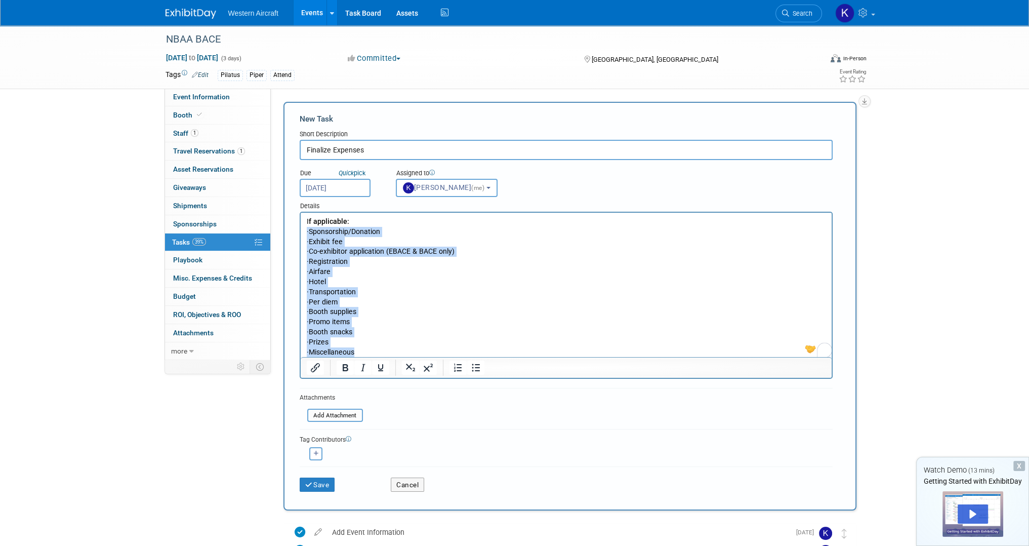
drag, startPoint x: 334, startPoint y: 327, endPoint x: 304, endPoint y: 231, distance: 101.2
click at [304, 231] on html "I f applicable: · Sponsorship/Donation · Exhibit fee · Co-exhibitor application…" at bounding box center [565, 285] width 531 height 145
click at [470, 365] on icon "Bullet list" at bounding box center [476, 367] width 12 height 12
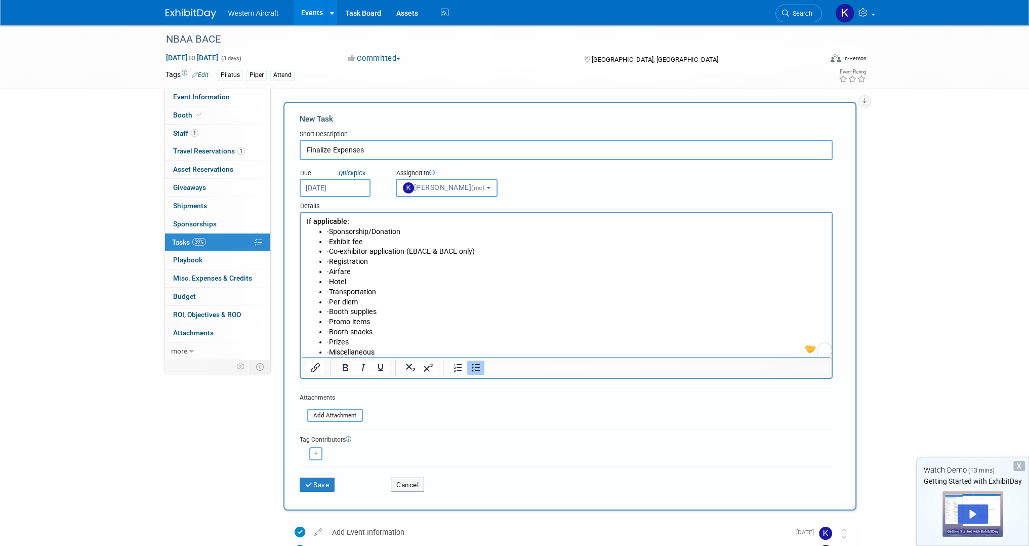
click at [332, 237] on li "· Exhibit fee" at bounding box center [575, 242] width 499 height 10
drag, startPoint x: 344, startPoint y: 231, endPoint x: 330, endPoint y: 231, distance: 14.2
click at [330, 231] on li "· Sponsorship/Donation" at bounding box center [575, 232] width 499 height 10
click at [343, 239] on li "· Exhibit fee" at bounding box center [575, 242] width 499 height 10
drag, startPoint x: 483, startPoint y: 309, endPoint x: 399, endPoint y: 339, distance: 88.7
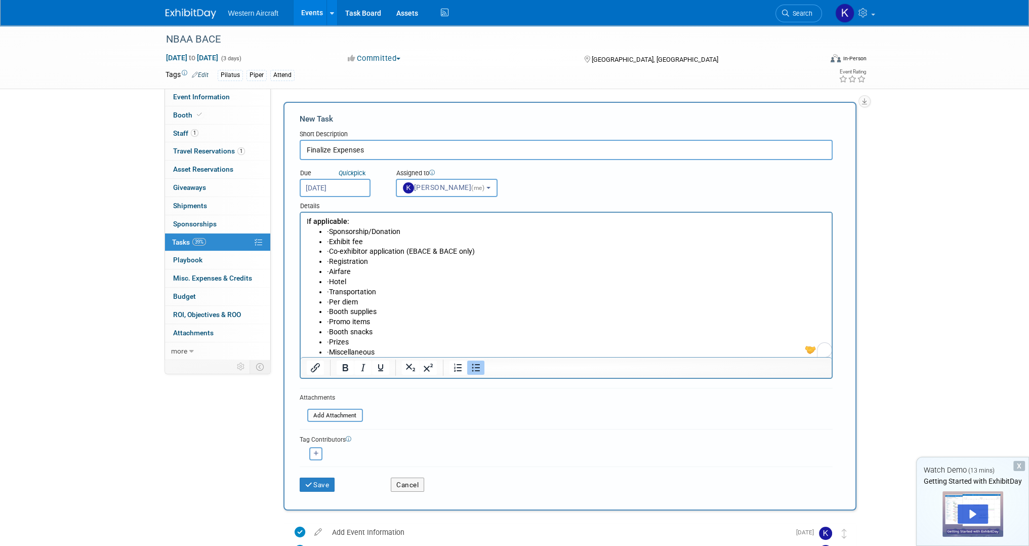
click at [483, 309] on li "· Booth supplies" at bounding box center [575, 312] width 499 height 10
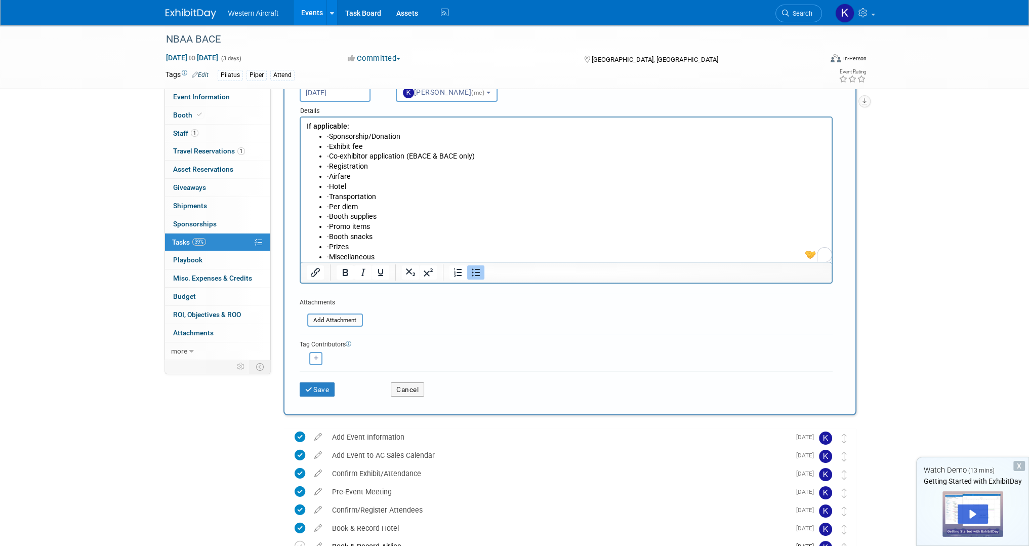
scroll to position [101, 0]
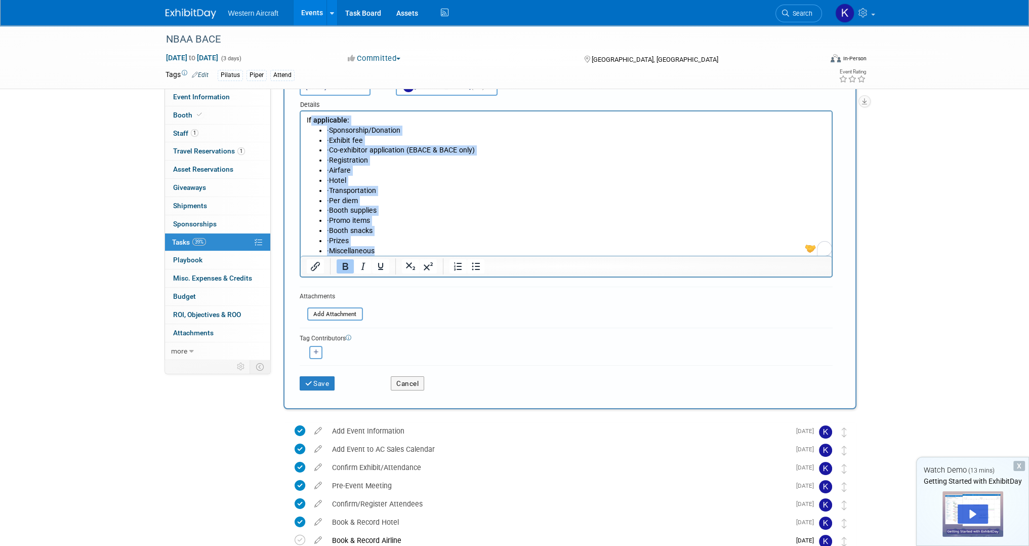
drag, startPoint x: 394, startPoint y: 253, endPoint x: 309, endPoint y: 84, distance: 188.6
click at [309, 111] on html "I f applicable: · Sponsorship/Donation · Exhibit fee · Co-exhibitor application…" at bounding box center [565, 183] width 531 height 145
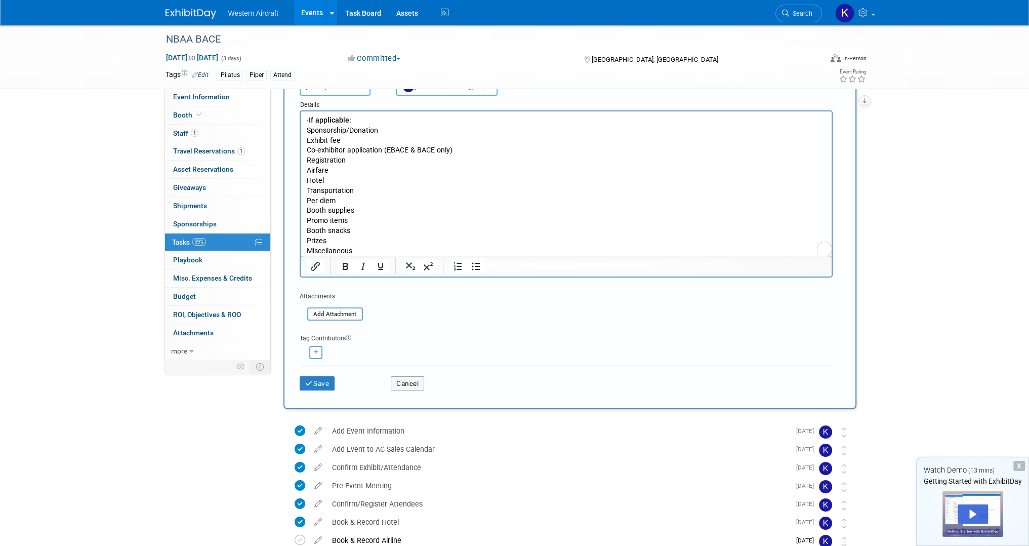
drag, startPoint x: 321, startPoint y: 120, endPoint x: 263, endPoint y: 117, distance: 58.3
click at [300, 117] on html "· If applicable: Sponsorship/Donation Exhibit fee Co-exhibitor application (EBA…" at bounding box center [565, 183] width 531 height 145
click at [366, 181] on p "Hotel" at bounding box center [565, 181] width 519 height 10
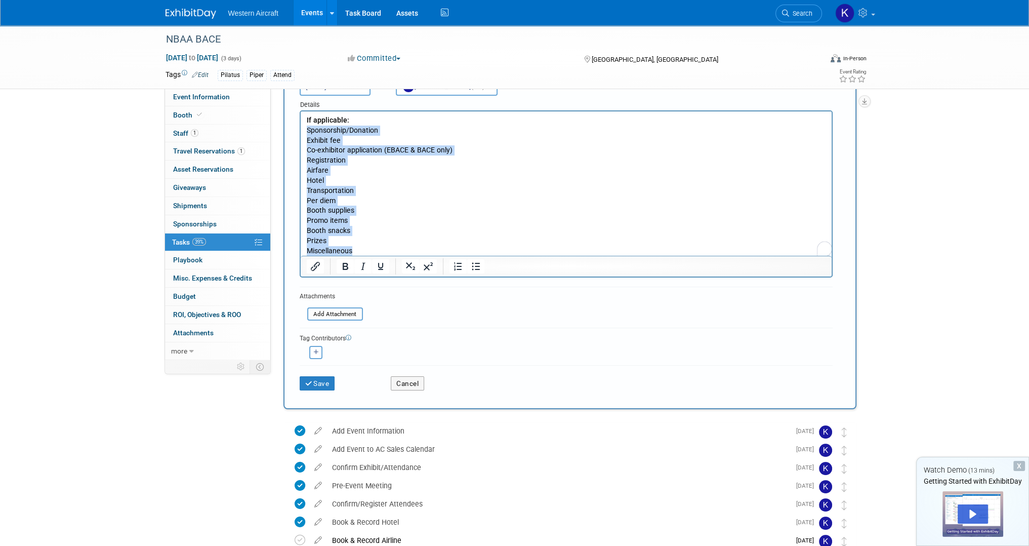
drag, startPoint x: 357, startPoint y: 248, endPoint x: 596, endPoint y: 249, distance: 238.9
click at [300, 127] on html "If applicable: Sponsorship/Donation Exhibit fee Co-exhibitor application (EBACE…" at bounding box center [565, 183] width 531 height 145
click at [473, 265] on icon "Bullet list" at bounding box center [476, 266] width 12 height 12
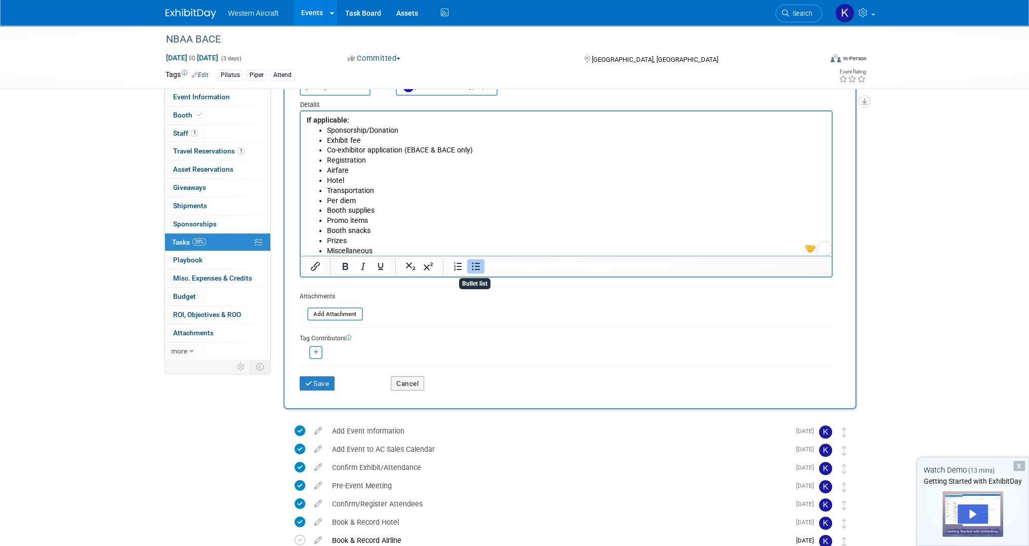
click at [368, 151] on li "Co-exhibitor application (EBACE & BACE only)" at bounding box center [575, 150] width 499 height 10
click at [327, 388] on button "Save" at bounding box center [317, 383] width 35 height 14
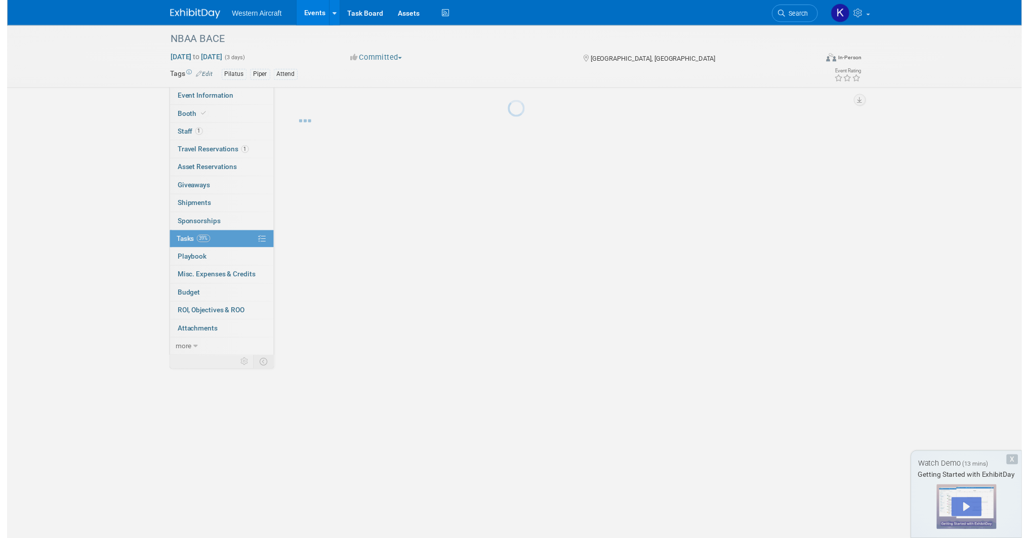
scroll to position [0, 0]
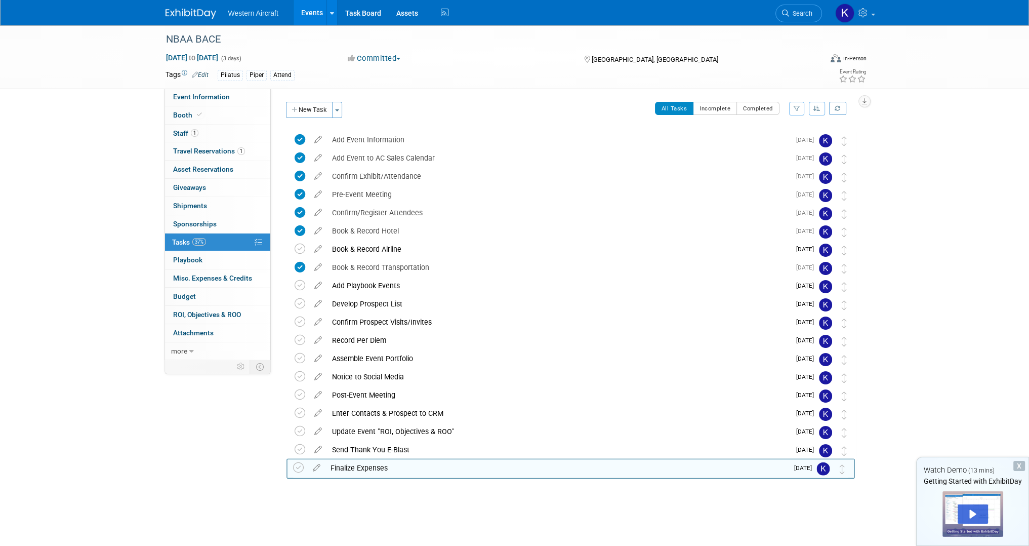
drag, startPoint x: 842, startPoint y: 152, endPoint x: 838, endPoint y: 486, distance: 334.1
click at [317, 471] on icon at bounding box center [318, 465] width 18 height 13
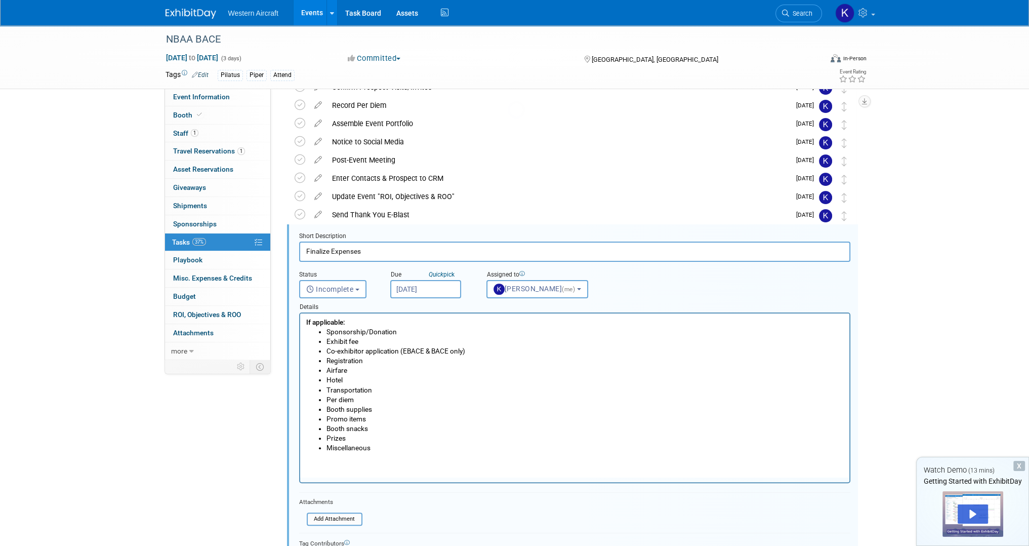
scroll to position [311, 0]
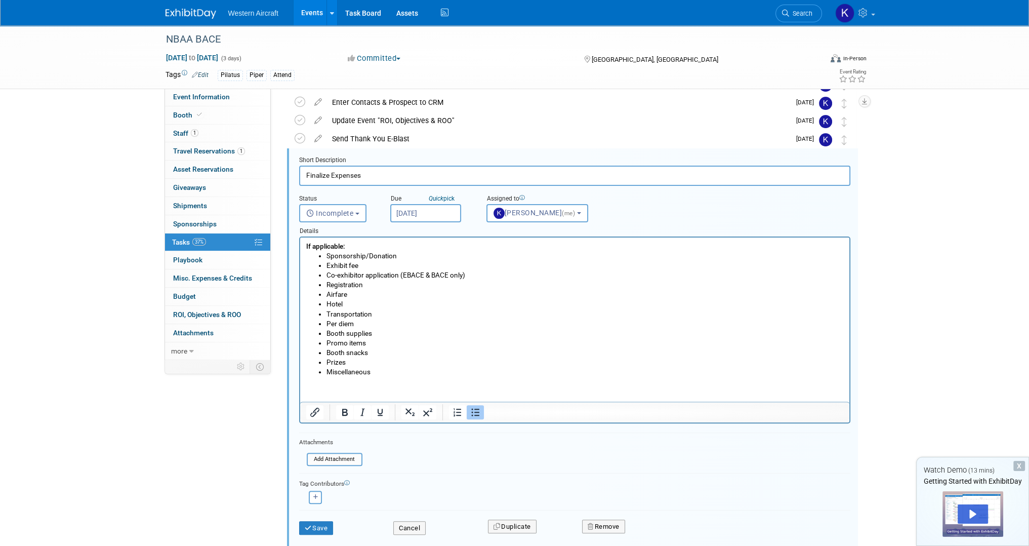
click at [368, 361] on li "Prizes" at bounding box center [584, 362] width 517 height 10
click at [318, 521] on button "Save" at bounding box center [316, 528] width 34 height 14
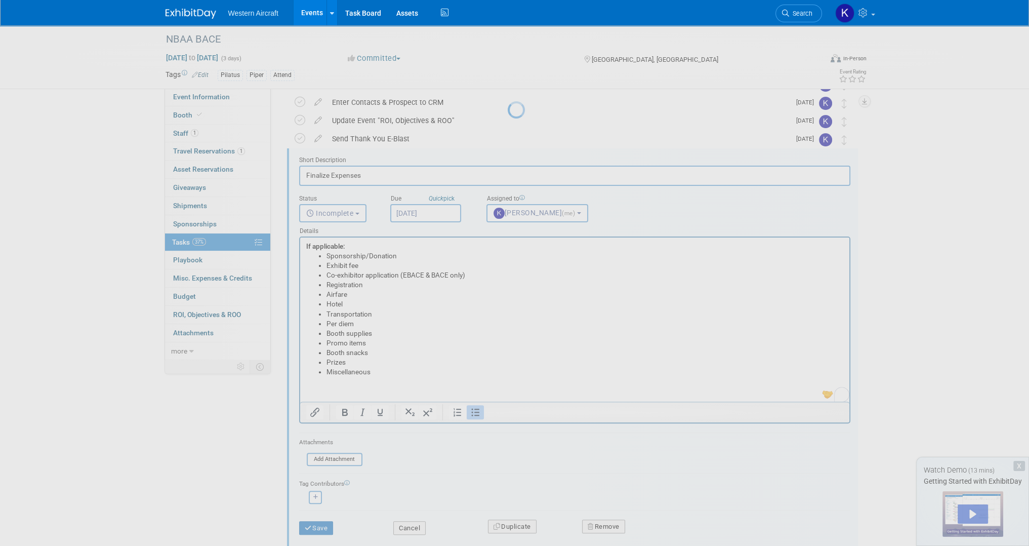
scroll to position [0, 0]
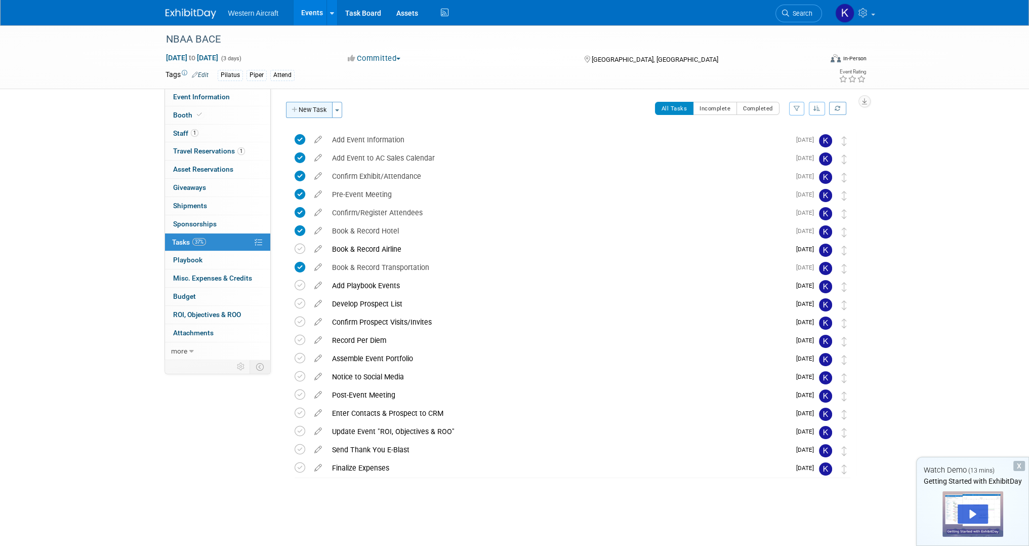
click at [315, 113] on button "New Task" at bounding box center [309, 110] width 47 height 16
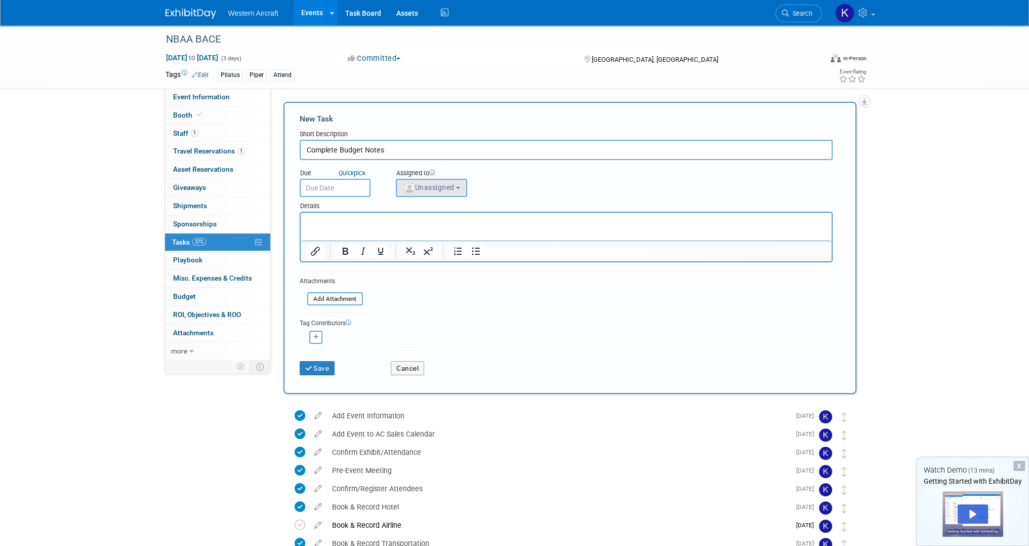
type input "Complete Budget Notes"
click at [441, 188] on span "Unassigned" at bounding box center [429, 187] width 52 height 8
click at [435, 227] on label "Kindra Mahler (me)" at bounding box center [445, 231] width 88 height 16
click at [398, 227] on input "Kindra Mahler (me)" at bounding box center [394, 230] width 7 height 7
select select "12536384-bbc3-4cec-9ed9-1383d243a388"
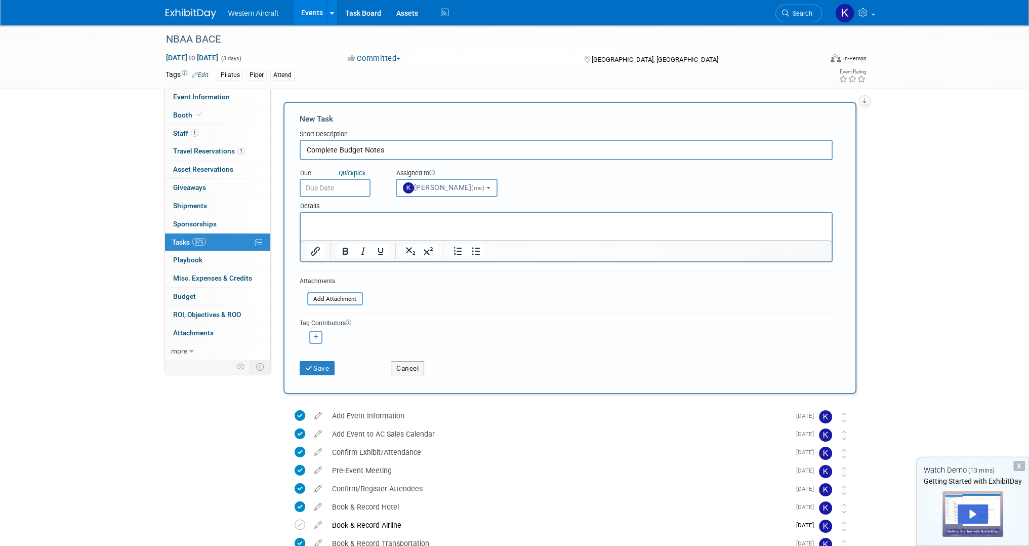
click at [325, 189] on input "text" at bounding box center [335, 188] width 71 height 18
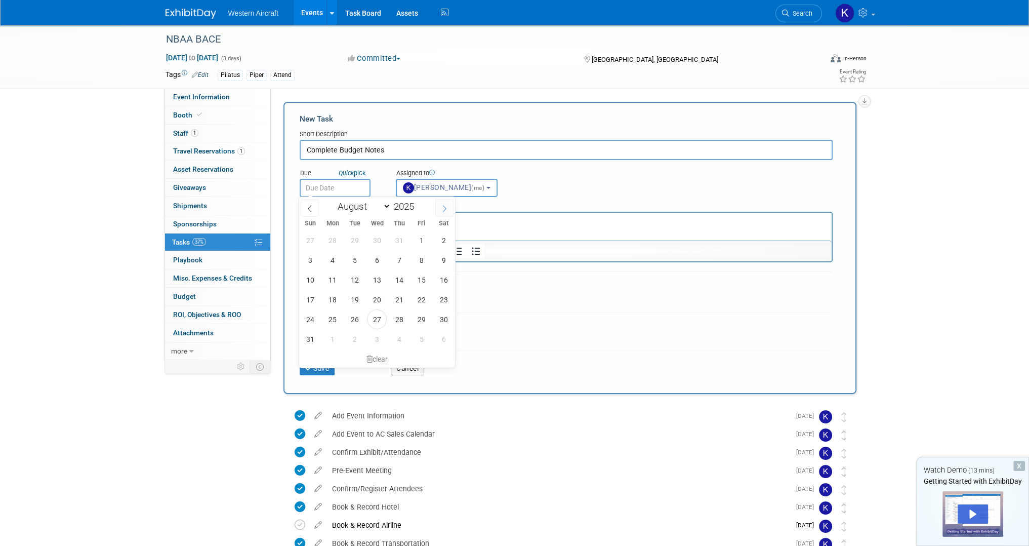
click at [447, 208] on icon at bounding box center [444, 208] width 7 height 7
select select "9"
click at [403, 303] on span "23" at bounding box center [399, 300] width 20 height 20
type input "Oct 23, 2025"
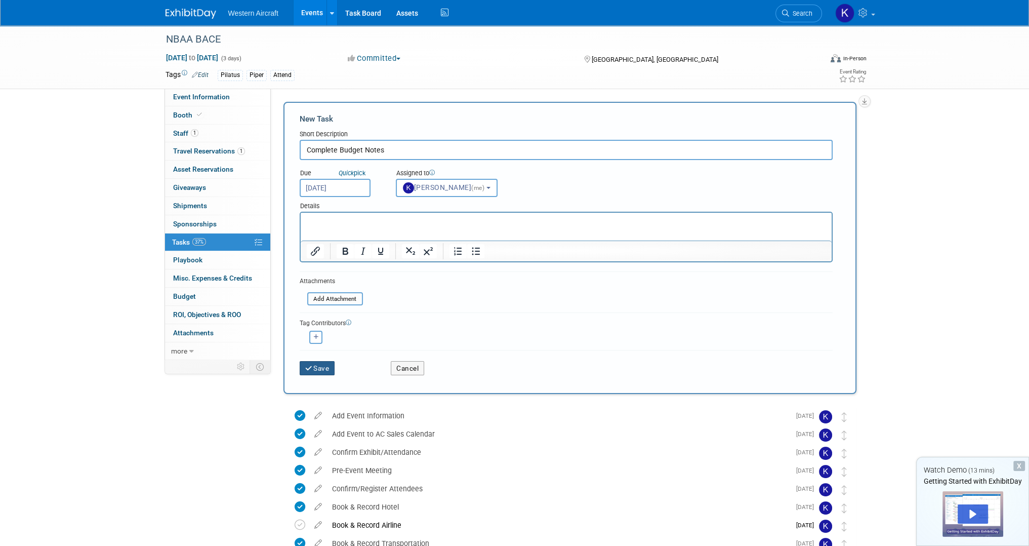
click at [322, 369] on button "Save" at bounding box center [317, 368] width 35 height 14
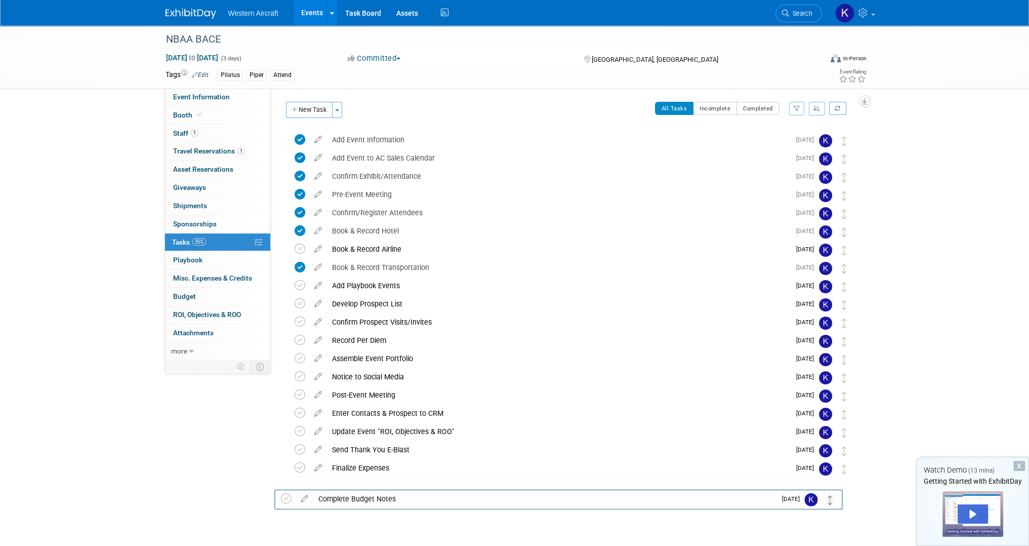
drag, startPoint x: 844, startPoint y: 141, endPoint x: 830, endPoint y: 500, distance: 358.6
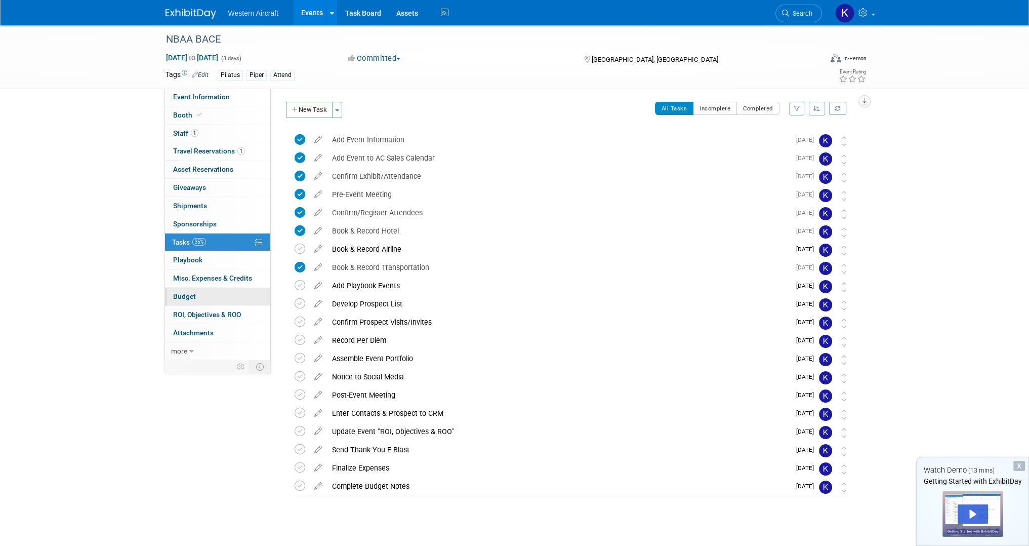
click at [190, 298] on span "Budget" at bounding box center [184, 296] width 23 height 8
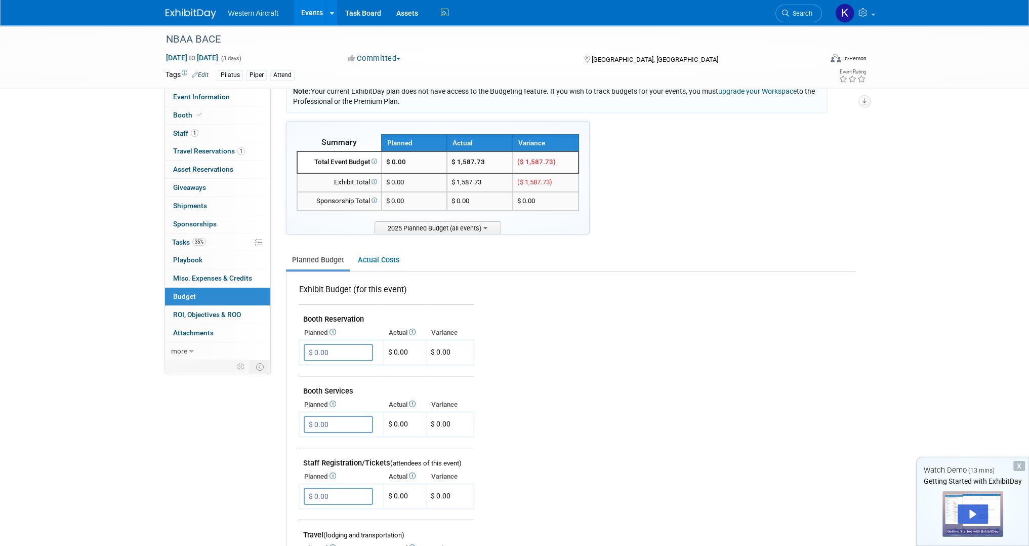
scroll to position [16, 0]
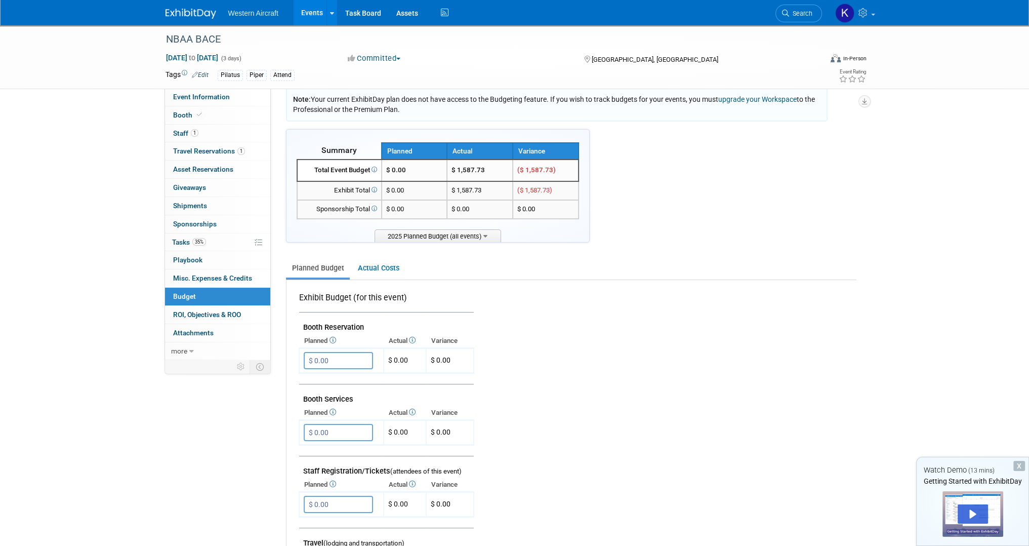
click at [379, 267] on link "Actual Costs" at bounding box center [378, 268] width 53 height 19
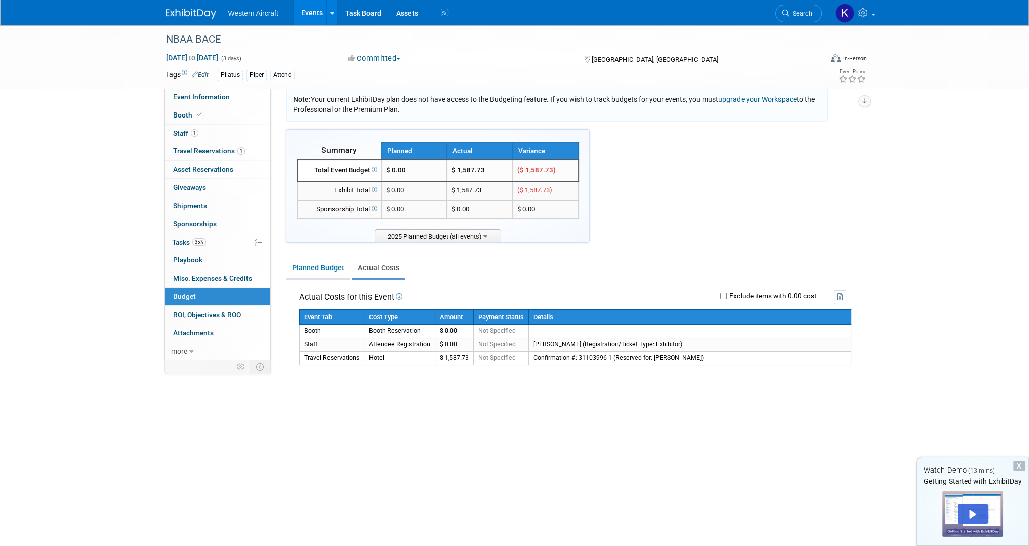
click at [332, 265] on link "Planned Budget" at bounding box center [318, 268] width 64 height 19
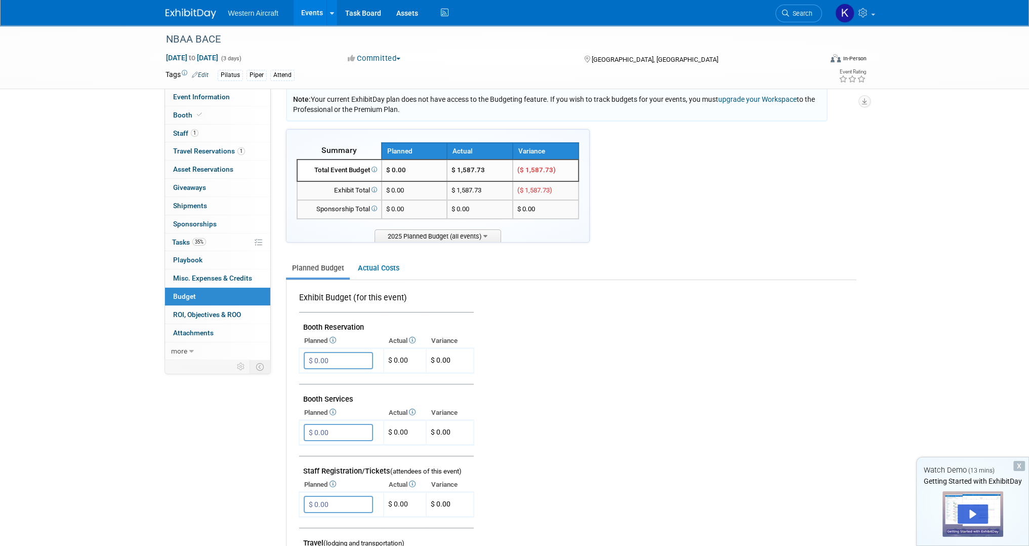
scroll to position [0, 0]
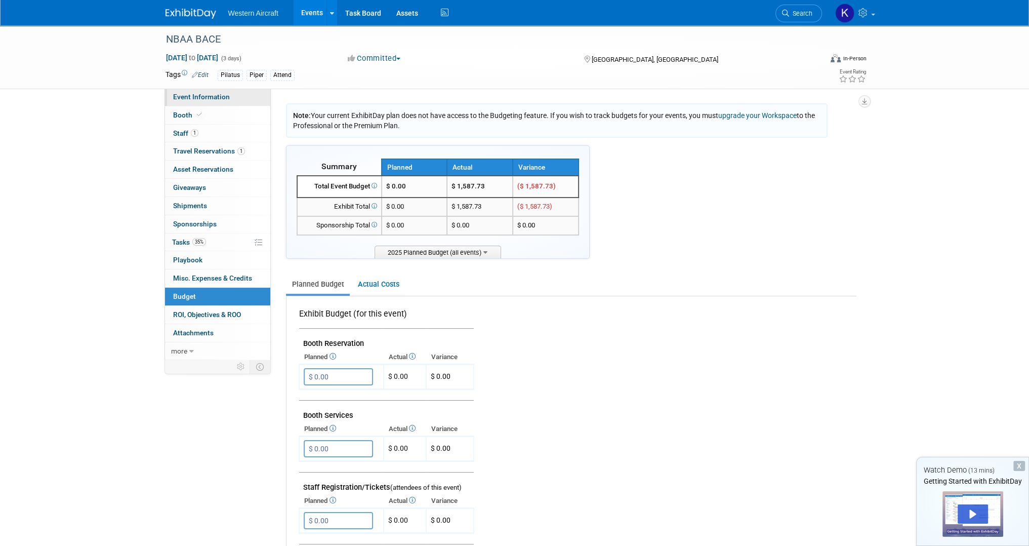
click at [210, 102] on link "Event Information" at bounding box center [217, 97] width 105 height 18
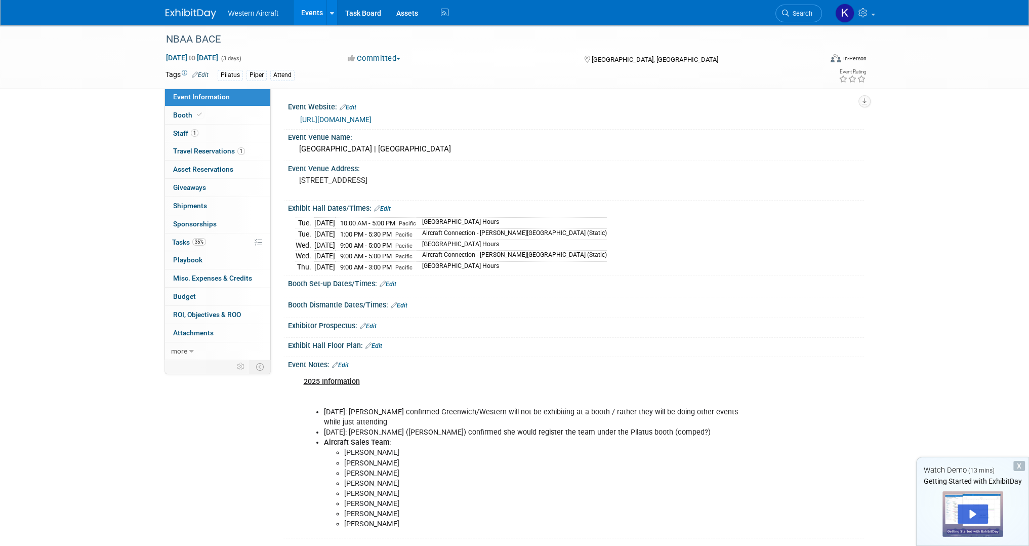
click at [202, 72] on link "Edit" at bounding box center [200, 74] width 17 height 7
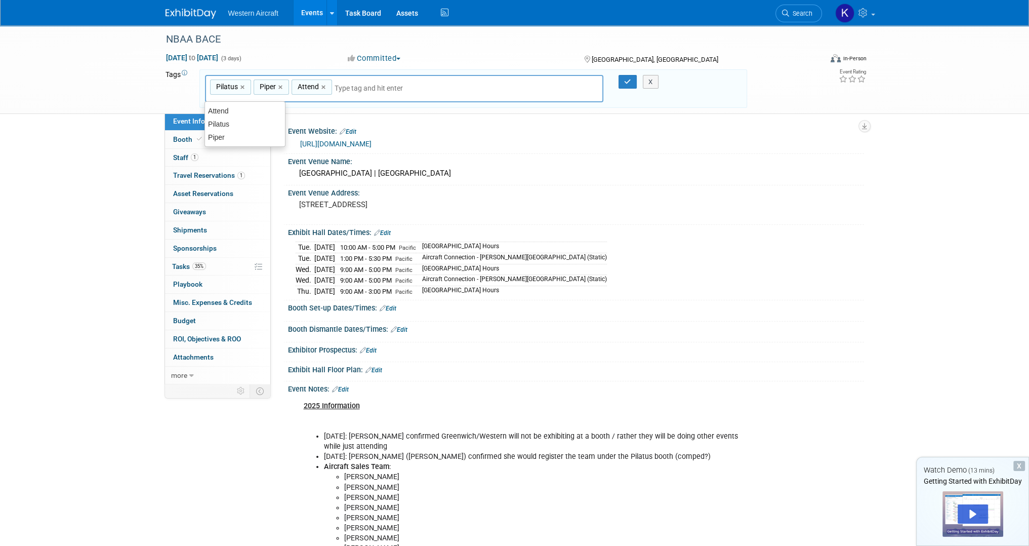
click at [112, 83] on div "NBAA BACE Oct 14, 2025 to Oct 16, 2025 (3 days) Oct 14, 2025 to Oct 16, 2025 Co…" at bounding box center [514, 69] width 1029 height 89
click at [656, 79] on button "X" at bounding box center [651, 82] width 16 height 14
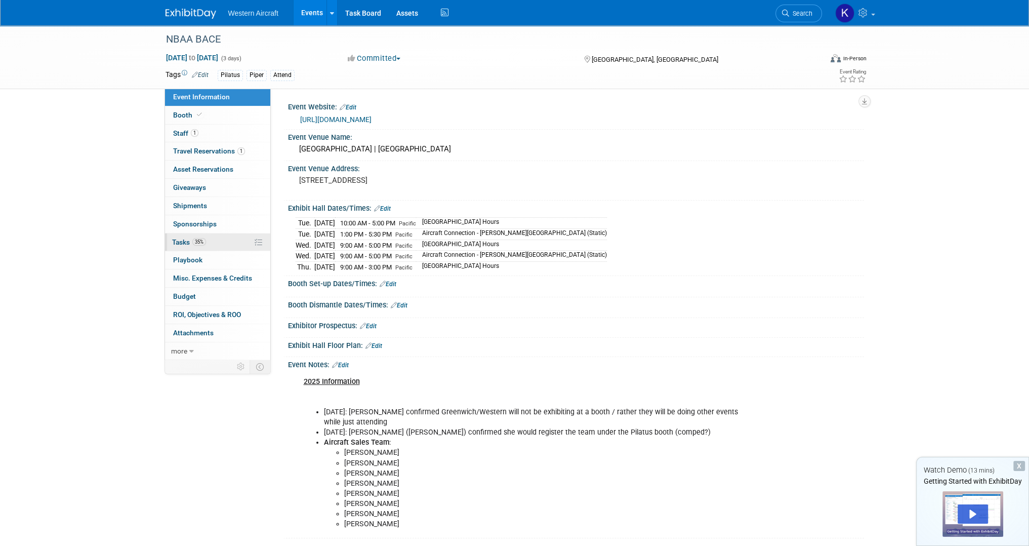
click at [188, 246] on link "35% Tasks 35%" at bounding box center [217, 242] width 105 height 18
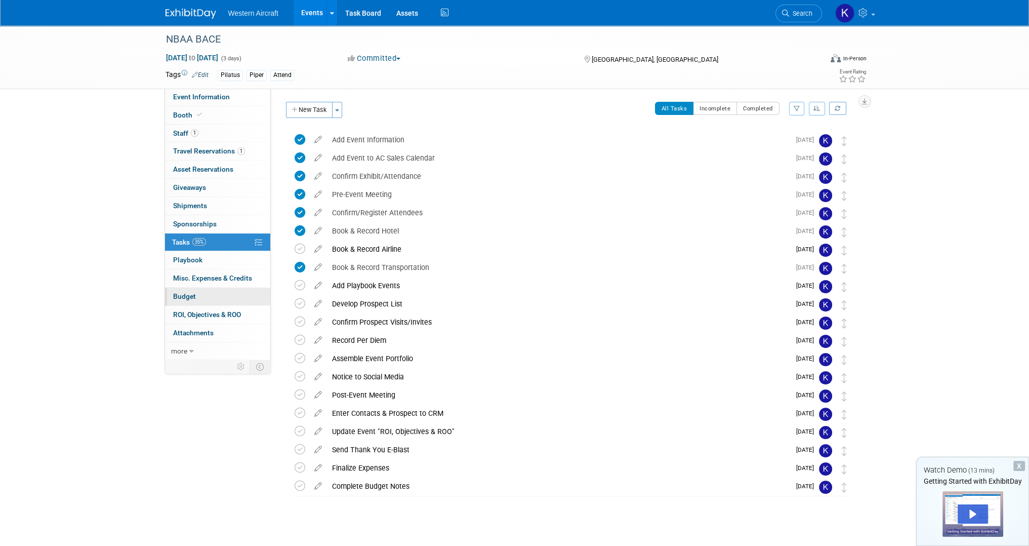
click at [213, 296] on link "Budget" at bounding box center [217, 296] width 105 height 18
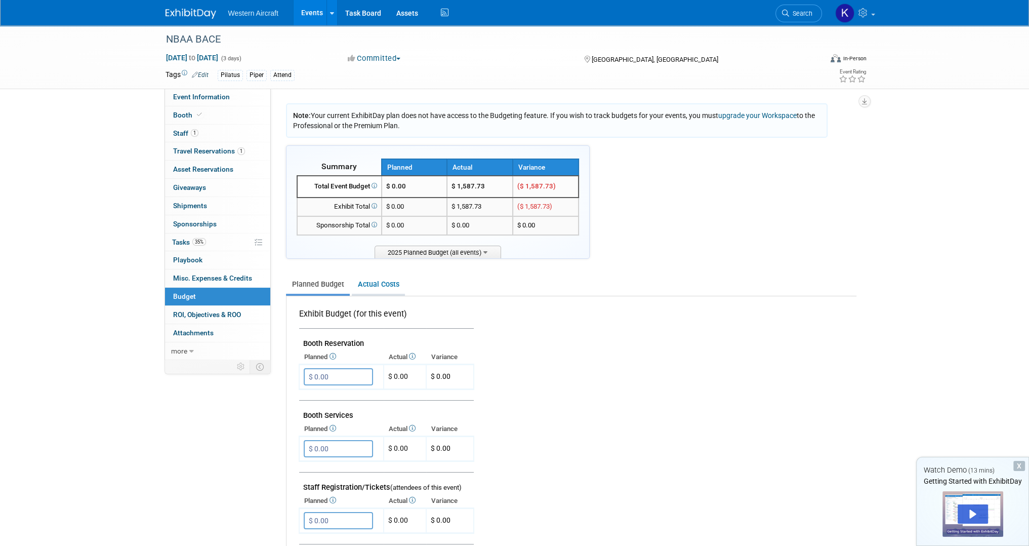
click at [383, 284] on link "Actual Costs" at bounding box center [378, 284] width 53 height 19
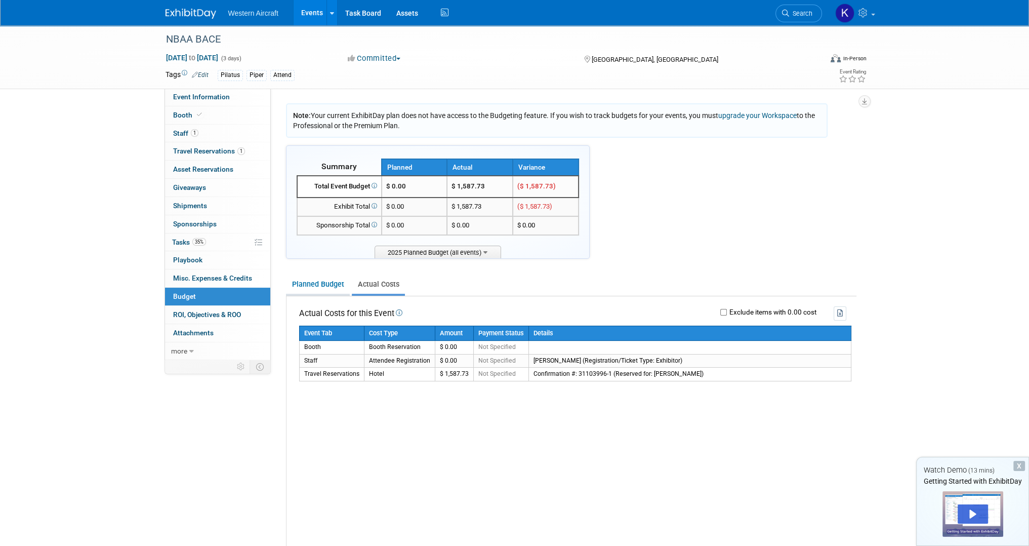
click at [325, 276] on link "Planned Budget" at bounding box center [318, 284] width 64 height 19
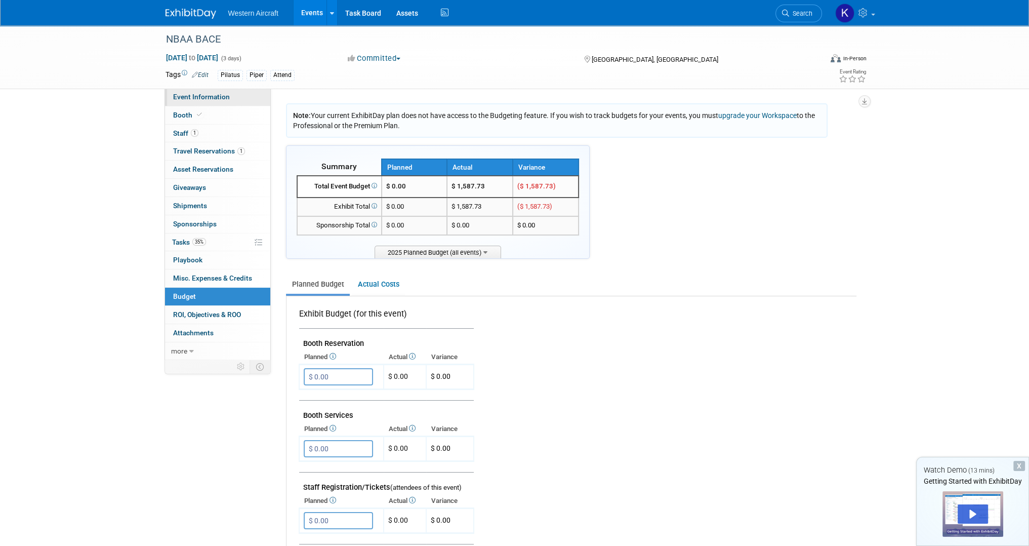
click at [208, 102] on link "Event Information" at bounding box center [217, 97] width 105 height 18
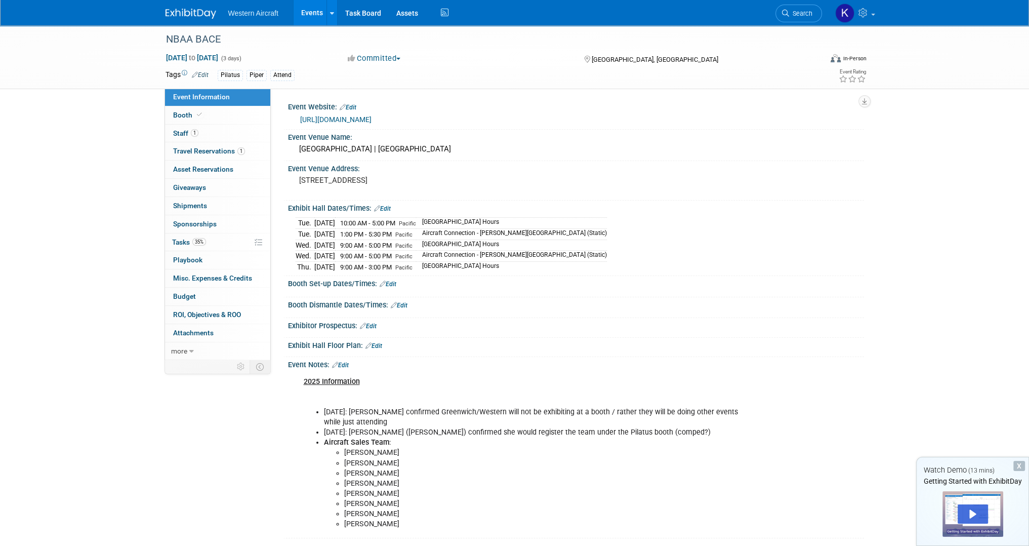
scroll to position [98, 0]
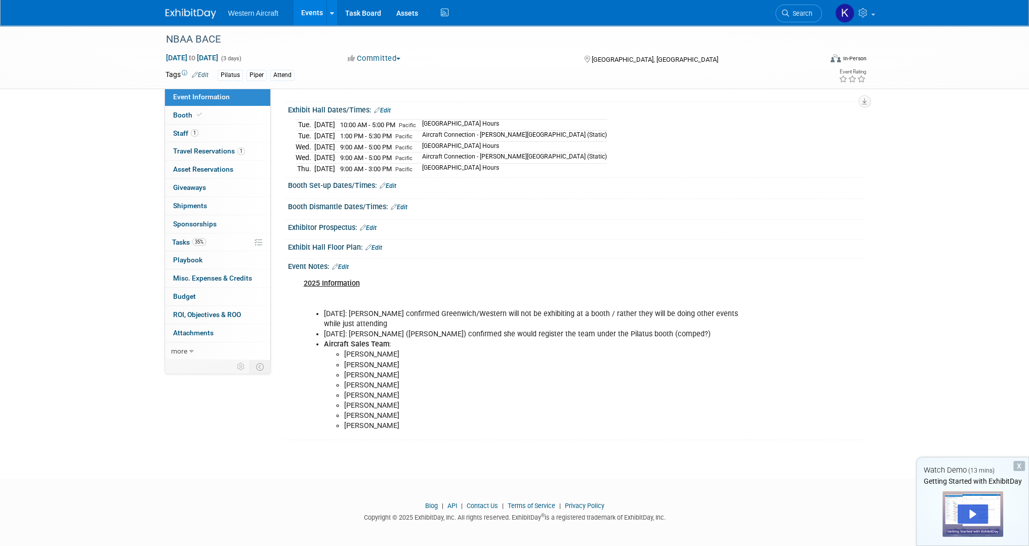
click at [346, 265] on link "Edit" at bounding box center [340, 266] width 17 height 7
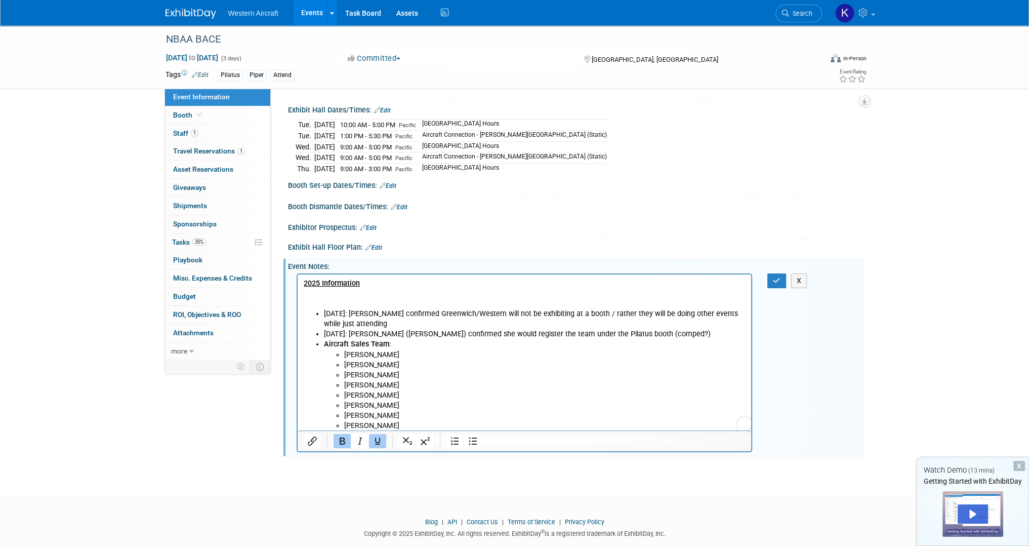
scroll to position [0, 0]
drag, startPoint x: 355, startPoint y: 311, endPoint x: 323, endPoint y: 311, distance: 31.4
click at [323, 311] on li "8/15/2025: Kasey Baker confirmed Greenwich/Western will not be exhibiting at a …" at bounding box center [534, 318] width 422 height 20
click at [337, 440] on icon "Bold" at bounding box center [342, 441] width 12 height 12
drag, startPoint x: 356, startPoint y: 334, endPoint x: 317, endPoint y: 331, distance: 39.6
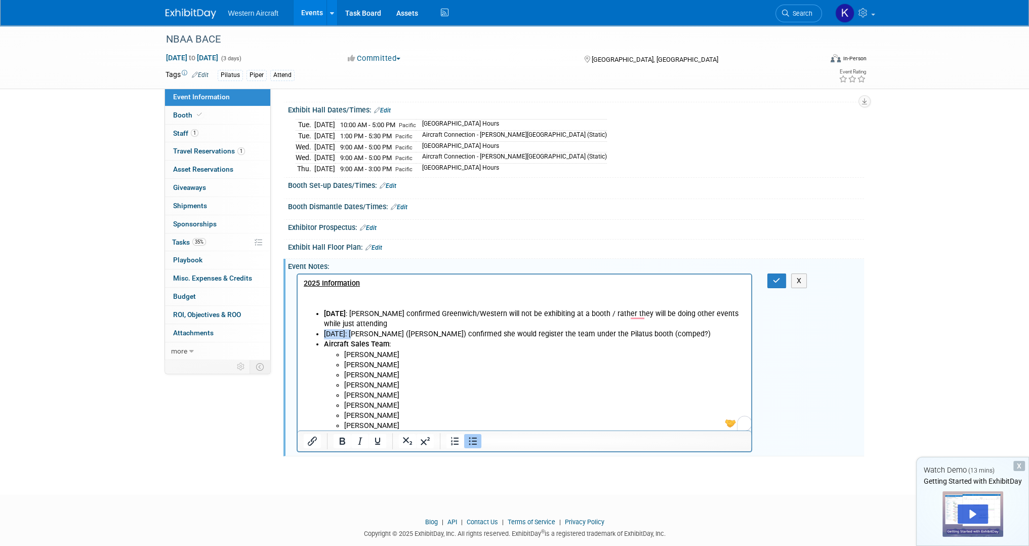
click at [323, 331] on li "8/19/2025: Nicole MacMillon (PilBAL) confirmed she would register the team unde…" at bounding box center [534, 333] width 422 height 10
click at [345, 443] on icon "Bold" at bounding box center [342, 441] width 12 height 12
click at [779, 277] on icon "button" at bounding box center [777, 280] width 8 height 7
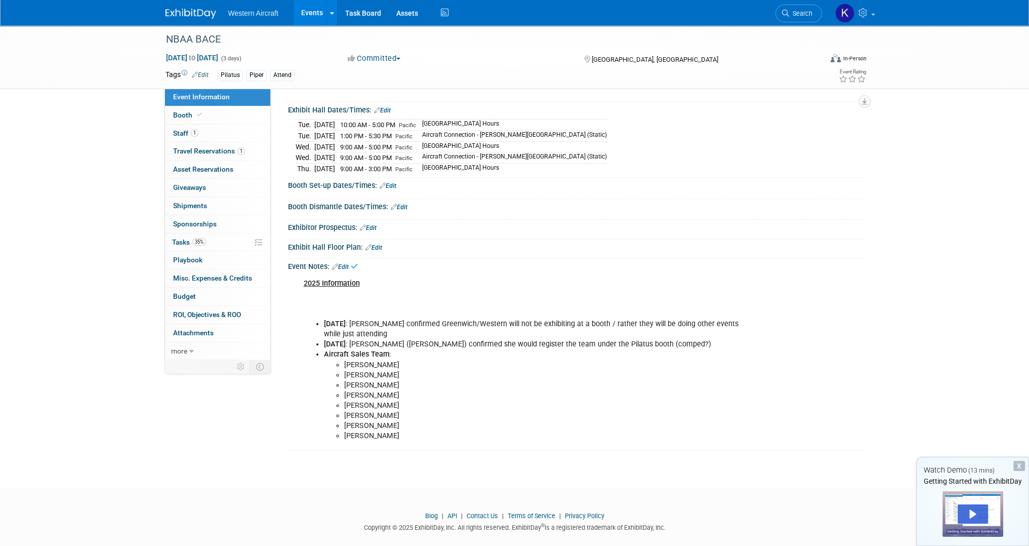
click at [622, 380] on li "[PERSON_NAME]" at bounding box center [545, 385] width 402 height 10
drag, startPoint x: 345, startPoint y: 300, endPoint x: 346, endPoint y: 278, distance: 21.3
click at [345, 300] on div "2025 Information 8/15/2025 : Kasey Baker confirmed Greenwich/Western will not b…" at bounding box center [525, 359] width 456 height 173
click at [347, 263] on link "Edit" at bounding box center [340, 266] width 17 height 7
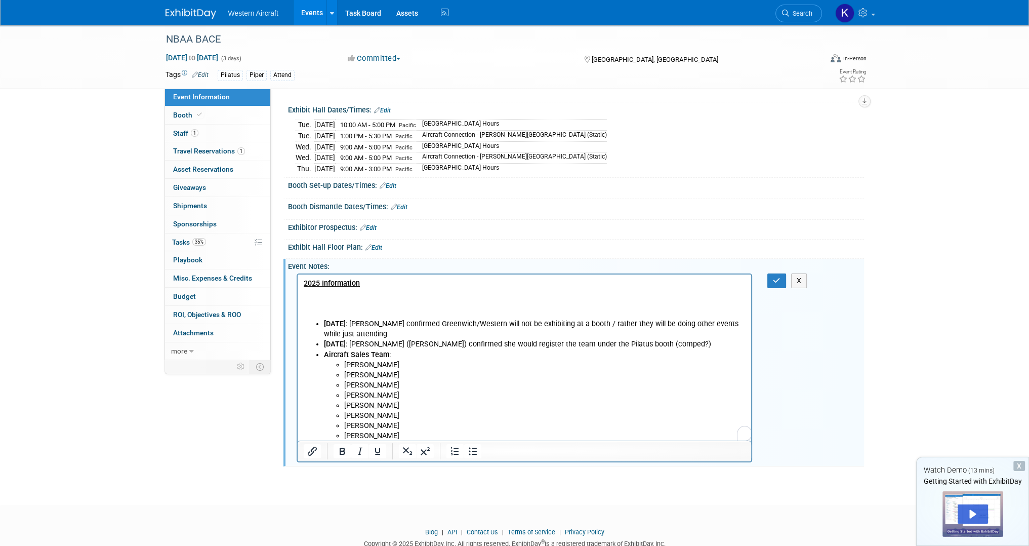
click at [319, 298] on p "2025 Information" at bounding box center [524, 298] width 442 height 40
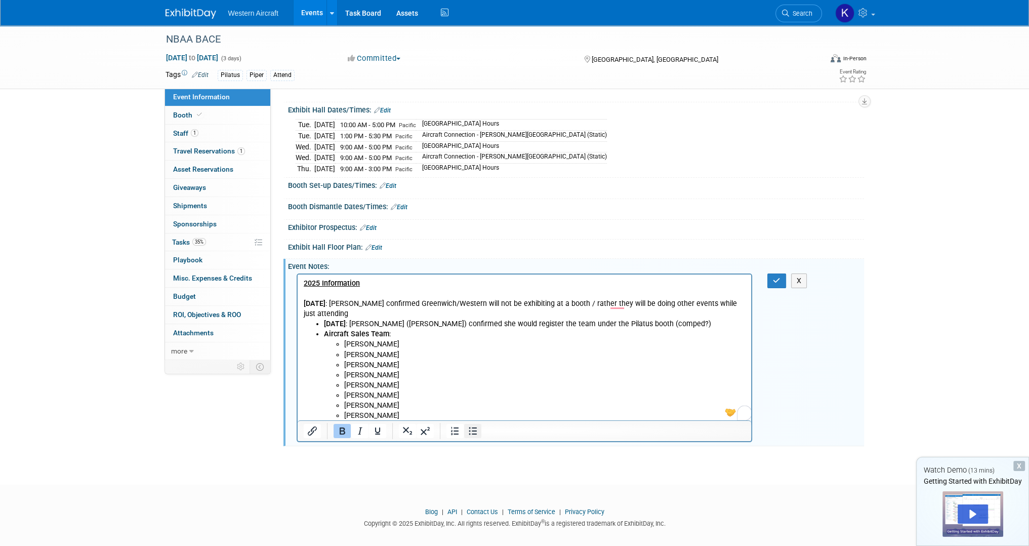
click at [474, 428] on icon "Bullet list" at bounding box center [473, 431] width 8 height 8
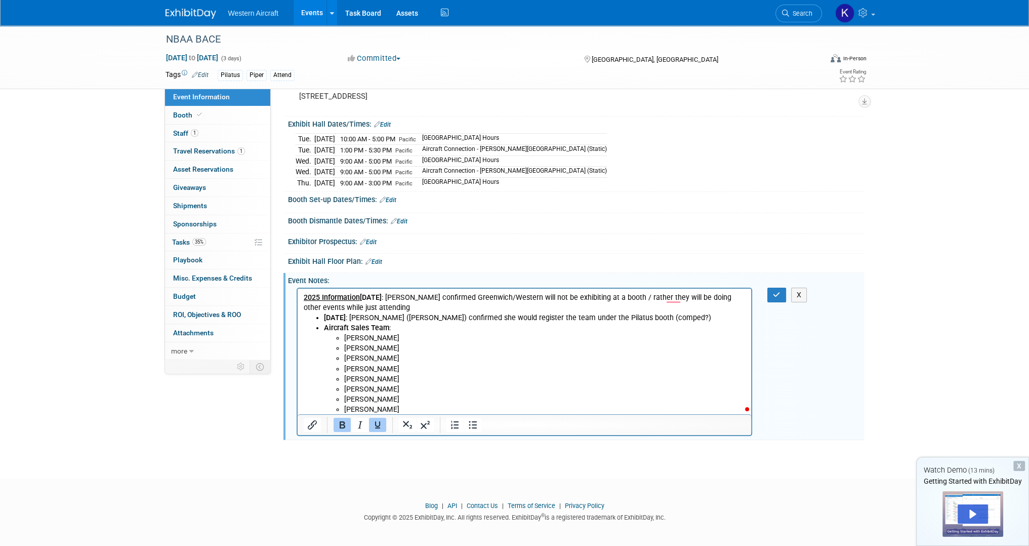
scroll to position [94, 0]
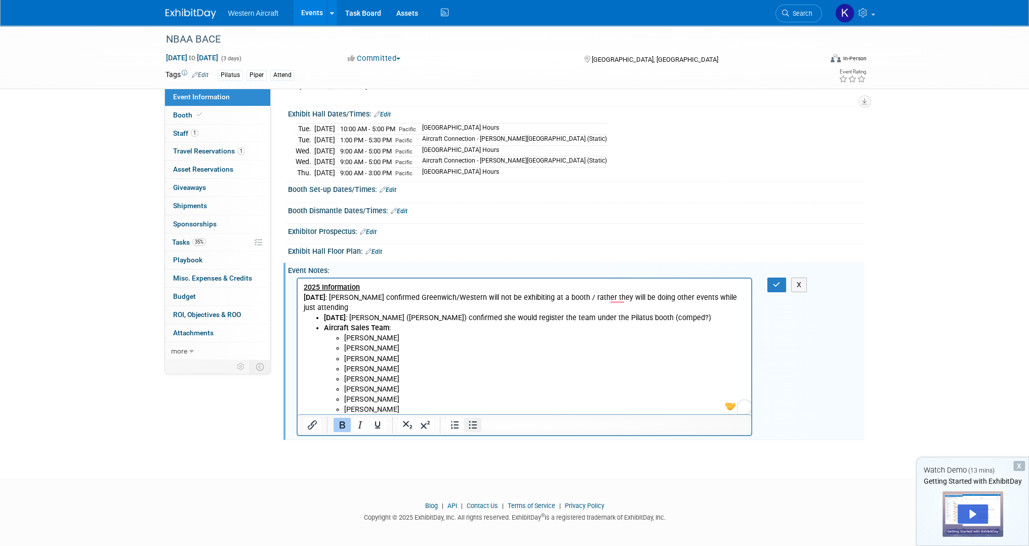
click at [478, 420] on button "Bullet list" at bounding box center [472, 425] width 17 height 14
click at [769, 282] on button "button" at bounding box center [776, 284] width 19 height 15
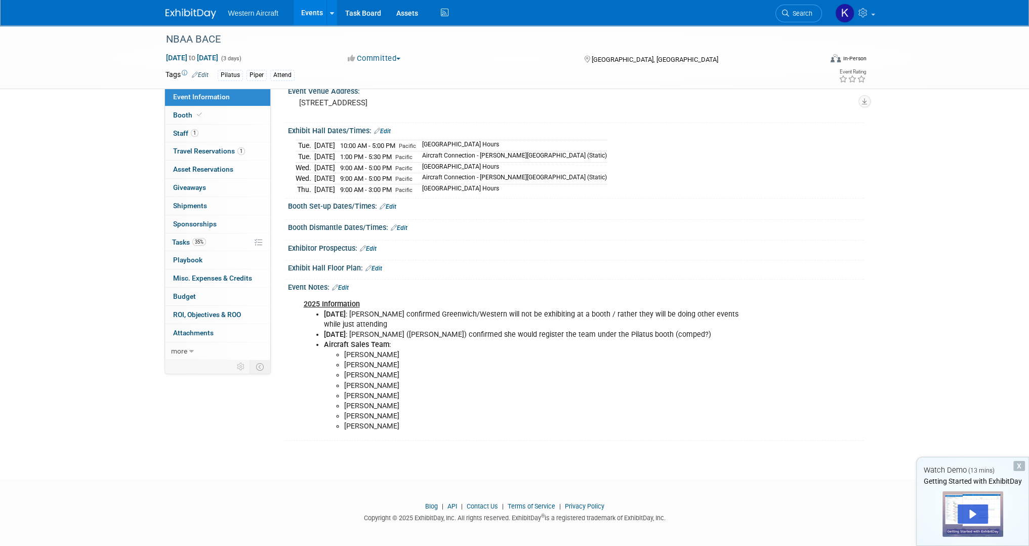
click at [301, 13] on link "Events" at bounding box center [312, 12] width 37 height 25
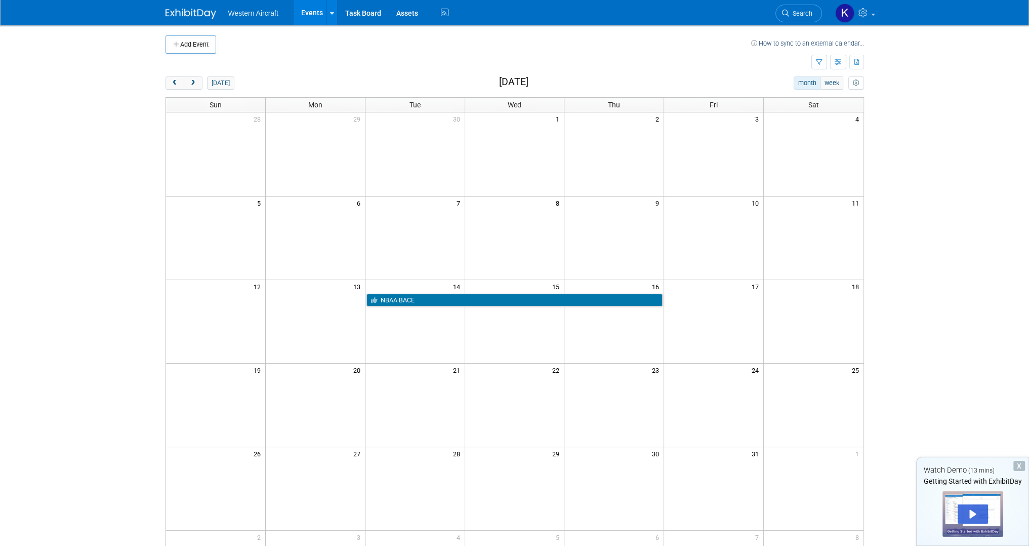
click at [307, 306] on div "12 13 14 15 16 17 18 NBAA BACE" at bounding box center [514, 293] width 697 height 28
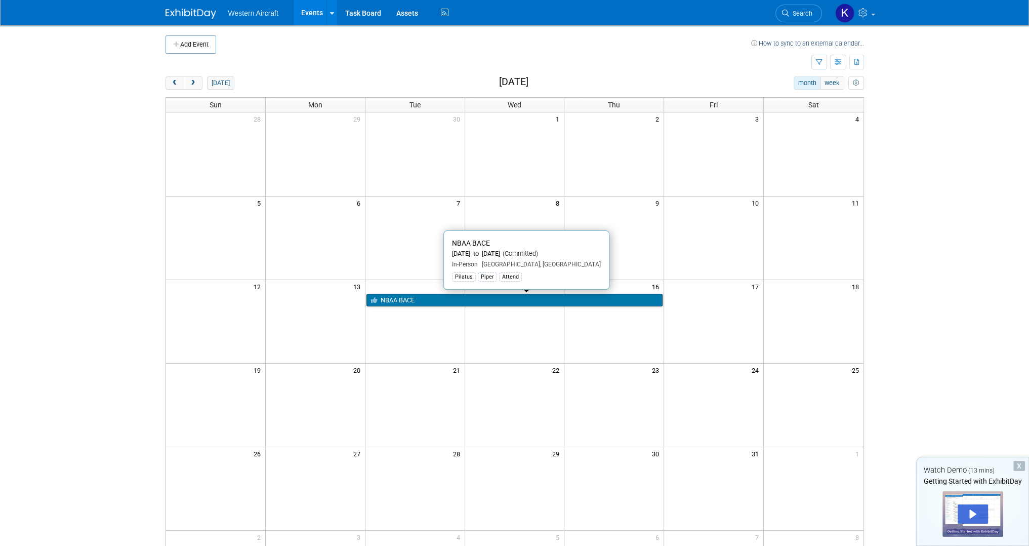
click at [427, 298] on link "NBAA BACE" at bounding box center [514, 300] width 297 height 13
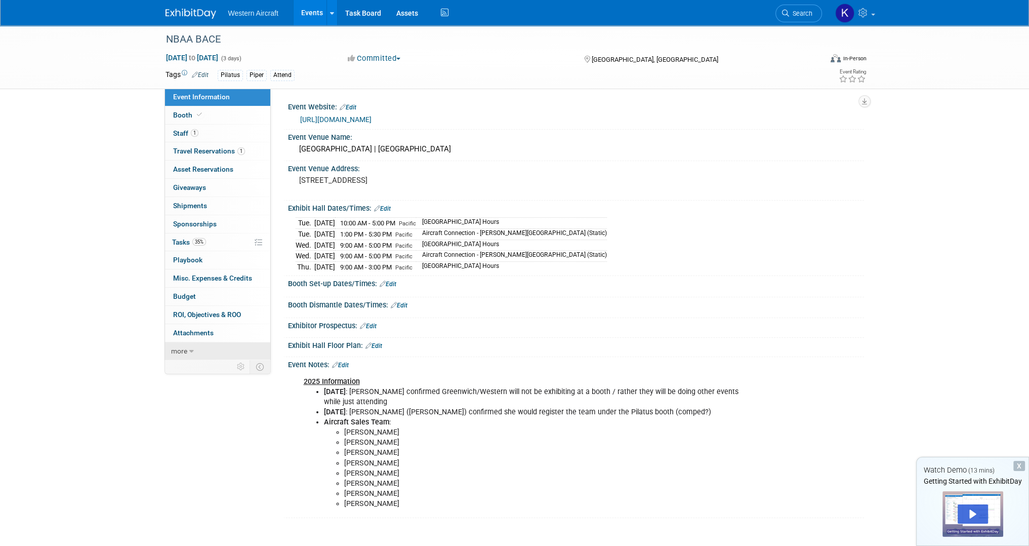
click at [164, 348] on div "Event Information Event Info Booth Booth 1 Staff 1 Staff 1 Travel Reservations …" at bounding box center [217, 224] width 106 height 272
click at [182, 351] on span "more" at bounding box center [179, 351] width 16 height 8
click at [193, 385] on span "Copy/Duplicate Event" at bounding box center [207, 387] width 68 height 8
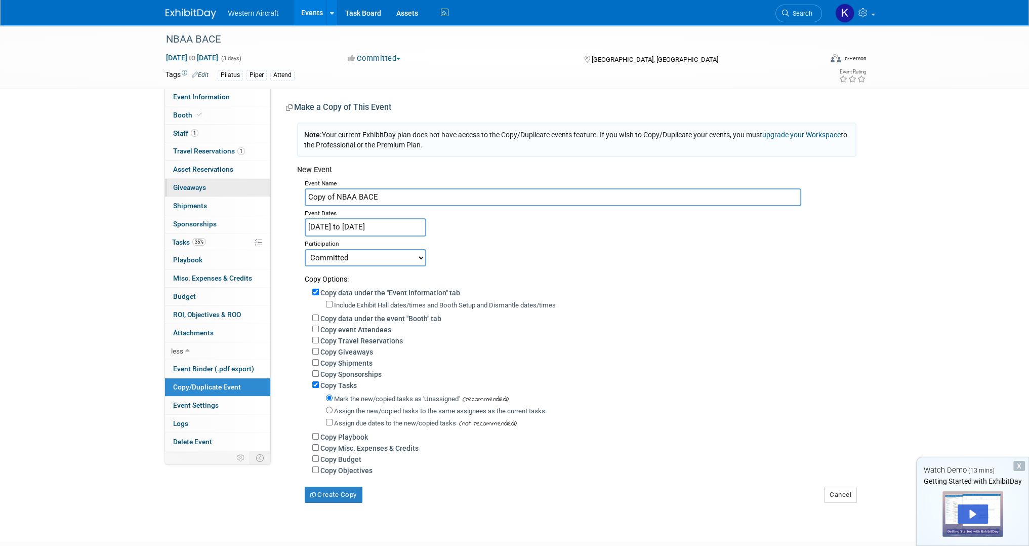
drag, startPoint x: 346, startPoint y: 199, endPoint x: 244, endPoint y: 193, distance: 101.9
click at [245, 193] on div "Event Information Event Info Booth Booth 1 Staff 1 Staff 1 Travel Reservations …" at bounding box center [515, 263] width 714 height 477
type input "IADA Fall Meeting"
click at [845, 498] on button "Cancel" at bounding box center [840, 494] width 33 height 16
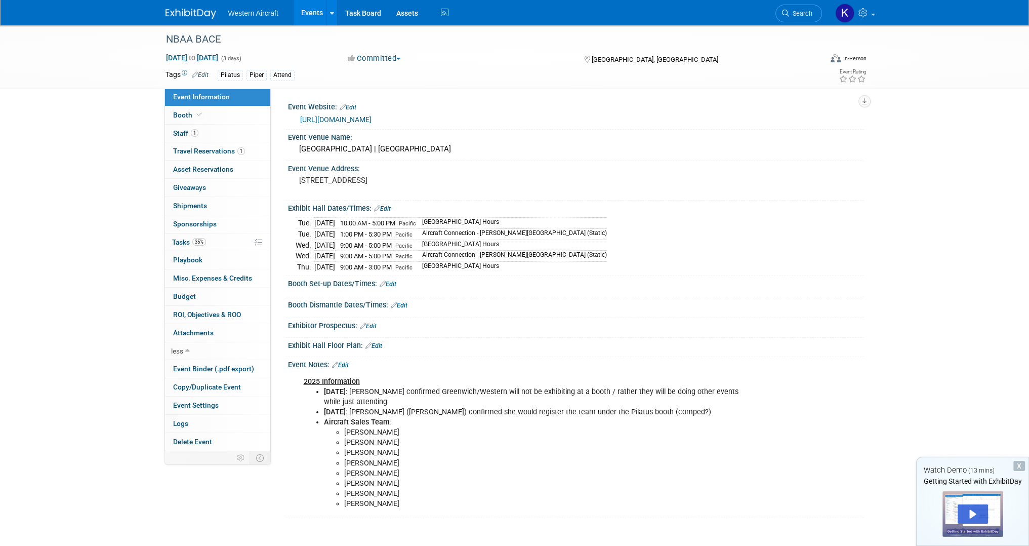
click at [181, 10] on img at bounding box center [191, 14] width 51 height 10
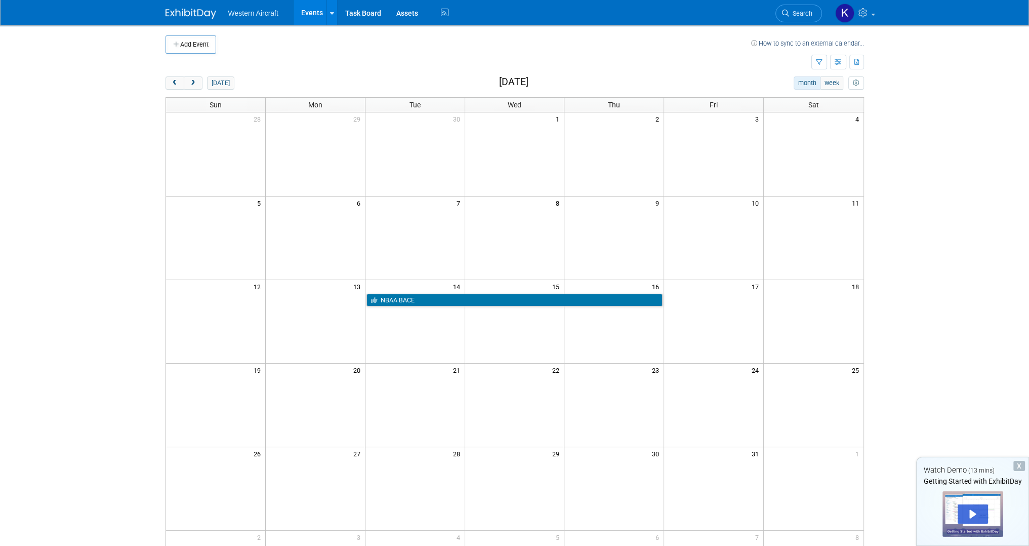
click at [312, 309] on td at bounding box center [315, 321] width 100 height 84
click at [188, 43] on button "Add Event" at bounding box center [191, 44] width 51 height 18
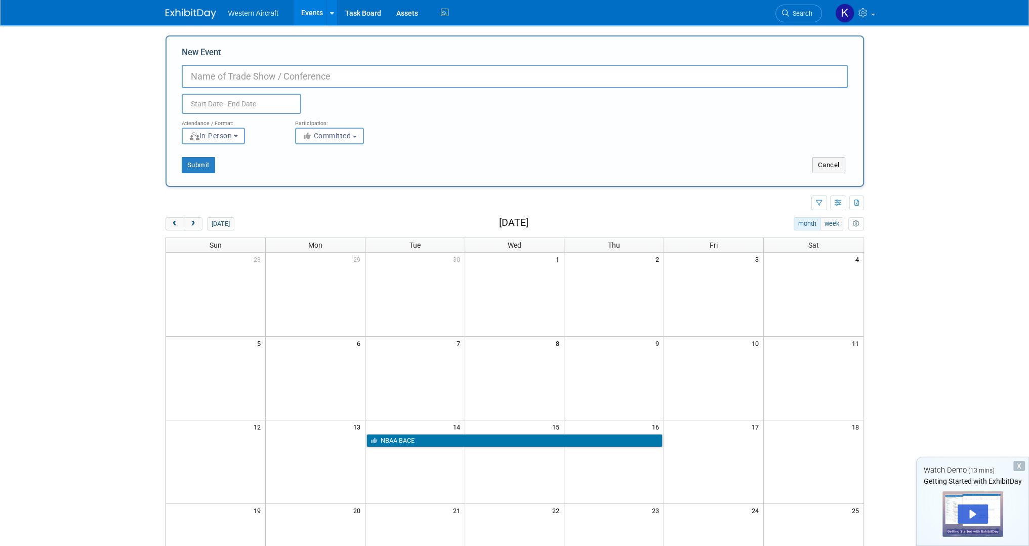
click at [244, 74] on input "New Event" at bounding box center [515, 76] width 666 height 23
type input "IADA Fall Meeting"
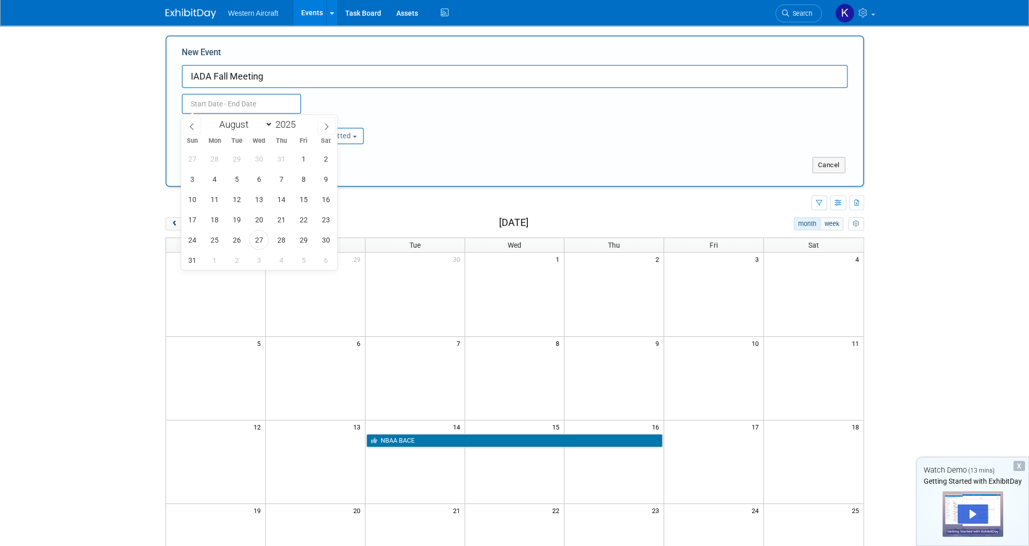
click at [240, 104] on input "text" at bounding box center [241, 104] width 119 height 20
click at [331, 122] on span at bounding box center [326, 125] width 18 height 17
select select "9"
click at [217, 203] on span "13" at bounding box center [214, 199] width 20 height 20
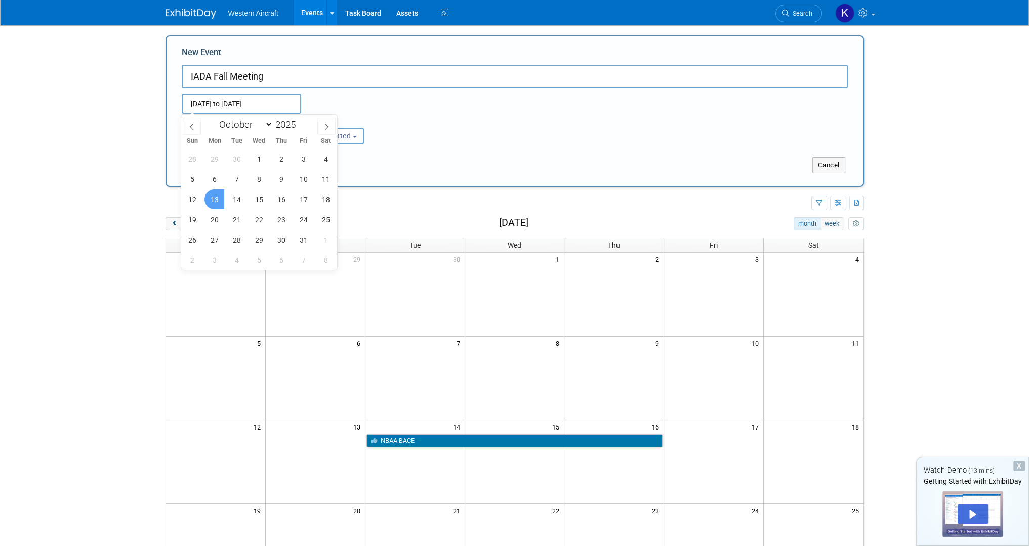
click at [217, 203] on span "13" at bounding box center [214, 199] width 20 height 20
type input "[DATE] to [DATE]"
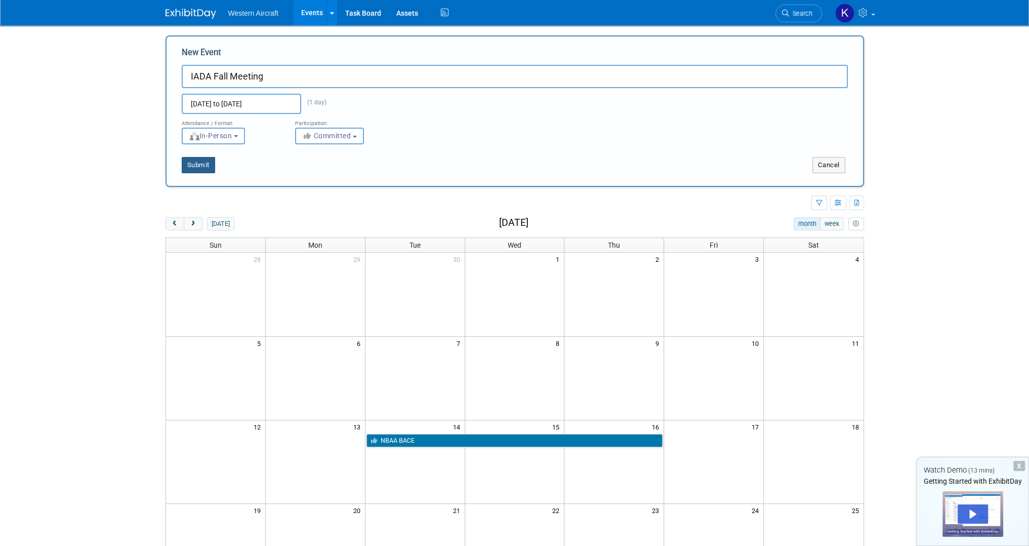
click at [195, 167] on button "Submit" at bounding box center [198, 165] width 33 height 16
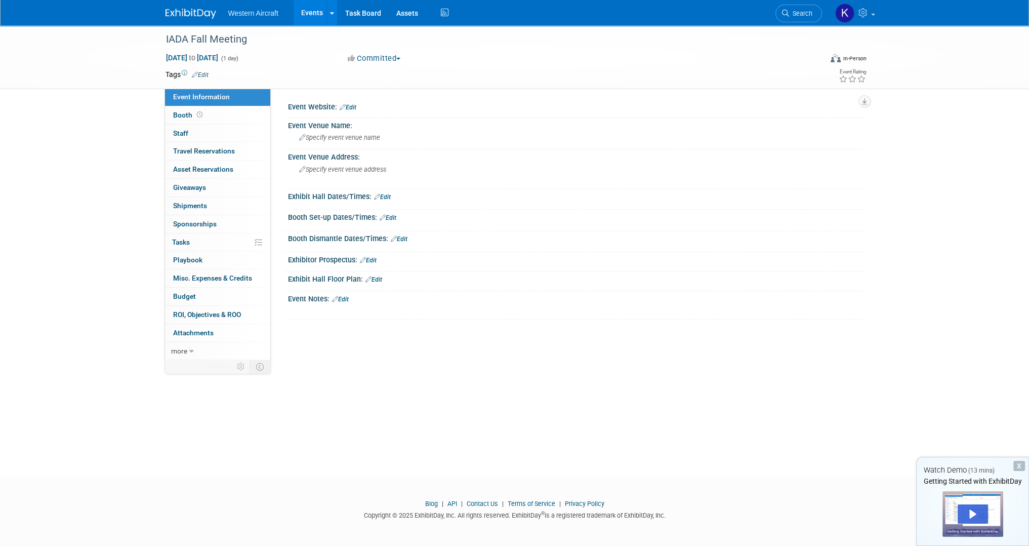
click at [354, 104] on link "Edit" at bounding box center [348, 107] width 17 height 7
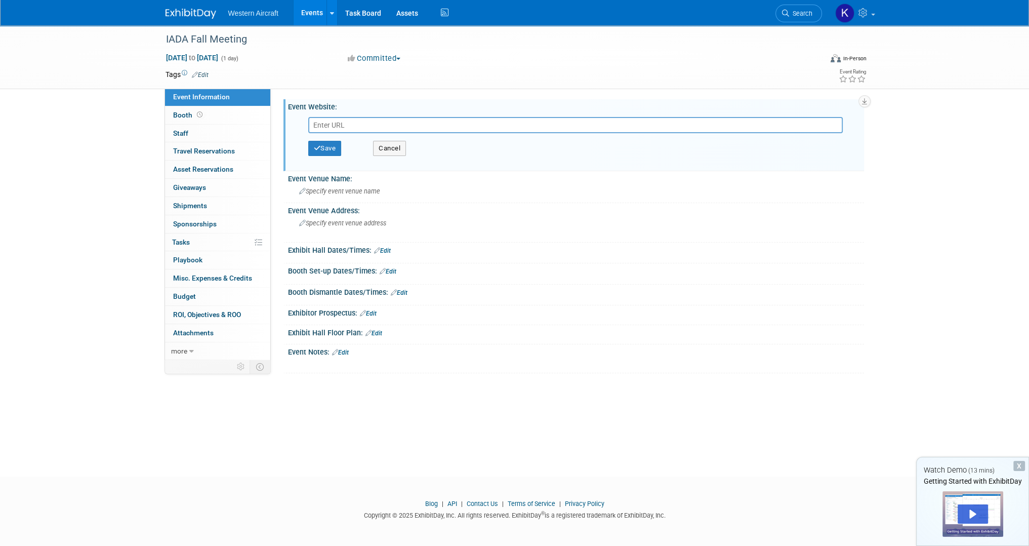
click at [343, 123] on input "text" at bounding box center [575, 125] width 534 height 16
type input "https://iada.aero/members/meetings/40/details"
click at [338, 146] on button "Save" at bounding box center [324, 148] width 33 height 15
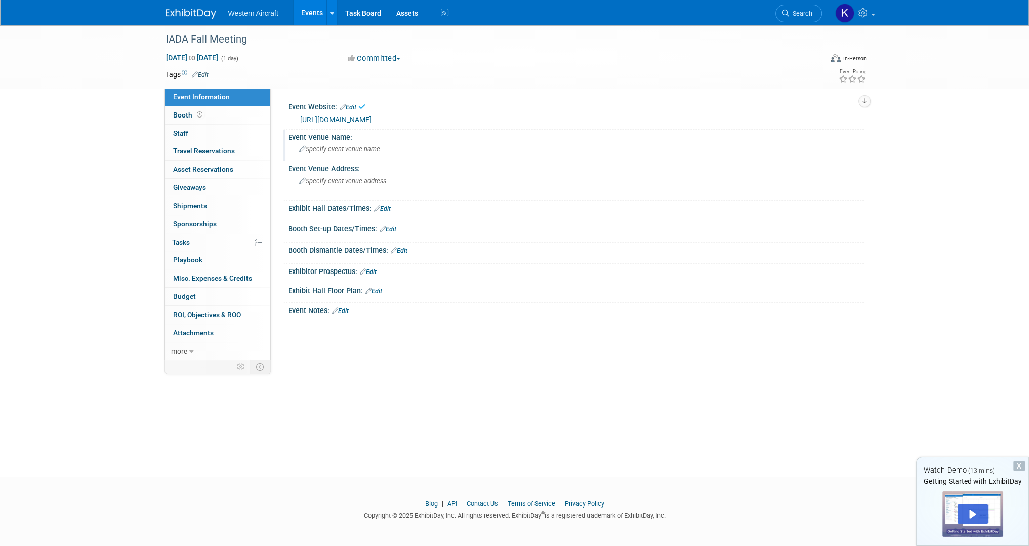
click at [357, 151] on span "Specify event venue name" at bounding box center [339, 149] width 81 height 8
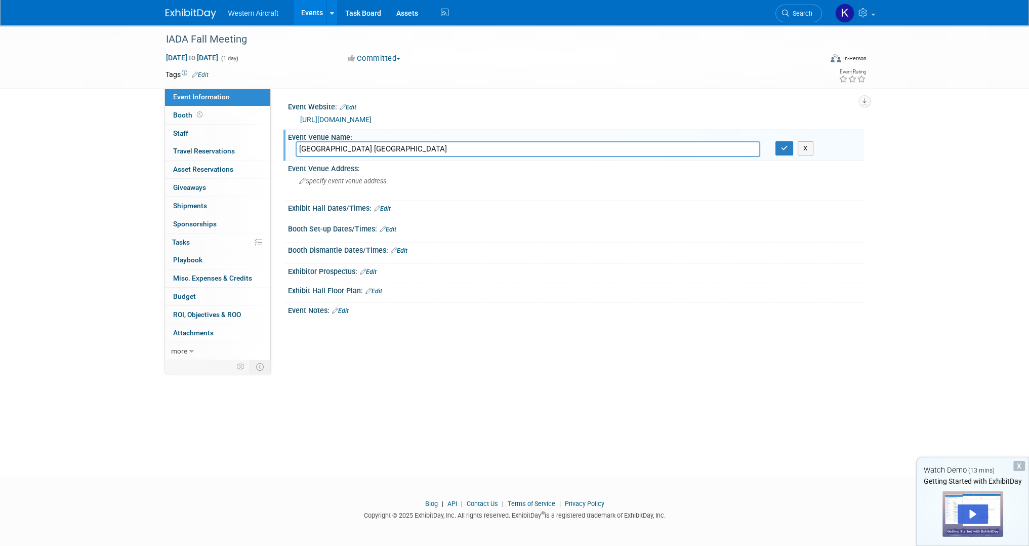
type input "Fontainebleau Las Vegas"
click at [788, 146] on icon "button" at bounding box center [784, 148] width 7 height 7
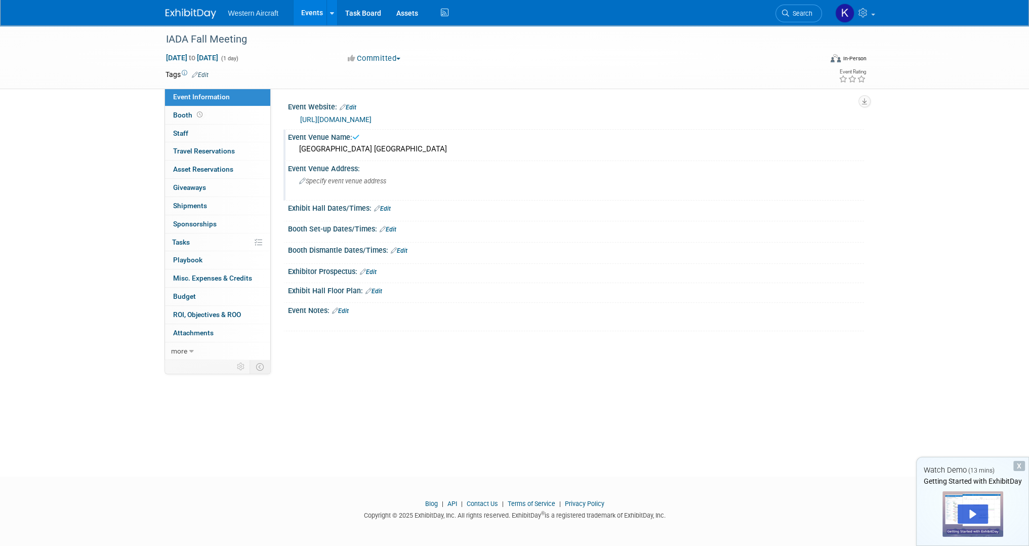
click at [369, 183] on span "Specify event venue address" at bounding box center [342, 181] width 87 height 8
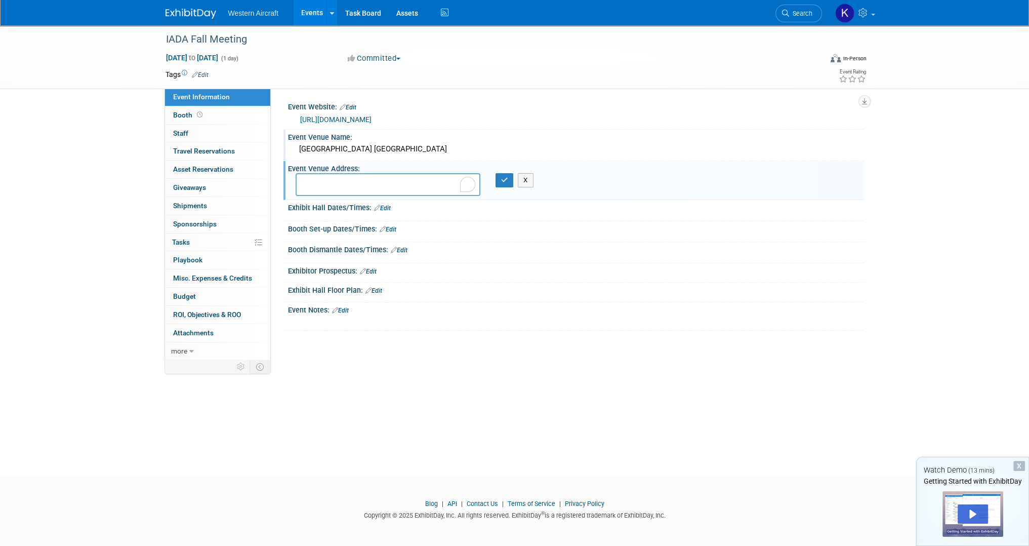
click at [333, 184] on textarea "To enrich screen reader interactions, please activate Accessibility in Grammarl…" at bounding box center [388, 184] width 185 height 23
paste textarea "2777 South Las Vegas Boulevard Las Vegas, Nevada, 89109 US"
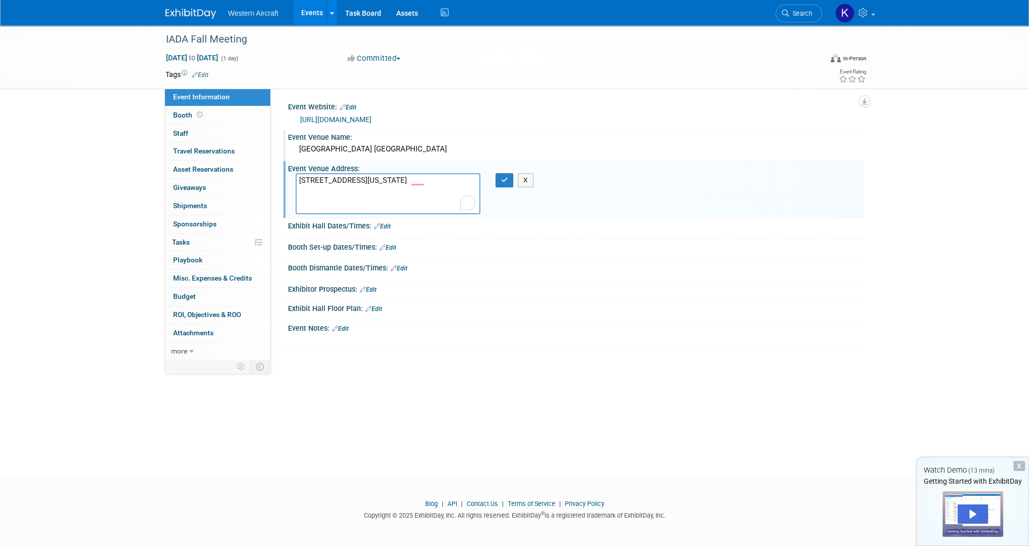
click at [411, 178] on textarea "2777 South Las Vegas Boulevard Las Vegas, Nevada, 89109 US" at bounding box center [388, 193] width 185 height 41
click at [409, 185] on textarea "2777 South Las Vegas Boulevard Las Vegas, Nevada, 89109 US" at bounding box center [388, 193] width 185 height 41
type textarea "2777 South Las Vegas Boulevard Las Vegas, Nevada, 89109"
click at [497, 180] on button "button" at bounding box center [505, 180] width 18 height 14
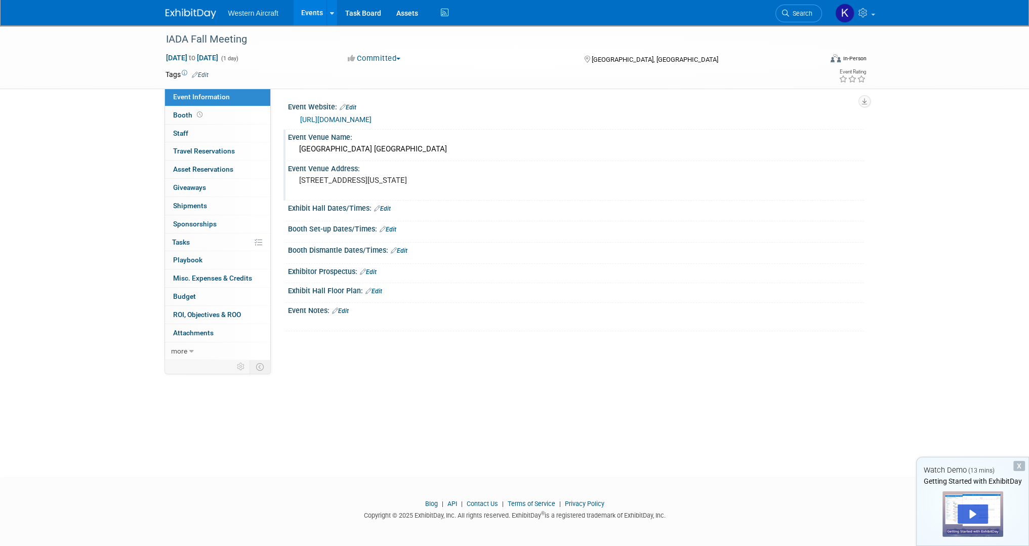
click at [382, 207] on link "Edit" at bounding box center [382, 208] width 17 height 7
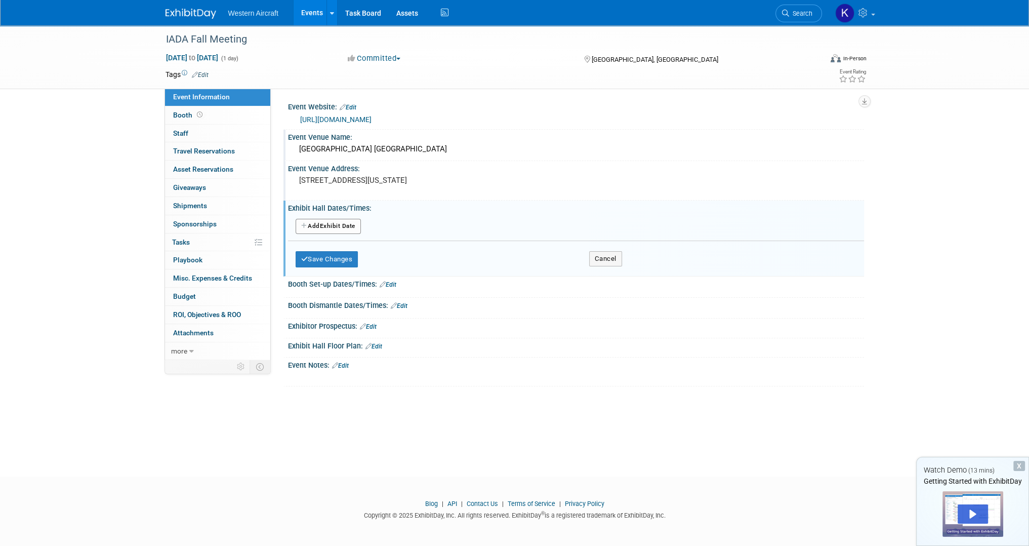
click at [333, 227] on button "Add Another Exhibit Date" at bounding box center [328, 226] width 65 height 15
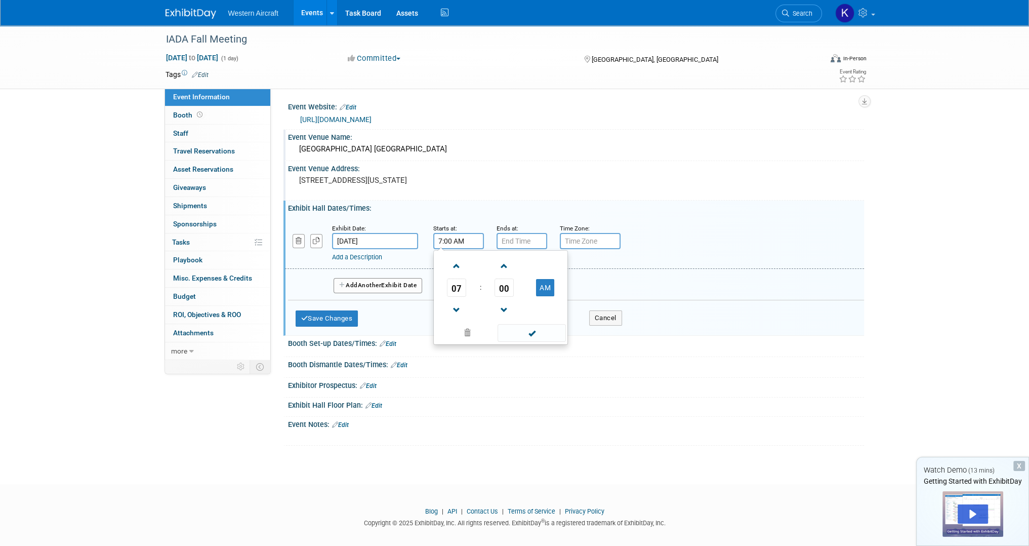
click at [450, 242] on input "7:00 AM" at bounding box center [458, 241] width 51 height 16
type input "8:00 AM"
type input "4:00 PM"
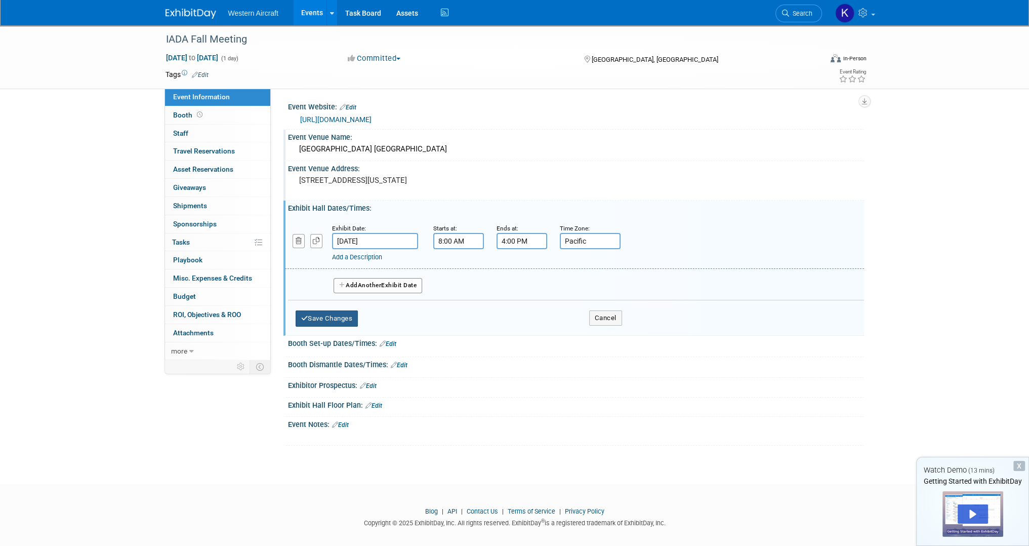
type input "Pacific"
click at [325, 319] on button "Save Changes" at bounding box center [327, 318] width 63 height 16
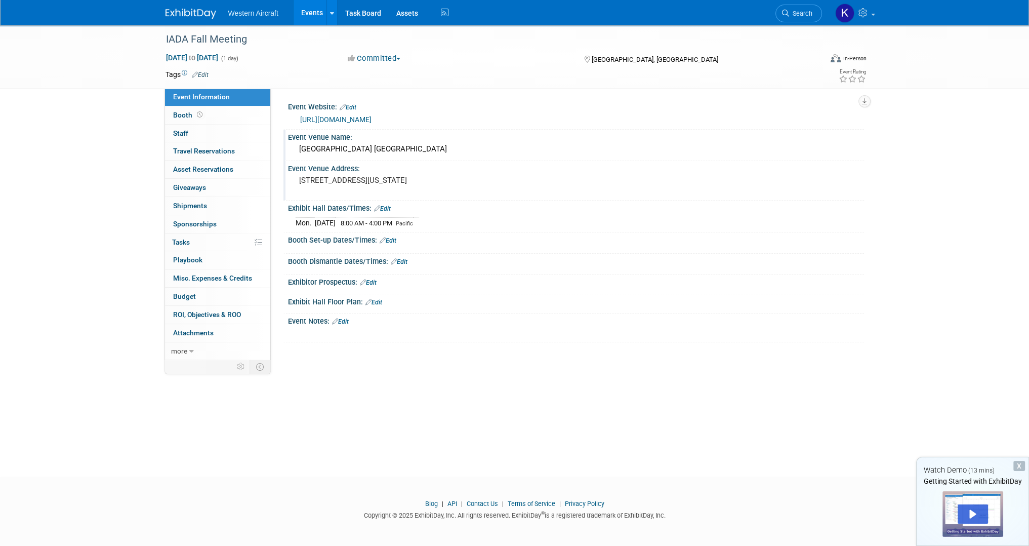
click at [455, 459] on body "Western Aircraft Events Add Event Bulk Upload Events Shareable Event Boards Rec…" at bounding box center [514, 273] width 1029 height 546
click at [184, 114] on span "Booth" at bounding box center [188, 115] width 31 height 8
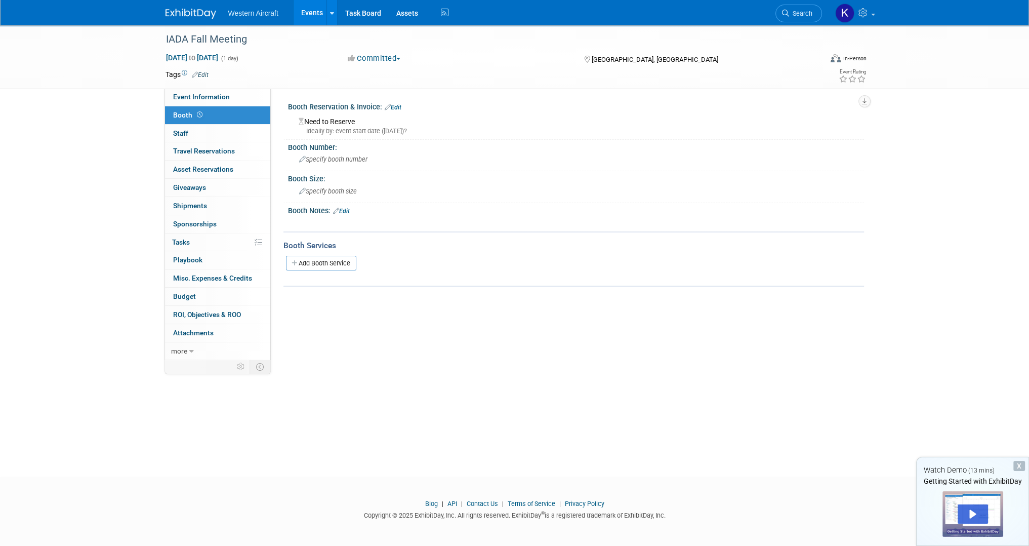
click at [394, 107] on link "Edit" at bounding box center [393, 107] width 17 height 7
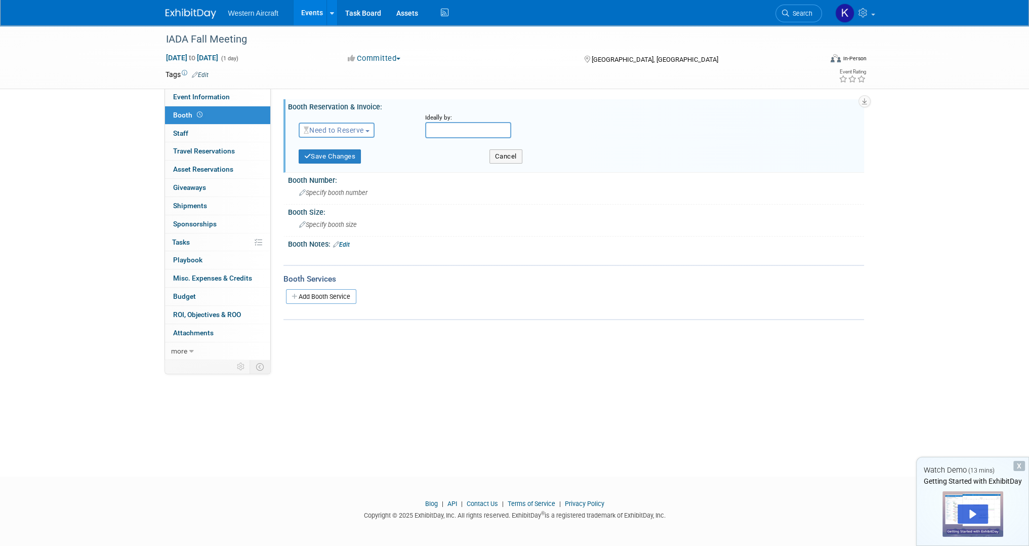
click at [332, 129] on span "Need to Reserve" at bounding box center [334, 130] width 60 height 8
click at [329, 173] on link "No Reservation Required" at bounding box center [353, 176] width 108 height 14
click at [99, 84] on div "IADA Fall Meeting Oct 13, 2025 to Oct 13, 2025 (1 day) Oct 13, 2025 to Oct 13, …" at bounding box center [514, 57] width 1029 height 64
click at [319, 159] on button "Save Changes" at bounding box center [330, 156] width 63 height 14
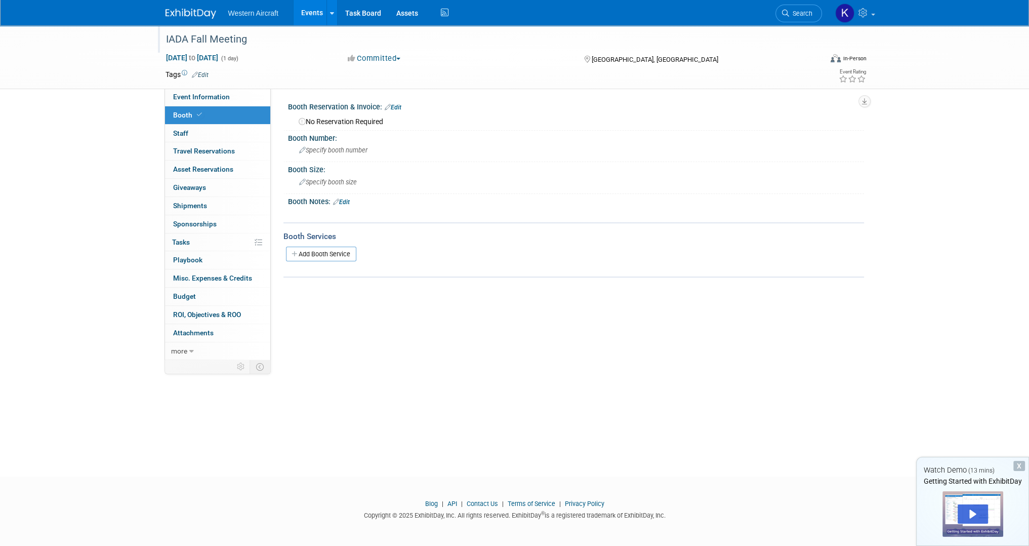
click at [242, 42] on div "IADA Fall Meeting" at bounding box center [484, 39] width 644 height 18
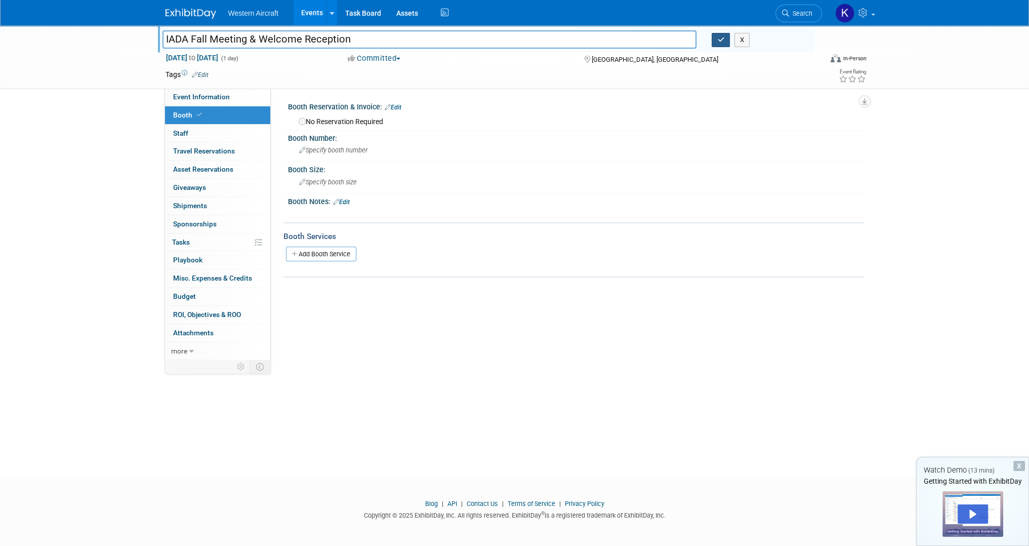
type input "IADA Fall Meeting & Welcome Reception"
click at [721, 45] on button "button" at bounding box center [721, 40] width 18 height 14
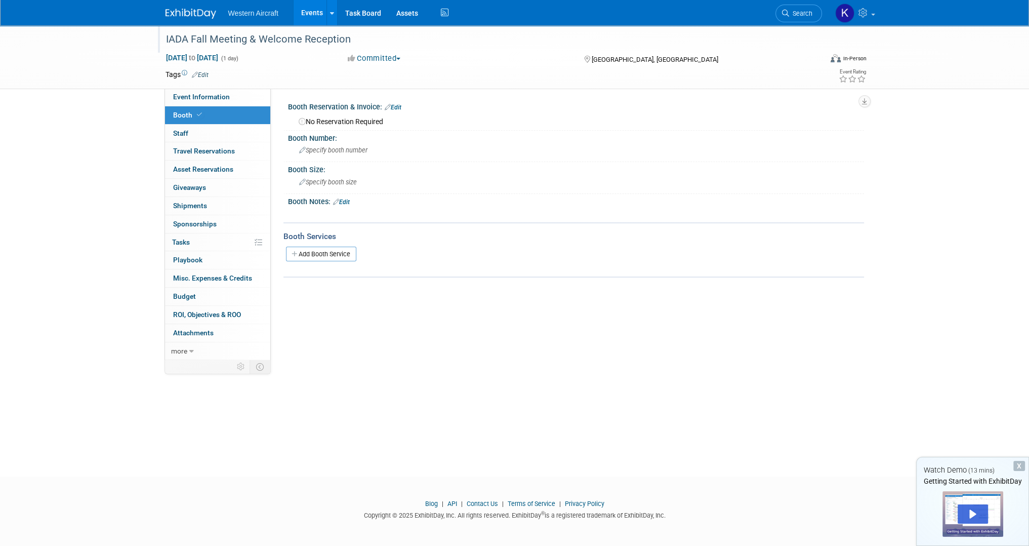
click at [107, 136] on div "IADA Fall Meeting & Welcome Reception Oct 13, 2025 to Oct 13, 2025 (1 day) Oct …" at bounding box center [514, 241] width 1029 height 433
click at [482, 56] on div "Committed Committed Considering Not Going" at bounding box center [456, 58] width 224 height 11
click at [106, 61] on div "IADA Fall Meeting & Welcome Reception Oct 13, 2025 to Oct 13, 2025 (1 day) Oct …" at bounding box center [514, 57] width 1029 height 64
click at [76, 49] on div "IADA Fall Meeting & Welcome Reception Oct 13, 2025 to Oct 13, 2025 (1 day) Oct …" at bounding box center [514, 57] width 1029 height 64
click at [204, 76] on link "Edit" at bounding box center [200, 74] width 17 height 7
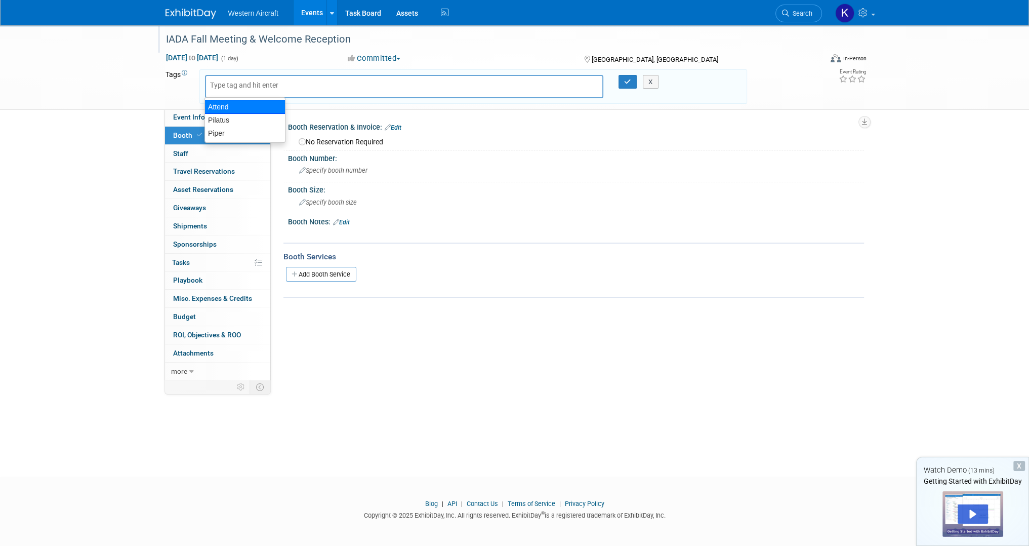
click at [239, 108] on div "Attend" at bounding box center [244, 107] width 81 height 14
type input "Attend"
click at [623, 82] on button "button" at bounding box center [627, 82] width 18 height 14
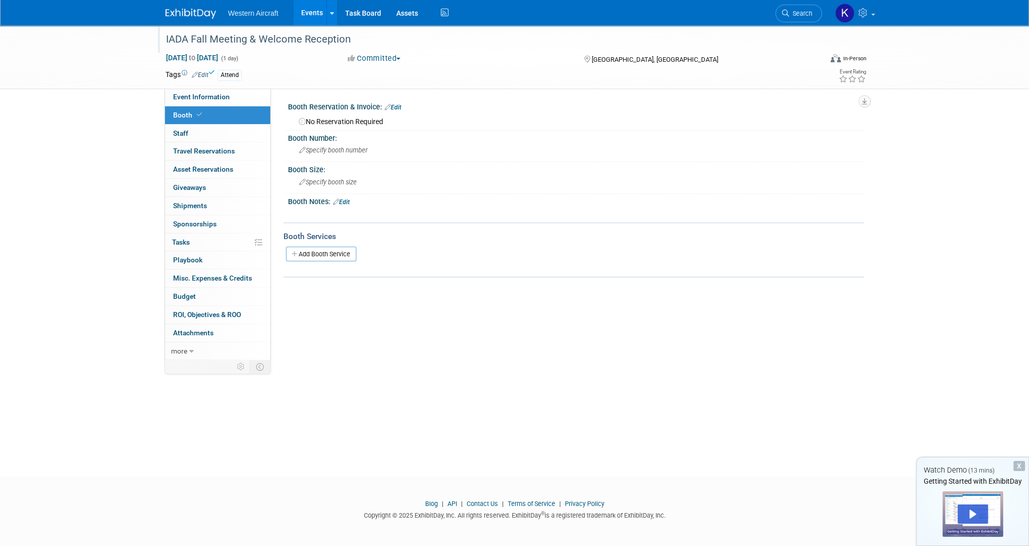
click at [137, 76] on div "IADA Fall Meeting & Welcome Reception Oct 13, 2025 to Oct 13, 2025 (1 day) Oct …" at bounding box center [514, 57] width 1029 height 64
click at [522, 361] on div "IADA Fall Meeting & Welcome Reception Oct 13, 2025 to Oct 13, 2025 (1 day) Oct …" at bounding box center [514, 241] width 1029 height 433
click at [320, 152] on span "Specify booth number" at bounding box center [333, 150] width 68 height 8
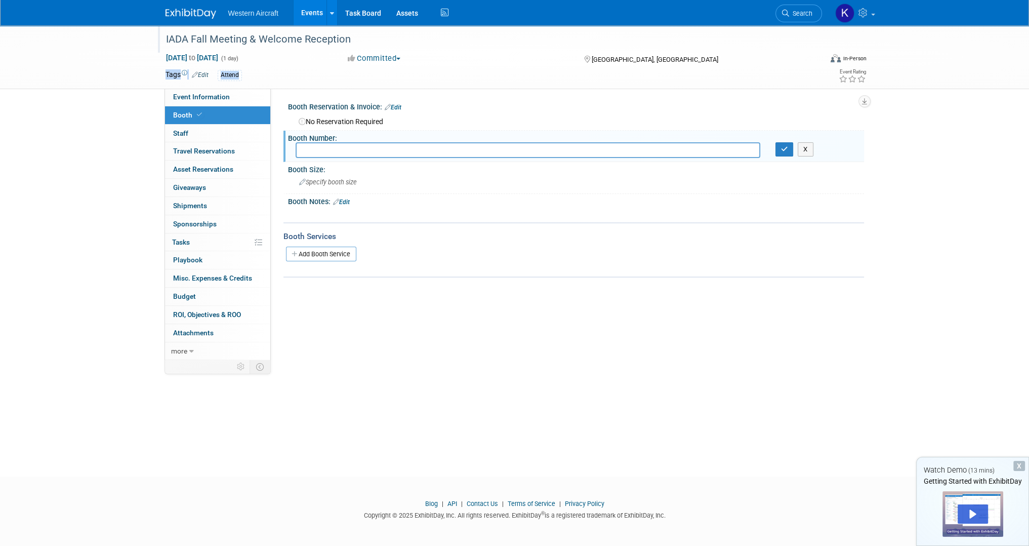
click at [439, 80] on div "Tags Edit Attend Attend Attend × X" at bounding box center [457, 75] width 582 height 15
click at [320, 149] on input "text" at bounding box center [528, 150] width 465 height 16
click at [810, 148] on button "X" at bounding box center [806, 149] width 16 height 14
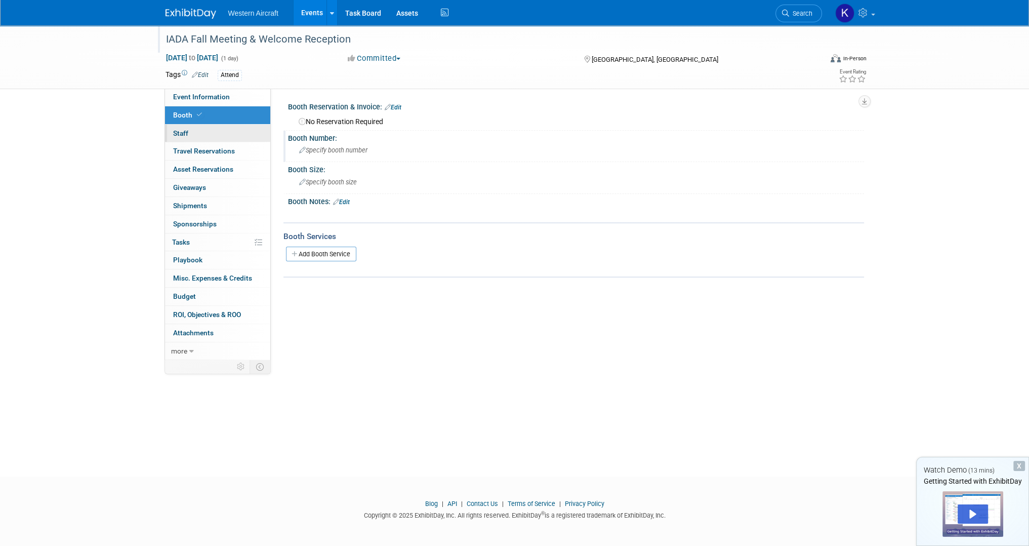
click at [204, 133] on link "0 Staff 0" at bounding box center [217, 134] width 105 height 18
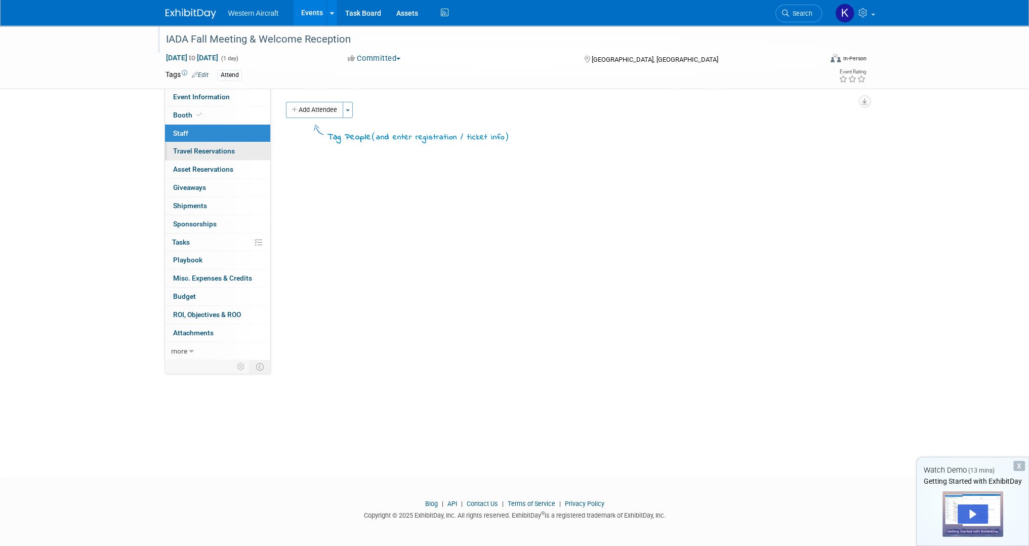
click at [192, 152] on span "Travel Reservations 0" at bounding box center [204, 151] width 62 height 8
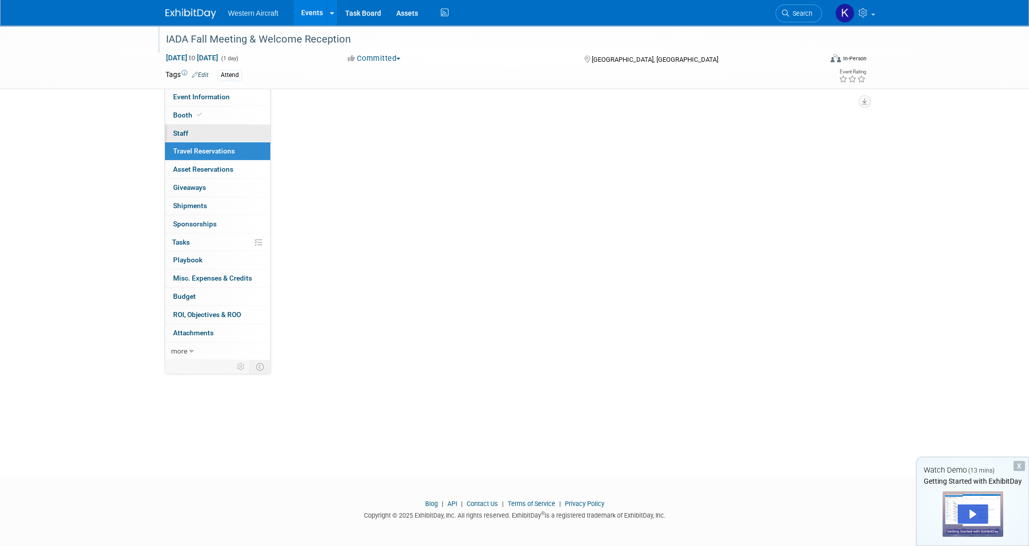
click at [194, 131] on link "0 Staff 0" at bounding box center [217, 134] width 105 height 18
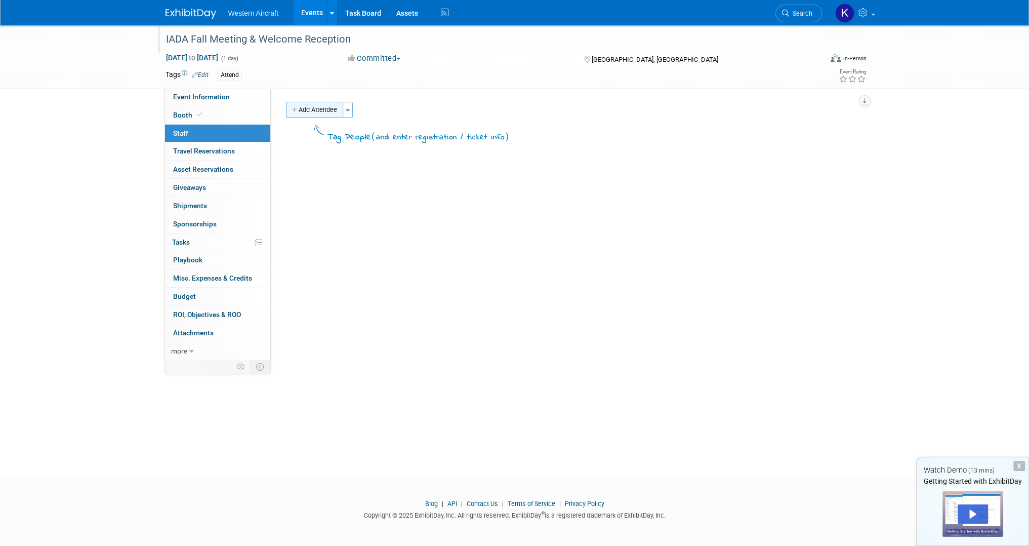
click at [327, 106] on button "Add Attendee" at bounding box center [314, 110] width 57 height 16
select select "12536384-bbc3-4cec-9ed9-1383d243a388"
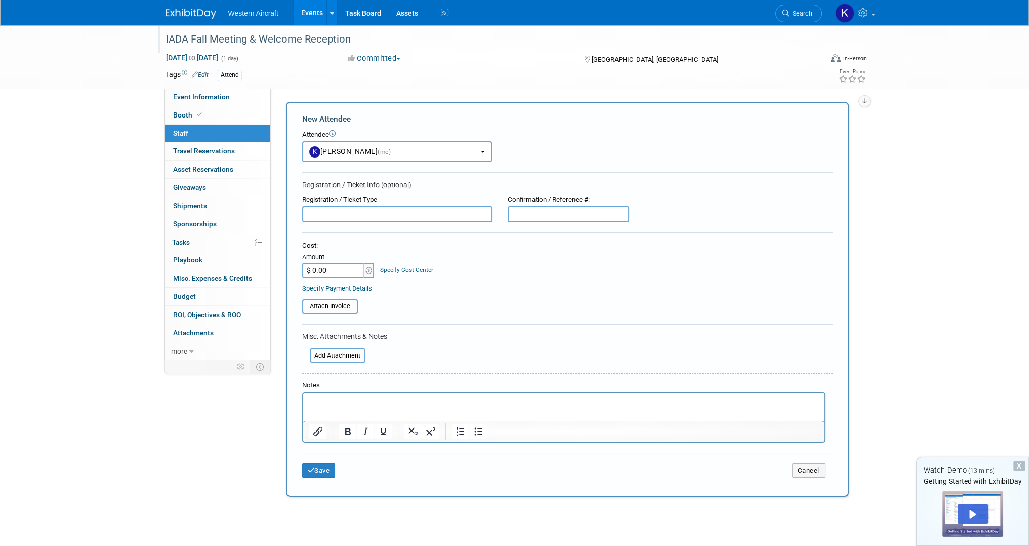
click at [356, 218] on input "text" at bounding box center [397, 214] width 190 height 16
click at [801, 467] on button "Cancel" at bounding box center [808, 470] width 33 height 14
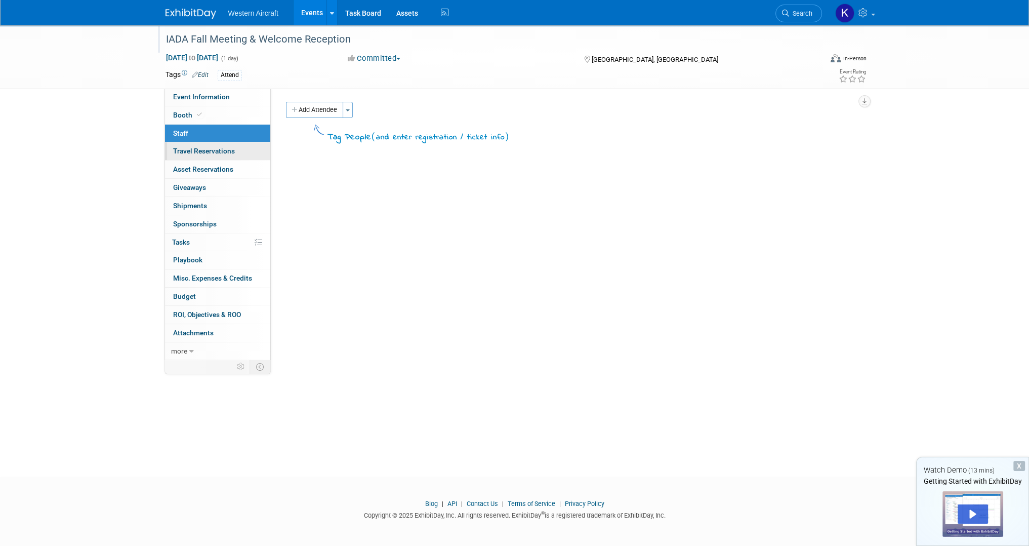
click at [209, 151] on span "Travel Reservations 0" at bounding box center [204, 151] width 62 height 8
click at [229, 133] on link "0 Staff 0" at bounding box center [217, 134] width 105 height 18
click at [204, 244] on link "0% Tasks 0%" at bounding box center [217, 242] width 105 height 18
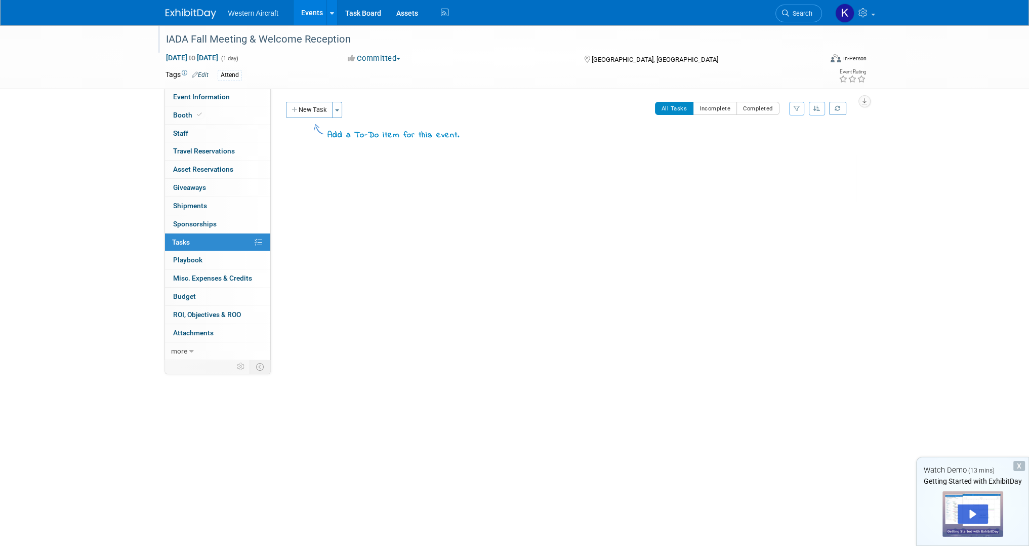
click at [822, 308] on div "Event Website: Edit https://iada.aero/members/meetings/40/details https://iada.…" at bounding box center [567, 223] width 593 height 271
click at [202, 173] on link "0 Asset Reservations 0" at bounding box center [217, 169] width 105 height 18
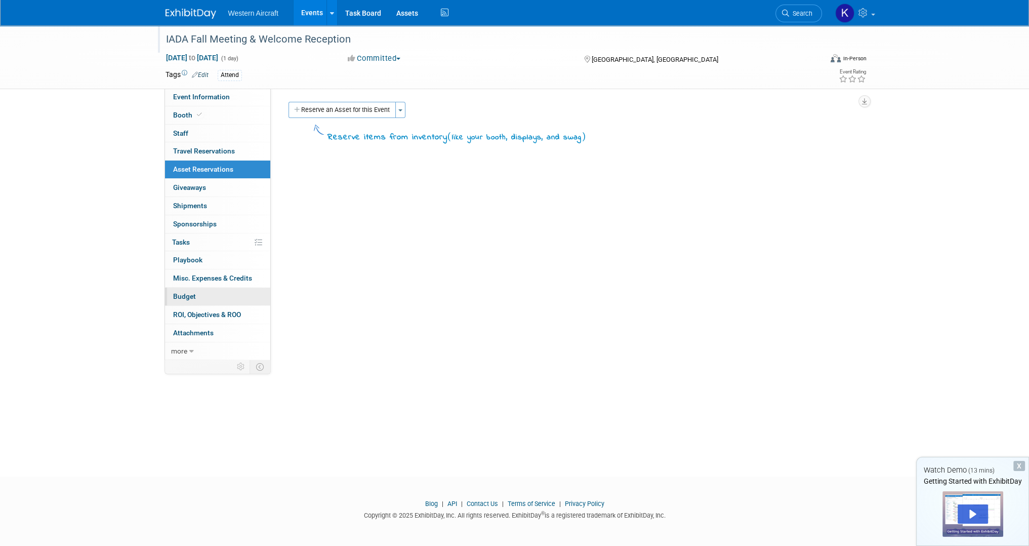
click at [215, 298] on link "Budget" at bounding box center [217, 296] width 105 height 18
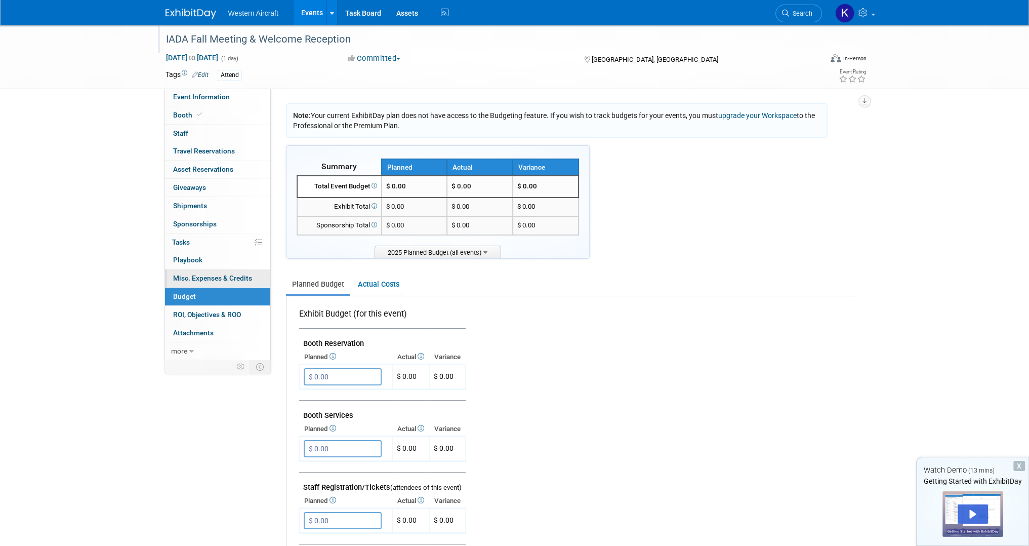
click at [209, 284] on link "0 Misc. Expenses & Credits 0" at bounding box center [217, 278] width 105 height 18
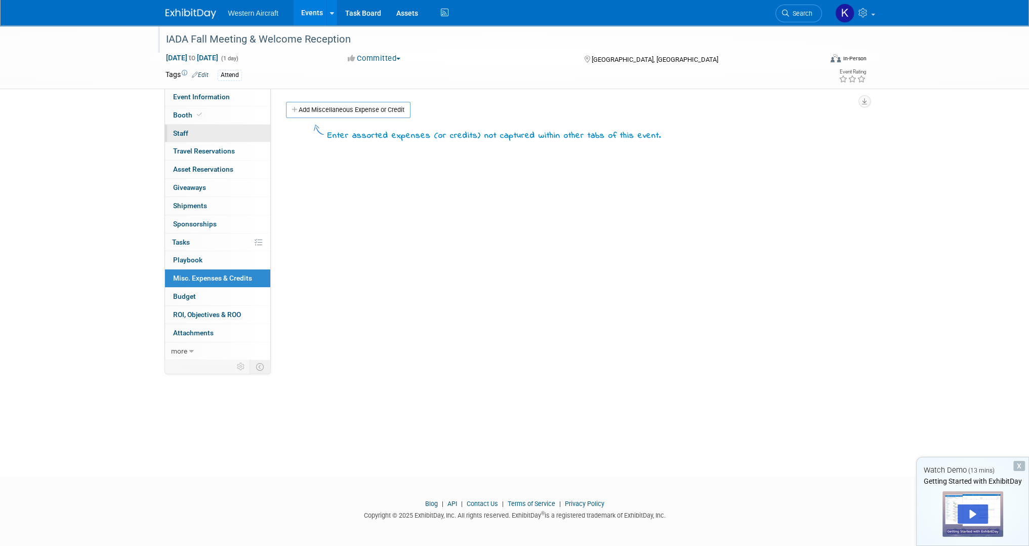
click at [210, 138] on link "0 Staff 0" at bounding box center [217, 134] width 105 height 18
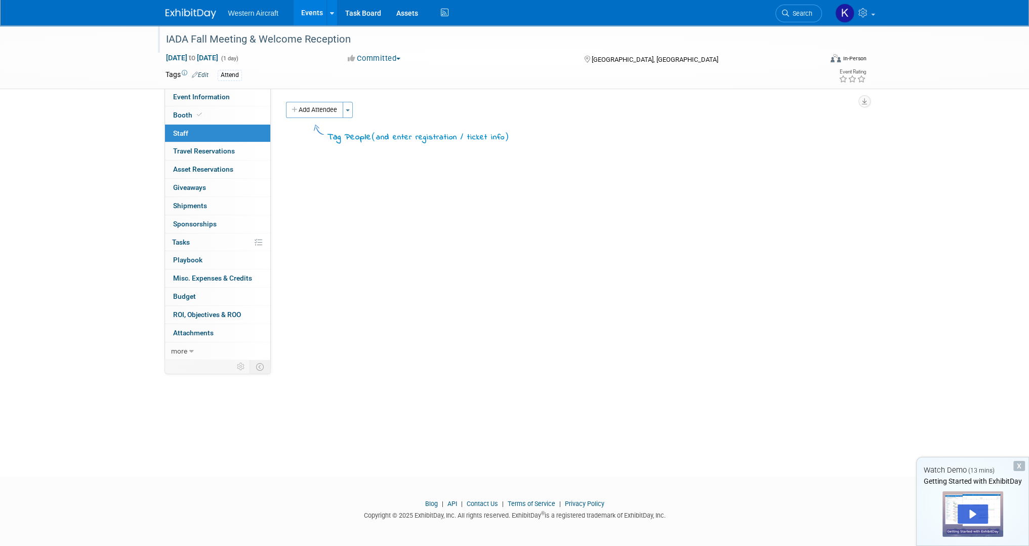
click at [313, 17] on link "Events" at bounding box center [312, 12] width 37 height 25
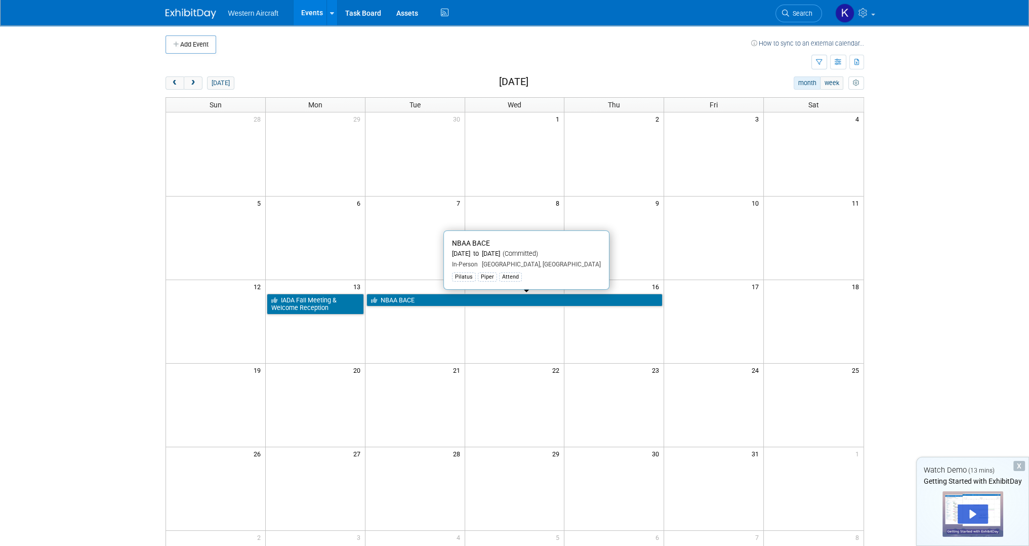
click at [407, 300] on link "NBAA BACE" at bounding box center [514, 300] width 297 height 13
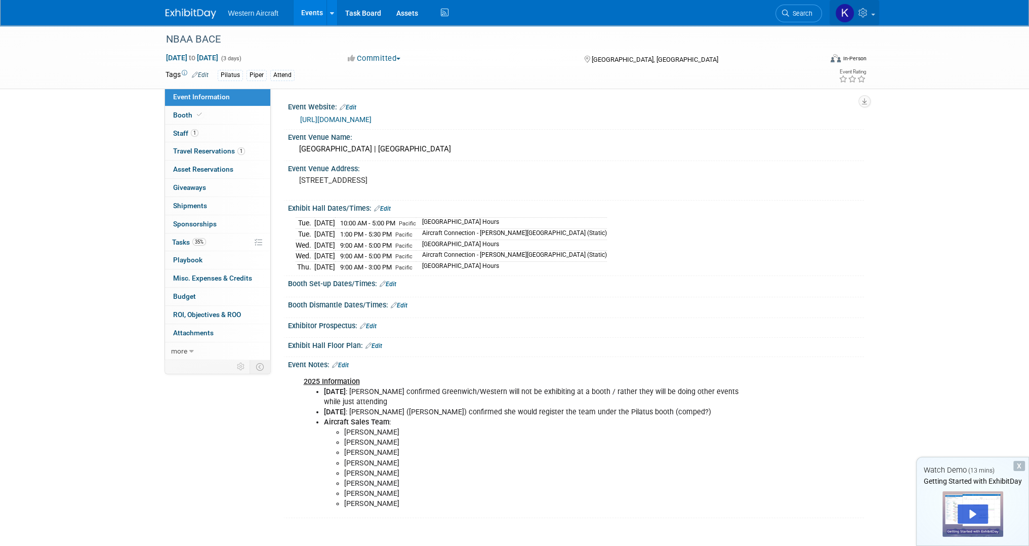
click at [868, 17] on icon at bounding box center [864, 12] width 12 height 9
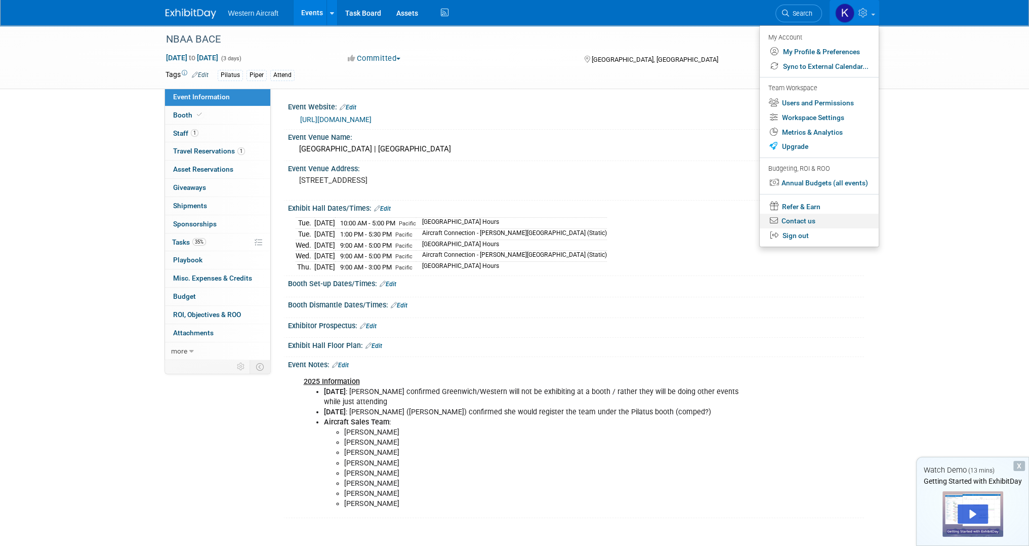
click at [812, 224] on link "Contact us" at bounding box center [819, 221] width 119 height 15
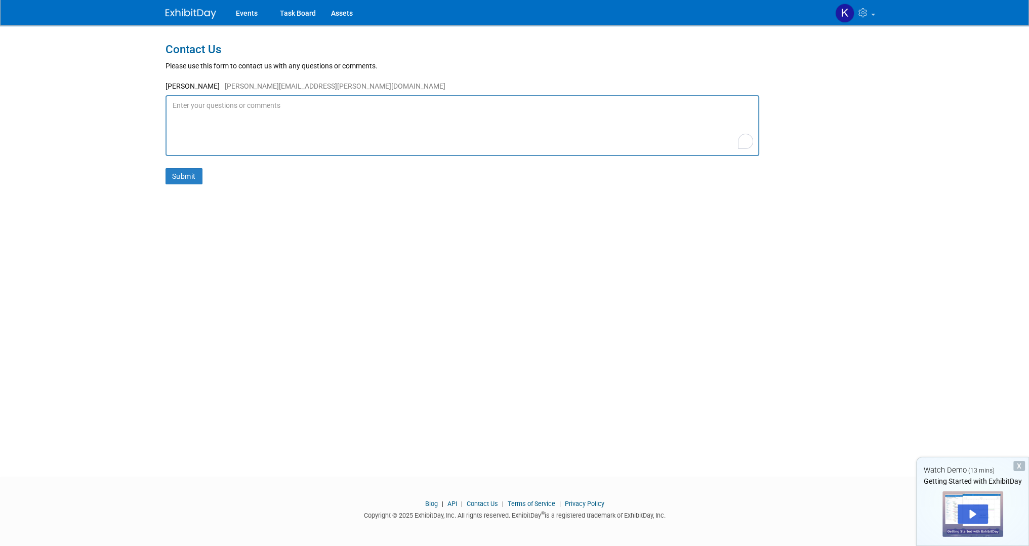
click at [192, 106] on textarea "To enrich screen reader interactions, please activate Accessibility in Grammarl…" at bounding box center [463, 125] width 594 height 61
type textarea "G"
type textarea "h"
type textarea "Hello! I'm reaching out to see if I could discuss moving to a premium account"
click at [862, 8] on icon at bounding box center [864, 12] width 12 height 9
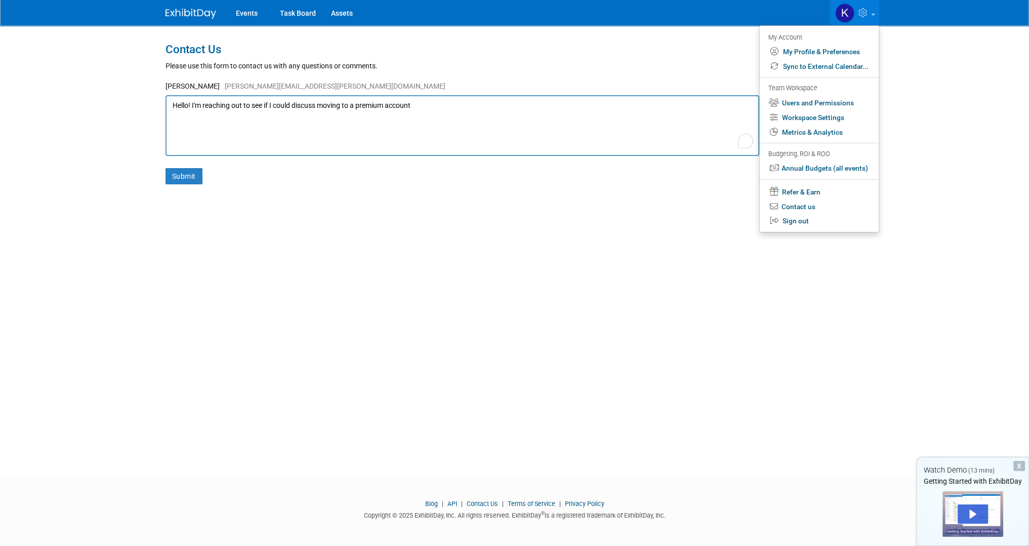
click at [301, 104] on textarea "Hello! I'm reaching out to see if I could discuss moving to a premium account" at bounding box center [463, 125] width 594 height 61
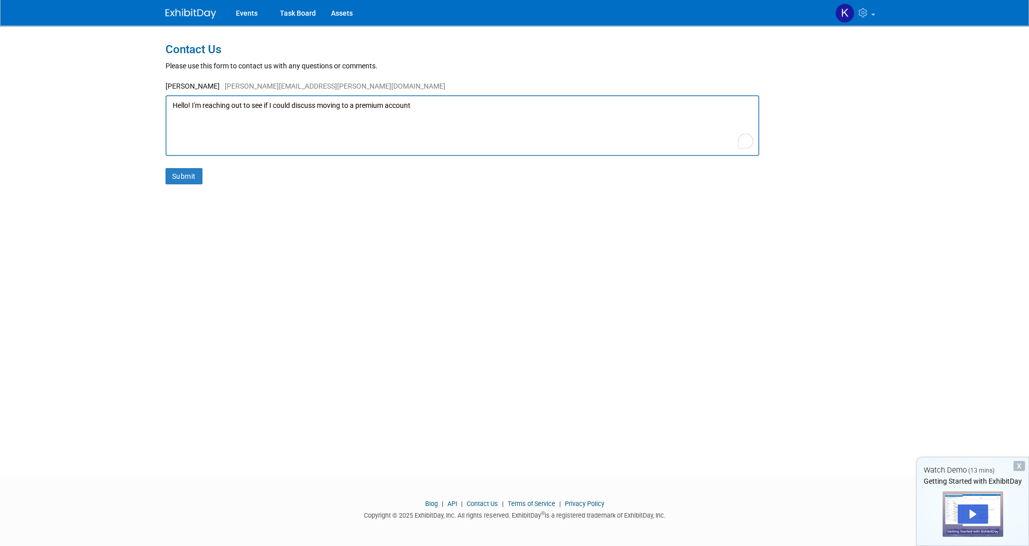
click at [301, 104] on textarea "Hello! I'm reaching out to see if I could discuss moving to a premium account" at bounding box center [463, 125] width 594 height 61
click at [872, 14] on span at bounding box center [873, 15] width 4 height 2
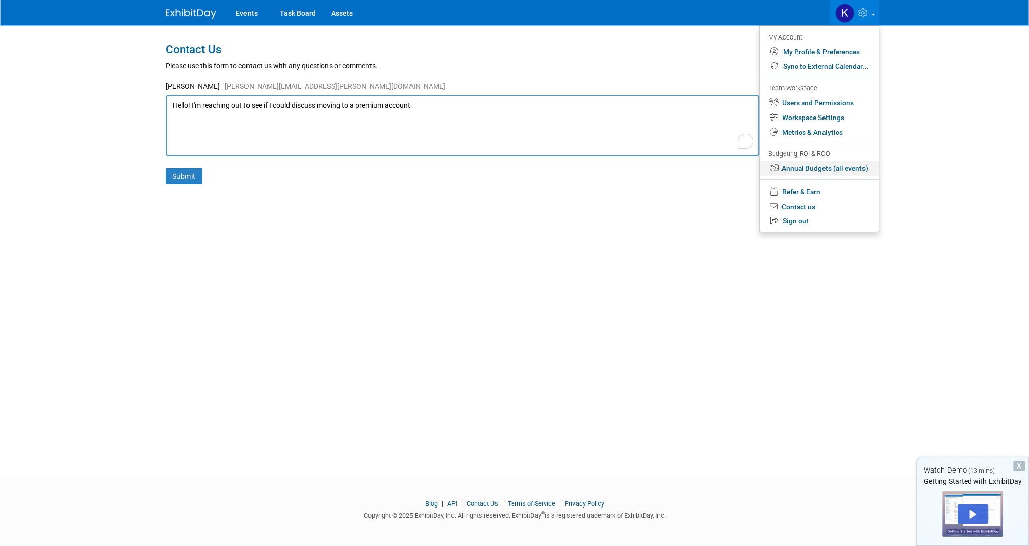
click at [807, 173] on link "Annual Budgets (all events)" at bounding box center [819, 168] width 119 height 15
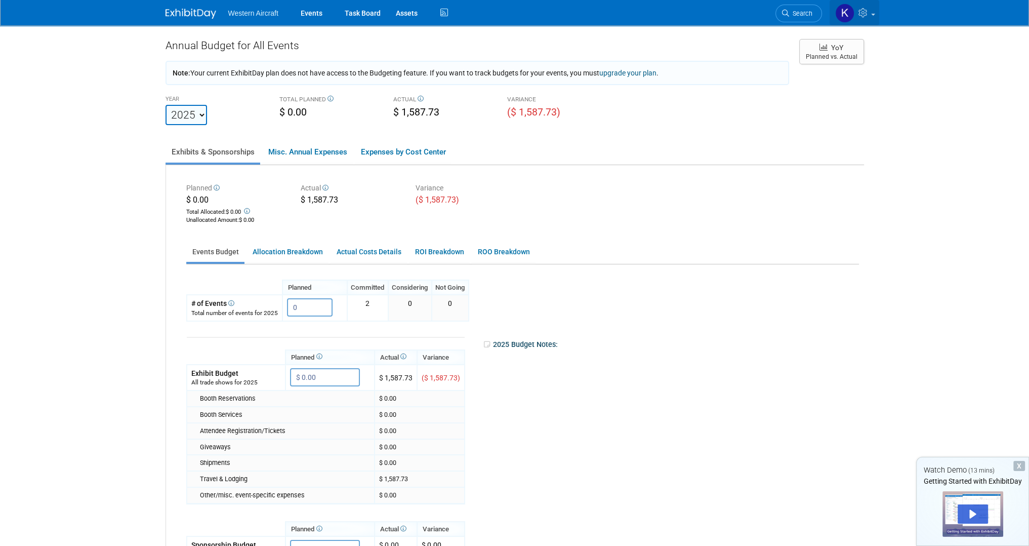
click at [864, 10] on icon at bounding box center [864, 12] width 12 height 9
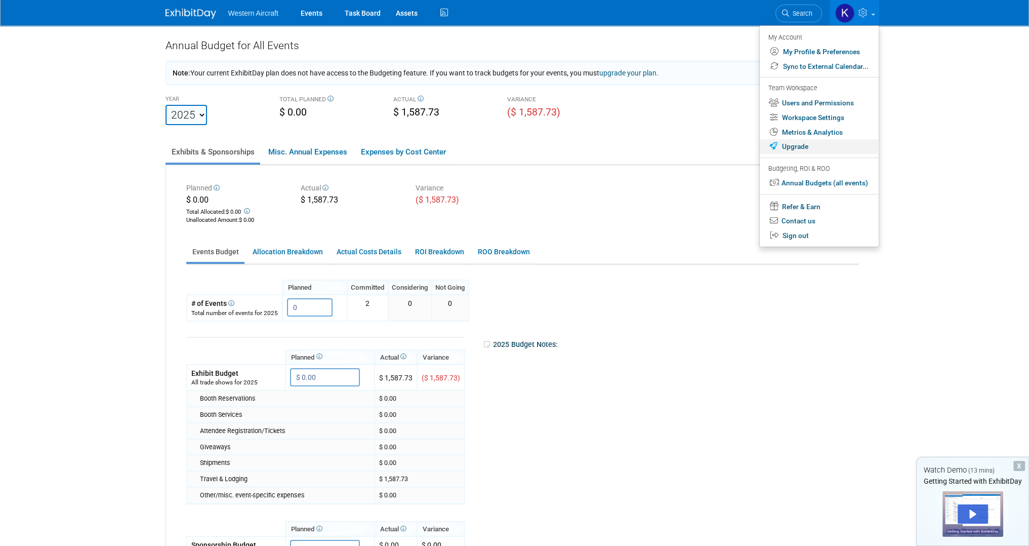
click at [811, 146] on link "Upgrade" at bounding box center [819, 146] width 119 height 15
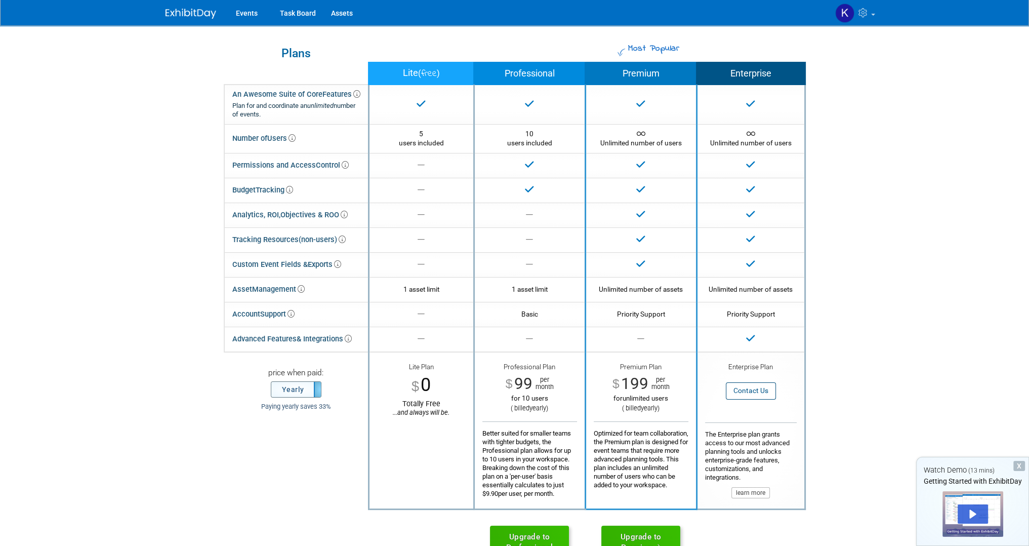
click at [284, 390] on label "Yearly" at bounding box center [296, 389] width 50 height 15
click at [284, 390] on label "Monthly" at bounding box center [296, 389] width 50 height 15
click at [284, 390] on label "Yearly" at bounding box center [296, 389] width 50 height 15
click at [284, 390] on label "Monthly" at bounding box center [296, 389] width 50 height 15
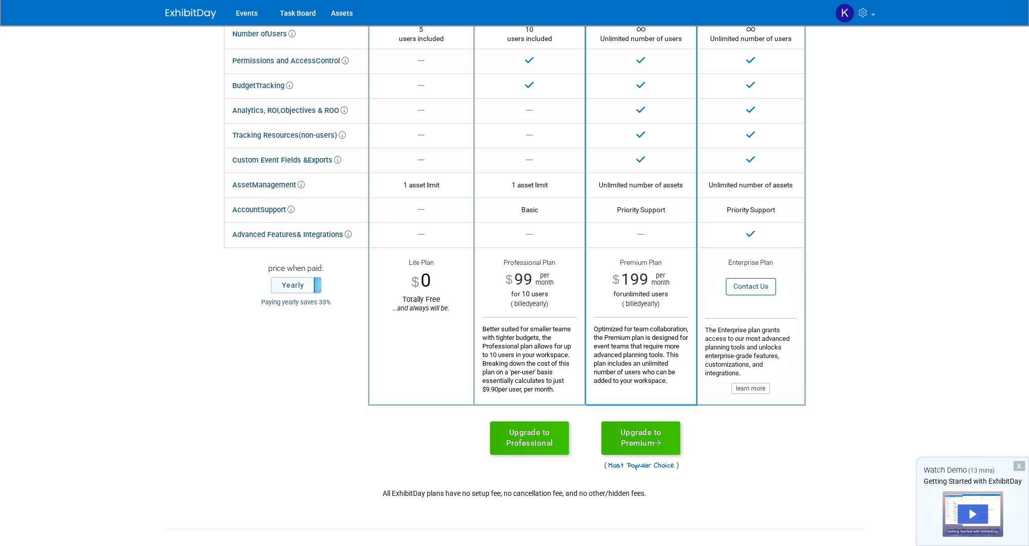
scroll to position [304, 0]
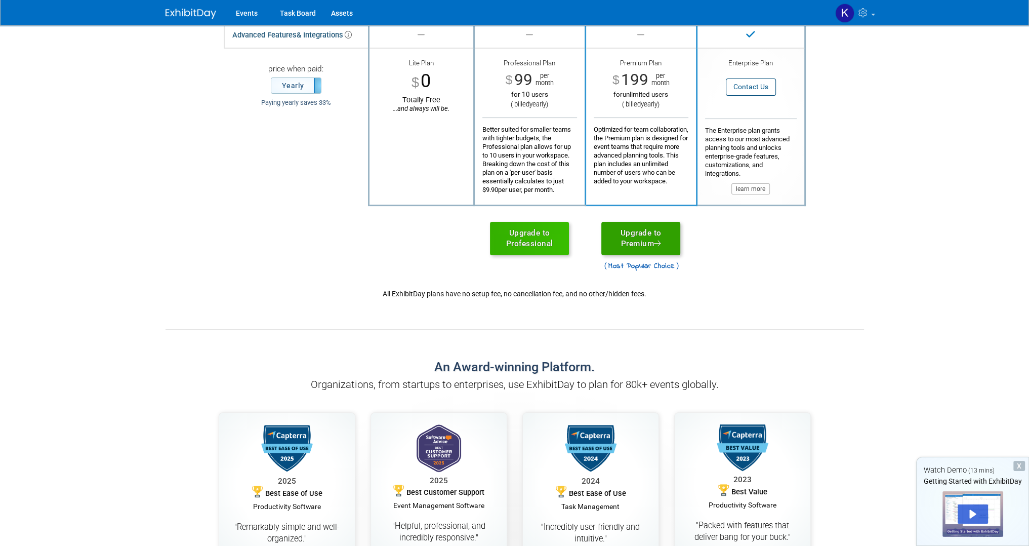
click at [643, 234] on link "Upgrade to Premium" at bounding box center [640, 238] width 79 height 33
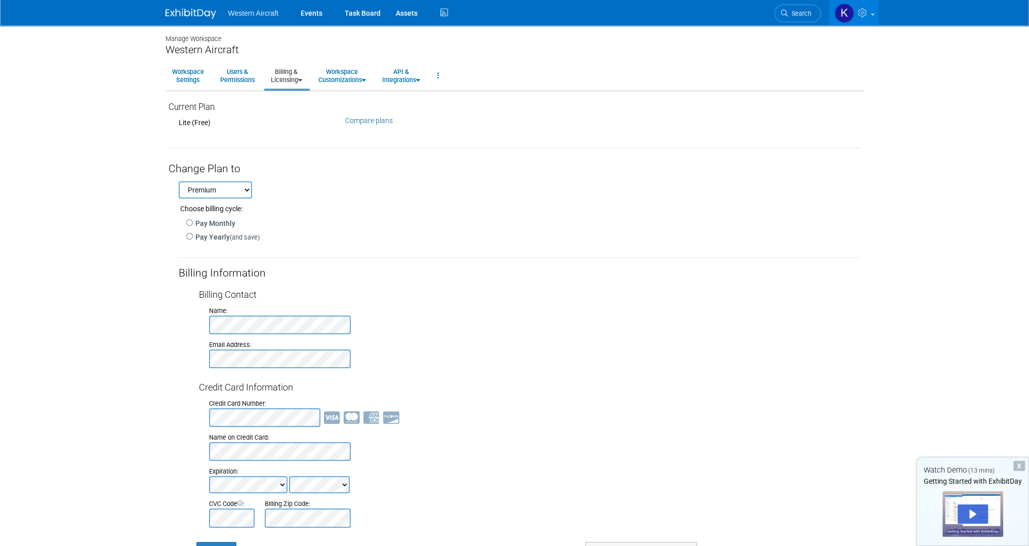
click at [377, 123] on link "Compare plans" at bounding box center [369, 120] width 48 height 8
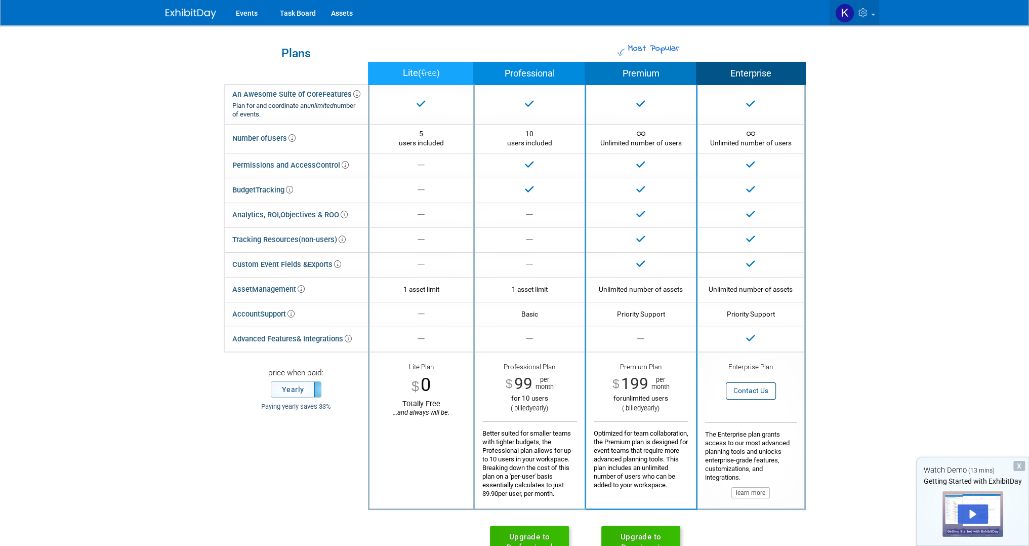
click at [865, 11] on icon at bounding box center [864, 12] width 12 height 9
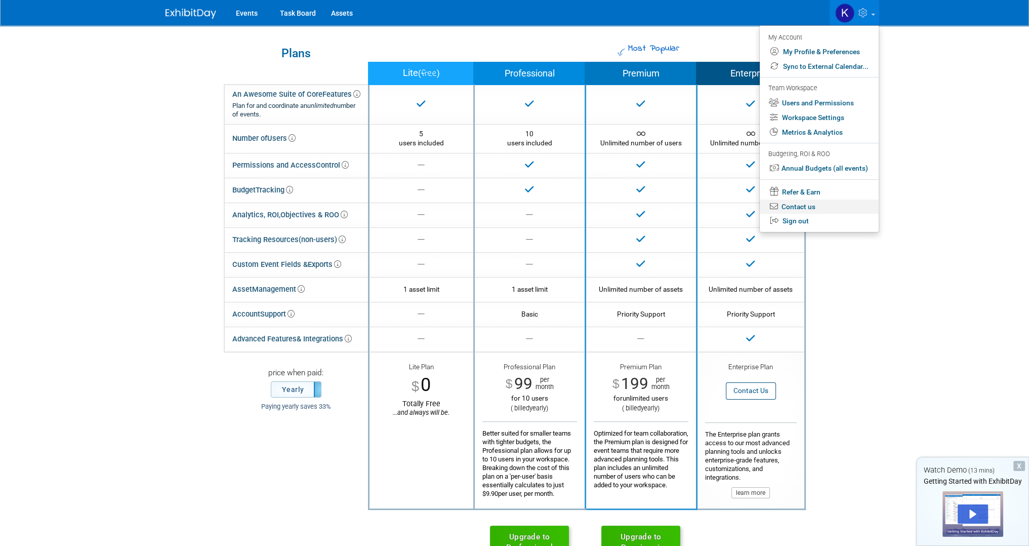
click at [806, 212] on link "Contact us" at bounding box center [819, 206] width 119 height 15
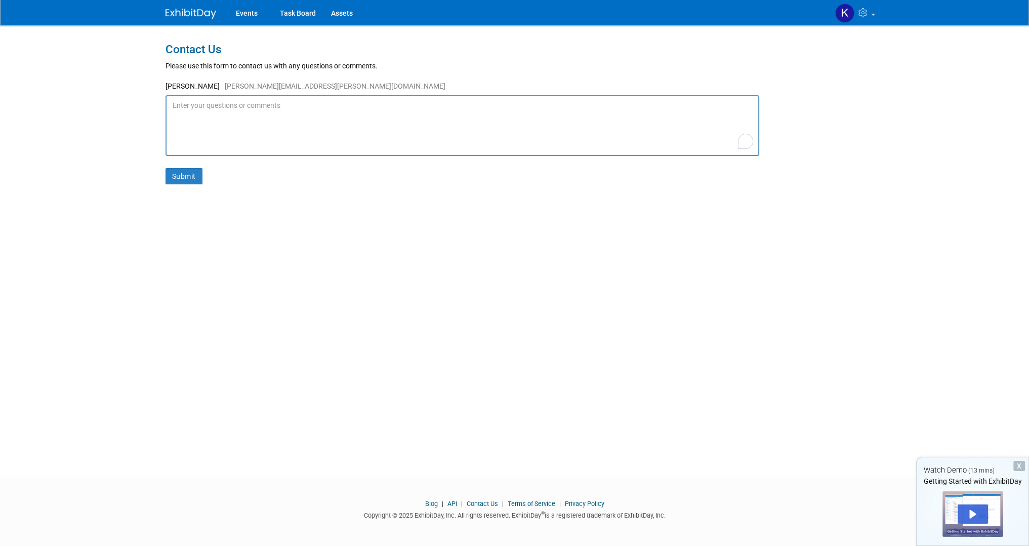
click at [180, 92] on div "[PERSON_NAME] [PERSON_NAME][EMAIL_ADDRESS][PERSON_NAME][DOMAIN_NAME]" at bounding box center [515, 88] width 698 height 14
click at [185, 106] on textarea "To enrich screen reader interactions, please activate Accessibility in Grammarl…" at bounding box center [463, 125] width 594 height 61
paste textarea "H"
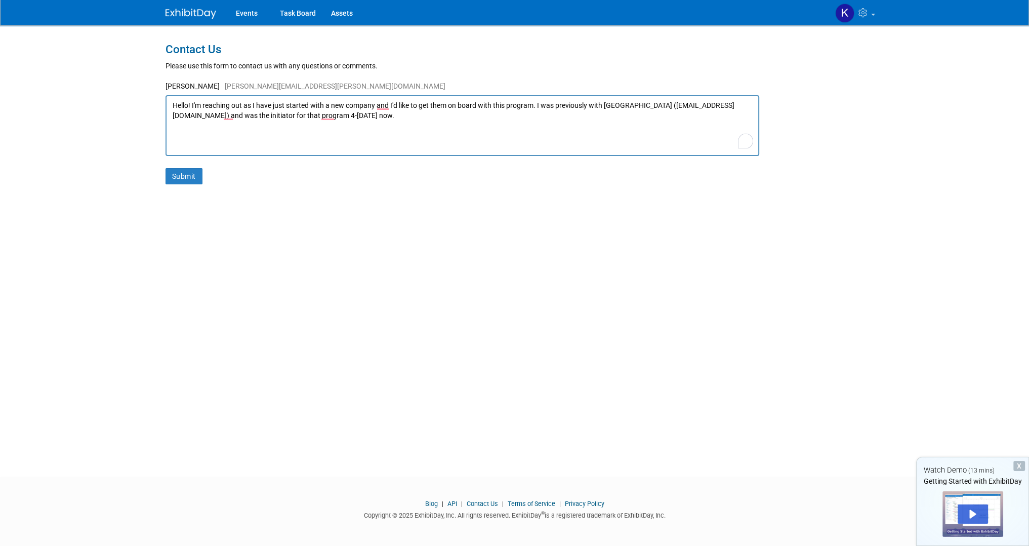
click at [235, 117] on textarea "Hello! I'm reaching out as I have just started with a new company and I'd like …" at bounding box center [463, 125] width 594 height 61
click at [229, 116] on textarea "Hello! I'm reaching out as I have just started with a new company and I'd like …" at bounding box center [463, 125] width 594 height 61
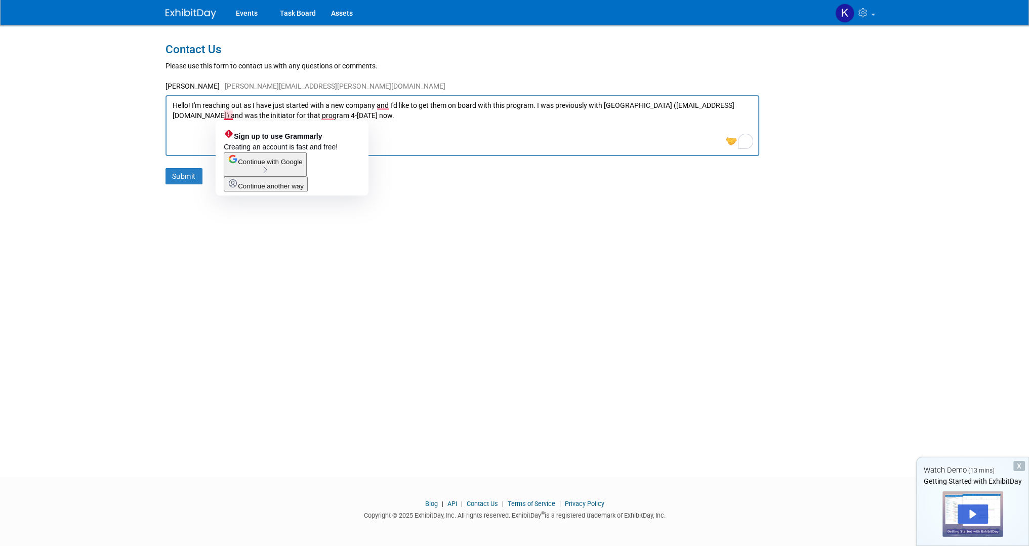
click at [265, 106] on textarea "Hello! I'm reaching out as I have just started with a new company and I'd like …" at bounding box center [463, 125] width 594 height 61
click at [363, 114] on textarea "Hello! I'm reaching out as I have just started with a new company and I'd like …" at bounding box center [463, 125] width 594 height 61
click at [285, 115] on textarea "Hello! I'm reaching out as I have just started with a new company and I'd like …" at bounding box center [463, 125] width 594 height 61
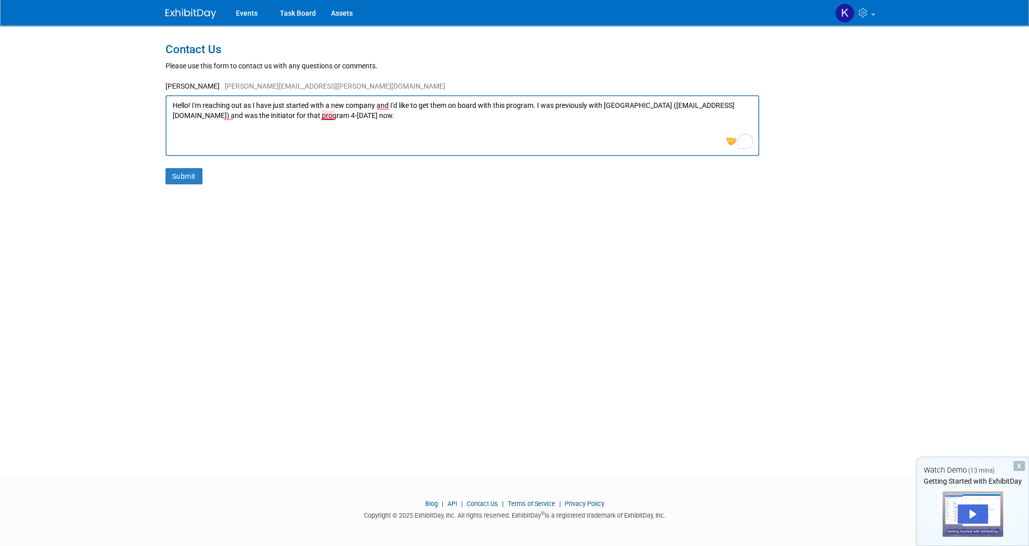
click at [324, 113] on textarea "Hello! I'm reaching out as I have just started with a new company and I'd like …" at bounding box center [463, 125] width 594 height 61
click at [381, 190] on span "Continue another way" at bounding box center [368, 186] width 66 height 8
click at [370, 129] on textarea "Hello! I'm reaching out as I have just started with a new company and I'd like …" at bounding box center [463, 125] width 594 height 61
click at [227, 115] on textarea "Hello! I'm reaching out as I have just started with a new company and I'd like …" at bounding box center [463, 125] width 594 height 61
click at [340, 113] on textarea "Hello! I'm reaching out as I have just started with a new company and I'd like …" at bounding box center [463, 125] width 594 height 61
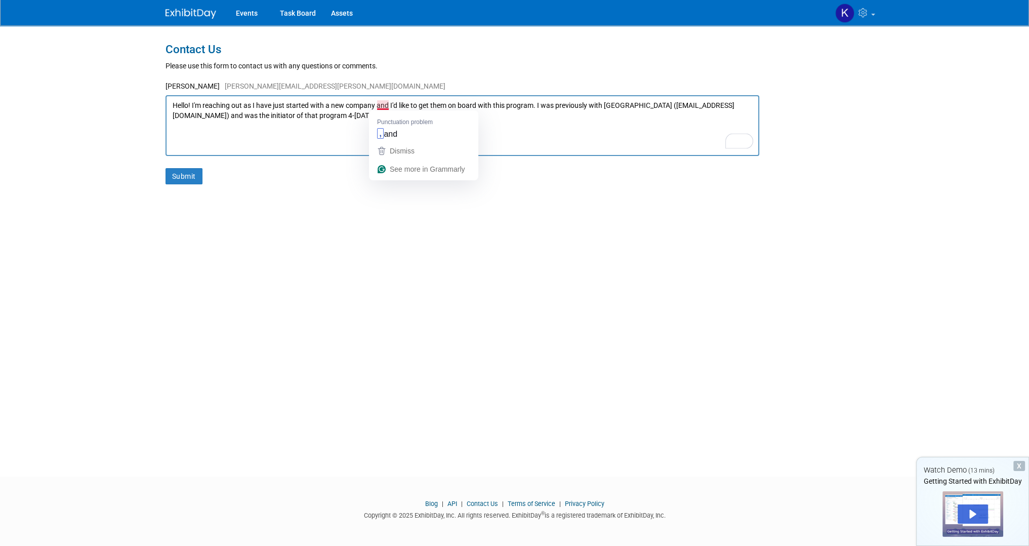
click at [260, 107] on textarea "Hello! I'm reaching out as I have just started with a new company and I'd like …" at bounding box center [463, 125] width 594 height 61
click at [271, 111] on textarea "Hello! I'm reaching out as I have just started with a new company and I'd like …" at bounding box center [463, 125] width 594 height 61
click at [381, 104] on textarea "Hello! I'm reaching out as I have just started with a new company and I'd like …" at bounding box center [463, 125] width 594 height 61
click at [384, 131] on textarea "Hello! I'm reaching out as I have just started with a new company, and I'd like…" at bounding box center [463, 125] width 594 height 61
drag, startPoint x: 399, startPoint y: 103, endPoint x: 556, endPoint y: 106, distance: 156.9
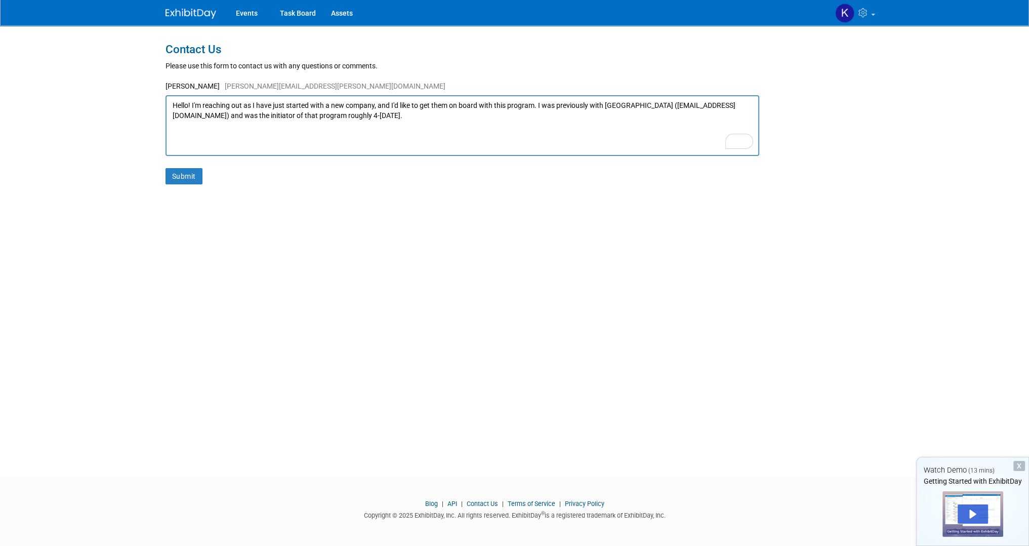
click at [556, 106] on textarea "Hello! I'm reaching out as I have just started with a new company, and I'd like…" at bounding box center [463, 125] width 594 height 61
click at [561, 130] on textarea "Hello! I'm reaching out as I have just started with a new company, and I'd like…" at bounding box center [463, 125] width 594 height 61
click at [522, 104] on textarea "Hello! I'm reaching out as I have just started with a new company, and I'd like…" at bounding box center [463, 125] width 594 height 61
click at [645, 122] on textarea "Hello! I'm reaching out as I have just started with a new company, and I'd like…" at bounding box center [463, 125] width 594 height 61
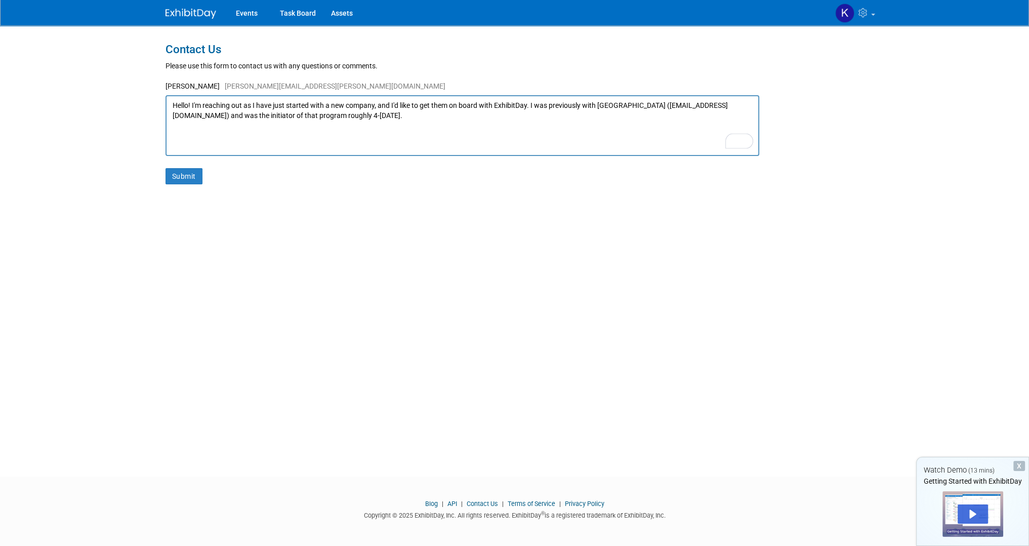
click at [205, 118] on textarea "Hello! I'm reaching out as I have just started with a new company, and I'd like…" at bounding box center [463, 125] width 594 height 61
click at [373, 115] on textarea "Hello! I'm reaching out as I have just started with a new company, and I'd like…" at bounding box center [463, 125] width 594 height 61
click at [598, 114] on textarea "Hello! I'm reaching out as I have just started with a new company, and I'd like…" at bounding box center [463, 125] width 594 height 61
click at [652, 110] on textarea "Hello! I'm reaching out as I have just started with a new company, and I'd like…" at bounding box center [463, 125] width 594 height 61
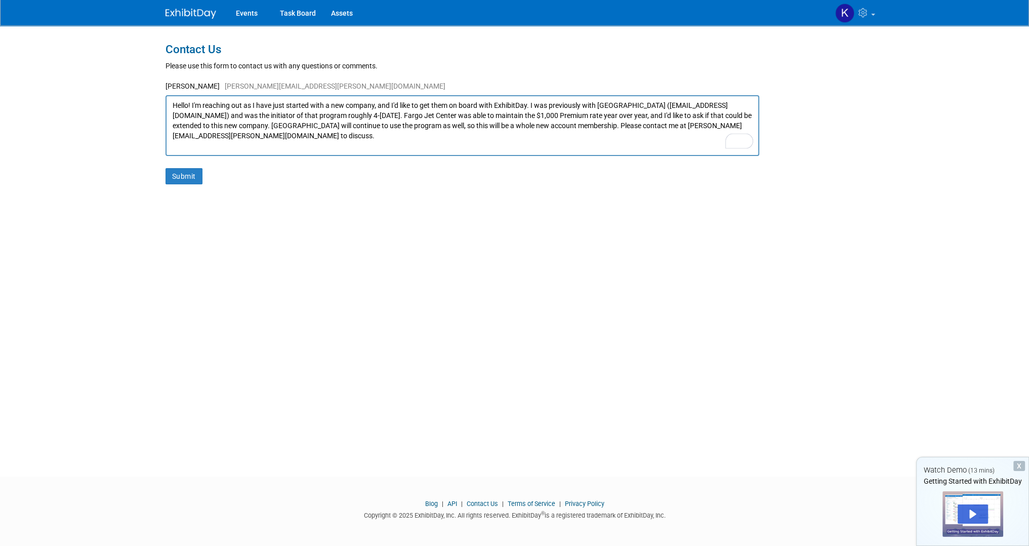
click at [225, 114] on textarea "Hello! I'm reaching out as I have just started with a new company, and I'd like…" at bounding box center [463, 125] width 594 height 61
click at [370, 103] on textarea "Hello! I'm reaching out as I have just started with a new company, and I'd like…" at bounding box center [463, 125] width 594 height 61
click at [376, 103] on textarea "Hello! I'm reaching out as I have just started with a new company, and I'd like…" at bounding box center [463, 125] width 594 height 61
click at [460, 123] on textarea "Hello! I'm reaching out as I have just started with a new company, and I'd like…" at bounding box center [463, 125] width 594 height 61
click at [582, 100] on textarea "Hello! I'm reaching out as I have just started with a new company, and I'd like…" at bounding box center [463, 125] width 594 height 61
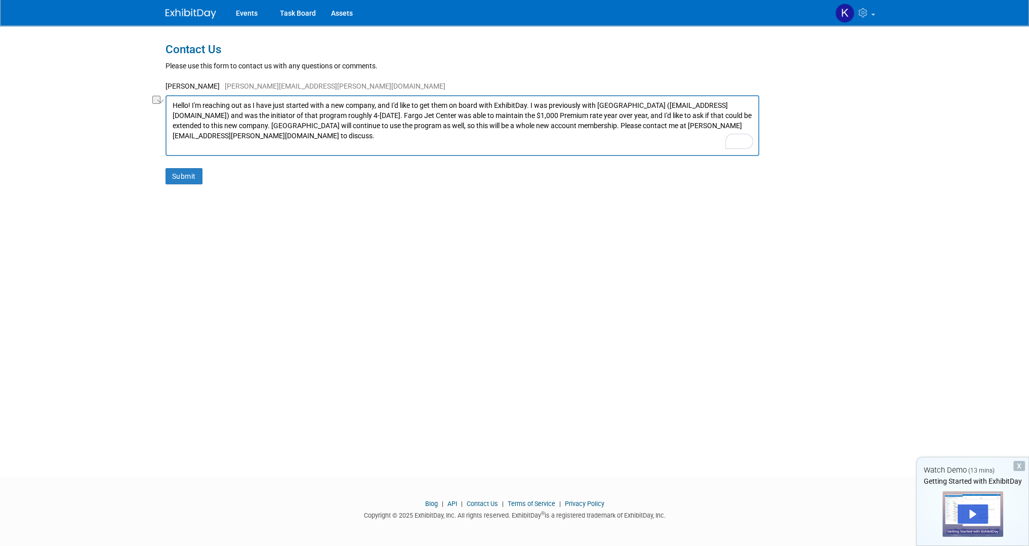
drag, startPoint x: 187, startPoint y: 113, endPoint x: 390, endPoint y: 117, distance: 203.5
click at [383, 116] on textarea "Hello! I'm reaching out as I have just started with a new company, and I'd like…" at bounding box center [463, 125] width 594 height 61
click at [395, 118] on textarea "Hello! I'm reaching out as I have just started with a new company, and I'd like…" at bounding box center [463, 125] width 594 height 61
drag, startPoint x: 435, startPoint y: 116, endPoint x: 505, endPoint y: 118, distance: 69.4
click at [505, 118] on textarea "Hello! I'm reaching out as I have just started with a new company, and I'd like…" at bounding box center [463, 125] width 594 height 61
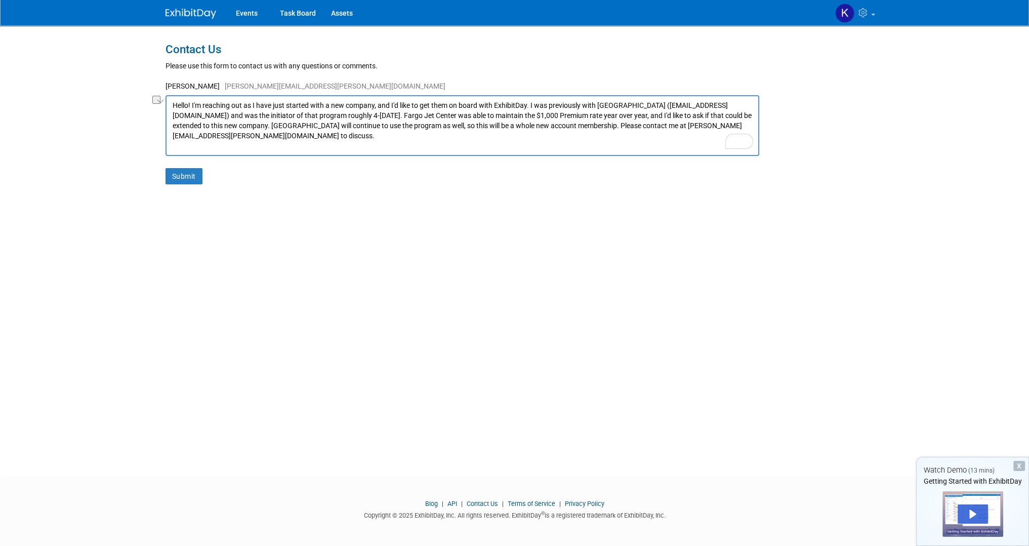
click at [505, 129] on textarea "Hello! I'm reaching out as I have just started with a new company, and I'd like…" at bounding box center [463, 125] width 594 height 61
click at [517, 116] on textarea "Hello! I'm reaching out as I have just started with a new company, and I'd like…" at bounding box center [463, 125] width 594 height 61
drag, startPoint x: 553, startPoint y: 114, endPoint x: 602, endPoint y: 114, distance: 49.1
click at [602, 114] on textarea "Hello! I'm reaching out as I have just started with a new company, and I'd like…" at bounding box center [463, 125] width 594 height 61
click at [616, 113] on textarea "Hello! I'm reaching out as I have just started with a new company, and I'd like…" at bounding box center [463, 125] width 594 height 61
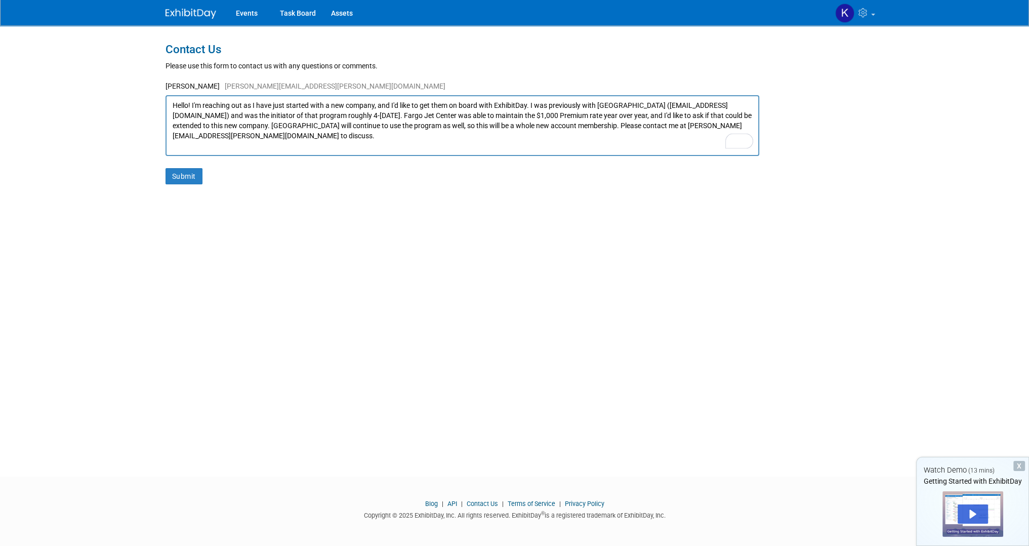
click at [244, 129] on textarea "Hello! I'm reaching out as I have just started with a new company, and I'd like…" at bounding box center [463, 125] width 594 height 61
click at [218, 127] on textarea "Hello! I'm reaching out as I have just started with a new company, and I'd like…" at bounding box center [463, 125] width 594 height 61
click at [738, 118] on textarea "Hello! I'm reaching out as I have just started with a new company, and I'd like…" at bounding box center [463, 125] width 594 height 61
click at [328, 131] on textarea "Hello! I'm reaching out as I have just started with a new company, and I'd like…" at bounding box center [463, 125] width 594 height 61
drag, startPoint x: 326, startPoint y: 126, endPoint x: 439, endPoint y: 129, distance: 113.4
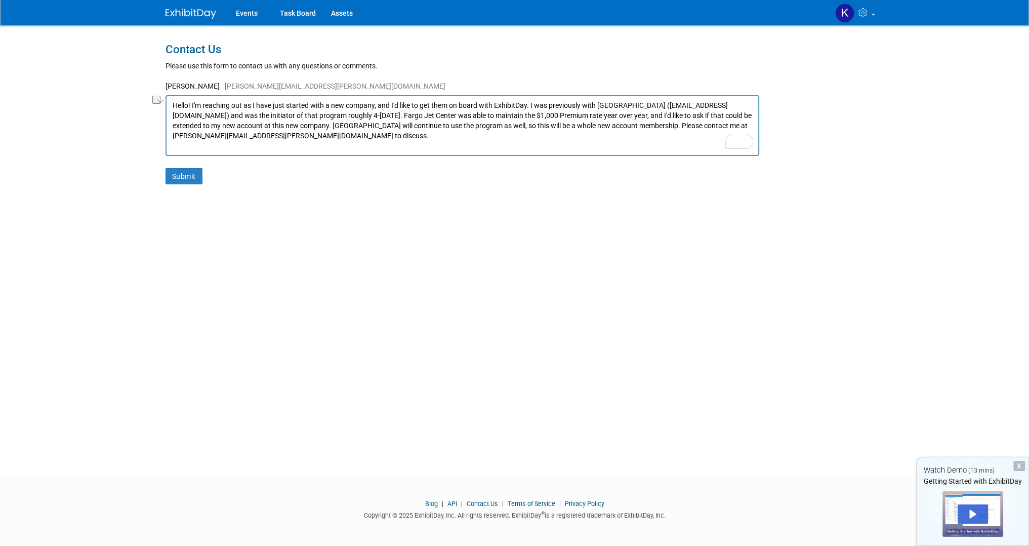
click at [439, 129] on textarea "Hello! I'm reaching out as I have just started with a new company, and I'd like…" at bounding box center [463, 125] width 594 height 61
click at [445, 144] on textarea "Hello! I'm reaching out as I have just started with a new company, and I'd like…" at bounding box center [463, 125] width 594 height 61
drag, startPoint x: 506, startPoint y: 123, endPoint x: 602, endPoint y: 128, distance: 96.3
click at [595, 127] on textarea "Hello! I'm reaching out as I have just started with a new company, and I'd like…" at bounding box center [463, 125] width 594 height 61
click at [620, 134] on textarea "Hello! I'm reaching out as I have just started with a new company, and I'd like…" at bounding box center [463, 125] width 594 height 61
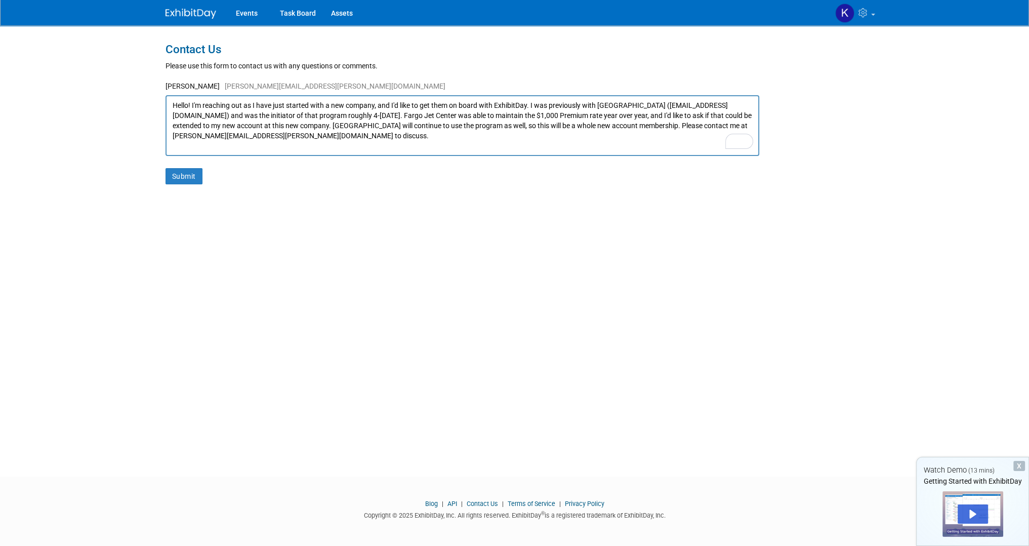
click at [614, 125] on textarea "Hello! I'm reaching out as I have just started with a new company, and I'd like…" at bounding box center [463, 125] width 594 height 61
click at [640, 126] on textarea "Hello! I'm reaching out as I have just started with a new company, and I'd like…" at bounding box center [463, 125] width 594 height 61
click at [621, 122] on textarea "Hello! I'm reaching out as I have just started with a new company, and I'd like…" at bounding box center [463, 125] width 594 height 61
click at [308, 144] on textarea "Hello! I'm reaching out as I have just started with a new company, and I'd like…" at bounding box center [463, 125] width 594 height 61
drag, startPoint x: 317, startPoint y: 136, endPoint x: 322, endPoint y: 133, distance: 5.7
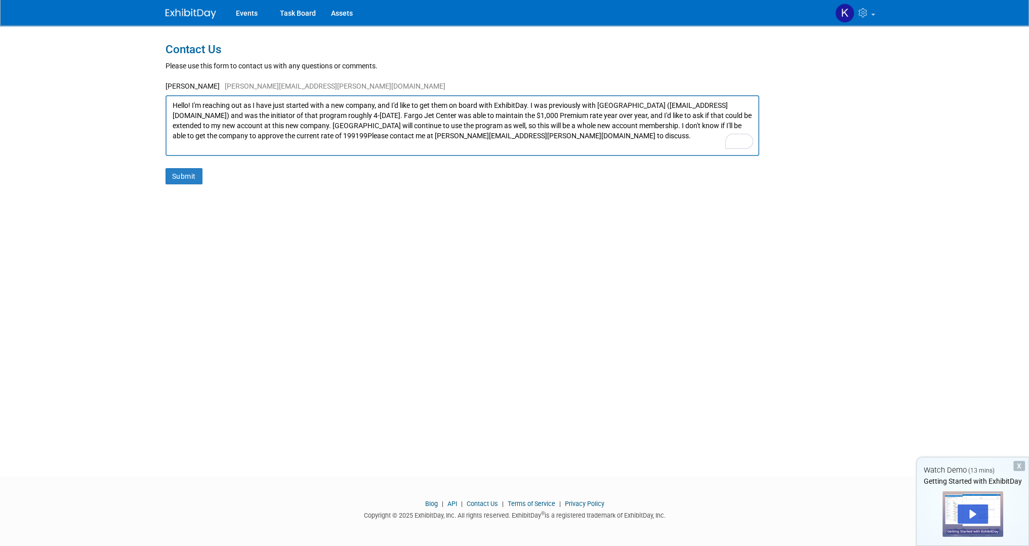
click at [318, 135] on textarea "Hello! I'm reaching out as I have just started with a new company, and I'd like…" at bounding box center [463, 125] width 594 height 61
click at [638, 135] on textarea "Hello! I'm reaching out as I have just started with a new company, and I'd like…" at bounding box center [463, 125] width 594 height 61
click at [265, 115] on textarea "Hello! I'm reaching out as I have just started with a new company, and I'd like…" at bounding box center [463, 125] width 594 height 61
drag, startPoint x: 403, startPoint y: 103, endPoint x: 488, endPoint y: 106, distance: 85.1
click at [488, 106] on textarea "Hello! I'm reaching out as I have just started with a new company, and I'd like…" at bounding box center [463, 125] width 594 height 61
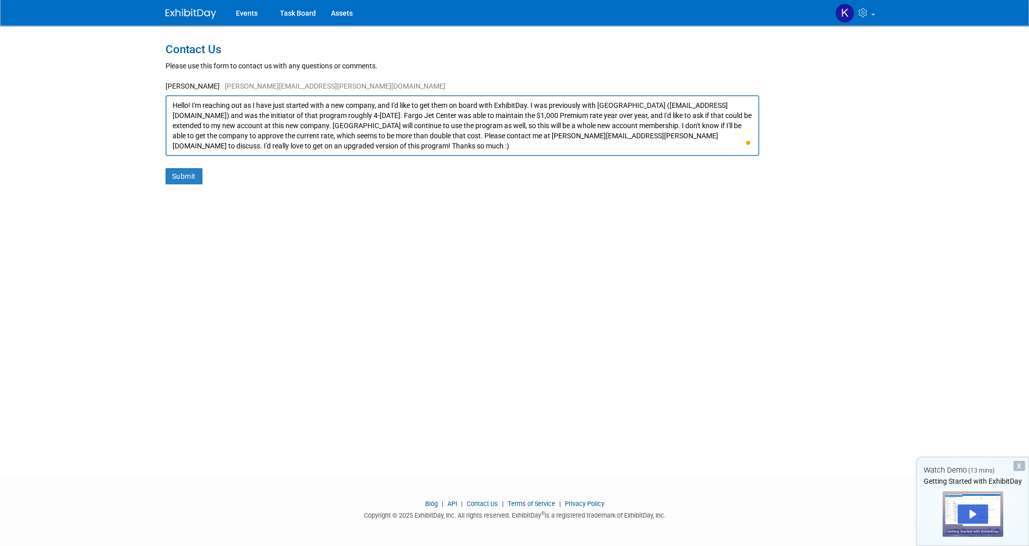
click at [502, 126] on textarea "Hello! I'm reaching out as I have just started with a new company, and I'd like…" at bounding box center [463, 125] width 594 height 61
drag, startPoint x: 546, startPoint y: 104, endPoint x: 667, endPoint y: 105, distance: 121.0
click at [667, 105] on textarea "Hello! I'm reaching out as I have just started with a new company, and I'd like…" at bounding box center [463, 125] width 594 height 61
click at [650, 116] on textarea "Hello! I'm reaching out as I have just started with a new company, and I'd like…" at bounding box center [463, 125] width 594 height 61
drag, startPoint x: 188, startPoint y: 116, endPoint x: 416, endPoint y: 112, distance: 227.8
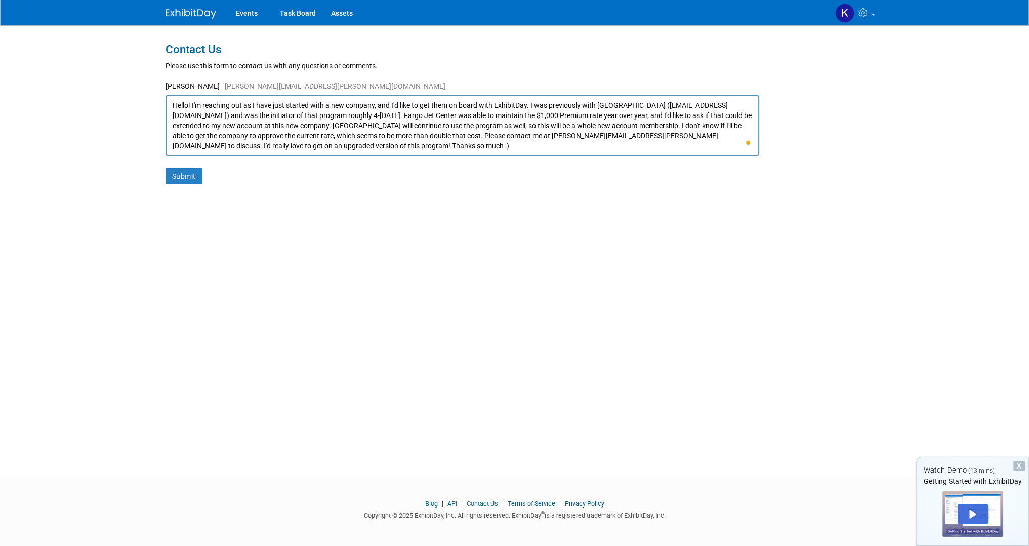
click at [416, 112] on textarea "Hello! I'm reaching out as I have just started with a new company, and I'd like…" at bounding box center [463, 125] width 594 height 61
click at [415, 120] on textarea "Hello! I'm reaching out as I have just started with a new company, and I'd like…" at bounding box center [463, 125] width 594 height 61
drag, startPoint x: 455, startPoint y: 111, endPoint x: 326, endPoint y: 125, distance: 129.8
click at [326, 125] on textarea "Hello! I'm reaching out as I have just started with a new company, and I'd like…" at bounding box center [463, 125] width 594 height 61
click at [334, 127] on textarea "Hello! I'm reaching out as I have just started with a new company, and I'd like…" at bounding box center [463, 125] width 594 height 61
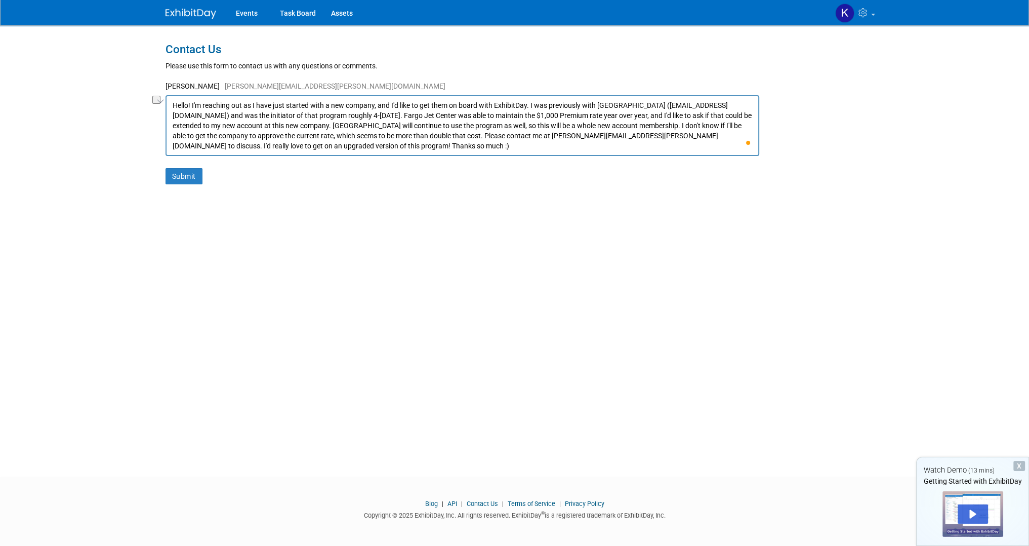
drag, startPoint x: 364, startPoint y: 123, endPoint x: 342, endPoint y: 130, distance: 23.4
click at [342, 130] on textarea "Hello! I'm reaching out as I have just started with a new company, and I'd like…" at bounding box center [463, 125] width 594 height 61
click at [326, 141] on textarea "Hello! I'm reaching out as I have just started with a new company, and I'd like…" at bounding box center [463, 125] width 594 height 61
click at [720, 125] on textarea "Hello! I'm reaching out as I have just started with a new company, and I'd like…" at bounding box center [463, 125] width 594 height 61
click at [733, 126] on textarea "Hello! I'm reaching out as I have just started with a new company, and I'd like…" at bounding box center [463, 125] width 594 height 61
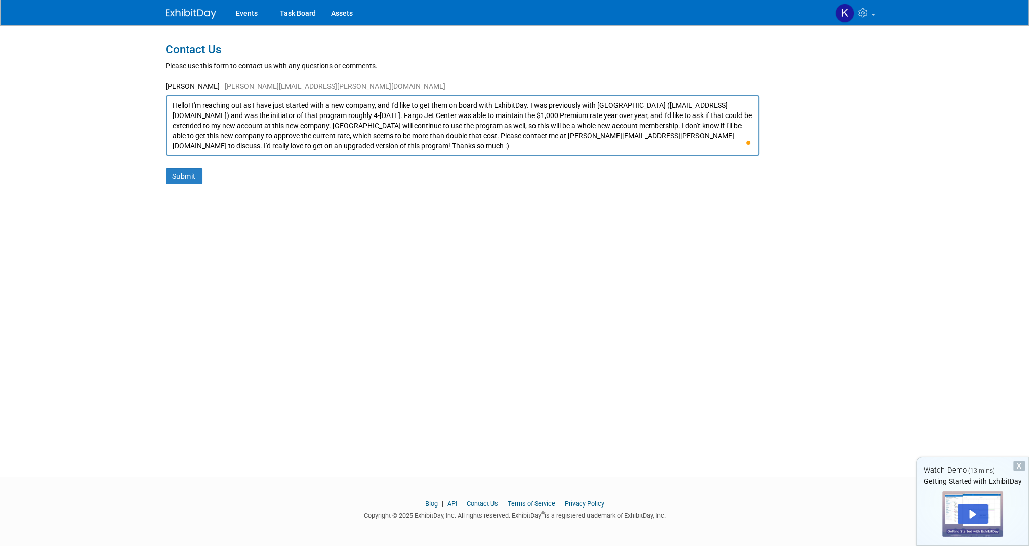
click at [352, 135] on textarea "Hello! I'm reaching out as I have just started with a new company, and I'd like…" at bounding box center [463, 125] width 594 height 61
drag, startPoint x: 340, startPoint y: 139, endPoint x: 452, endPoint y: 138, distance: 111.9
click at [440, 135] on textarea "Hello! I'm reaching out as I have just started with a new company, and I'd like…" at bounding box center [463, 125] width 594 height 61
click at [453, 138] on textarea "Hello! I'm reaching out as I have just started with a new company, and I'd like…" at bounding box center [463, 125] width 594 height 61
drag, startPoint x: 458, startPoint y: 137, endPoint x: 657, endPoint y: 139, distance: 199.4
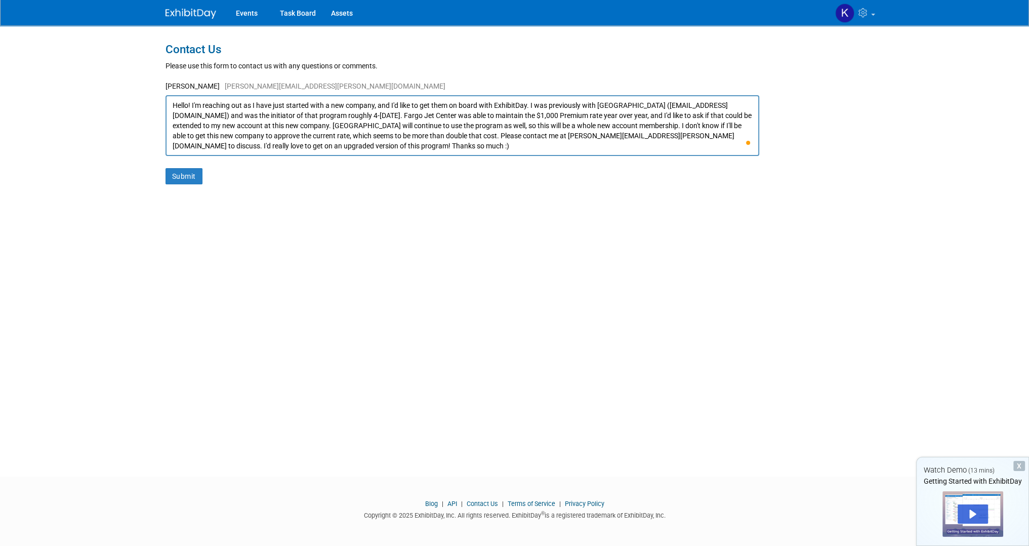
click at [657, 139] on textarea "Hello! I'm reaching out as I have just started with a new company, and I'd like…" at bounding box center [463, 125] width 594 height 61
click at [663, 145] on textarea "Hello! I'm reaching out as I have just started with a new company, and I'd like…" at bounding box center [463, 125] width 594 height 61
type textarea "Hello! I'm reaching out as I have just started with a new company, and I'd like…"
click at [190, 176] on button "Submit" at bounding box center [184, 176] width 37 height 16
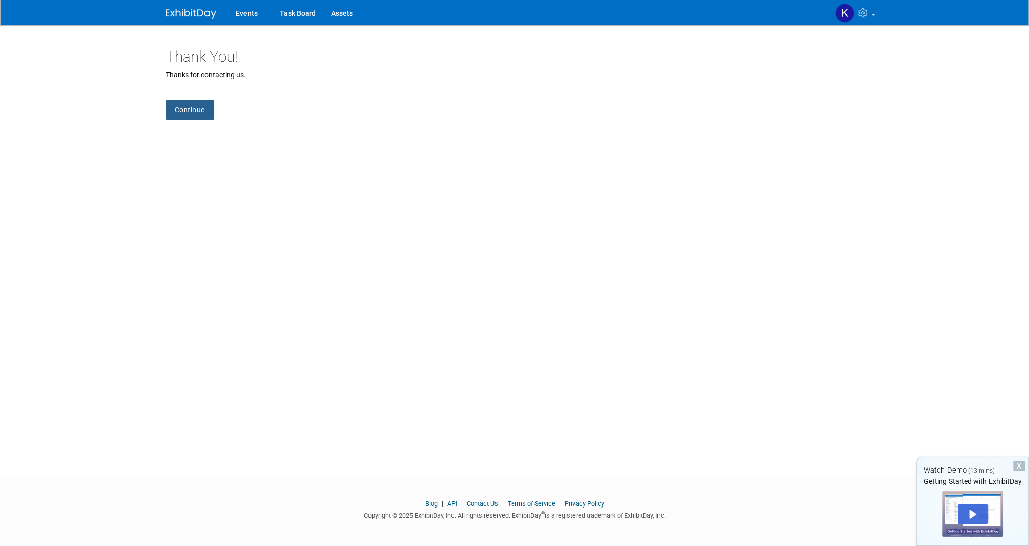
click at [192, 111] on link "Continue" at bounding box center [190, 109] width 49 height 19
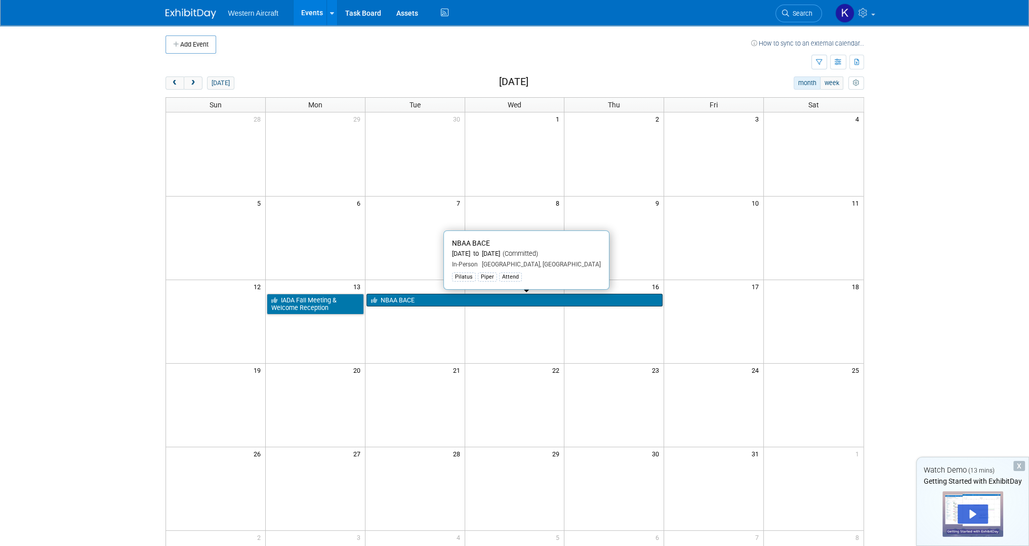
click at [422, 300] on link "NBAA BACE" at bounding box center [514, 300] width 297 height 13
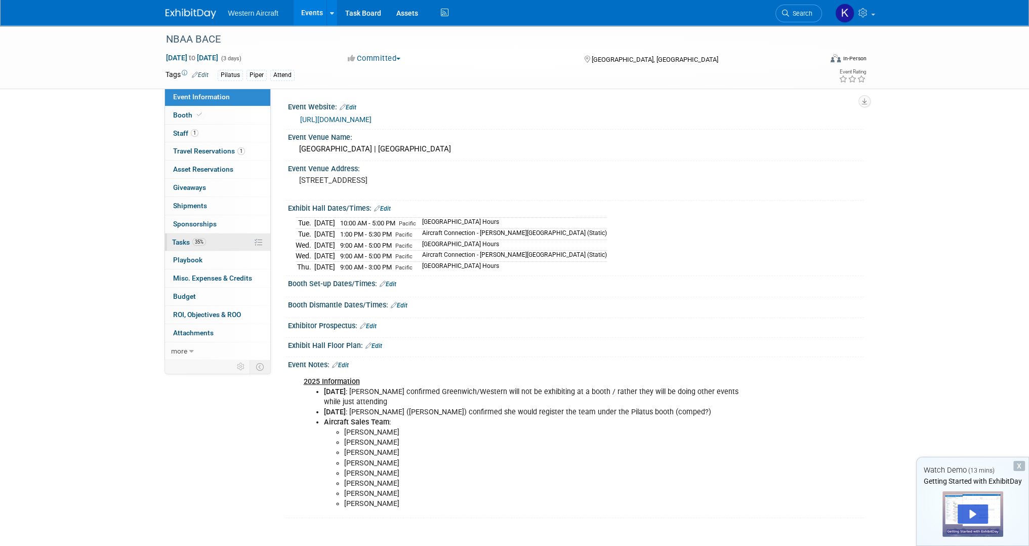
click at [212, 241] on link "35% Tasks 35%" at bounding box center [217, 242] width 105 height 18
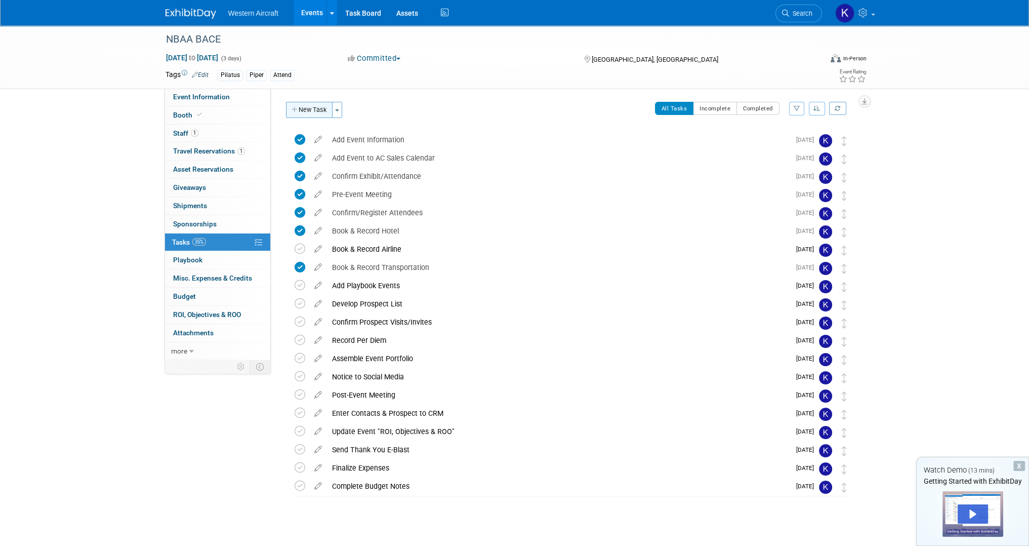
click at [300, 115] on button "New Task" at bounding box center [309, 110] width 47 height 16
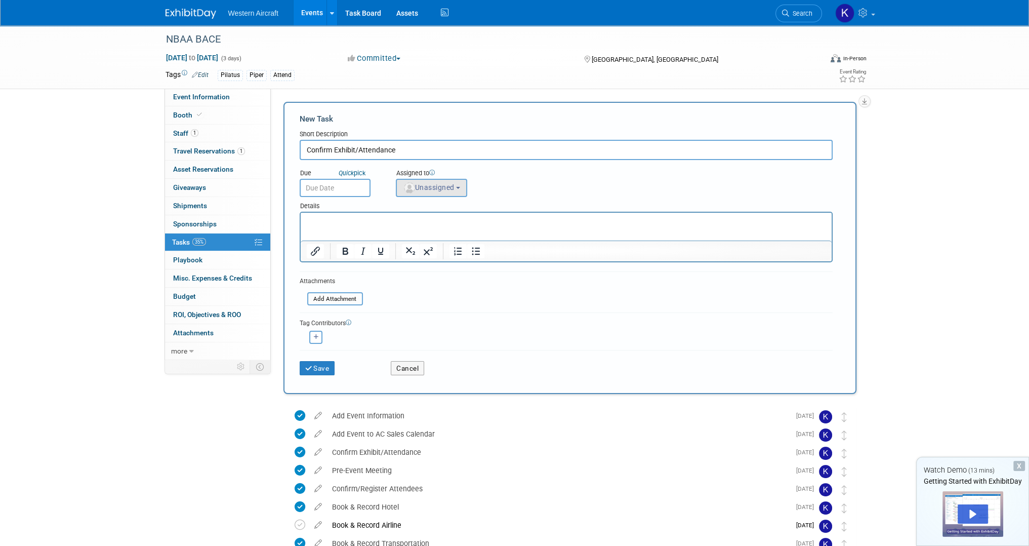
type input "Confirm Exhibit/Attendance"
click at [460, 189] on button "Unassigned" at bounding box center [432, 188] width 72 height 18
click at [467, 225] on label "[PERSON_NAME] (me)" at bounding box center [445, 231] width 88 height 16
click at [398, 227] on input "[PERSON_NAME] (me)" at bounding box center [394, 230] width 7 height 7
select select "12536384-bbc3-4cec-9ed9-1383d243a388"
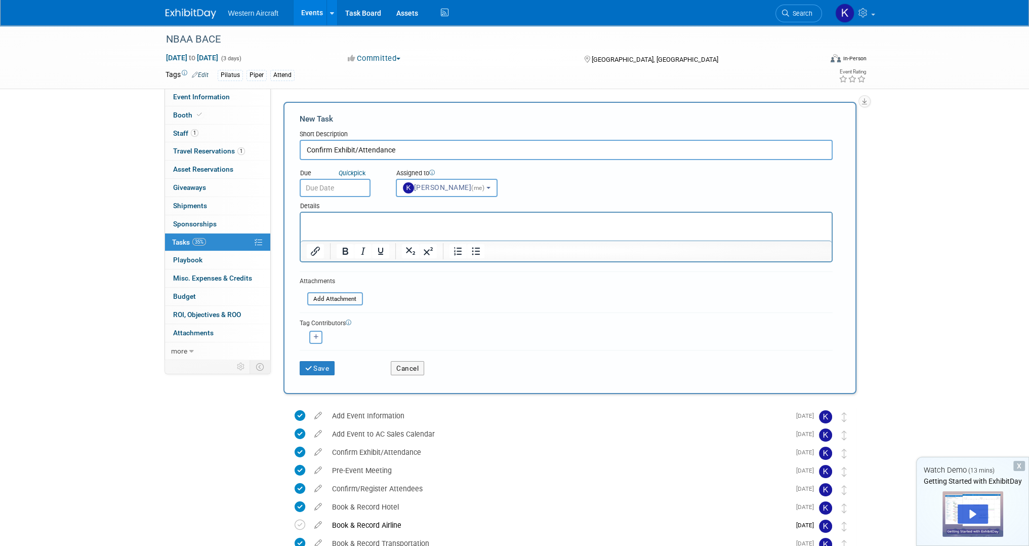
click at [353, 191] on input "text" at bounding box center [335, 188] width 71 height 18
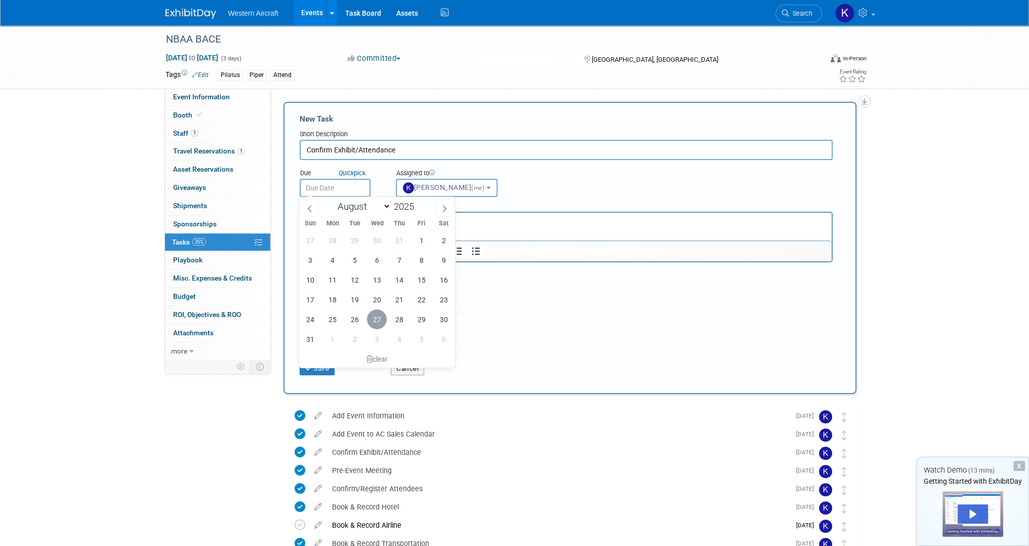
click at [377, 319] on span "27" at bounding box center [377, 319] width 20 height 20
type input "[DATE]"
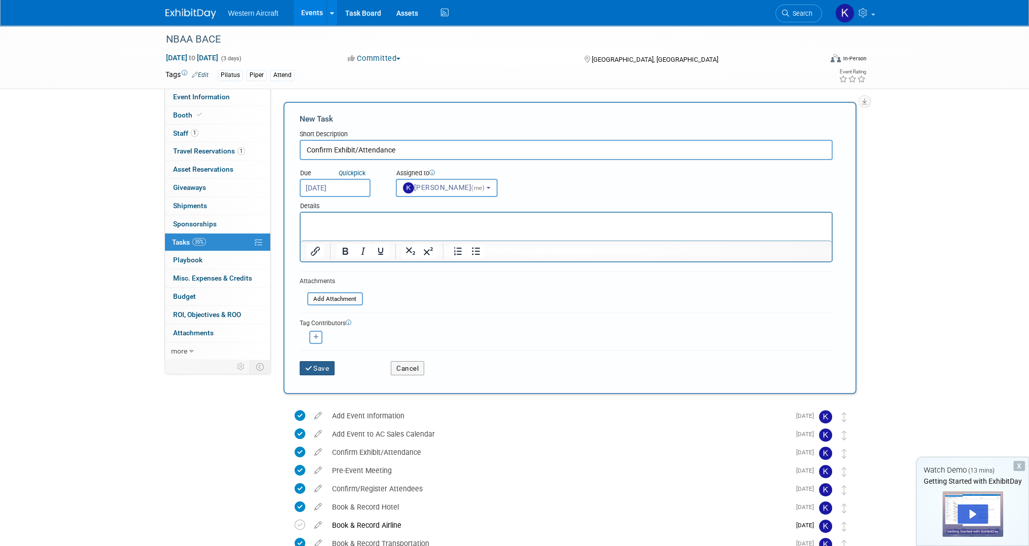
click at [319, 366] on button "Save" at bounding box center [317, 368] width 35 height 14
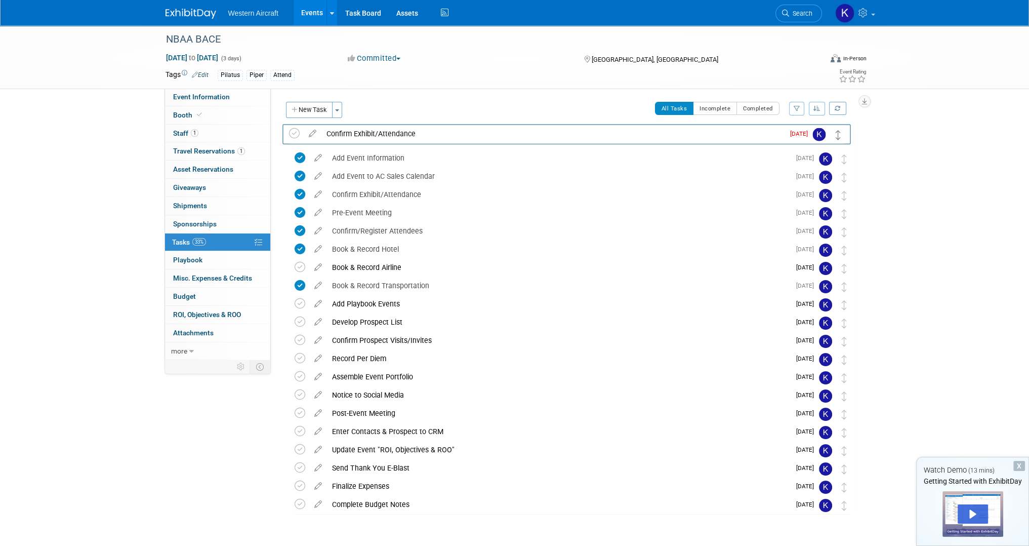
drag, startPoint x: 844, startPoint y: 138, endPoint x: 839, endPoint y: 131, distance: 8.7
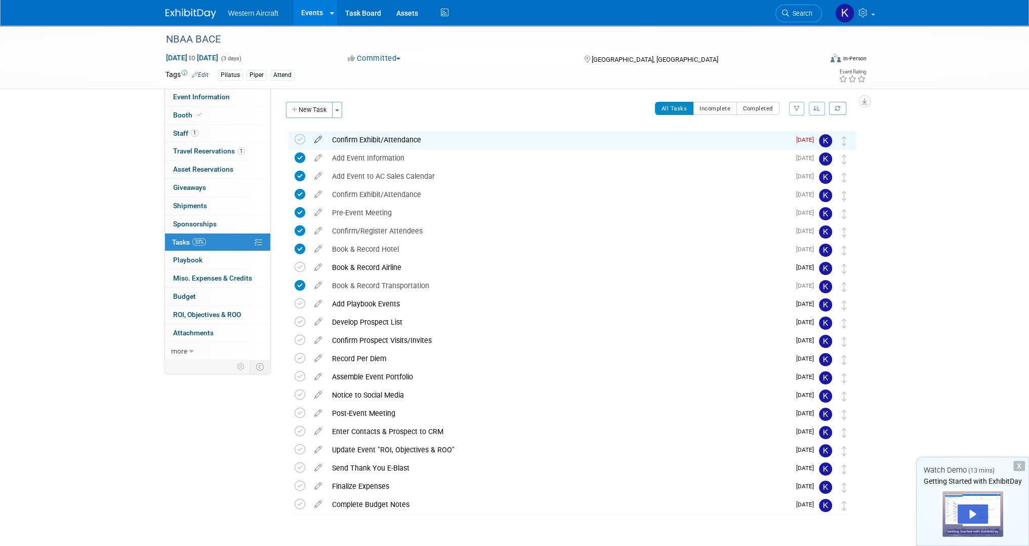
click at [316, 137] on icon at bounding box center [318, 137] width 18 height 13
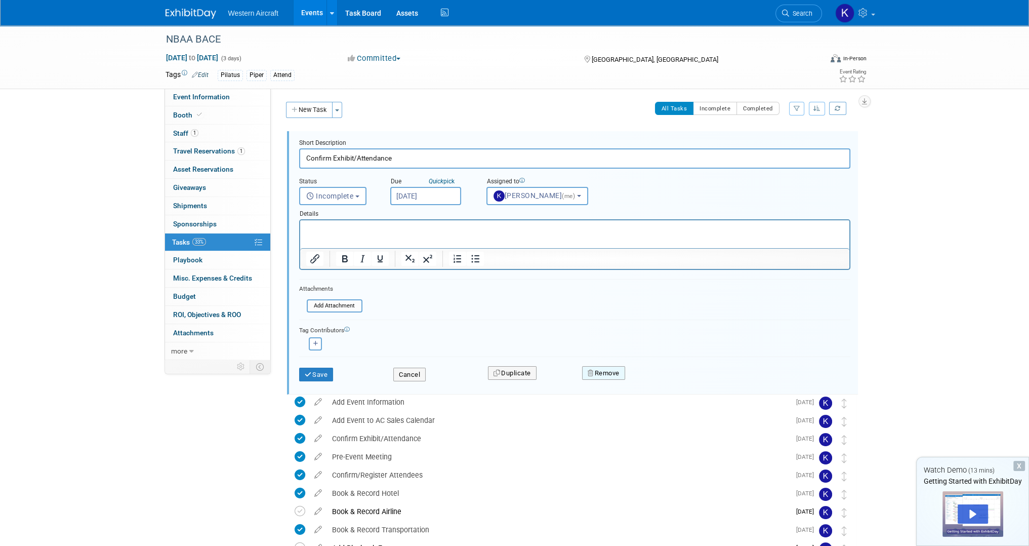
click at [607, 369] on button "Remove" at bounding box center [603, 373] width 43 height 14
click at [659, 381] on link "Yes" at bounding box center [659, 381] width 29 height 16
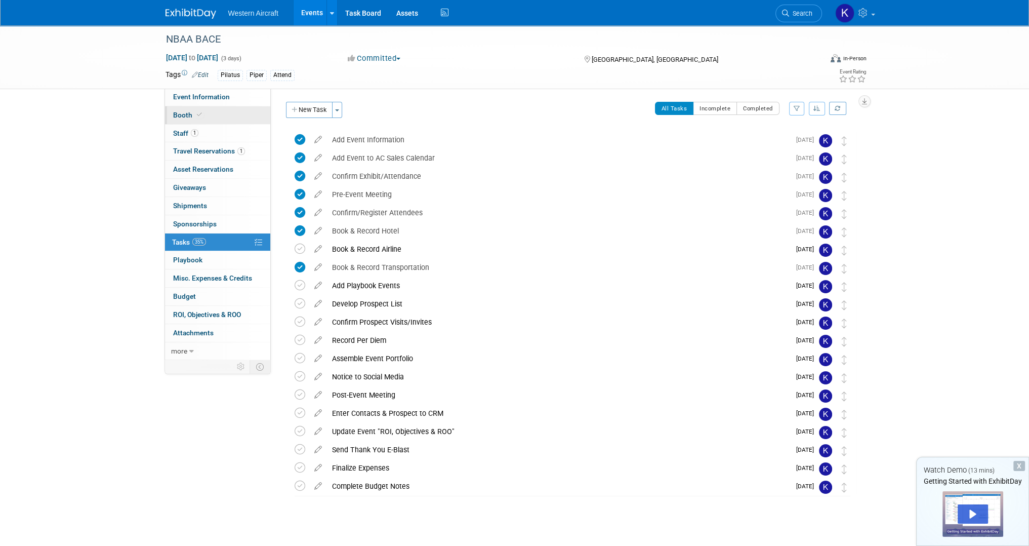
click at [190, 116] on span "Booth" at bounding box center [188, 115] width 31 height 8
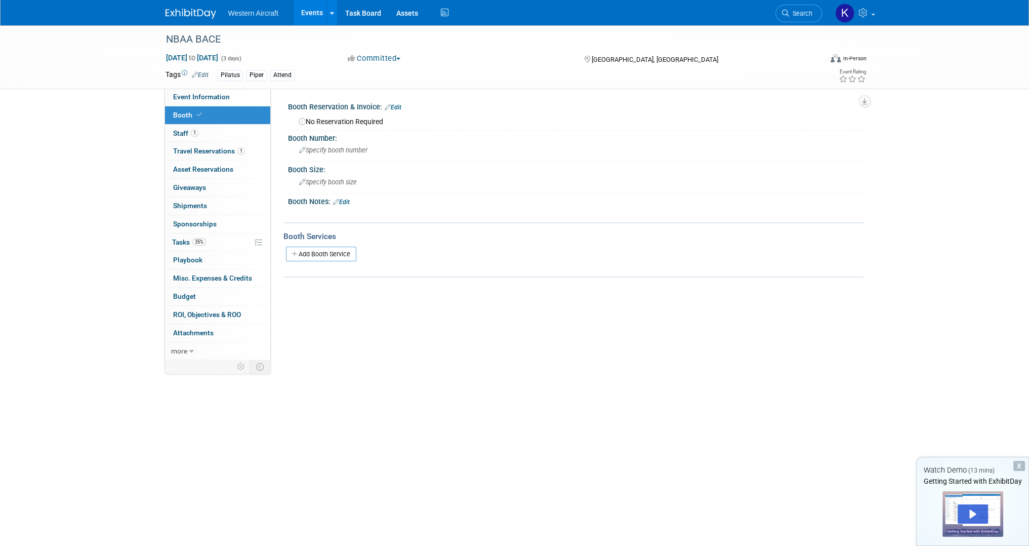
click at [395, 107] on link "Edit" at bounding box center [393, 107] width 17 height 7
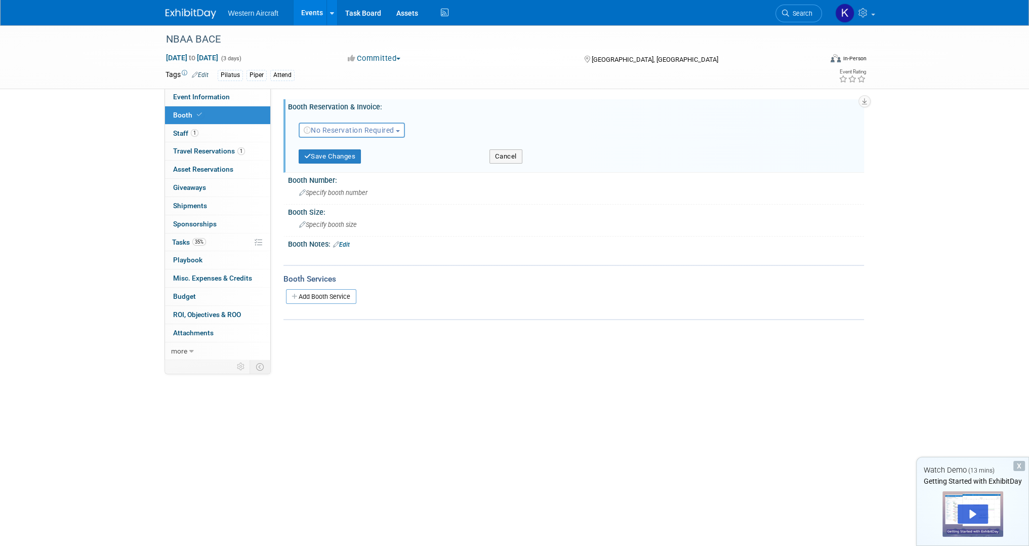
click at [385, 129] on span "No Reservation Required" at bounding box center [349, 130] width 91 height 8
click at [337, 163] on link "Reserved" at bounding box center [353, 161] width 108 height 14
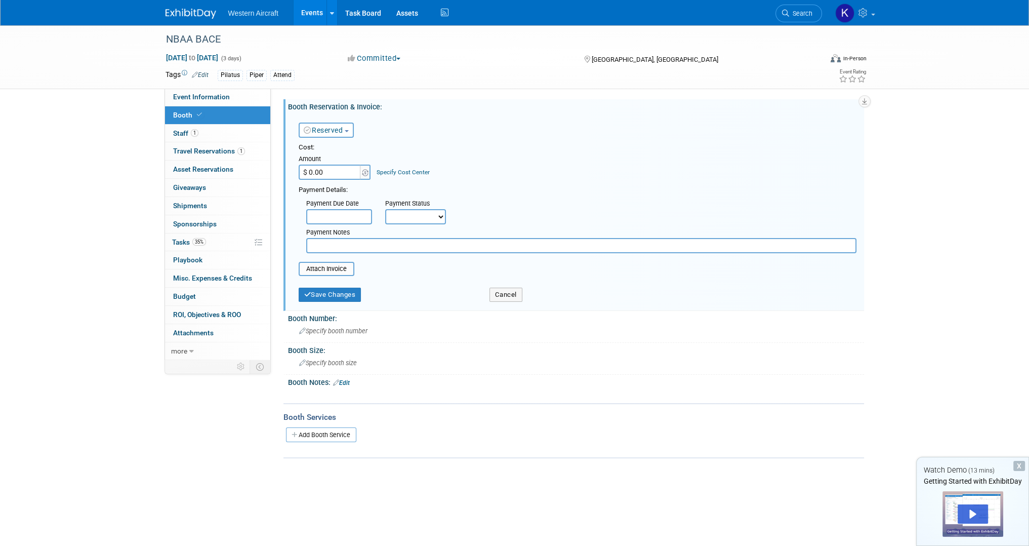
click at [328, 172] on input "$ 0.00" at bounding box center [330, 171] width 63 height 15
type input "$ 4,000.00"
click at [412, 217] on select "Not Paid Yet Partially Paid Paid in Full" at bounding box center [415, 216] width 61 height 15
select select "1"
click at [385, 209] on select "Not Paid Yet Partially Paid Paid in Full" at bounding box center [415, 216] width 61 height 15
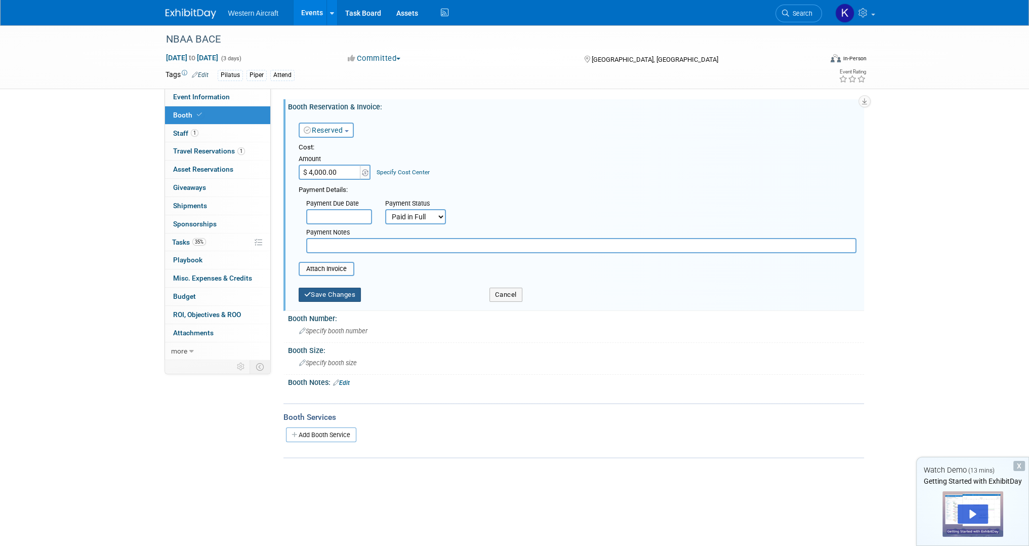
click at [330, 297] on button "Save Changes" at bounding box center [330, 294] width 63 height 14
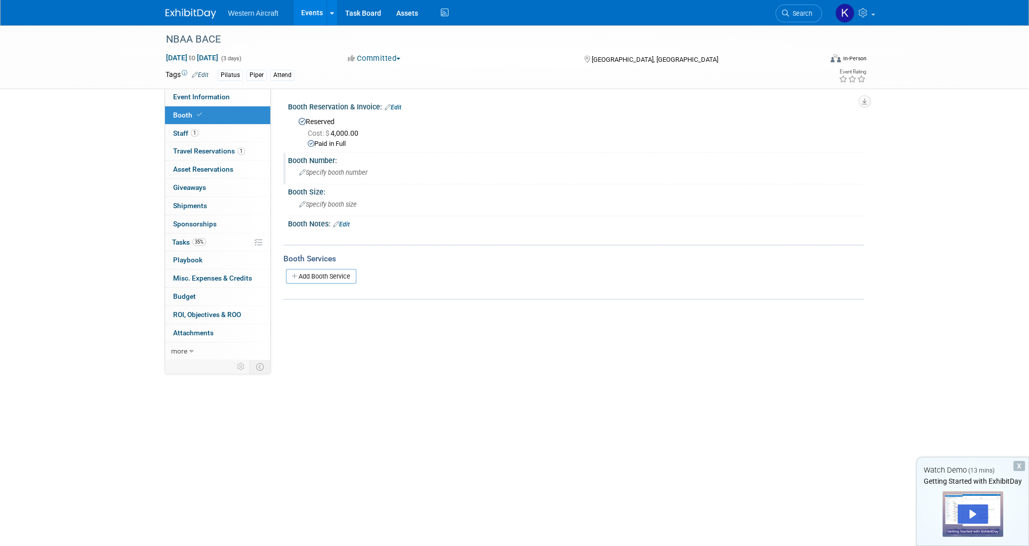
click at [326, 170] on span "Specify booth number" at bounding box center [333, 173] width 68 height 8
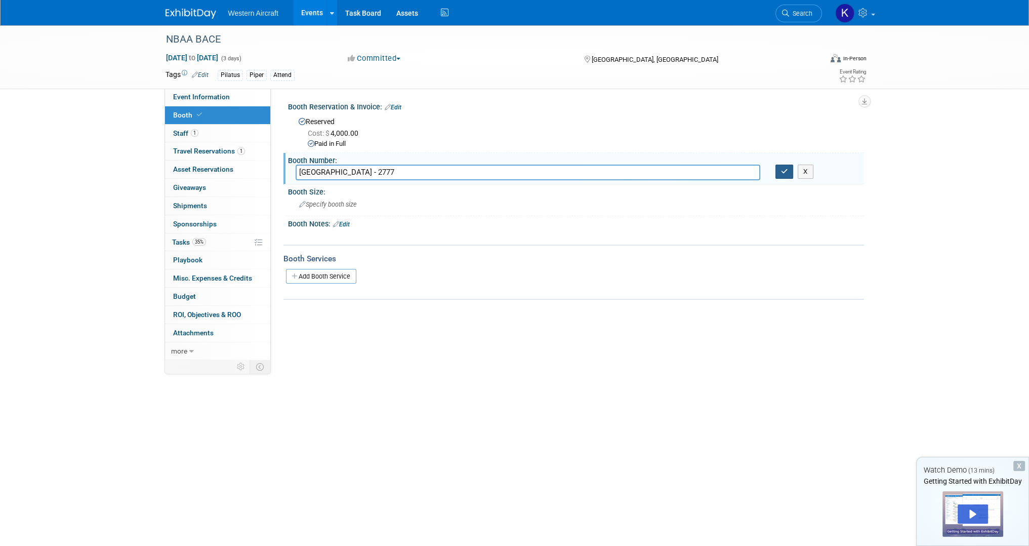
type input "West Hall - 2777"
click at [777, 173] on button "button" at bounding box center [784, 171] width 18 height 14
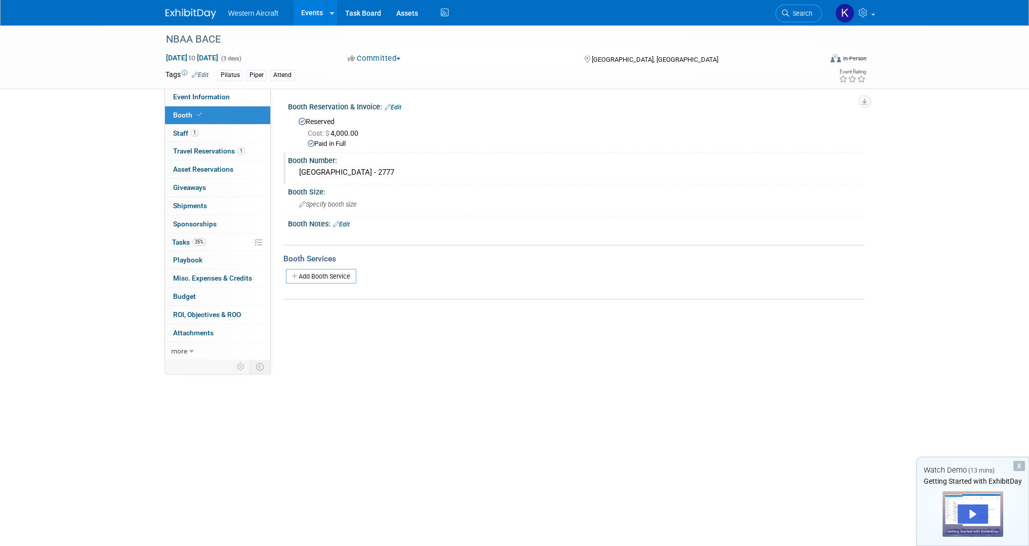
click at [342, 222] on link "Edit" at bounding box center [341, 224] width 17 height 7
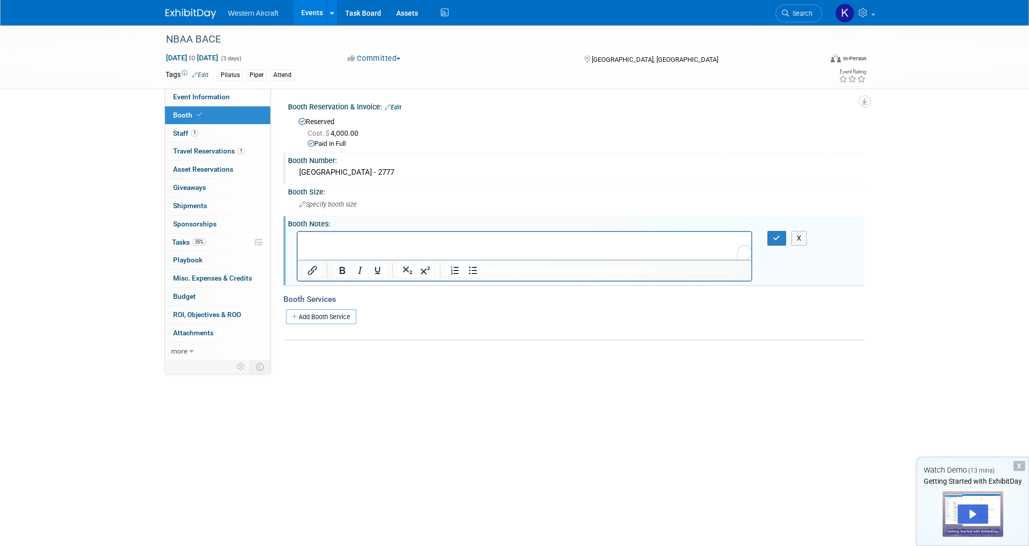
drag, startPoint x: 639, startPoint y: 454, endPoint x: 335, endPoint y: 234, distance: 375.9
click at [335, 237] on p "To enrich screen reader interactions, please activate Accessibility in Grammarl…" at bounding box center [524, 240] width 442 height 10
click at [775, 234] on icon "button" at bounding box center [777, 237] width 8 height 7
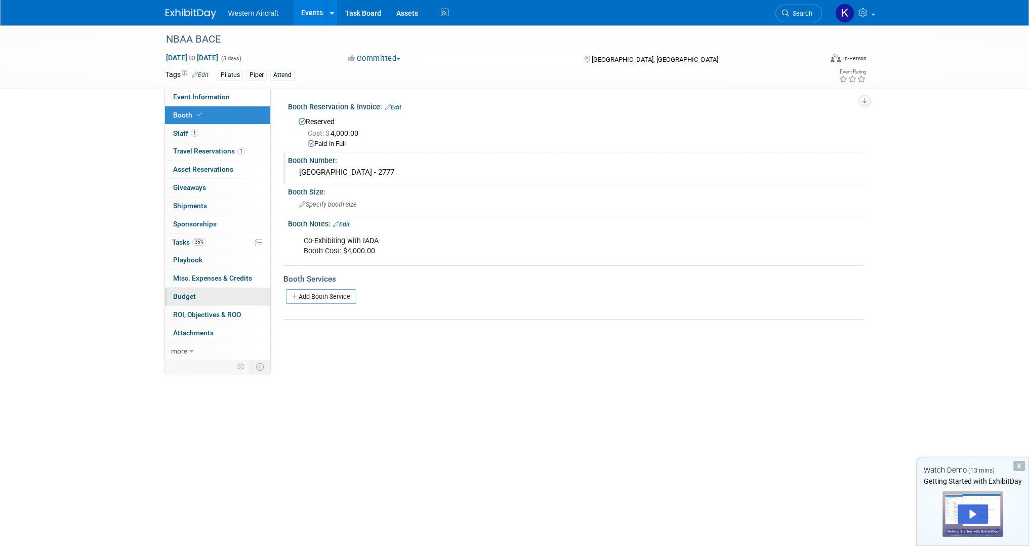
click at [215, 290] on link "Budget" at bounding box center [217, 296] width 105 height 18
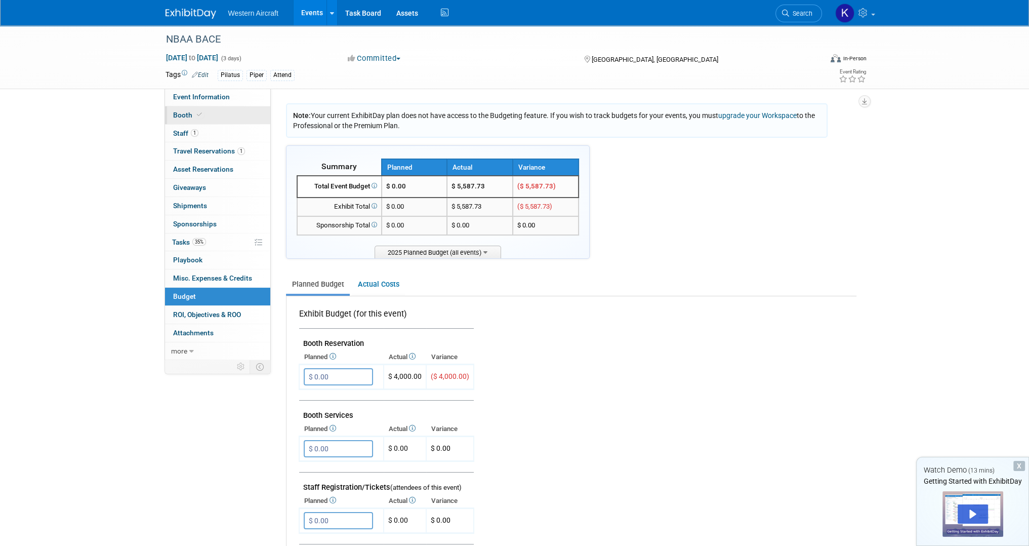
click at [199, 119] on link "Booth" at bounding box center [217, 115] width 105 height 18
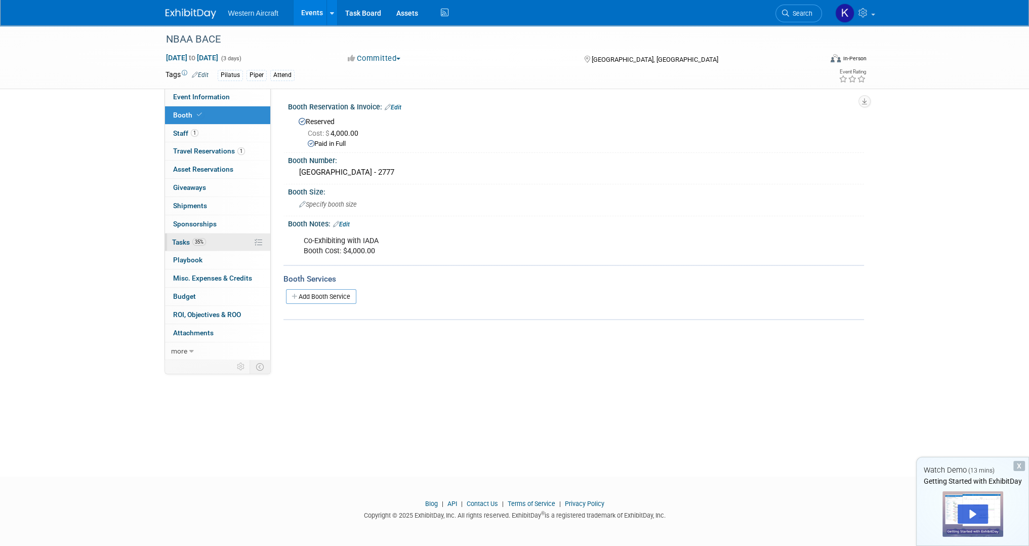
click at [202, 244] on span "35%" at bounding box center [199, 242] width 14 height 8
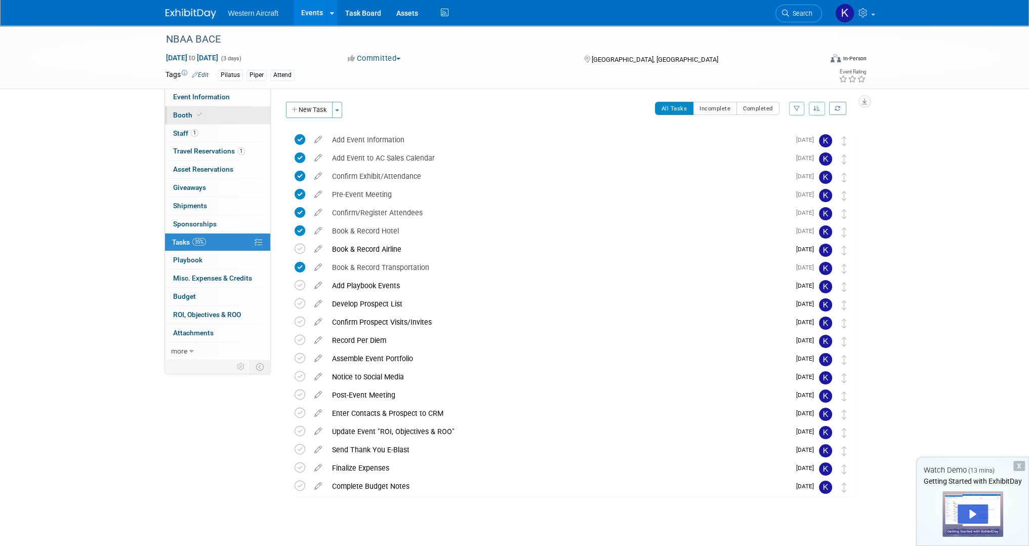
click at [199, 114] on icon at bounding box center [199, 115] width 5 height 6
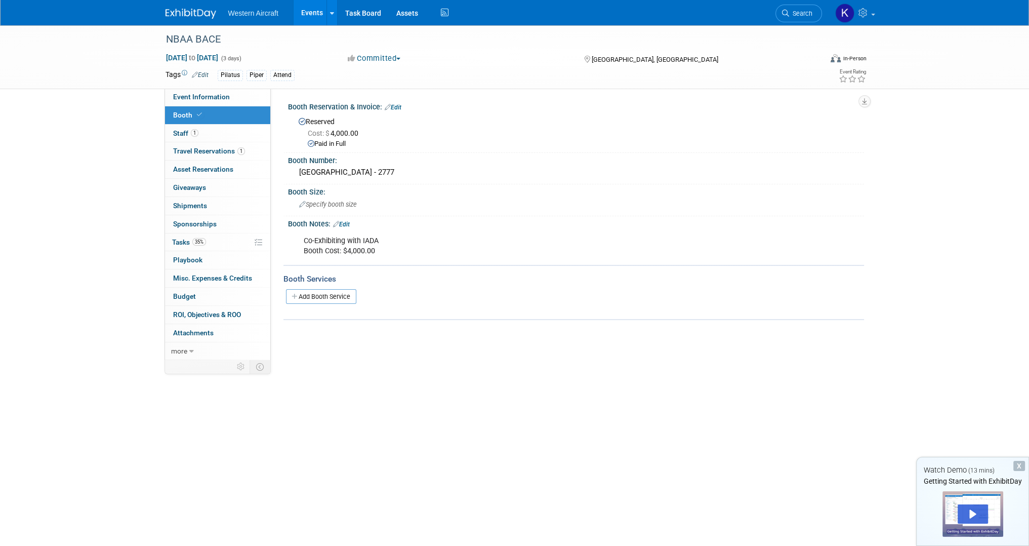
click at [344, 222] on link "Edit" at bounding box center [341, 224] width 17 height 7
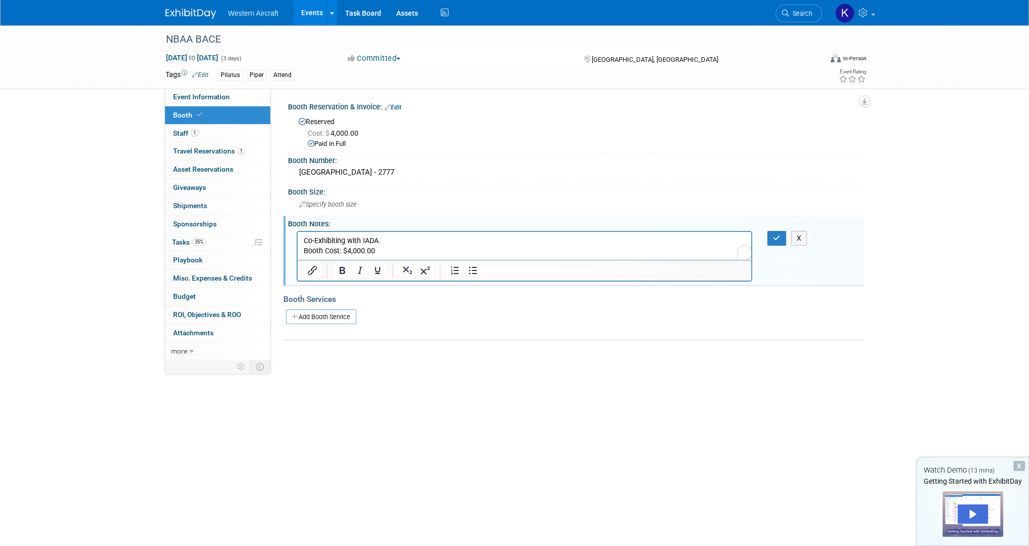
click at [377, 242] on p "Co-Exhibiting with IADA Booth Cost: $4,000.00" at bounding box center [524, 245] width 442 height 20
click at [392, 251] on p "Co-Exhibiting with IADA Booth Cost: $4,000.00" at bounding box center [524, 245] width 442 height 20
click at [405, 256] on html "Co-Exhibiting with IADA Booth Cost: $4,000.00" at bounding box center [524, 243] width 454 height 24
click at [403, 250] on p "Co-Exhibiting with IADA Booth Cost: $4,000.00" at bounding box center [524, 245] width 442 height 20
click at [304, 249] on p "Co-Exhibiting with IADA Booth Cost: $4,000.00" at bounding box center [524, 245] width 442 height 20
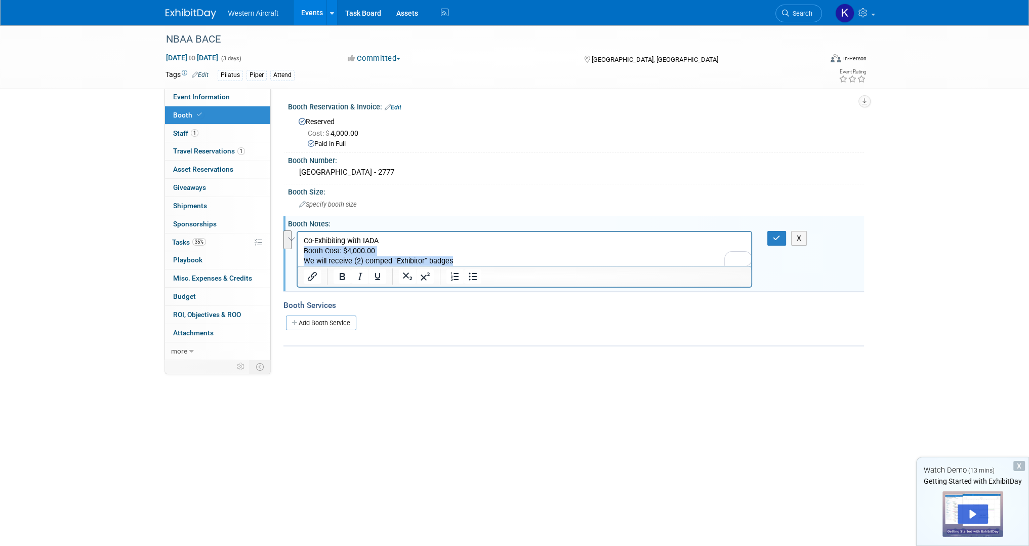
drag, startPoint x: 456, startPoint y: 260, endPoint x: 300, endPoint y: 251, distance: 156.1
click at [300, 251] on html "Co-Exhibiting with [PERSON_NAME] Cost: $4,000.00 We will receive (2) comped "Ex…" at bounding box center [524, 248] width 454 height 34
click at [470, 276] on icon "Bullet list" at bounding box center [473, 276] width 12 height 12
click at [372, 250] on li "Co-Exhibiting with IADA Booth Cost: $4,000.00" at bounding box center [534, 245] width 422 height 20
click at [319, 251] on ul "Co-Exhibiting with [PERSON_NAME] Cost: $4,000.00 We will receive (2) comped "Ex…" at bounding box center [524, 250] width 442 height 30
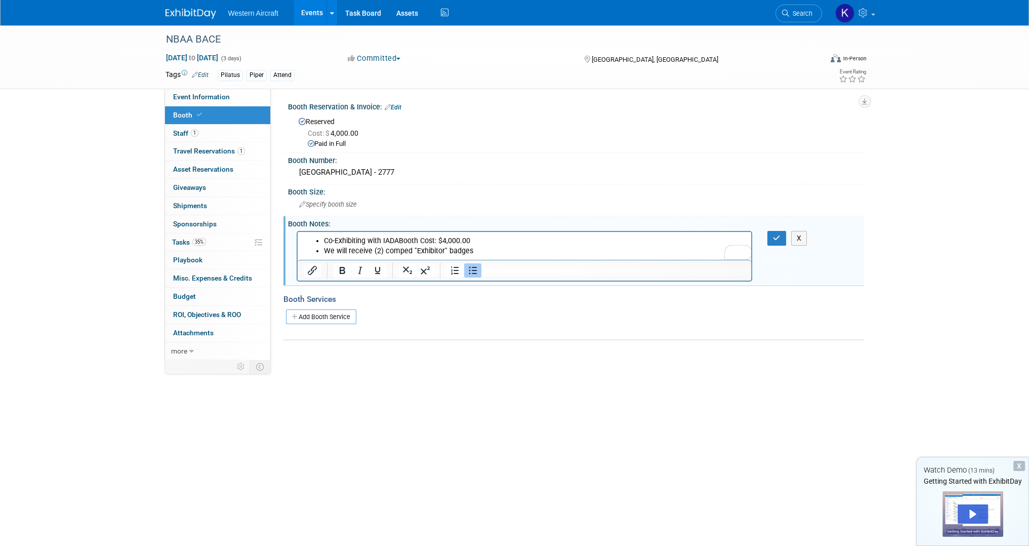
click at [467, 272] on icon "Bullet list" at bounding box center [473, 270] width 12 height 12
click at [777, 237] on icon "button" at bounding box center [777, 237] width 8 height 7
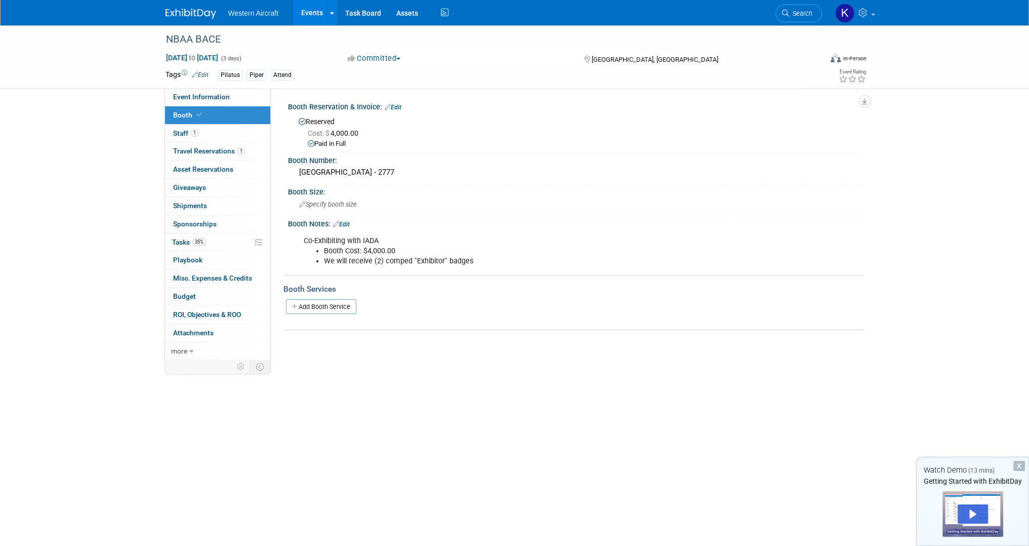
click at [482, 258] on li "We will receive (2) comped "Exhibitor" badges" at bounding box center [535, 261] width 423 height 10
click at [465, 265] on div "Co-Exhibiting with [PERSON_NAME] Cost: $4,000.00 We will receive (2) comped "Ex…" at bounding box center [525, 251] width 456 height 40
click at [396, 246] on li "Booth Cost: $4,000.00" at bounding box center [535, 251] width 423 height 10
click at [344, 221] on link "Edit" at bounding box center [341, 224] width 17 height 7
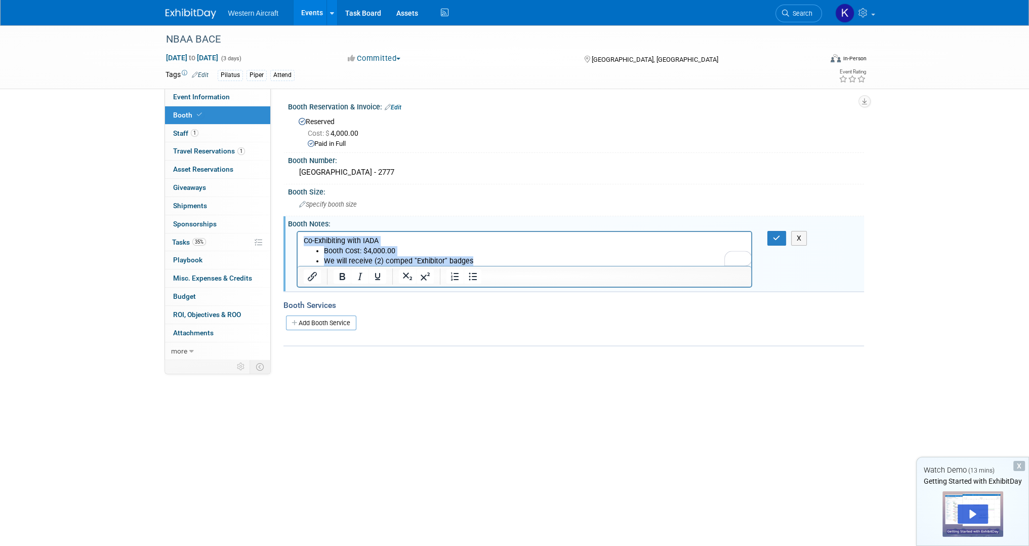
drag, startPoint x: 304, startPoint y: 239, endPoint x: 511, endPoint y: 263, distance: 208.4
click at [511, 263] on body "Co-Exhibiting with [PERSON_NAME] Cost: $4,000.00 We will receive (2) comped "Ex…" at bounding box center [524, 250] width 443 height 30
copy body "Co-Exhibiting with [PERSON_NAME] Cost: $4,000.00 We will receive (2) comped "Ex…"
click at [777, 234] on icon "button" at bounding box center [777, 237] width 8 height 7
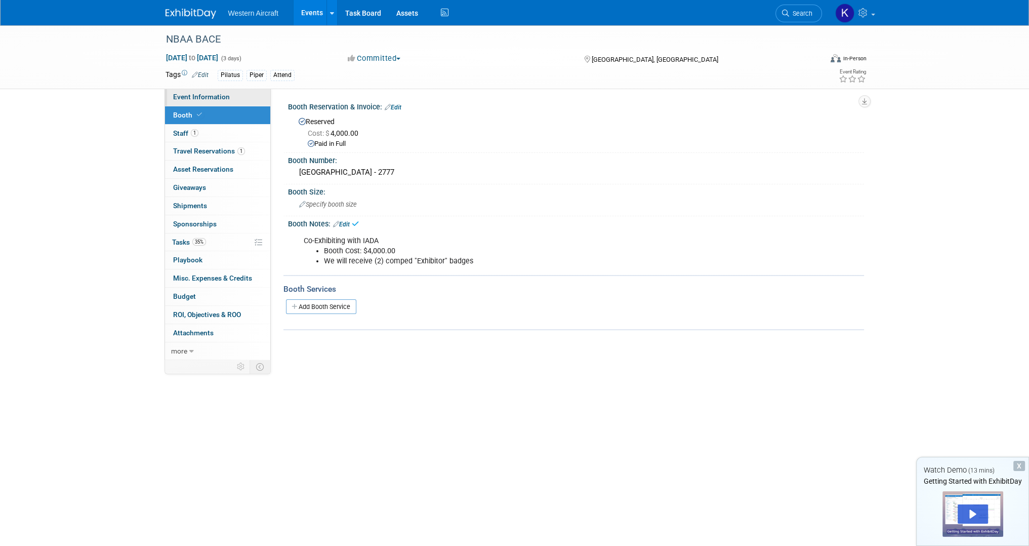
click at [195, 102] on link "Event Information" at bounding box center [217, 97] width 105 height 18
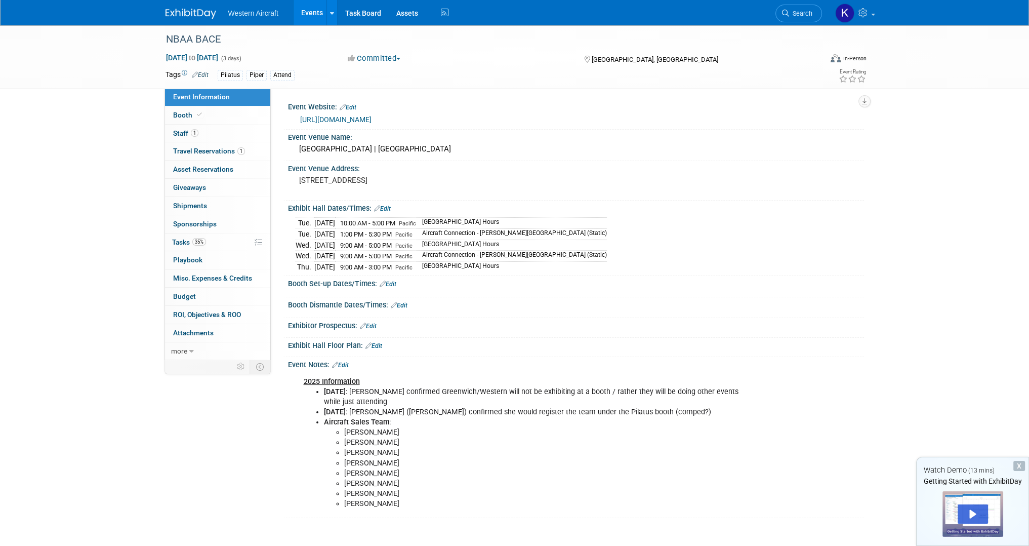
click at [399, 422] on li "Aircraft Sales Team : Phil Winters Pat Belokas Ronald Smith Brett Woods Elise G…" at bounding box center [535, 463] width 423 height 92
click at [347, 361] on link "Edit" at bounding box center [340, 364] width 17 height 7
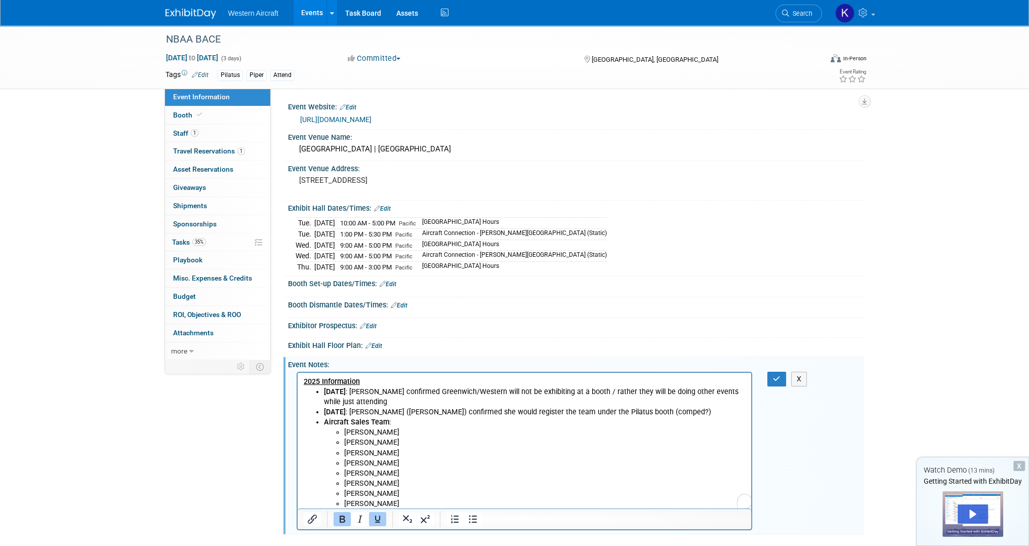
scroll to position [5, 0]
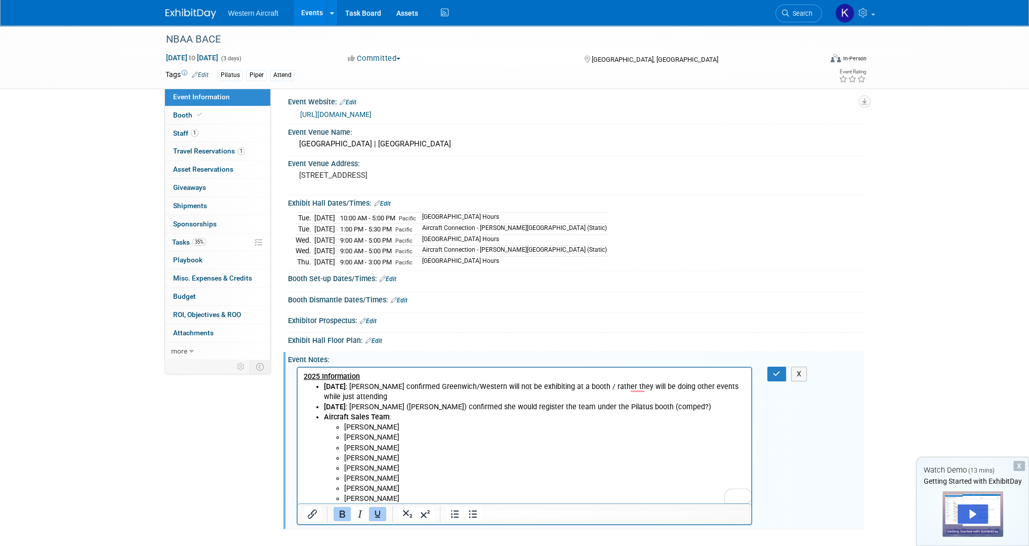
click at [693, 405] on li "8/19/2025 : Nicole MacMillon (PilBAL) confirmed she would register the team und…" at bounding box center [534, 406] width 422 height 10
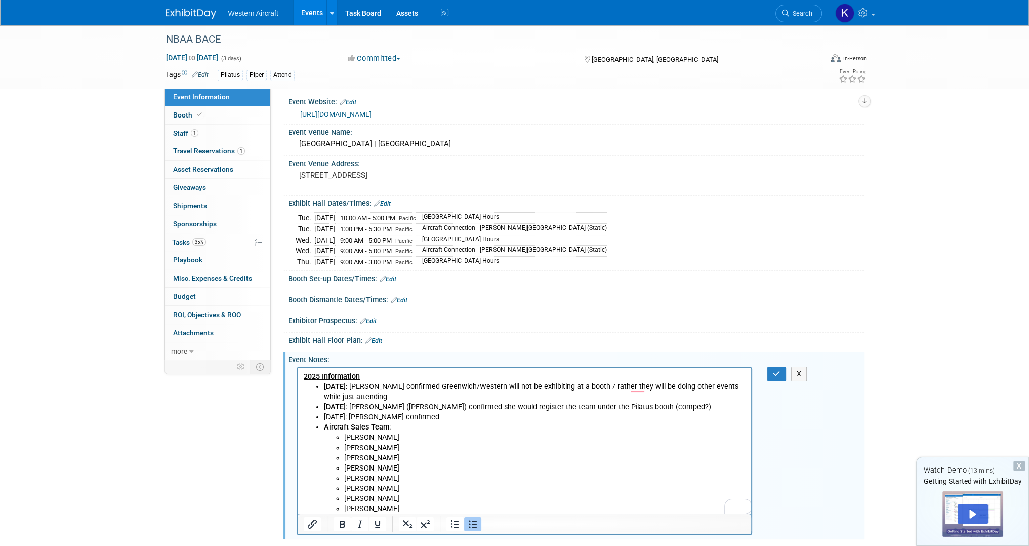
click at [390, 421] on li "8/19/2025: Erika Iagle confirmed" at bounding box center [534, 416] width 422 height 10
click at [387, 417] on li "8/19/2025: Erika Iagle confirmed" at bounding box center [534, 416] width 422 height 10
click at [480, 419] on li "8/19/2025: Erika Ingle confirmed" at bounding box center [534, 416] width 422 height 10
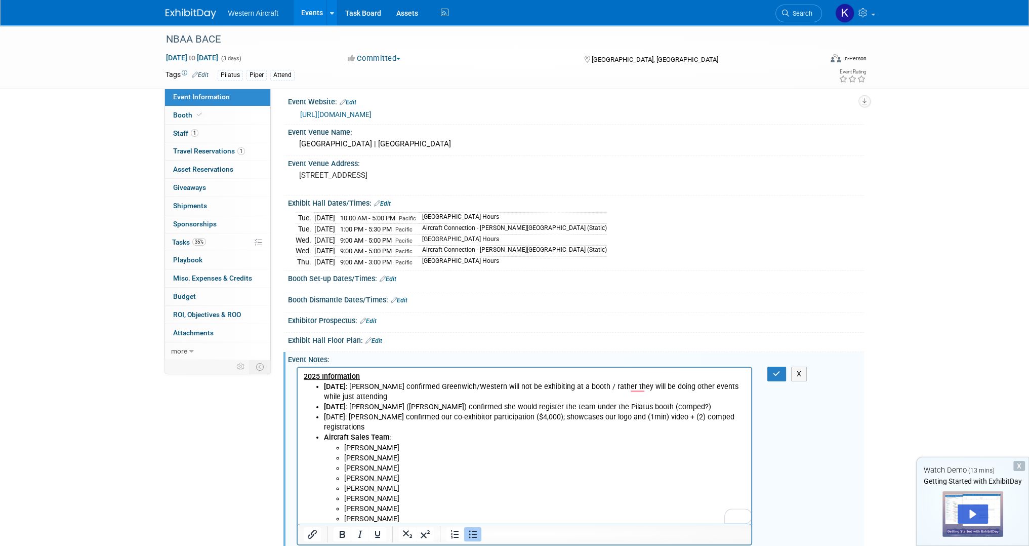
click at [737, 417] on li "8/19/2025: Erika Ingle confirmed our co-exhibitor participation ($4,000); showc…" at bounding box center [534, 421] width 422 height 20
click at [775, 373] on icon "button" at bounding box center [777, 373] width 8 height 7
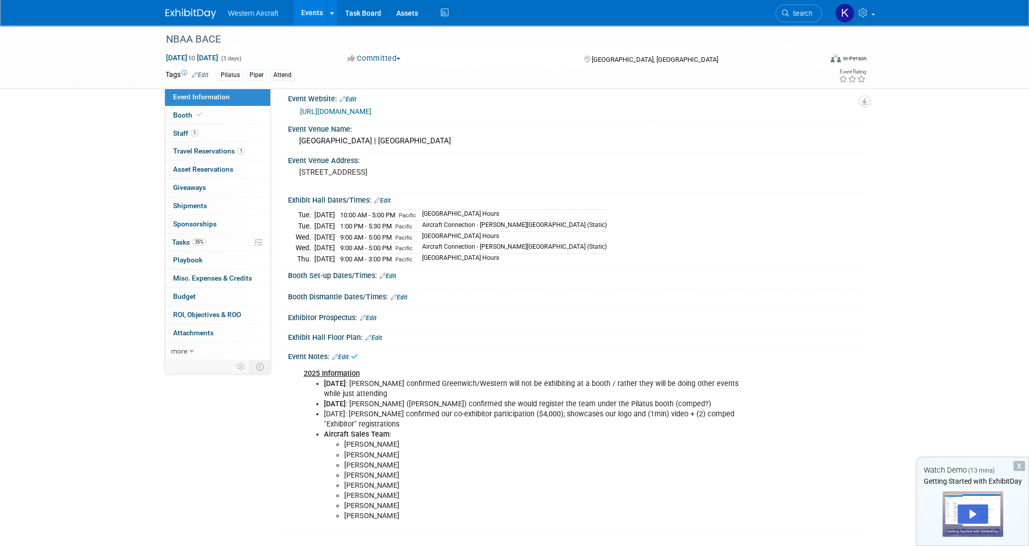
scroll to position [9, 0]
drag, startPoint x: 358, startPoint y: 408, endPoint x: 323, endPoint y: 408, distance: 34.4
click at [324, 408] on li "8/19/2025: Erika Ingle confirmed our co-exhibitor participation ($4,000); showc…" at bounding box center [535, 418] width 423 height 20
click at [438, 438] on li "[PERSON_NAME]" at bounding box center [545, 443] width 402 height 10
drag, startPoint x: 358, startPoint y: 407, endPoint x: 324, endPoint y: 407, distance: 34.4
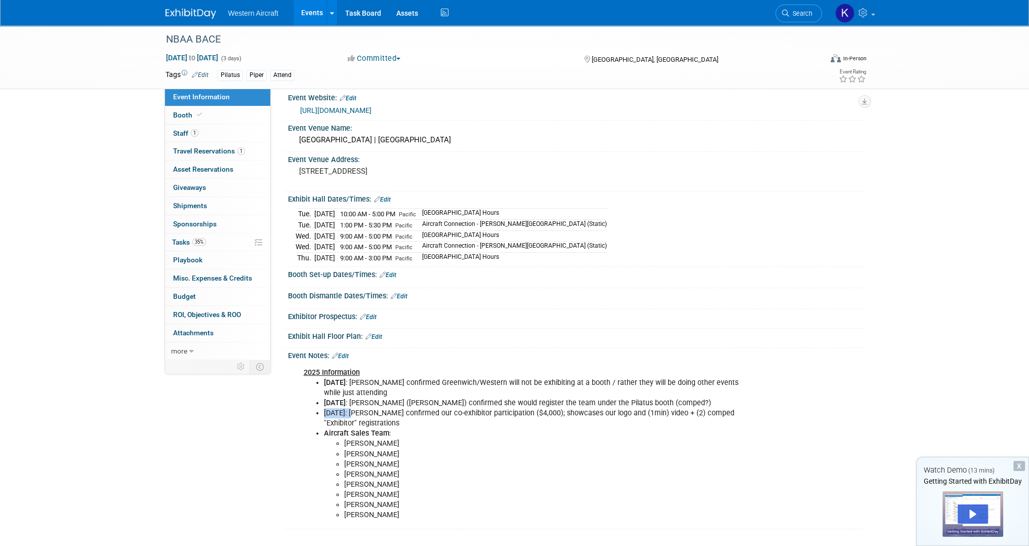
click at [324, 408] on li "8/19/2025: Erika Ingle confirmed our co-exhibitor participation ($4,000); showc…" at bounding box center [535, 418] width 423 height 20
click at [344, 352] on link "Edit" at bounding box center [340, 355] width 17 height 7
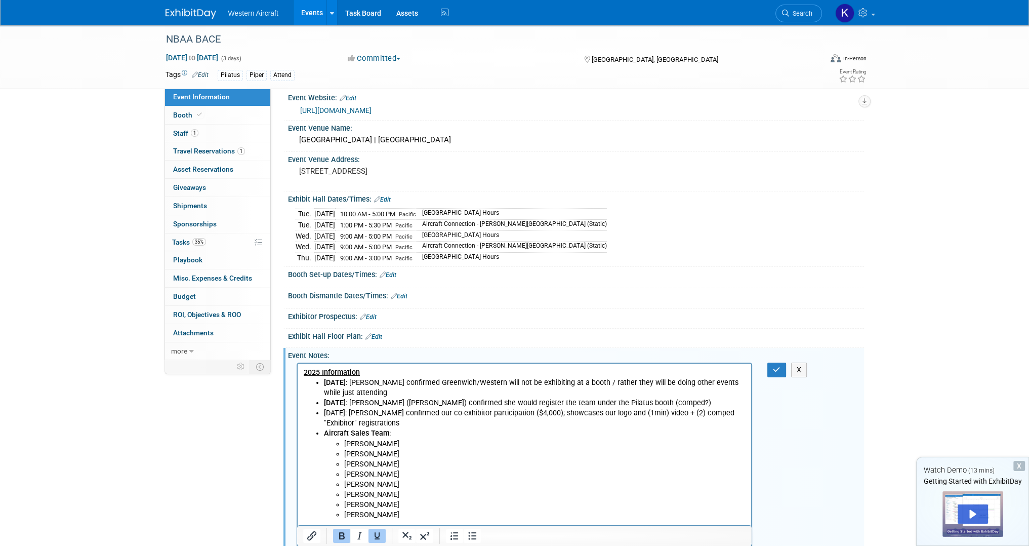
scroll to position [0, 0]
click at [340, 404] on b "[DATE]" at bounding box center [334, 402] width 22 height 9
drag, startPoint x: 323, startPoint y: 413, endPoint x: 356, endPoint y: 410, distance: 33.0
click at [356, 410] on ul "8/15/2025 : Kasey Baker confirmed Greenwich/Western will not be exhibiting at a…" at bounding box center [524, 448] width 442 height 142
drag, startPoint x: 1070, startPoint y: 732, endPoint x: 659, endPoint y: 413, distance: 520.9
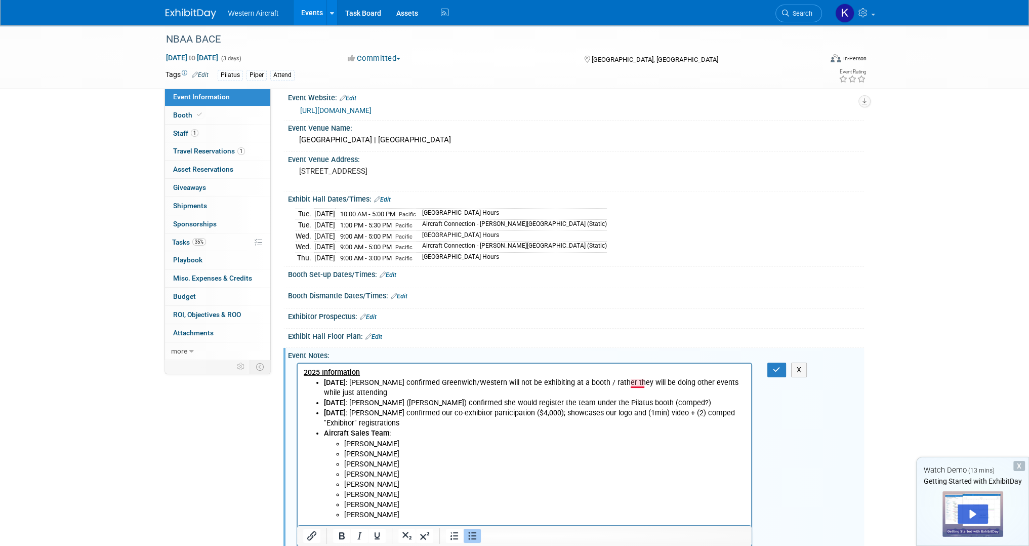
click at [636, 383] on li "8/15/2025 : Kasey Baker confirmed Greenwich/Western will not be exhibiting at a…" at bounding box center [534, 387] width 422 height 20
click at [776, 367] on icon "button" at bounding box center [777, 369] width 8 height 7
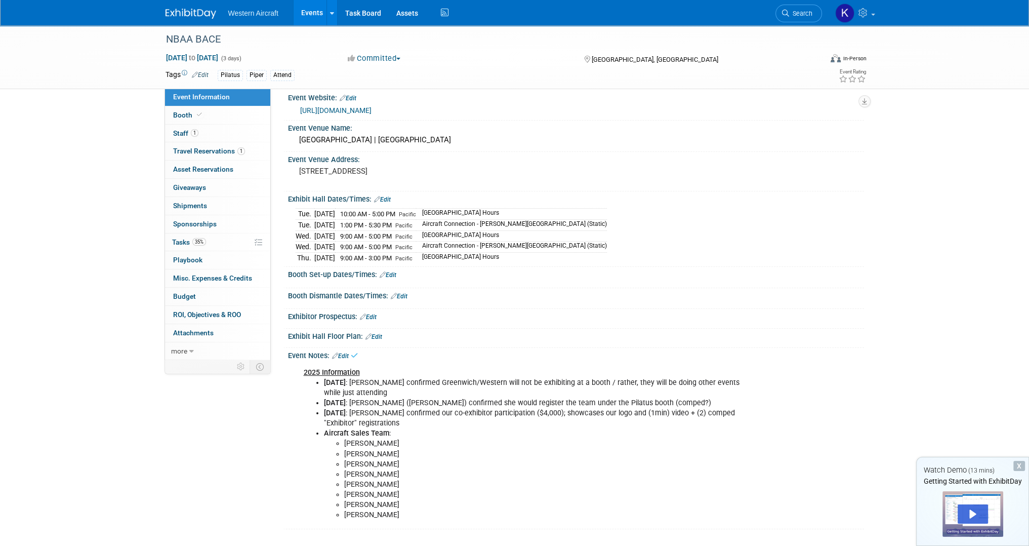
click at [461, 418] on li "8/19/2025 : Erika Ingle confirmed our co-exhibitor participation ($4,000); show…" at bounding box center [535, 418] width 423 height 20
click at [195, 244] on span "35%" at bounding box center [199, 242] width 14 height 8
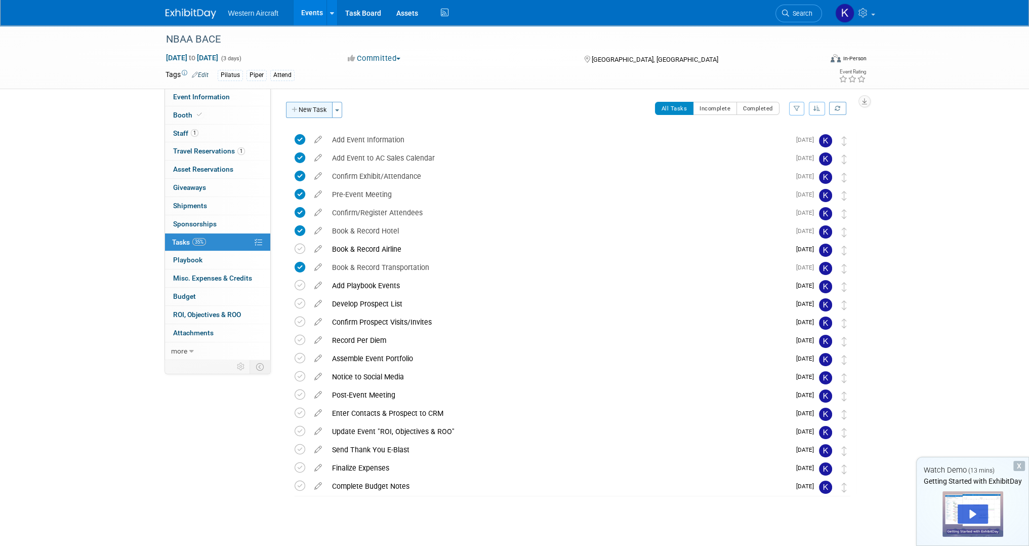
click at [328, 108] on button "New Task" at bounding box center [309, 110] width 47 height 16
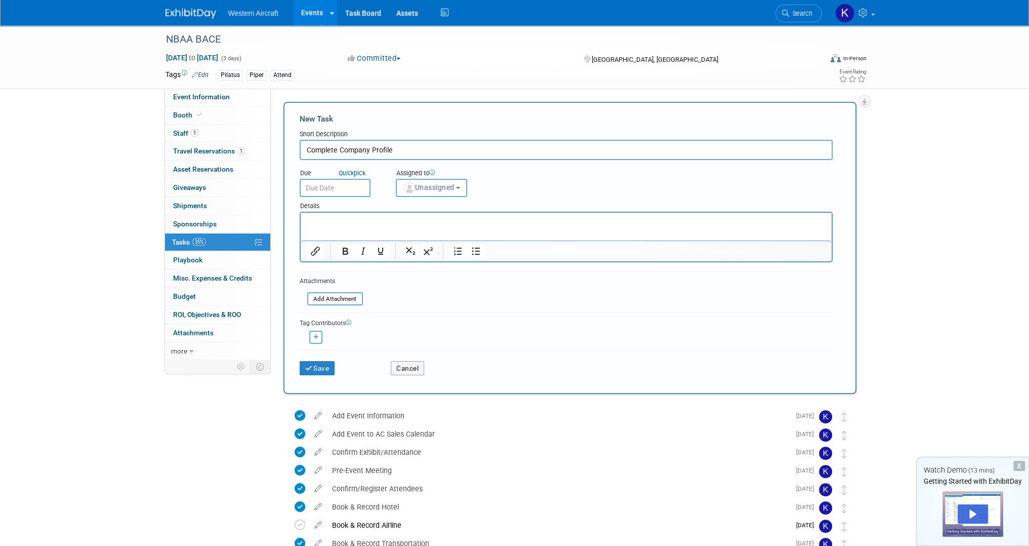
type input "Complete Company Profile"
click at [449, 184] on span "Unassigned" at bounding box center [429, 187] width 52 height 8
click at [443, 231] on label "[PERSON_NAME] (me)" at bounding box center [445, 231] width 88 height 16
click at [398, 231] on input "[PERSON_NAME] (me)" at bounding box center [394, 230] width 7 height 7
select select "12536384-bbc3-4cec-9ed9-1383d243a388"
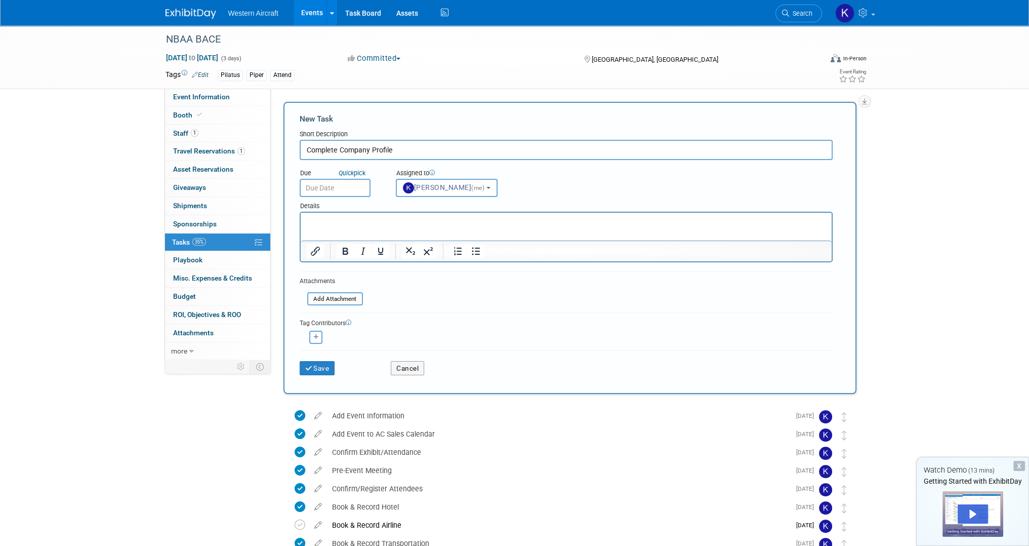
click at [344, 187] on input "text" at bounding box center [335, 188] width 71 height 18
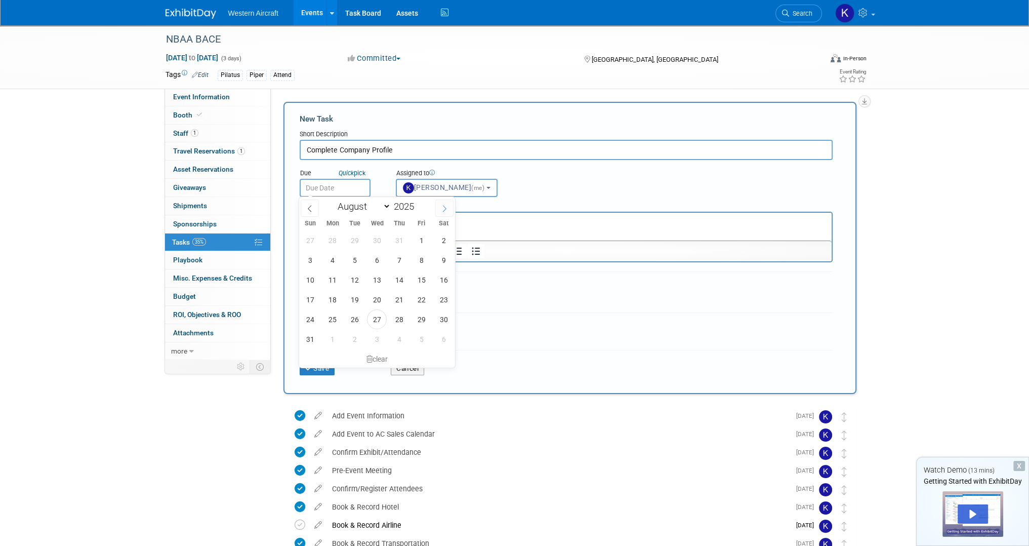
click at [443, 209] on icon at bounding box center [444, 208] width 7 height 7
select select "8"
click at [418, 283] on span "19" at bounding box center [421, 280] width 20 height 20
type input "Sep 19, 2025"
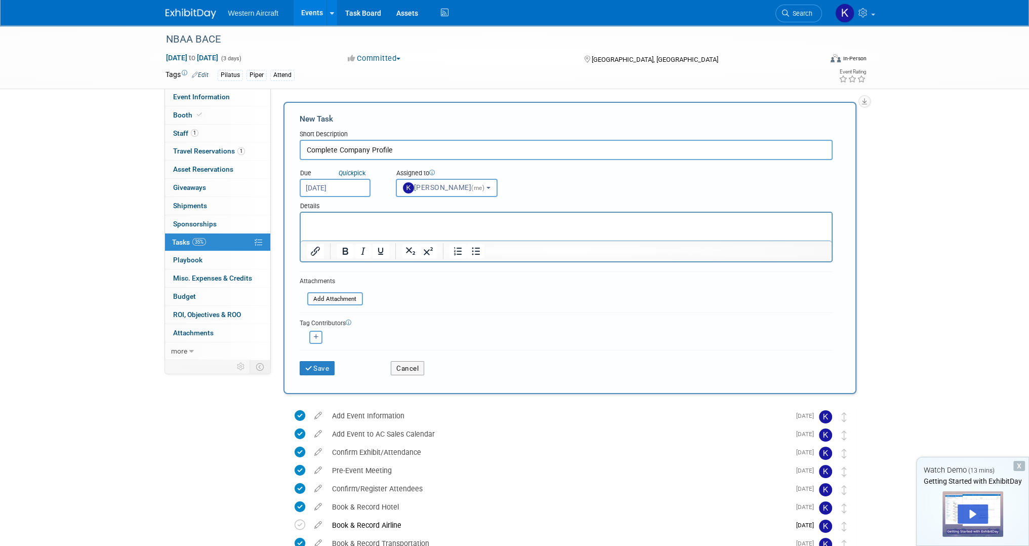
drag, startPoint x: 13, startPoint y: 10, endPoint x: 336, endPoint y: 220, distance: 385.2
click at [0, 0] on div "Sun Mon Tue Wed Thu Fri Sat 31 1 2 3 4 5 6 7 8 9 10 11 12 13 14 15 16 17 18 19 …" at bounding box center [0, 0] width 0 height 0
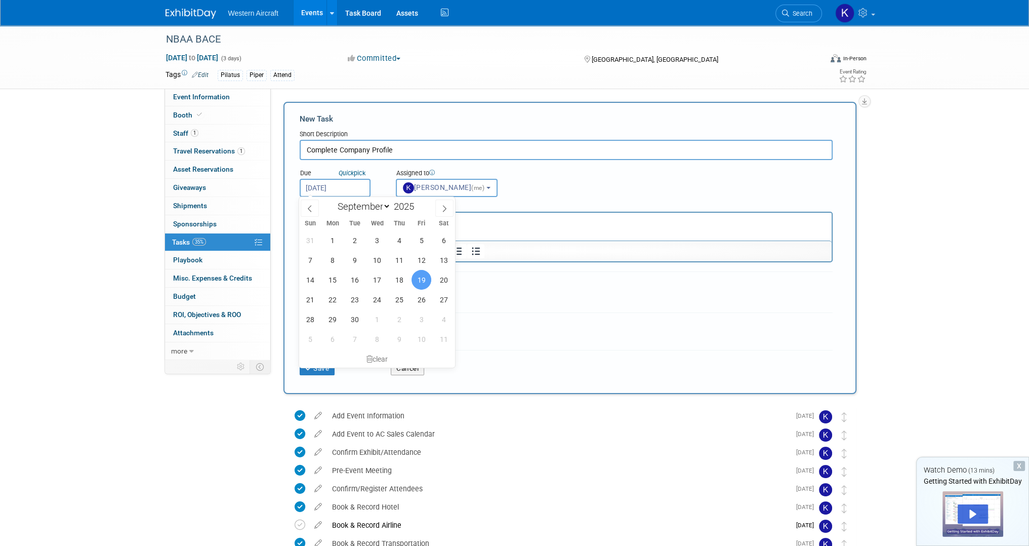
click at [517, 223] on p "Rich Text Area. Press ALT-0 for help." at bounding box center [565, 222] width 519 height 10
click at [484, 225] on p "Rich Text Area. Press ALT-0 for help." at bounding box center [565, 222] width 519 height 10
drag, startPoint x: 481, startPoint y: 225, endPoint x: 640, endPoint y: 217, distance: 159.1
click at [532, 214] on html at bounding box center [565, 220] width 531 height 14
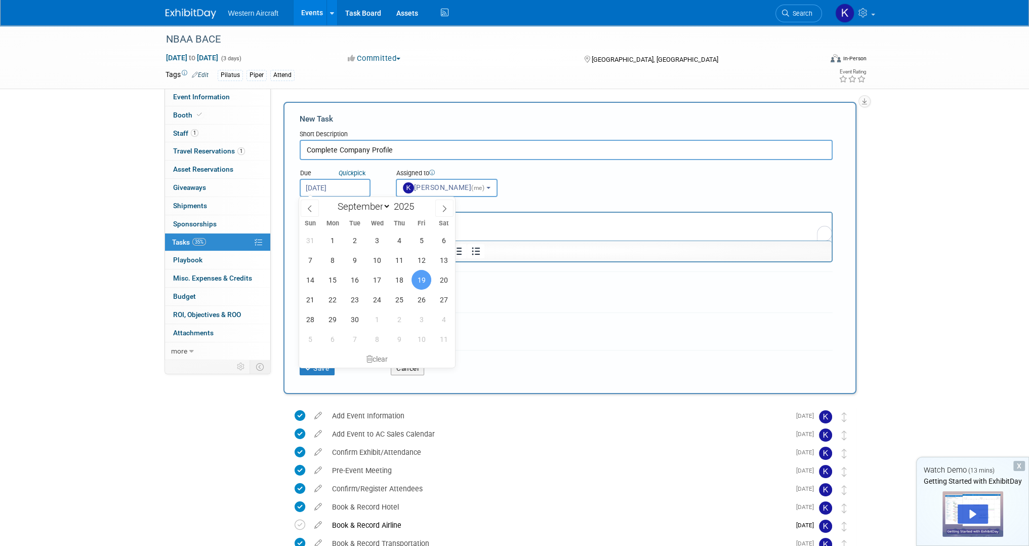
drag, startPoint x: 640, startPoint y: 217, endPoint x: 951, endPoint y: 408, distance: 365.4
click at [640, 217] on p "To enrich screen reader interactions, please activate Accessibility in Grammarl…" at bounding box center [565, 222] width 519 height 10
click at [652, 183] on div "Due Quick pick Sep 19, 2025 Assigned to <img src="https://www.exhibitday.com/Im…" at bounding box center [566, 178] width 548 height 37
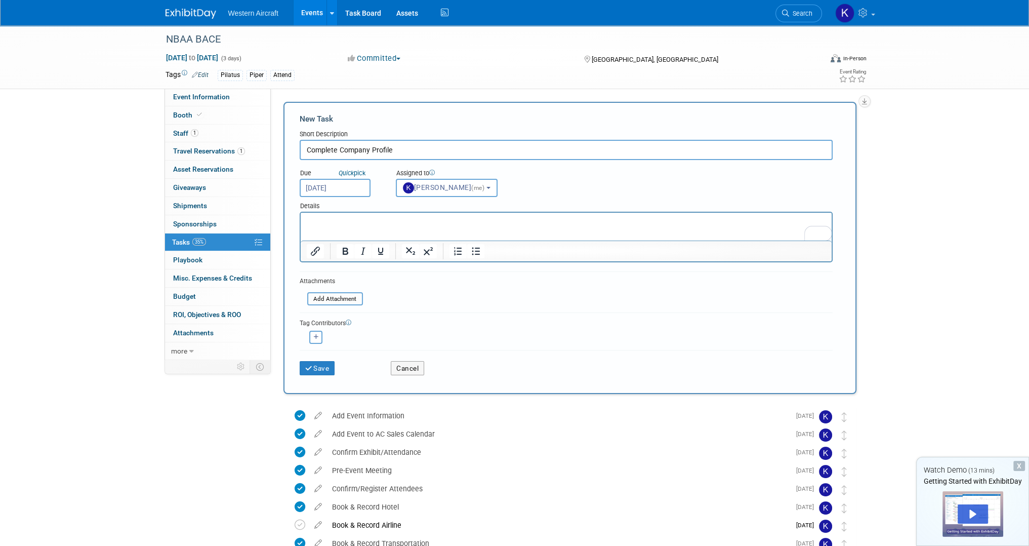
click at [510, 219] on p "To enrich screen reader interactions, please activate Accessibility in Grammarl…" at bounding box center [565, 222] width 519 height 10
paste body "To enrich screen reader interactions, please activate Accessibility in Grammarl…"
drag, startPoint x: 322, startPoint y: 221, endPoint x: 223, endPoint y: 213, distance: 99.5
click at [300, 213] on html "· Notes: Add company logo, description, buying categories, press releases (if a…" at bounding box center [565, 220] width 531 height 14
click at [310, 369] on button "Save" at bounding box center [317, 368] width 35 height 14
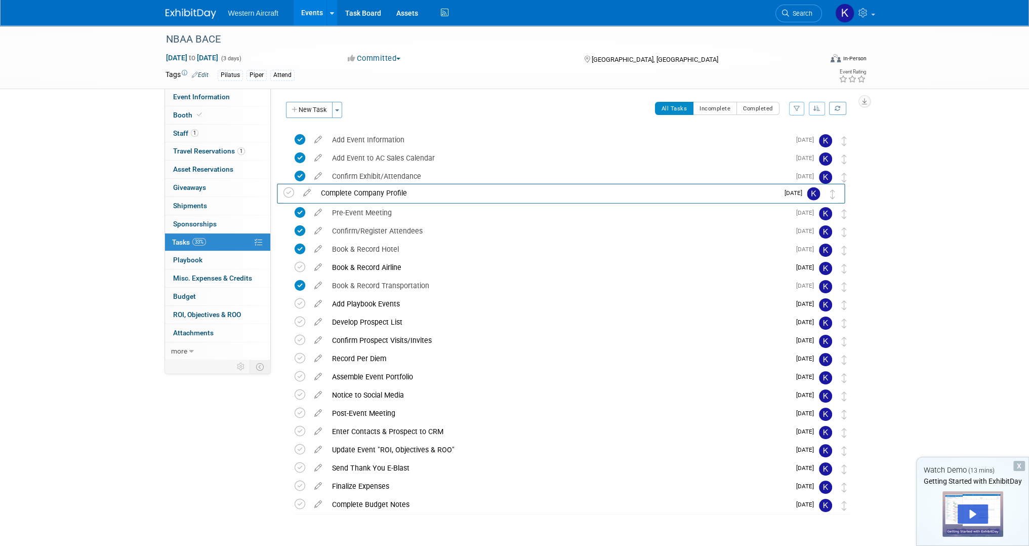
drag, startPoint x: 846, startPoint y: 140, endPoint x: 835, endPoint y: 193, distance: 53.8
click at [318, 190] on icon at bounding box center [318, 192] width 18 height 13
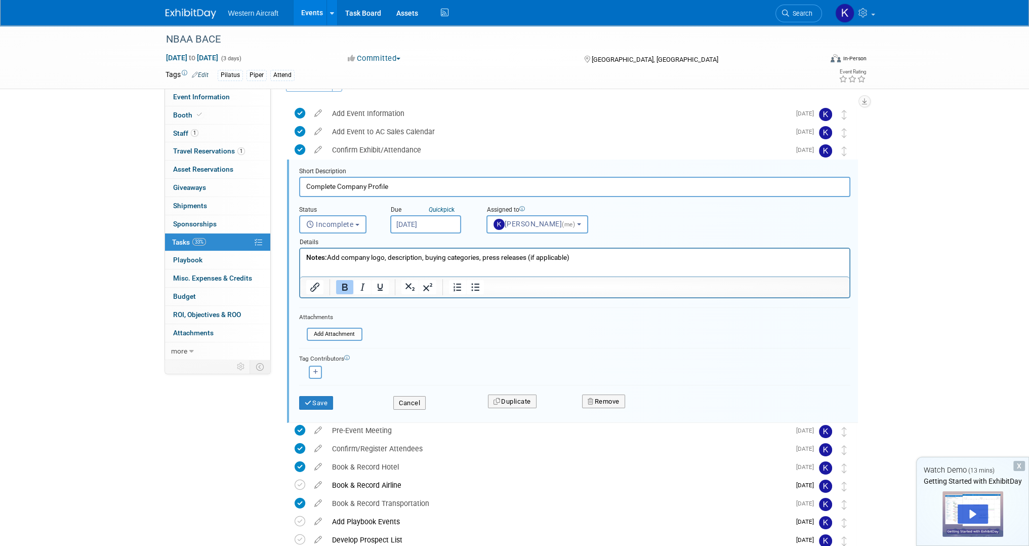
scroll to position [37, 0]
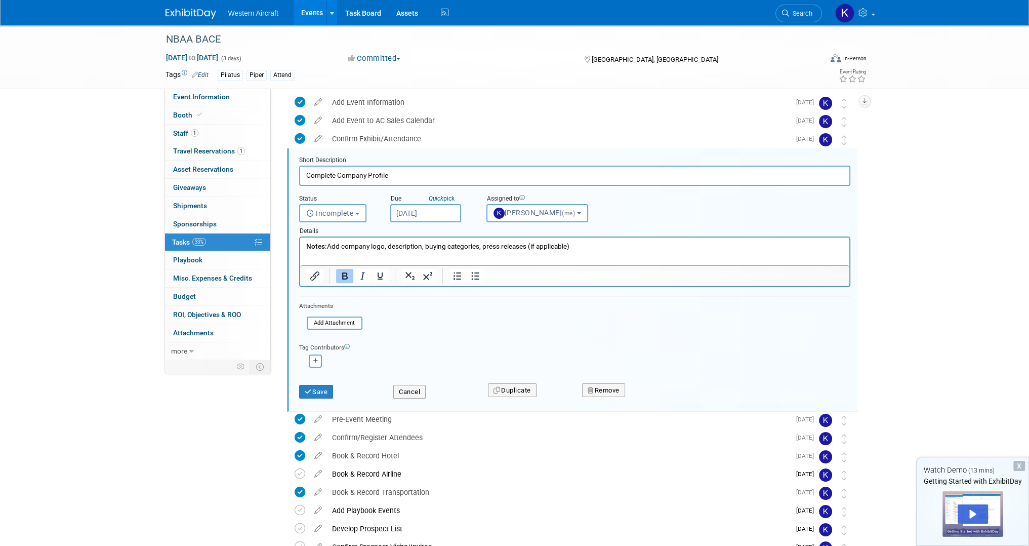
click at [432, 217] on input "Sep 19, 2025" at bounding box center [425, 213] width 71 height 18
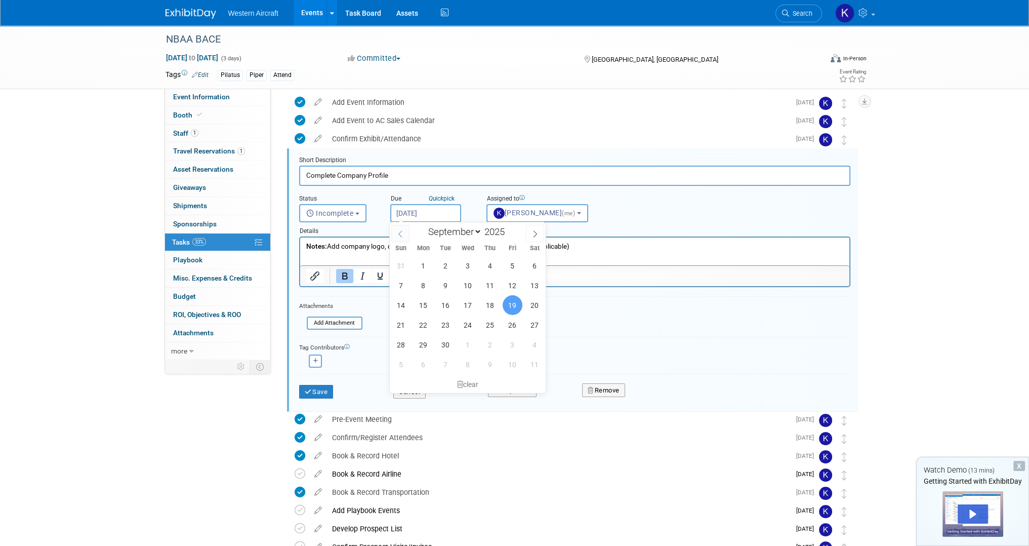
click at [402, 230] on icon at bounding box center [400, 233] width 7 height 7
select select "7"
click at [468, 339] on span "27" at bounding box center [468, 345] width 20 height 20
type input "Aug 27, 2025"
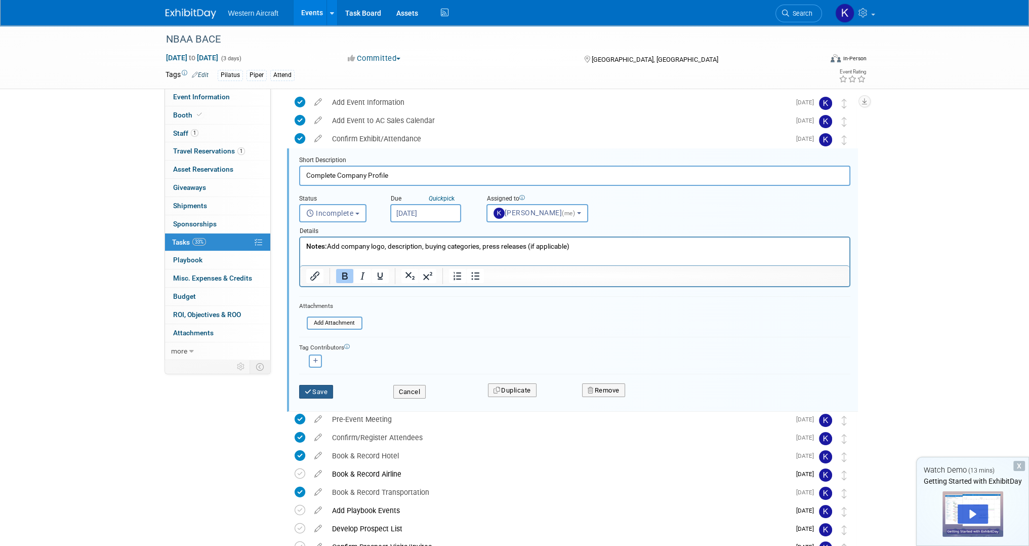
click at [314, 392] on button "Save" at bounding box center [316, 392] width 34 height 14
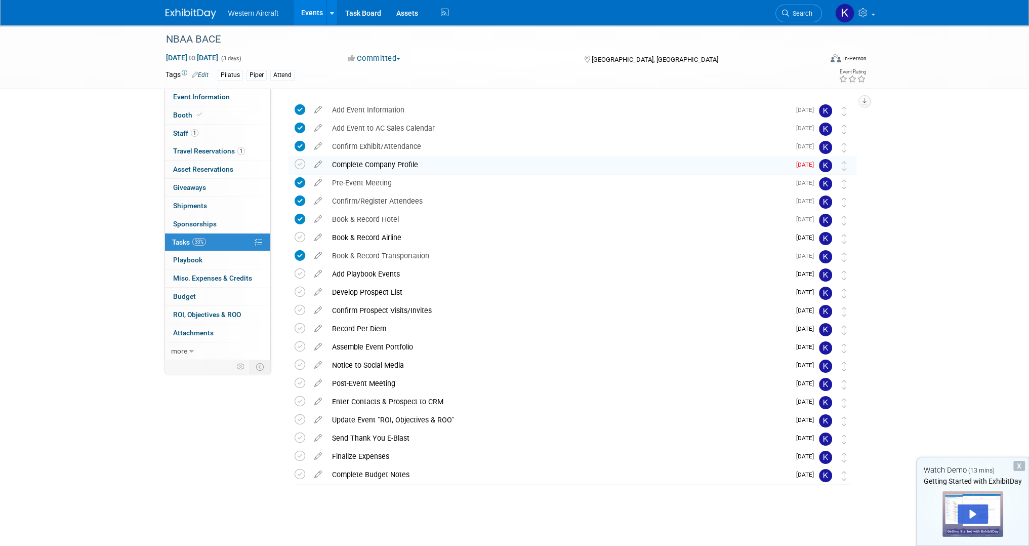
scroll to position [29, 0]
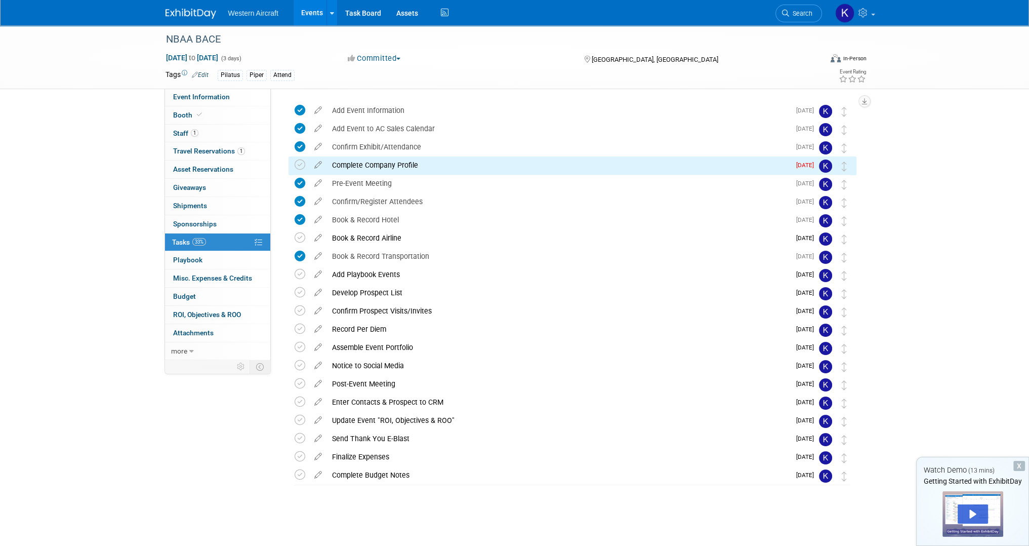
click at [303, 170] on link at bounding box center [300, 166] width 11 height 7
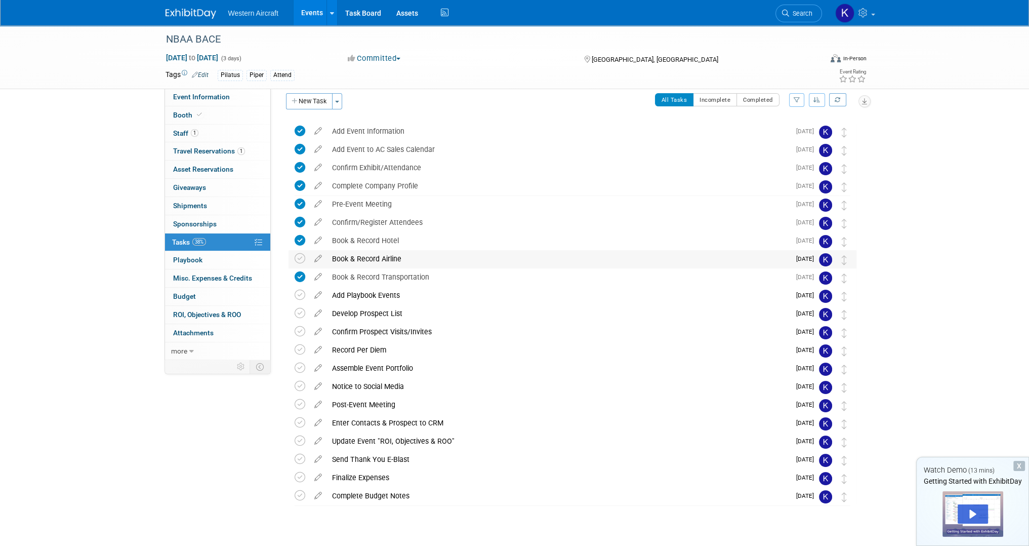
scroll to position [0, 0]
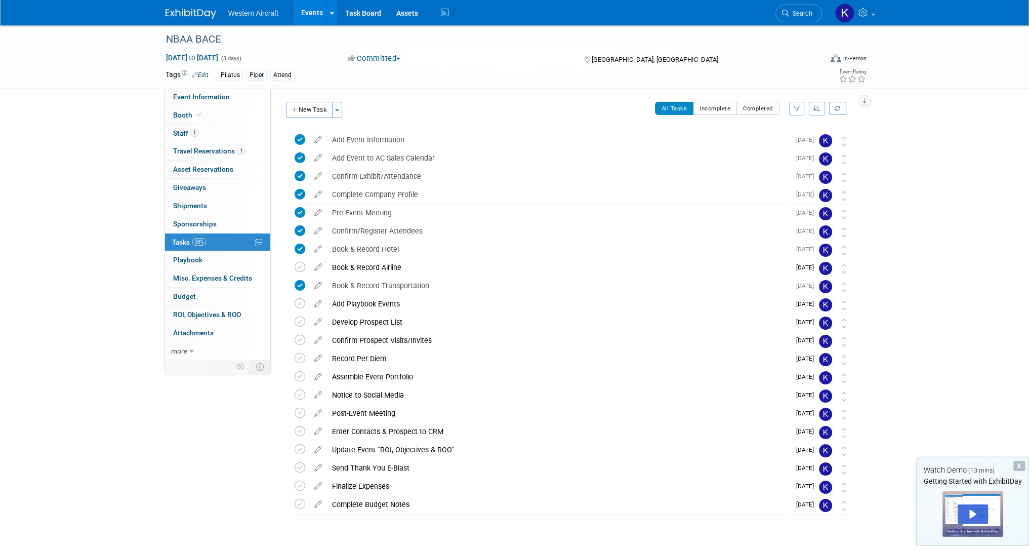
click at [322, 13] on link "Events" at bounding box center [312, 12] width 37 height 25
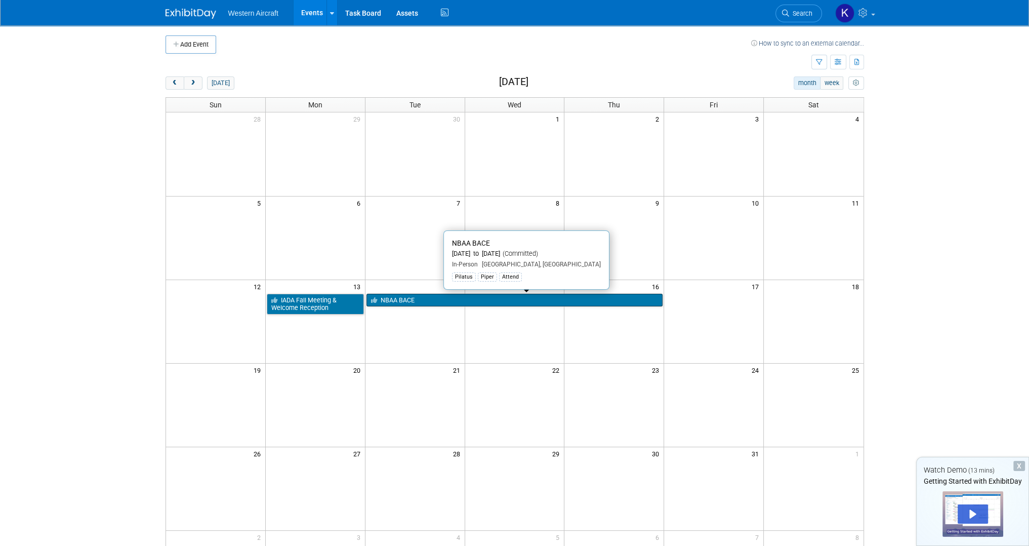
click at [406, 300] on link "NBAA BACE" at bounding box center [514, 300] width 297 height 13
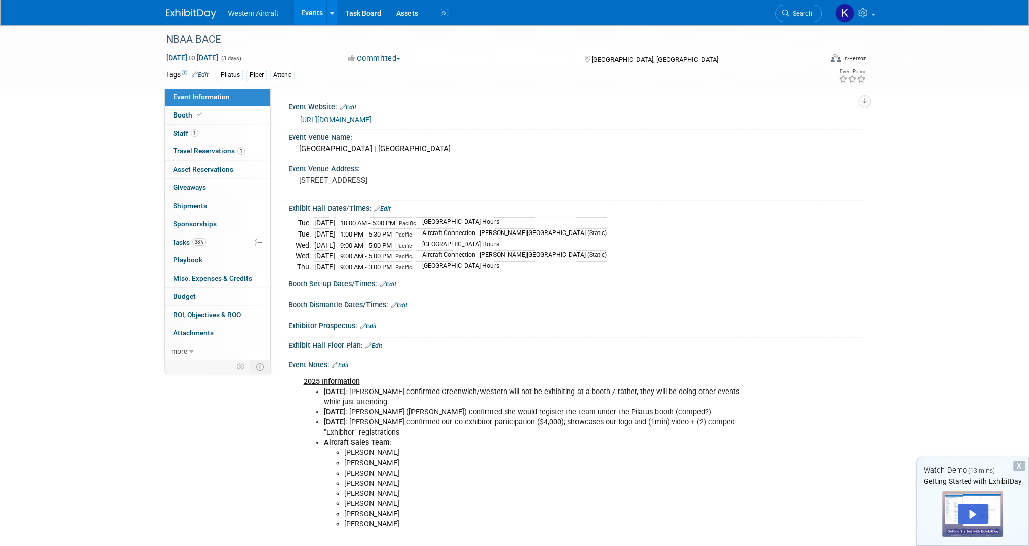
drag, startPoint x: 332, startPoint y: 17, endPoint x: 324, endPoint y: 59, distance: 42.3
click at [332, 17] on div at bounding box center [332, 13] width 4 height 10
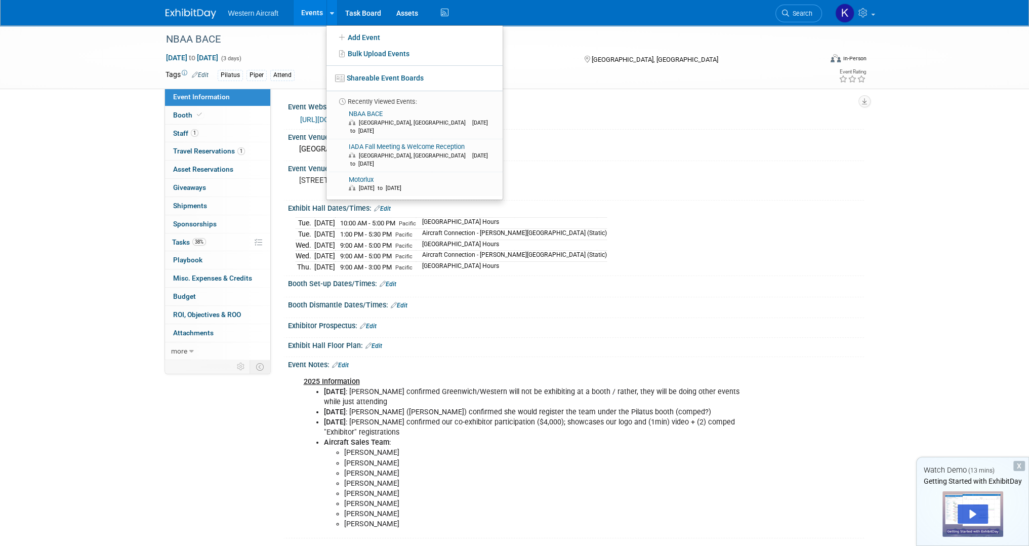
click at [289, 53] on div "[DATE] to [DATE] (3 days)" at bounding box center [248, 58] width 164 height 10
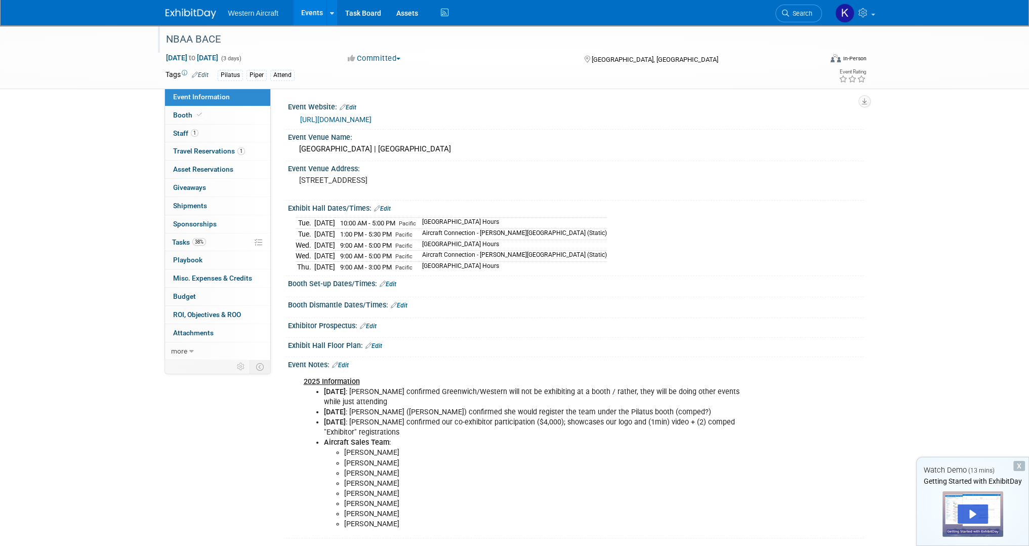
click at [204, 39] on div "NBAA BACE" at bounding box center [484, 39] width 644 height 18
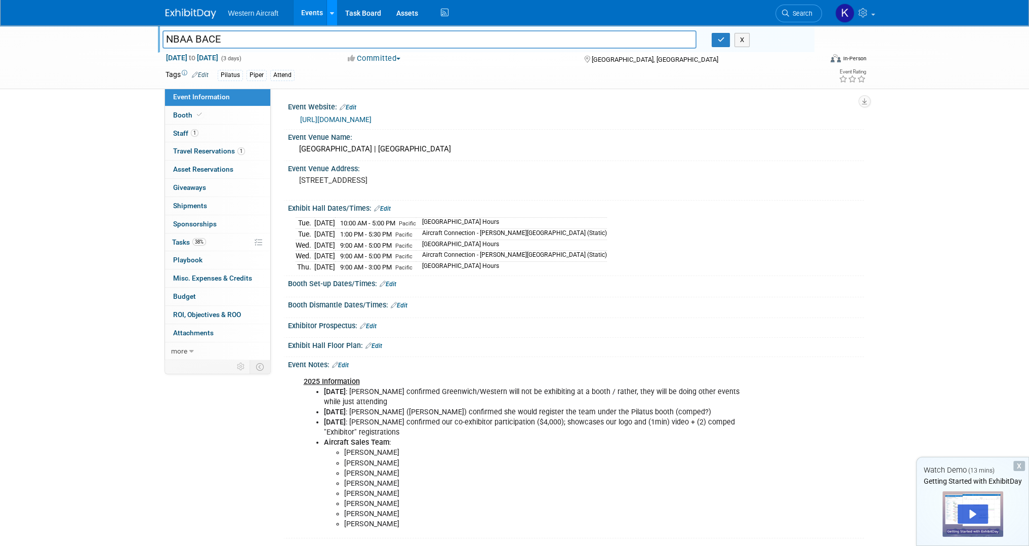
click at [330, 10] on icon at bounding box center [332, 13] width 4 height 7
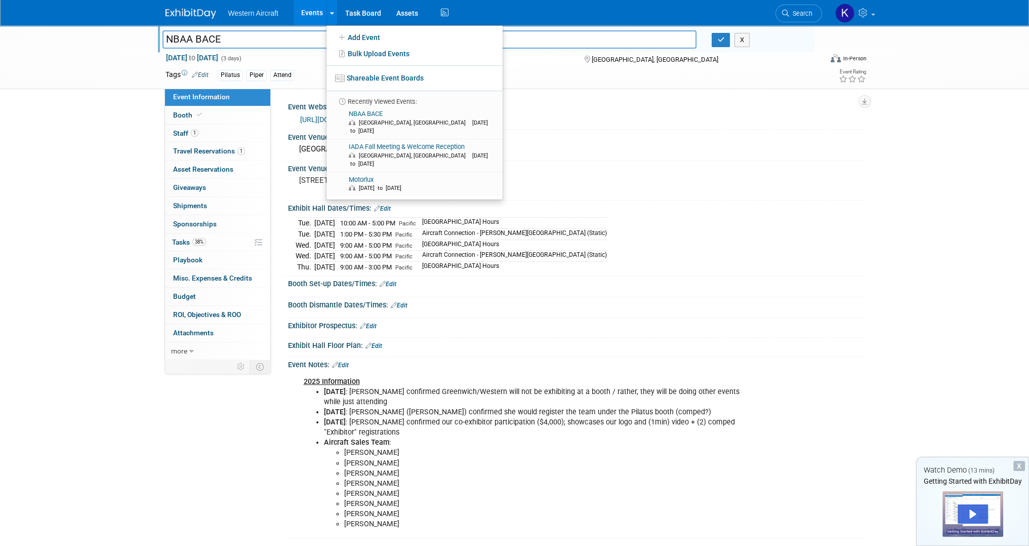
click at [775, 117] on div "[URL][DOMAIN_NAME]" at bounding box center [578, 120] width 556 height 12
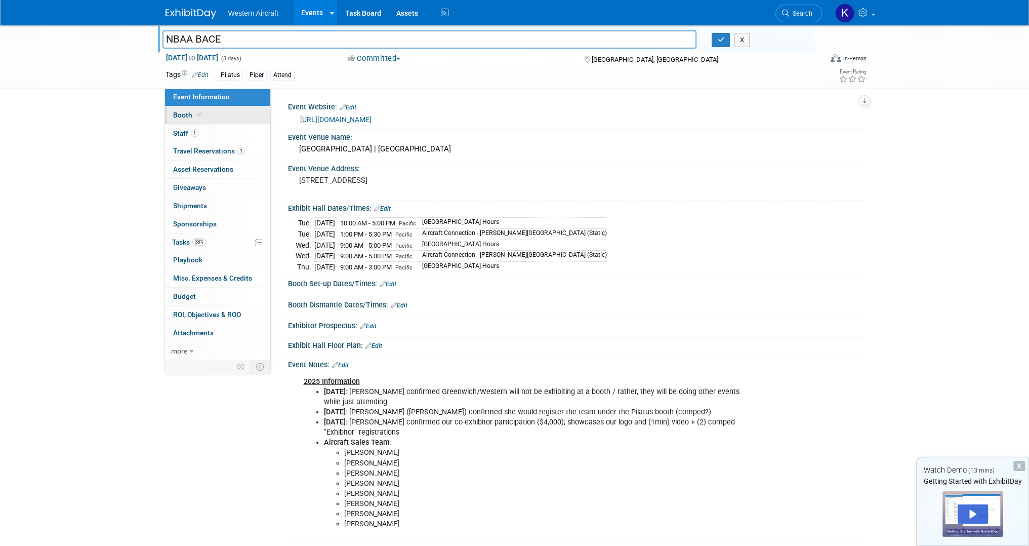
click at [220, 113] on link "Booth" at bounding box center [217, 115] width 105 height 18
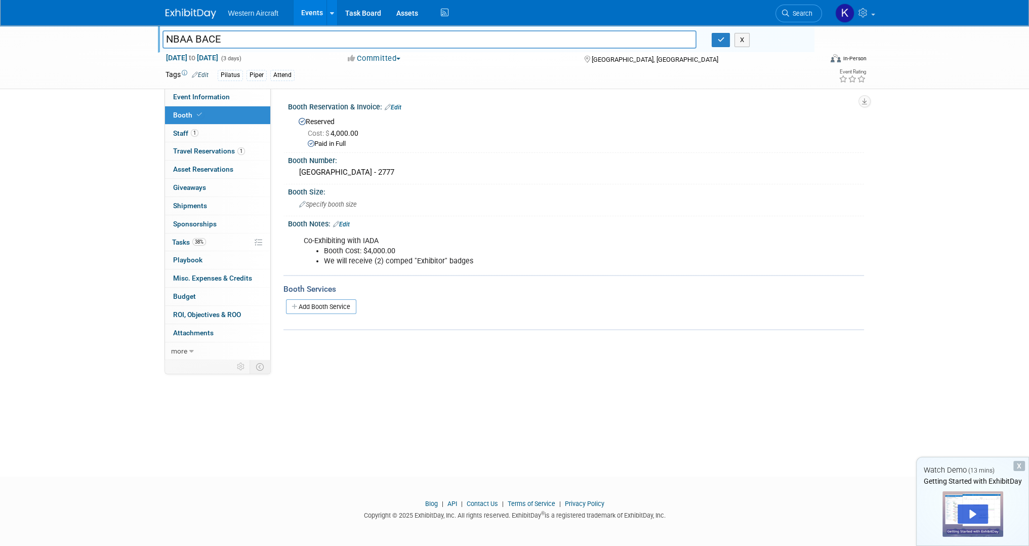
click at [386, 243] on div "Co-Exhibiting with [PERSON_NAME] Cost: $4,000.00 We will receive (2) comped "Ex…" at bounding box center [525, 251] width 456 height 40
click at [200, 298] on link "Budget" at bounding box center [217, 296] width 105 height 18
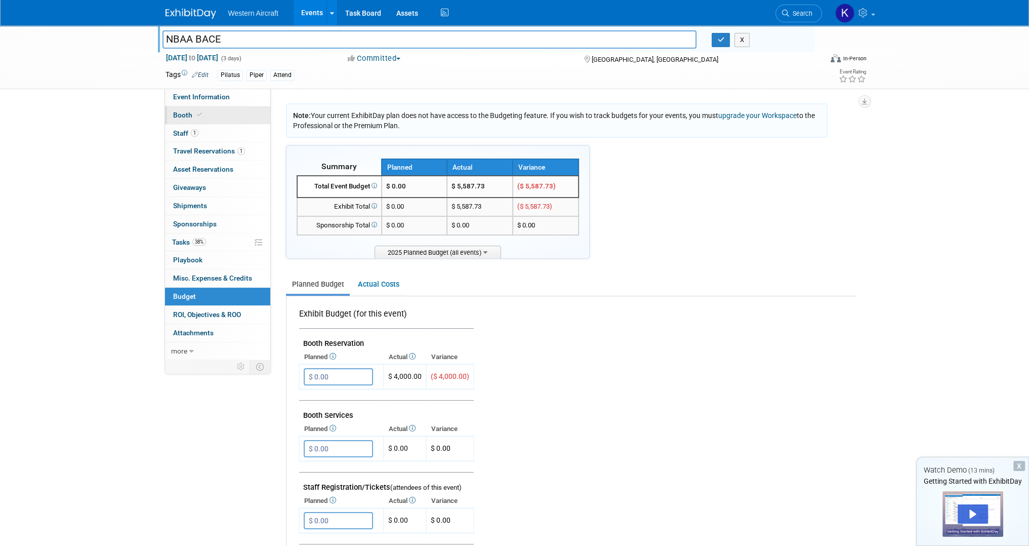
click at [247, 116] on link "Booth" at bounding box center [217, 115] width 105 height 18
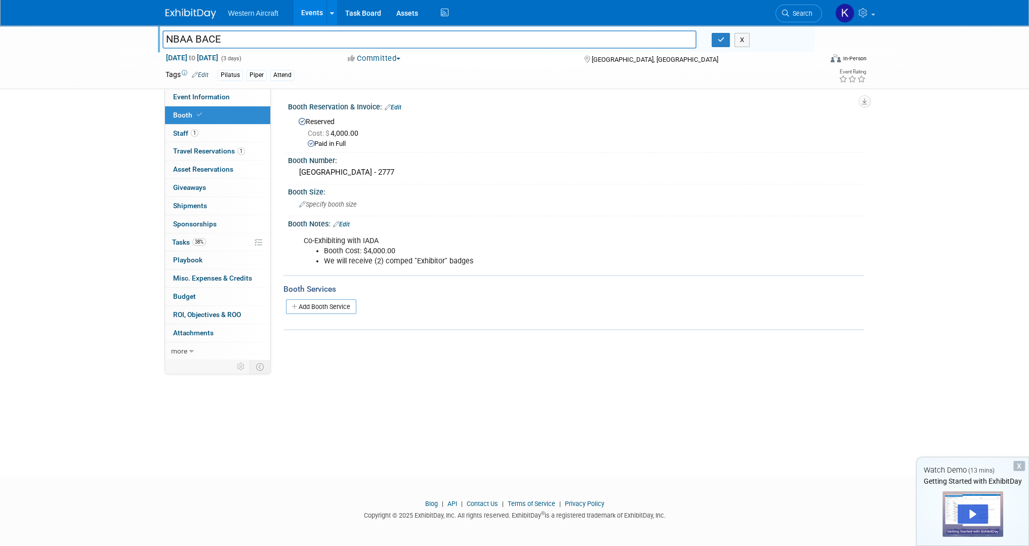
click at [226, 86] on div "NBAA BACE NBAA BACE X [DATE] to [DATE] (3 days) [DATE] to [DATE] Committed Comm…" at bounding box center [515, 56] width 714 height 63
click at [234, 98] on link "Event Information" at bounding box center [217, 97] width 105 height 18
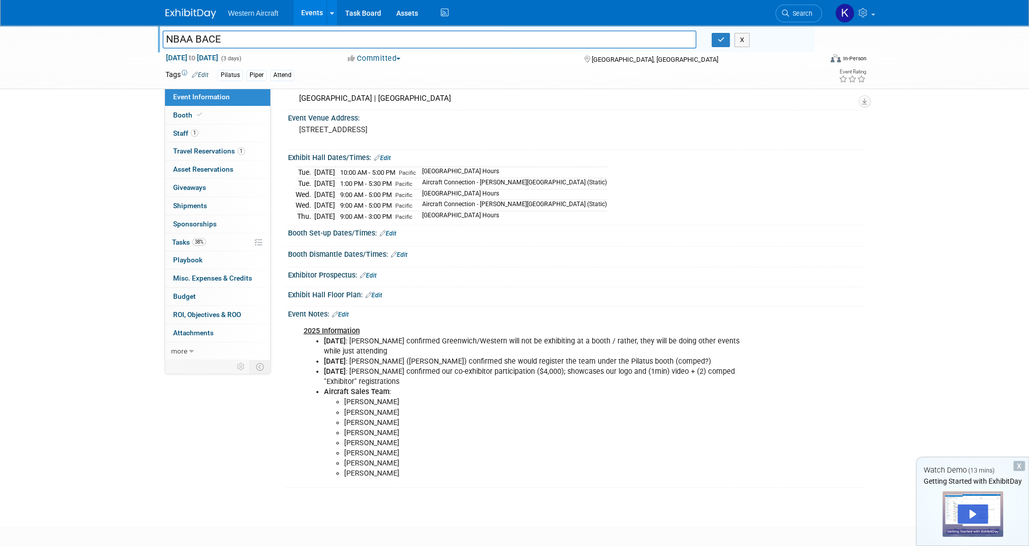
scroll to position [98, 0]
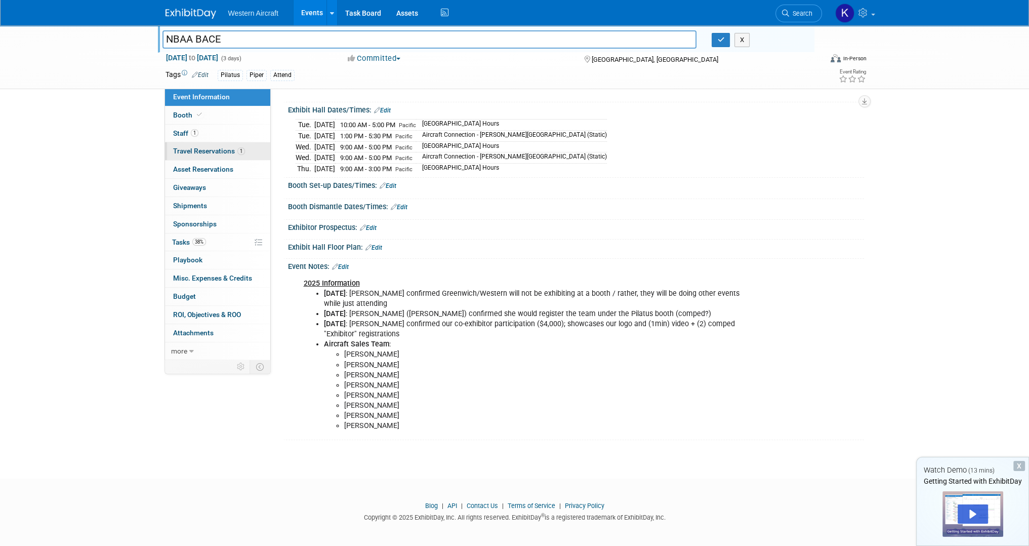
click at [202, 145] on link "1 Travel Reservations 1" at bounding box center [217, 151] width 105 height 18
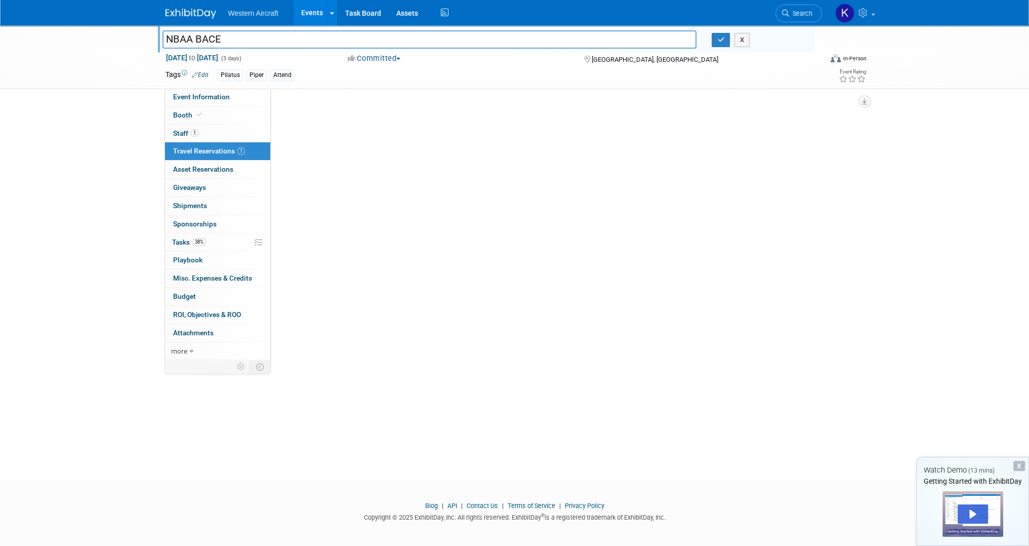
scroll to position [0, 0]
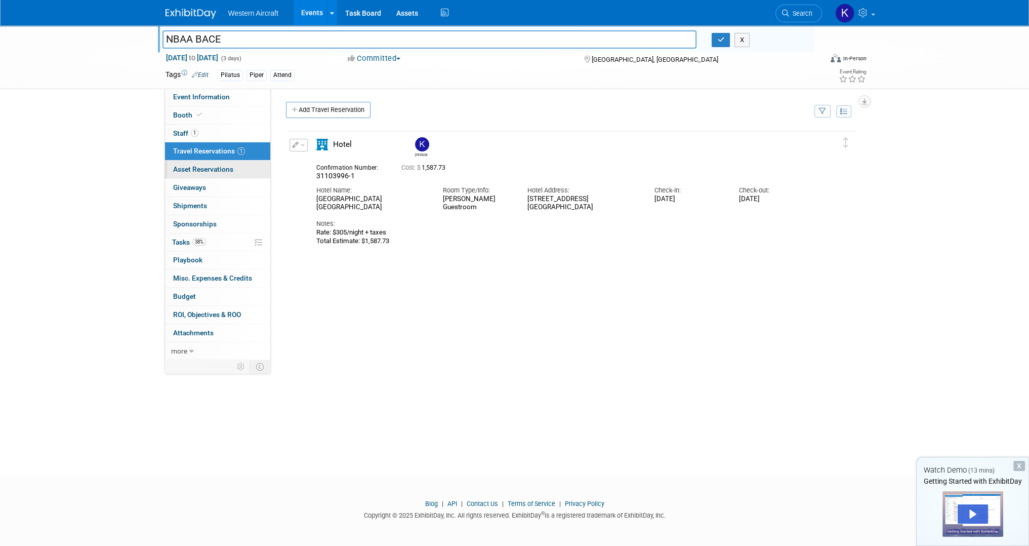
click at [241, 173] on link "0 Asset Reservations 0" at bounding box center [217, 169] width 105 height 18
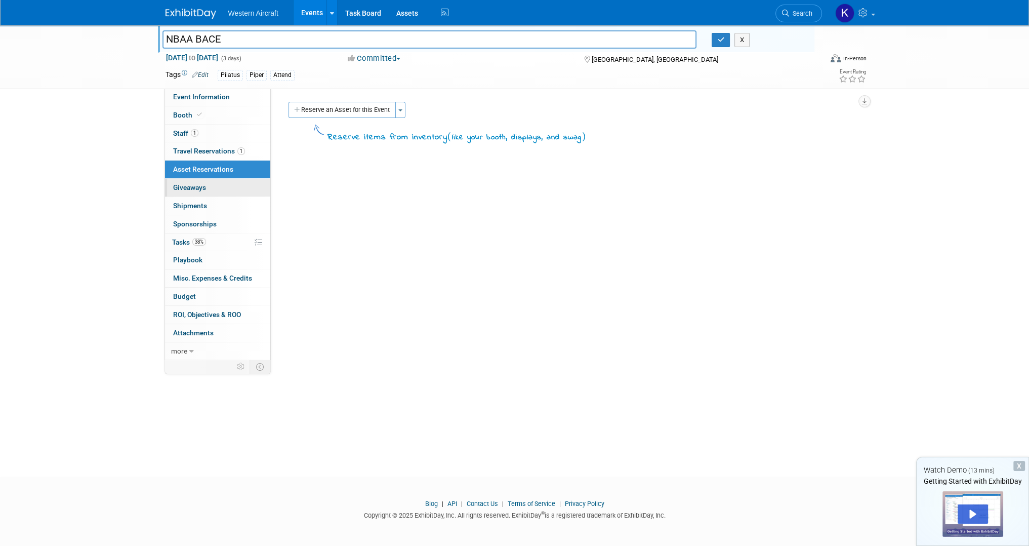
click at [218, 187] on link "0 Giveaways 0" at bounding box center [217, 188] width 105 height 18
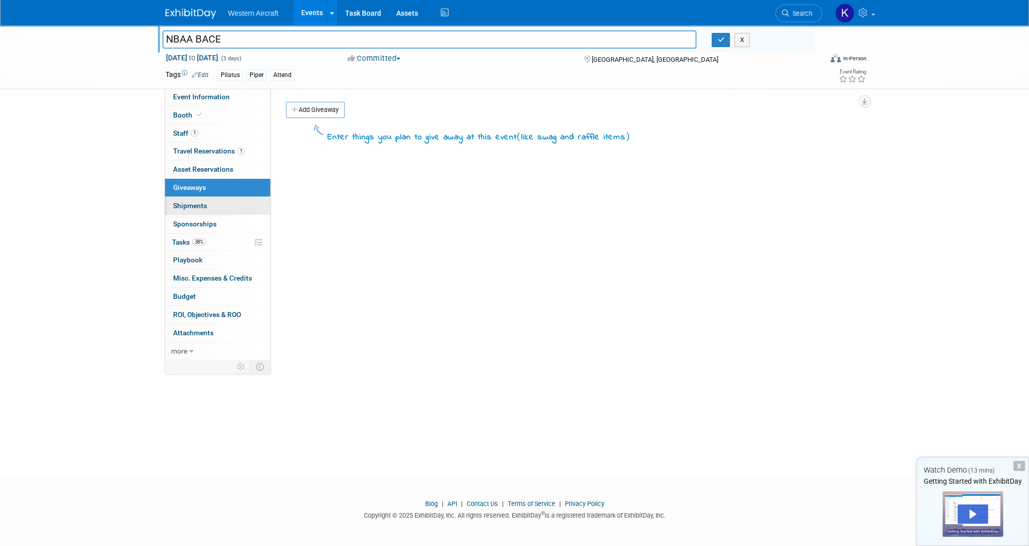
click at [216, 207] on link "0 Shipments 0" at bounding box center [217, 206] width 105 height 18
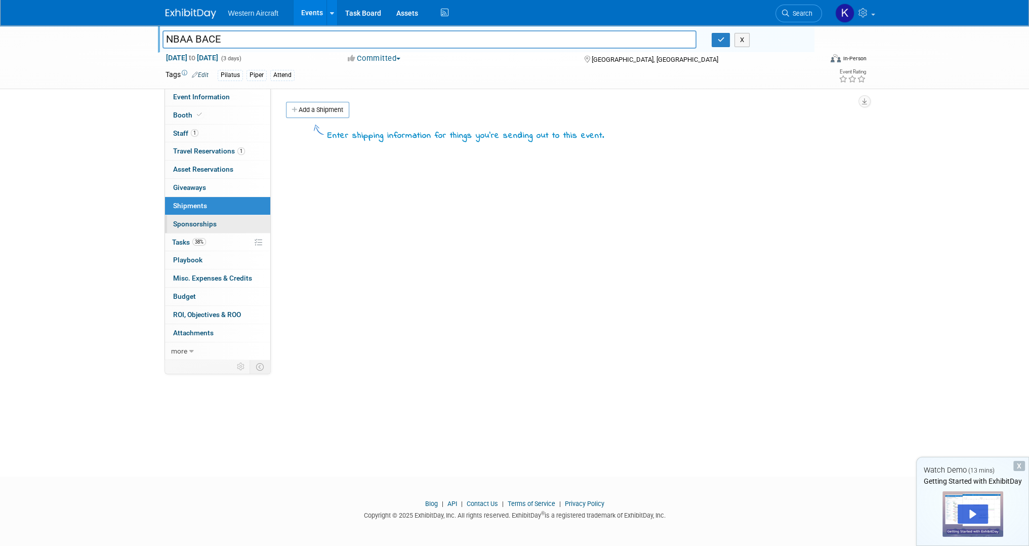
click at [214, 223] on span "Sponsorships 0" at bounding box center [195, 224] width 44 height 8
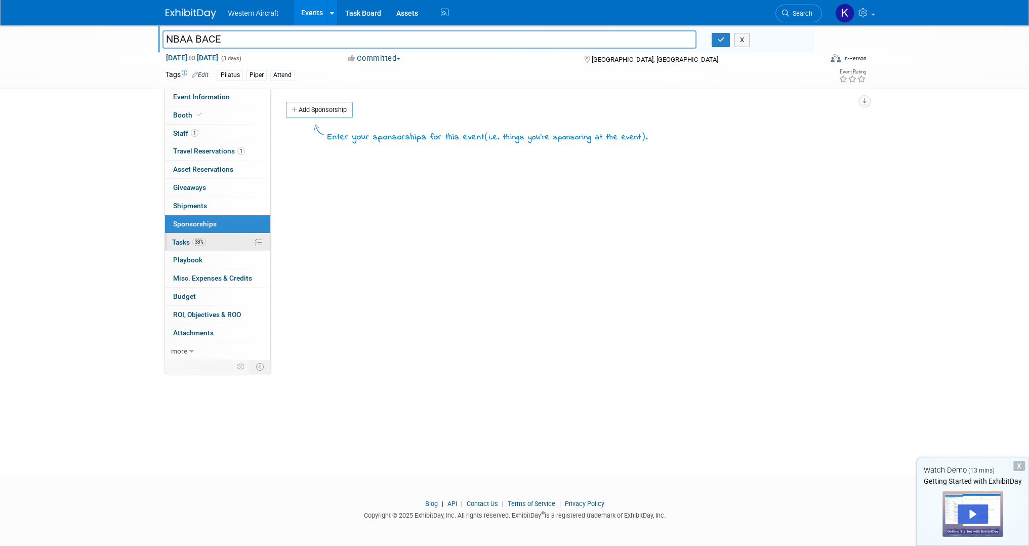
click at [215, 246] on link "38% Tasks 38%" at bounding box center [217, 242] width 105 height 18
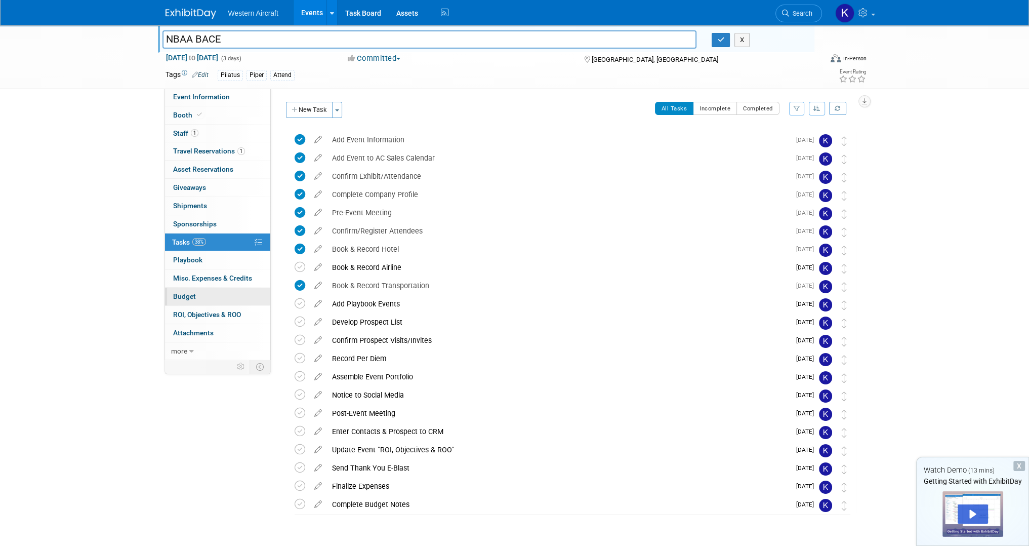
click at [216, 298] on link "Budget" at bounding box center [217, 296] width 105 height 18
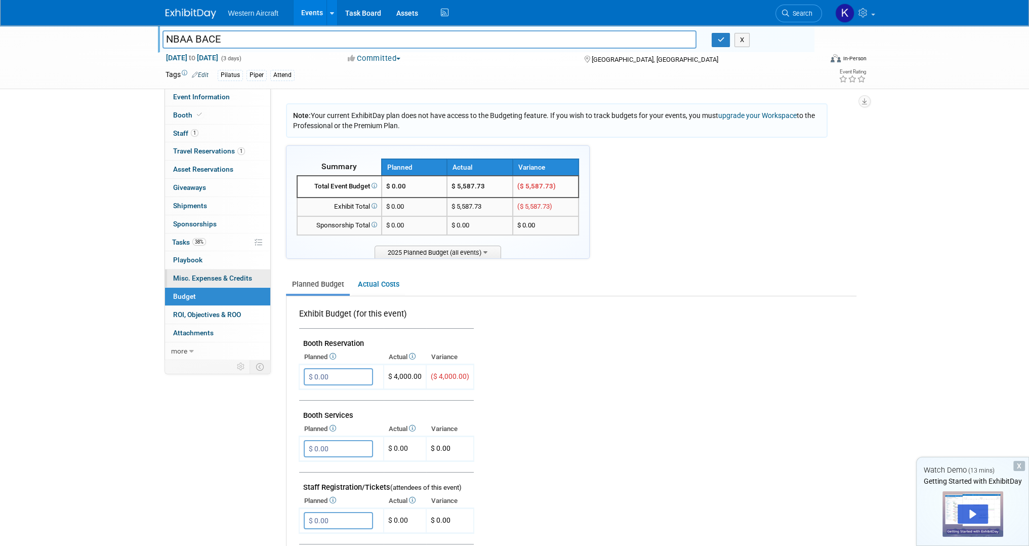
click at [196, 274] on span "Misc. Expenses & Credits 0" at bounding box center [212, 278] width 79 height 8
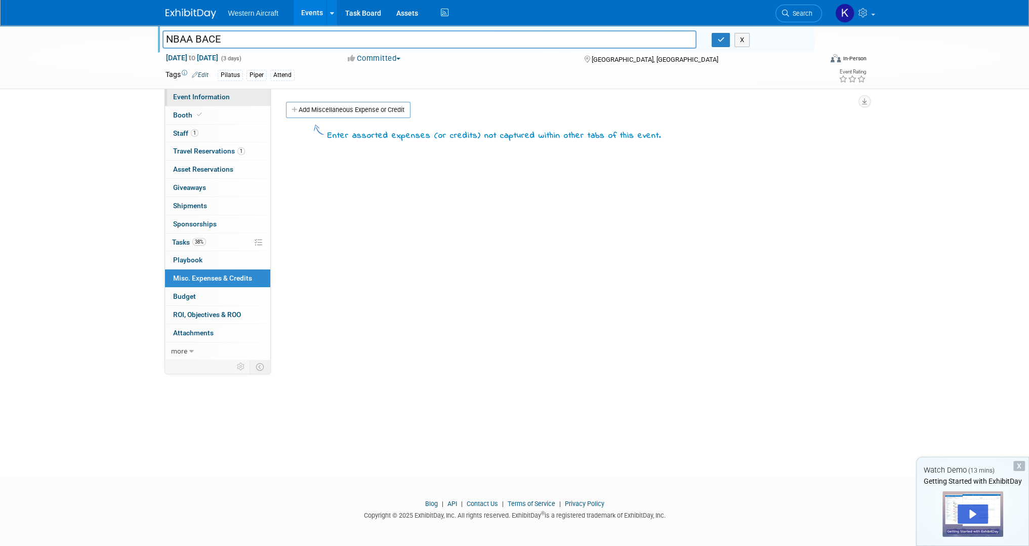
click at [230, 99] on link "Event Information" at bounding box center [217, 97] width 105 height 18
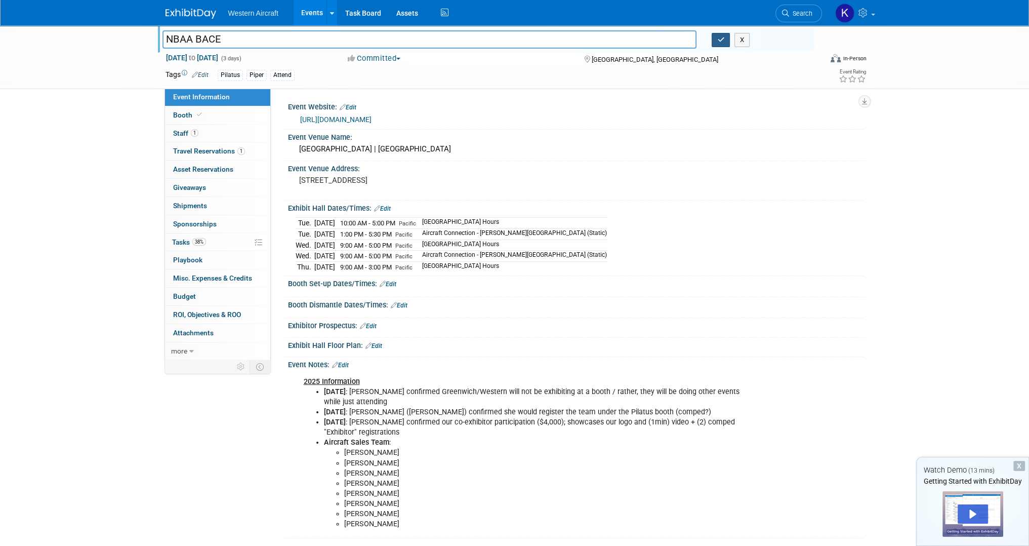
click at [725, 38] on button "button" at bounding box center [721, 40] width 18 height 14
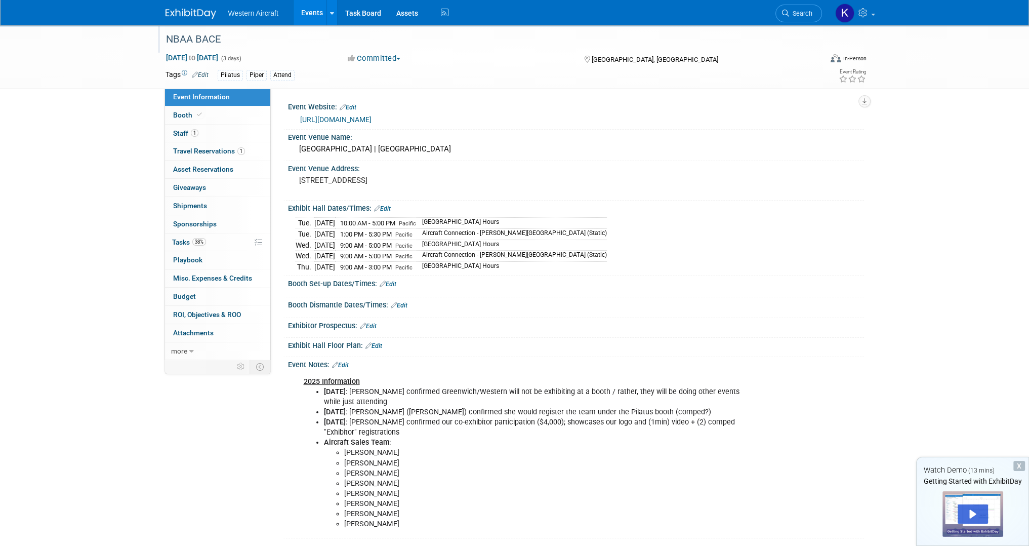
click at [534, 20] on div "Western Aircraft Events Add Event Bulk Upload Events Shareable Event Boards Rec…" at bounding box center [515, 12] width 698 height 25
